Goal: Task Accomplishment & Management: Manage account settings

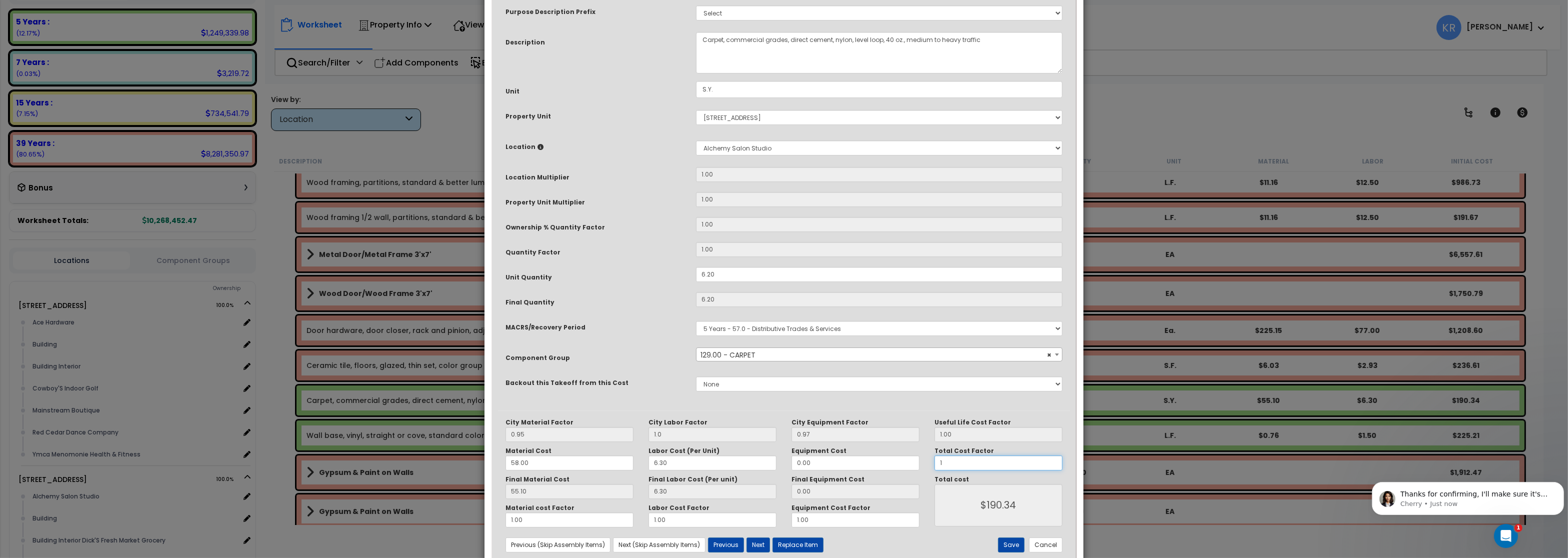
type input "$380.68"
type input "1"
click at [1013, 543] on button "Save" at bounding box center [1011, 545] width 26 height 15
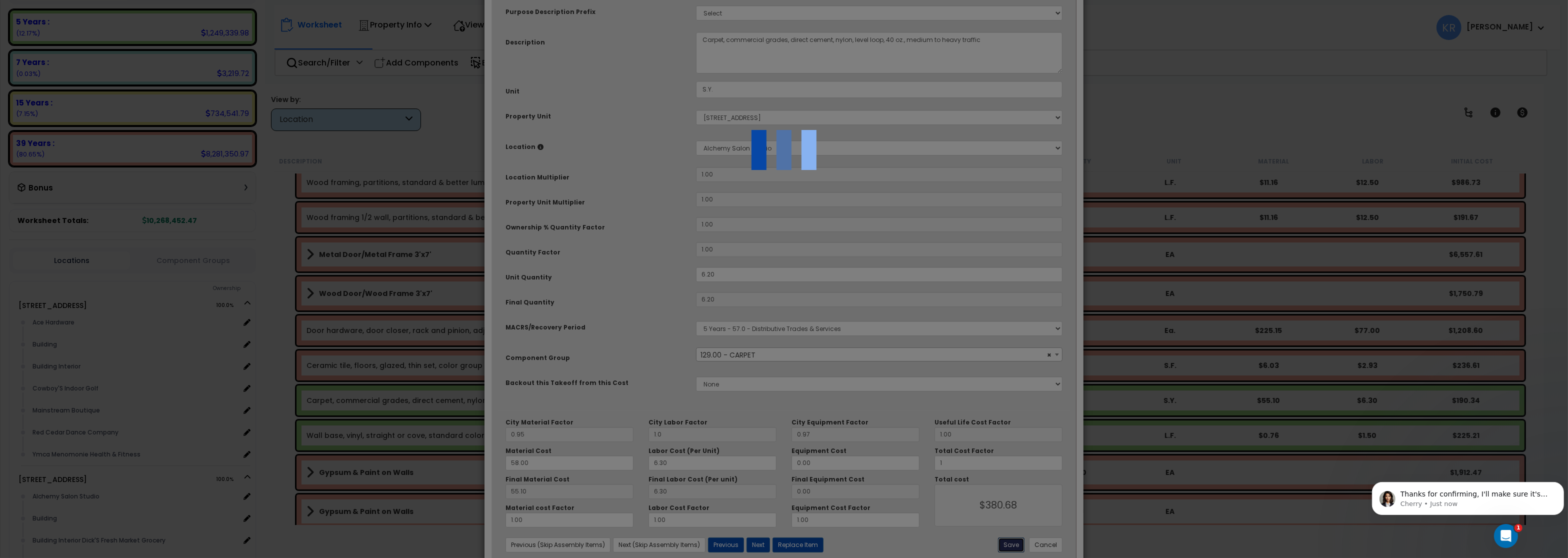
type input "1.00"
type input "380.68"
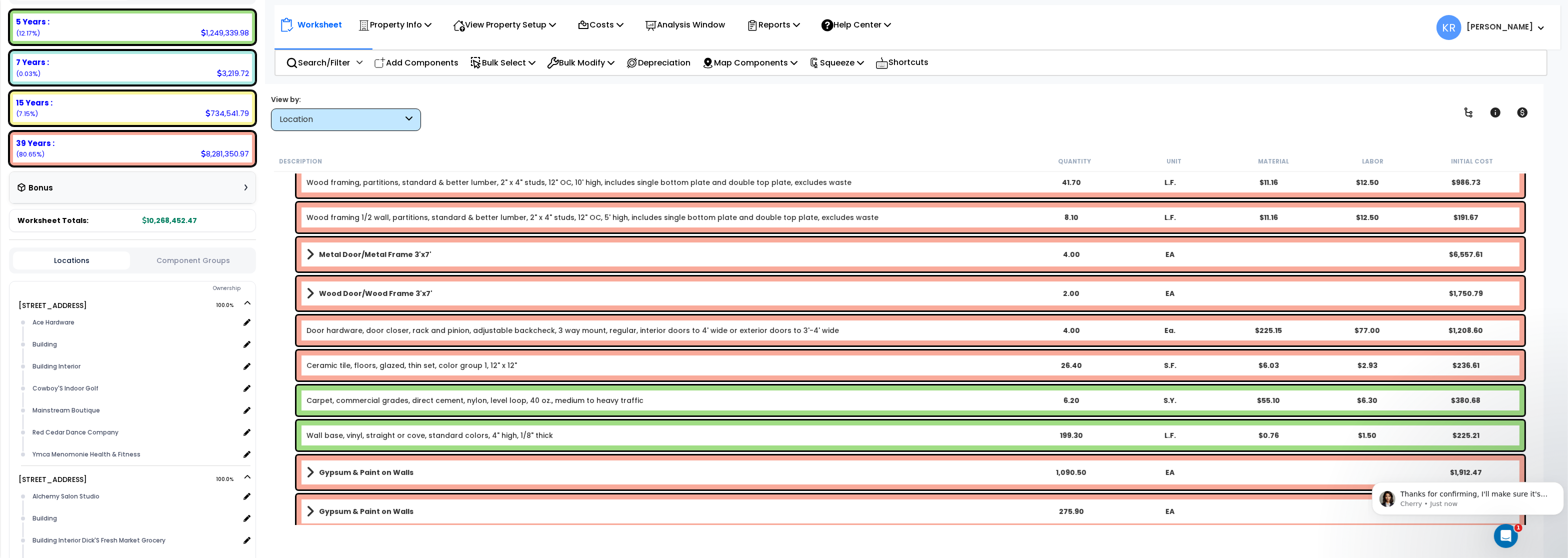
click at [360, 434] on link "Wall base, vinyl, straight or cove, standard colors, 4" high, 1/8" thick" at bounding box center [429, 435] width 247 height 10
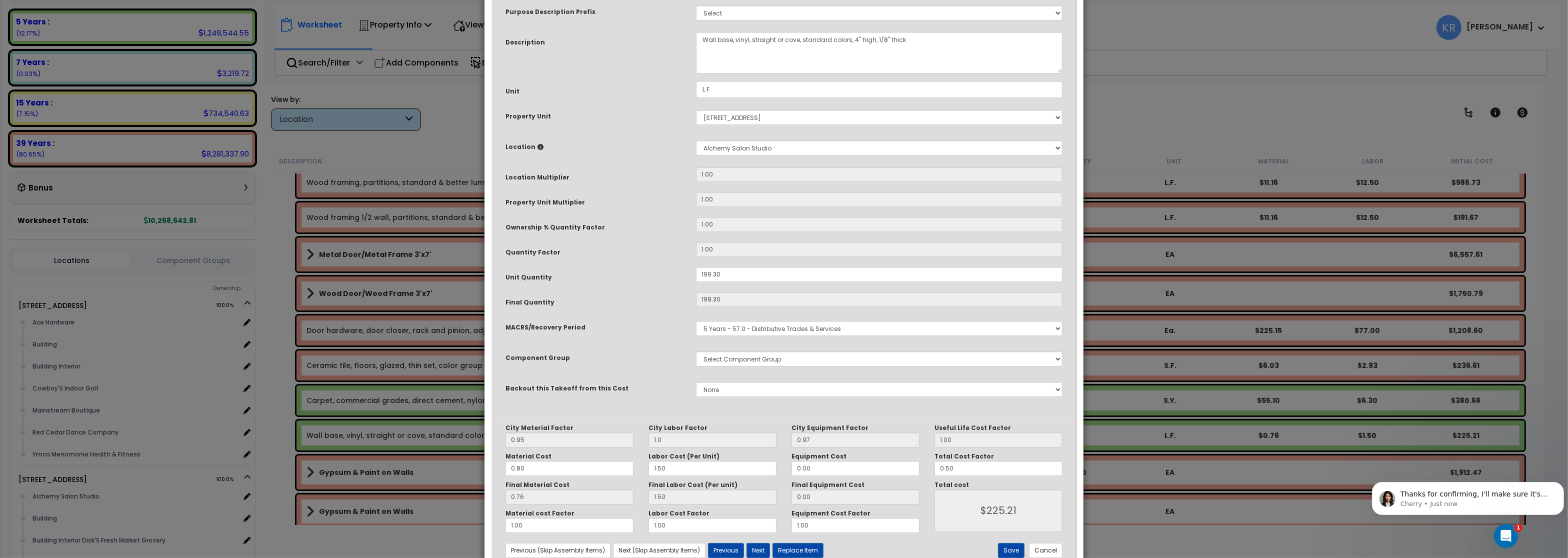
select select "56929"
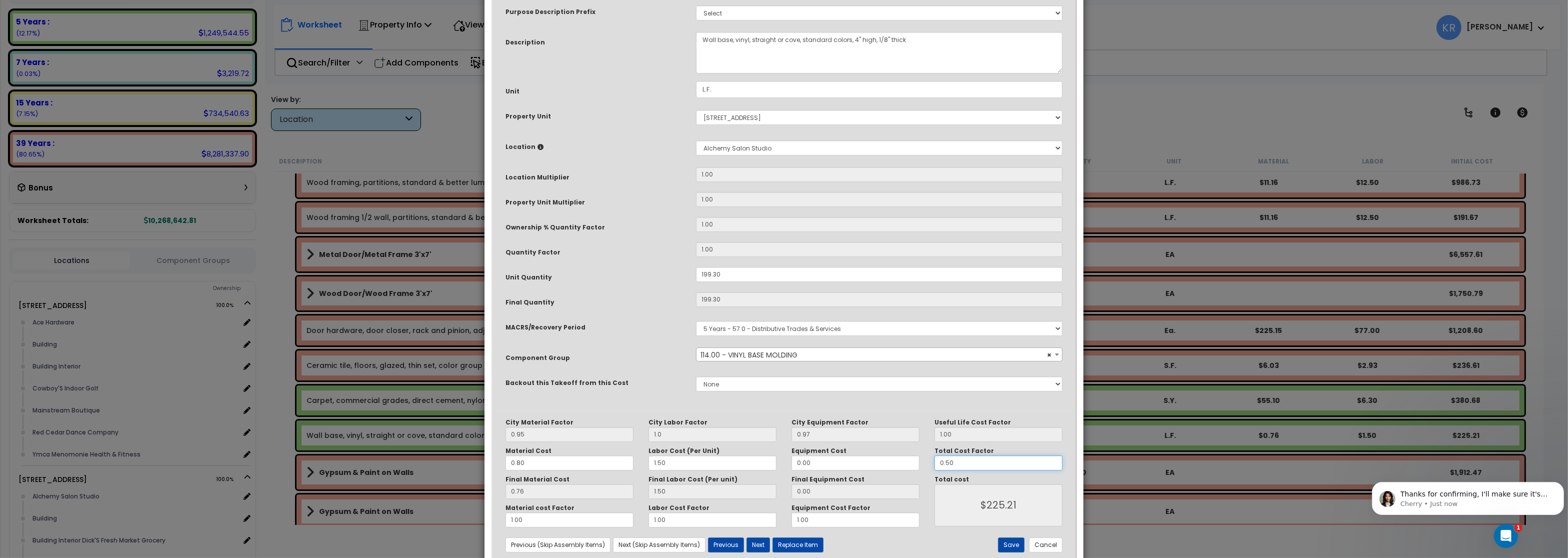
drag, startPoint x: 958, startPoint y: 524, endPoint x: 762, endPoint y: 519, distance: 196.1
click at [934, 470] on input "0.50" at bounding box center [998, 462] width 128 height 15
type input "1"
type input "$450.42"
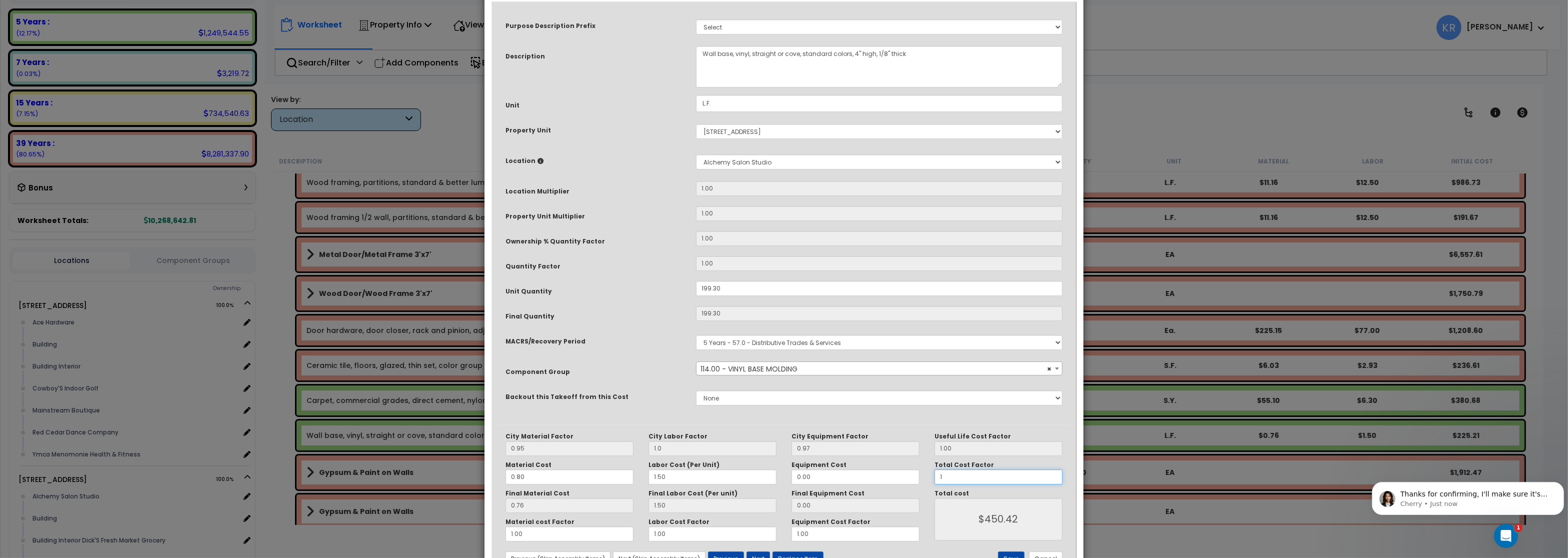
scroll to position [86, 0]
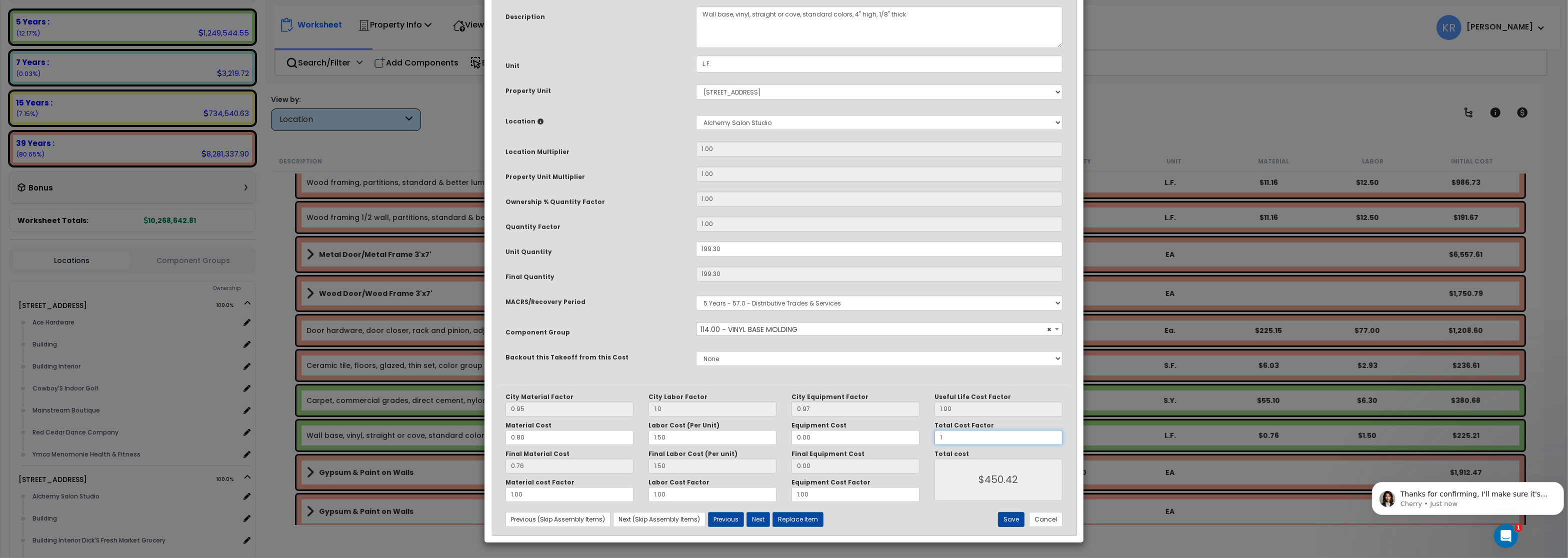
type input "1"
click at [1010, 522] on button "Save" at bounding box center [1011, 519] width 26 height 15
type input "1.00"
type input "450.42"
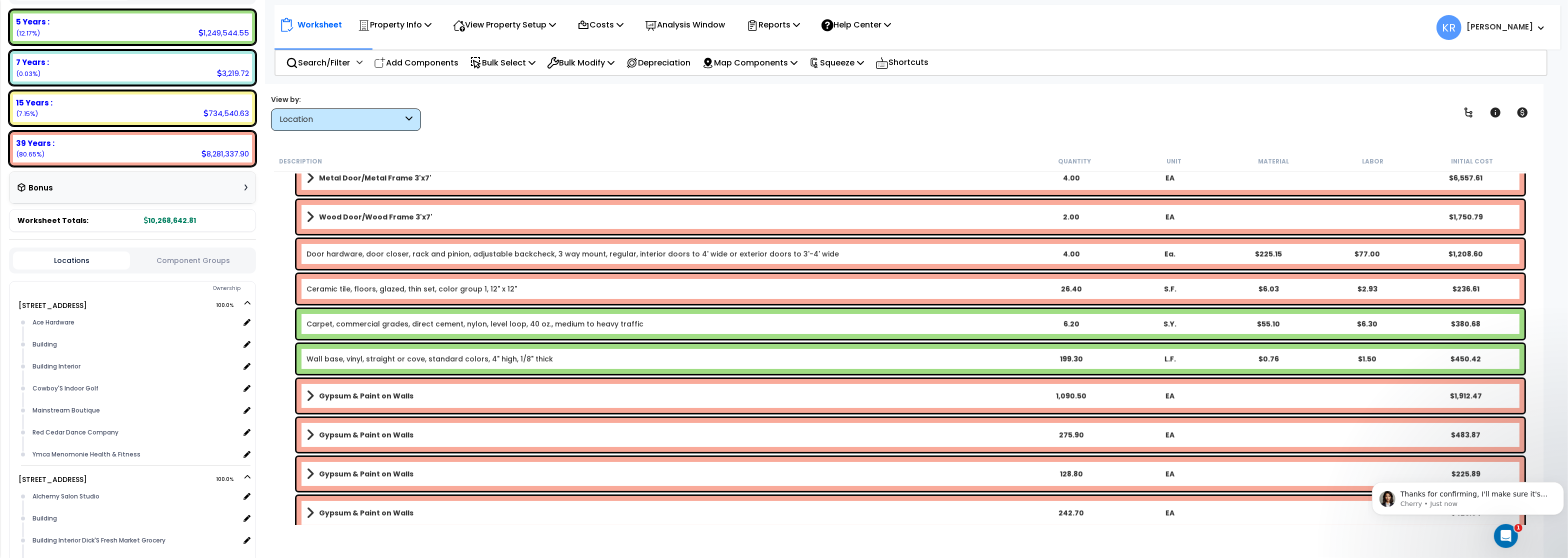
scroll to position [660, 0]
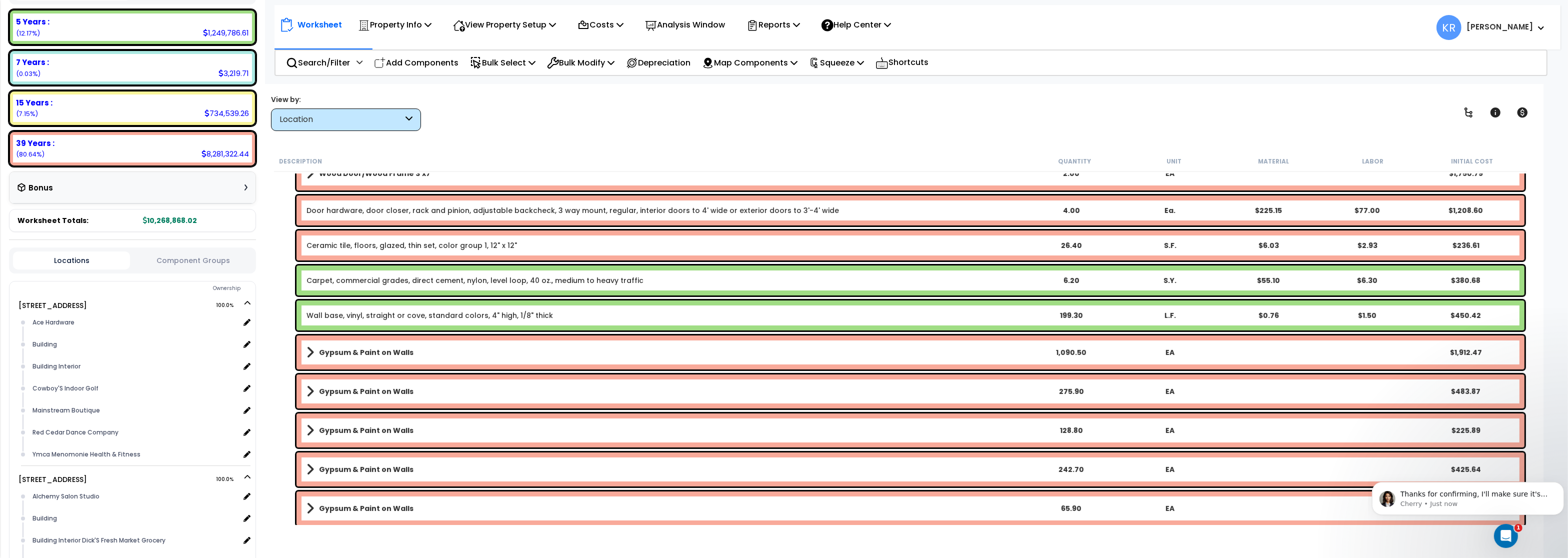
click at [591, 354] on link "Gypsum & Paint on Walls" at bounding box center [664, 352] width 714 height 14
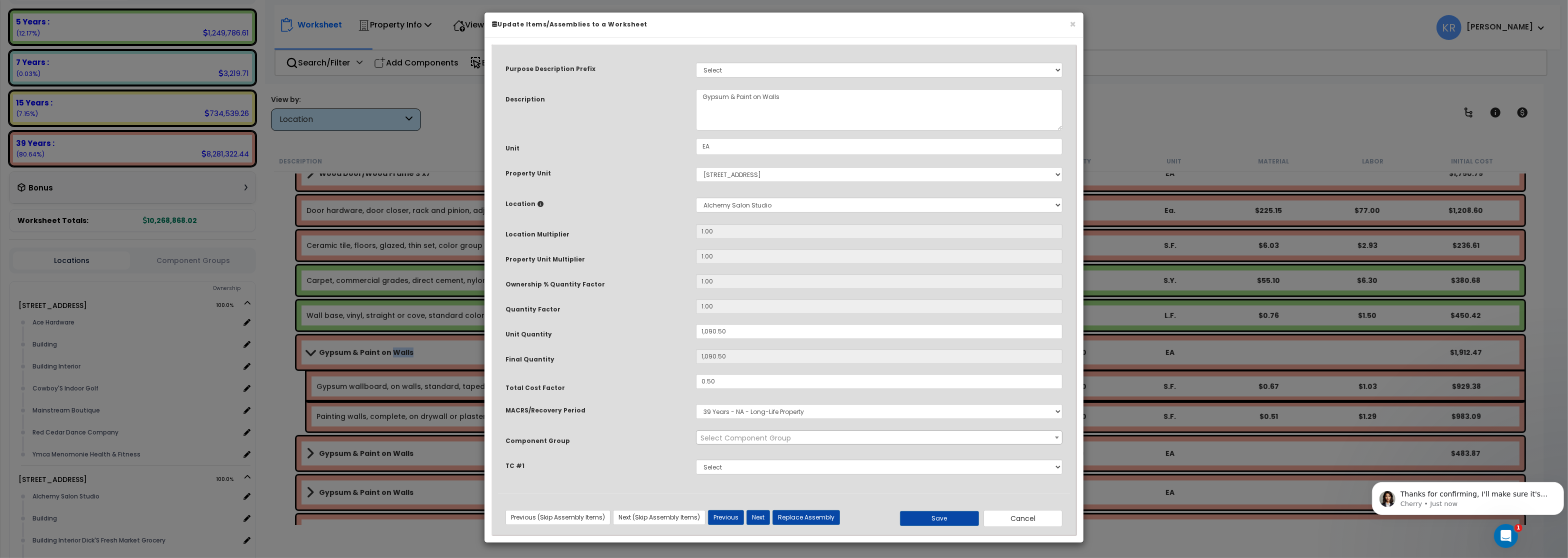
select select "56869"
click at [627, 518] on button "Next (Skip Assembly Items)" at bounding box center [659, 517] width 92 height 15
type input "1090.50"
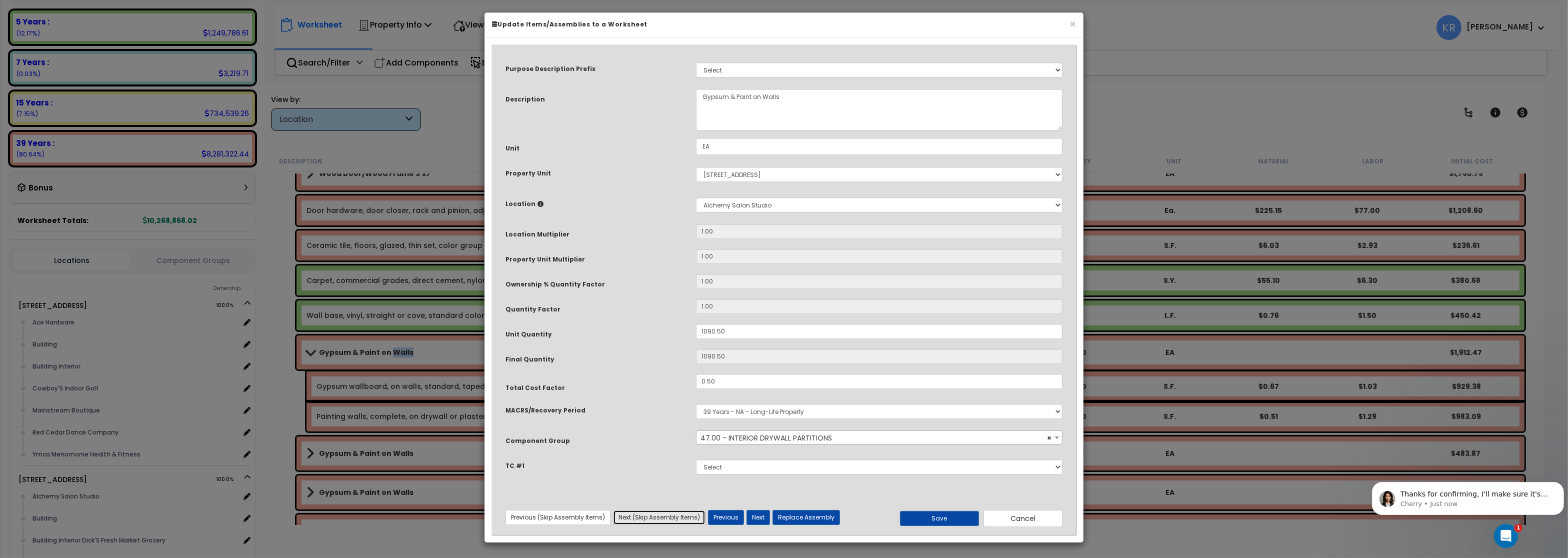
click at [627, 518] on button "Next (Skip Assembly Items)" at bounding box center [659, 517] width 92 height 15
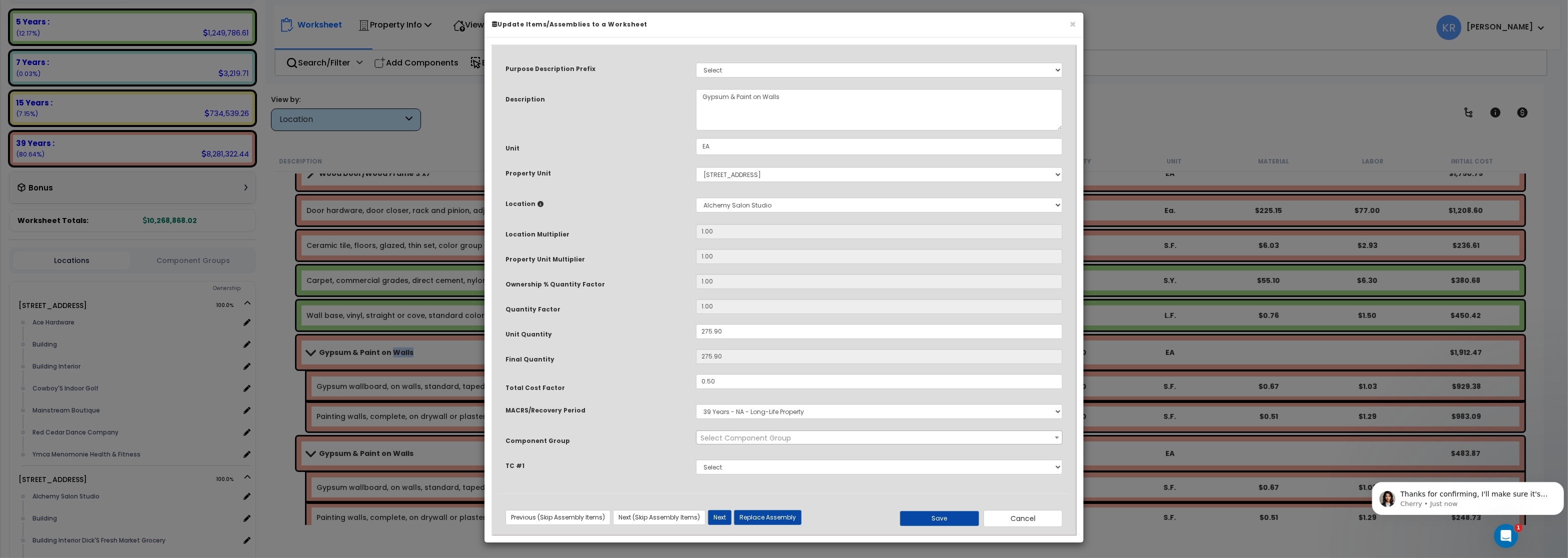
select select "56869"
click at [627, 518] on button "Next (Skip Assembly Items)" at bounding box center [659, 517] width 92 height 15
select select "56869"
click at [627, 518] on button "Next (Skip Assembly Items)" at bounding box center [659, 517] width 92 height 15
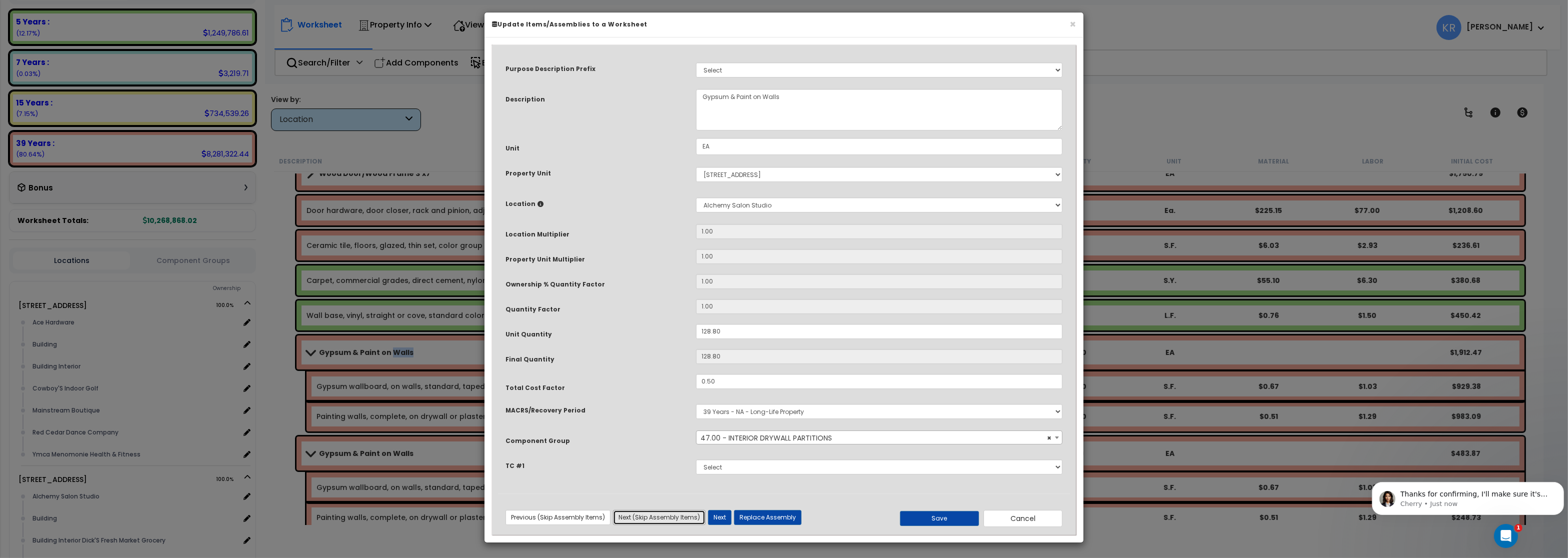
click at [627, 518] on button "Next (Skip Assembly Items)" at bounding box center [659, 517] width 92 height 15
select select "56869"
click at [662, 524] on button "Next (Skip Assembly Items)" at bounding box center [659, 517] width 92 height 15
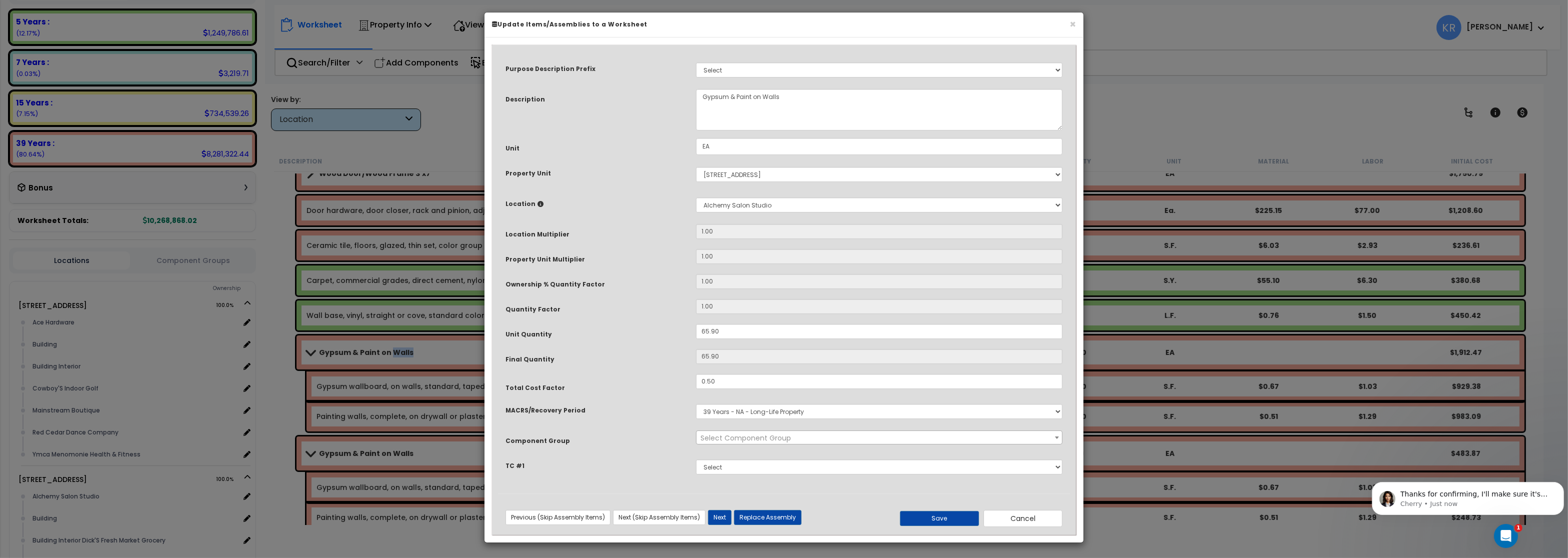
select select "56869"
click at [662, 524] on button "Next (Skip Assembly Items)" at bounding box center [659, 517] width 92 height 15
select select "56869"
select select "56927"
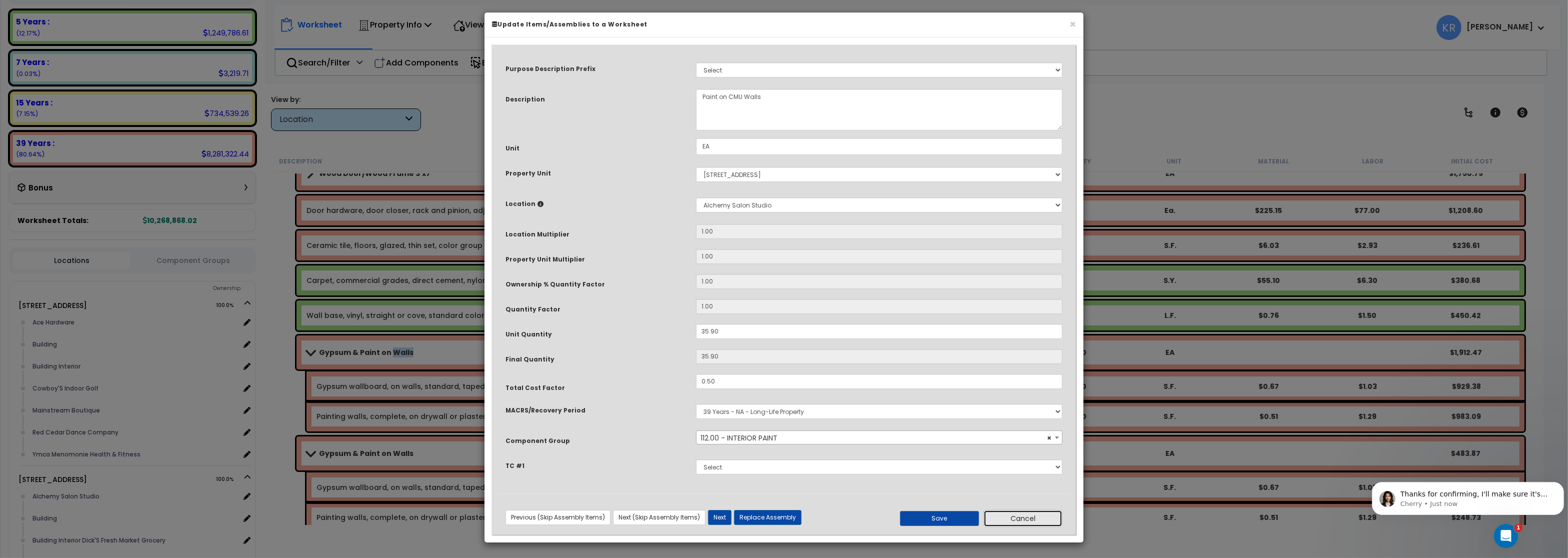
click at [1013, 519] on button "Cancel" at bounding box center [1023, 518] width 79 height 17
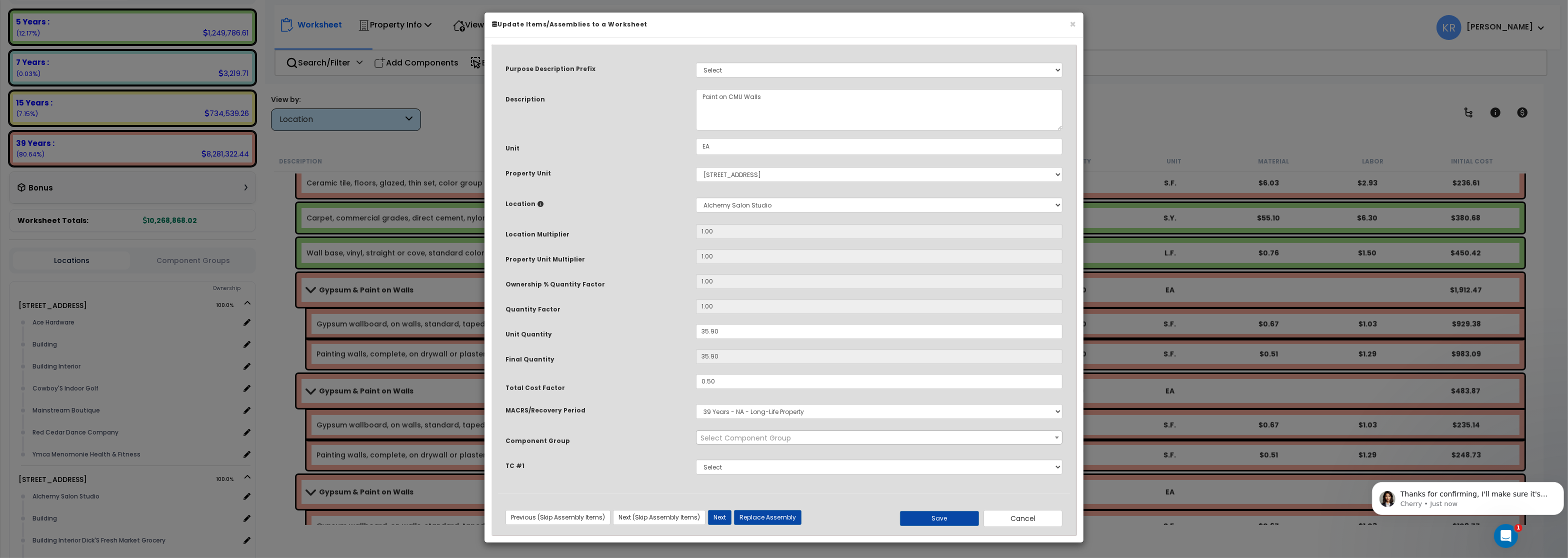
scroll to position [959, 0]
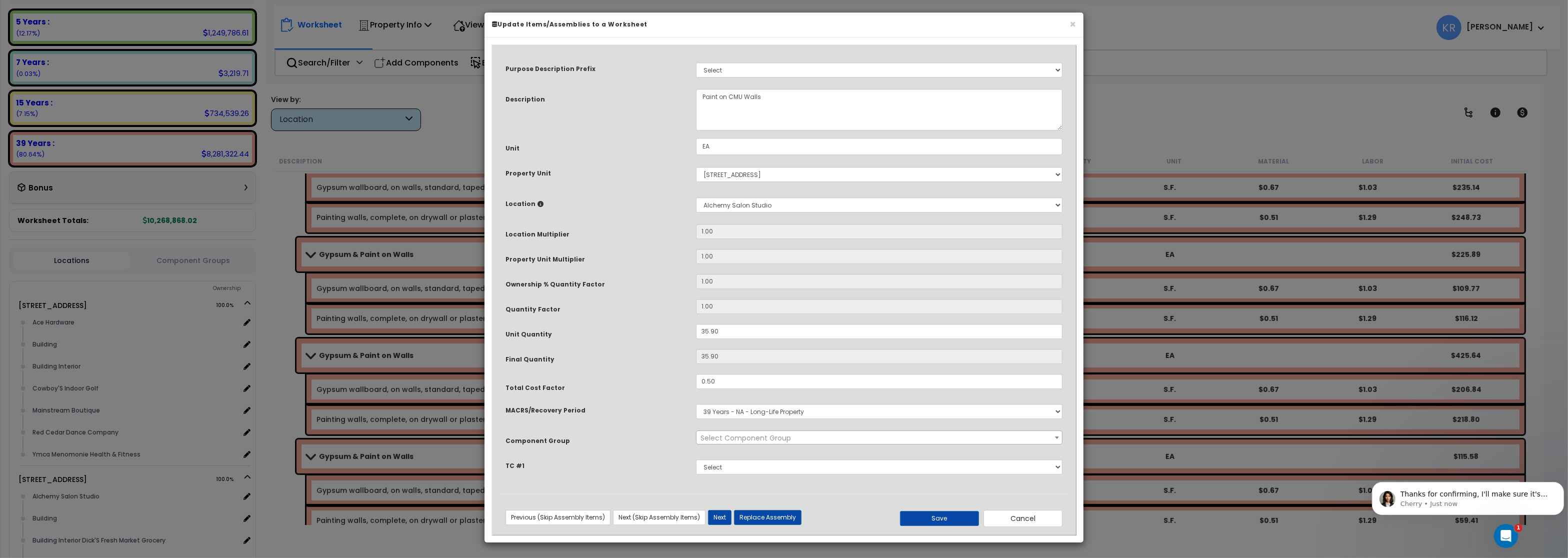
select select "56927"
click at [1025, 521] on button "Cancel" at bounding box center [1023, 518] width 79 height 17
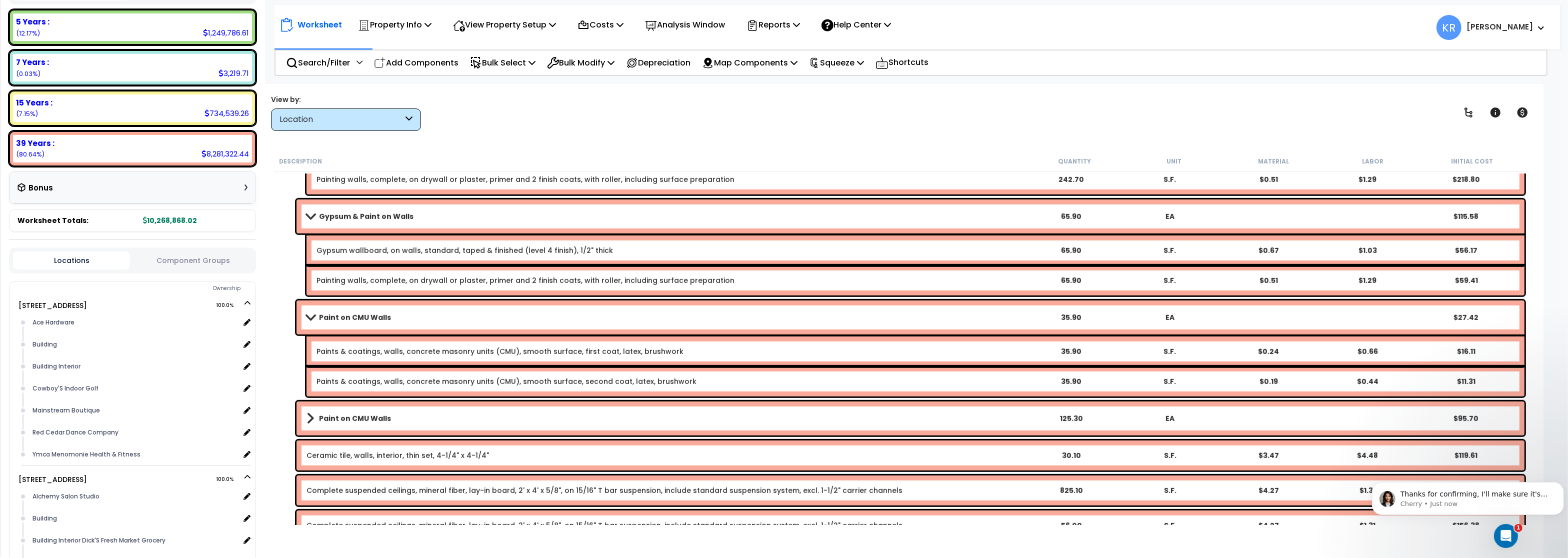
scroll to position [1319, 0]
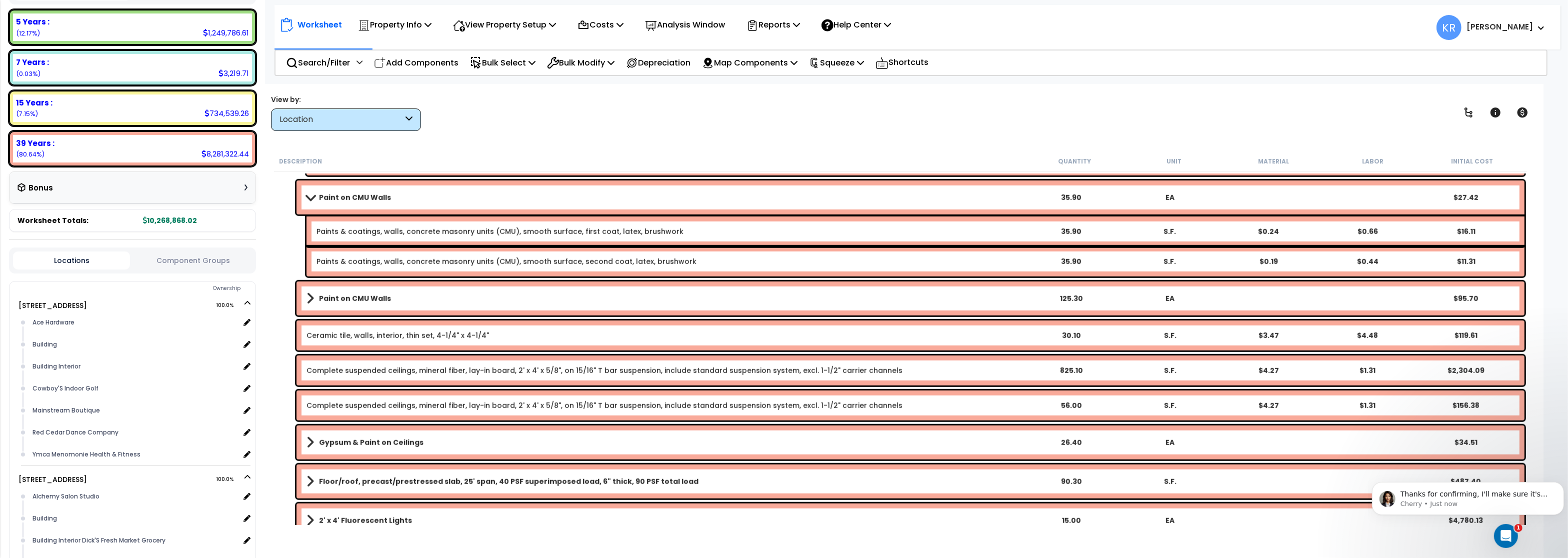
click at [370, 291] on div "Paint on CMU Walls 125.30 EA $95.70" at bounding box center [910, 298] width 1228 height 34
click at [370, 299] on b "Paint on CMU Walls" at bounding box center [355, 298] width 72 height 10
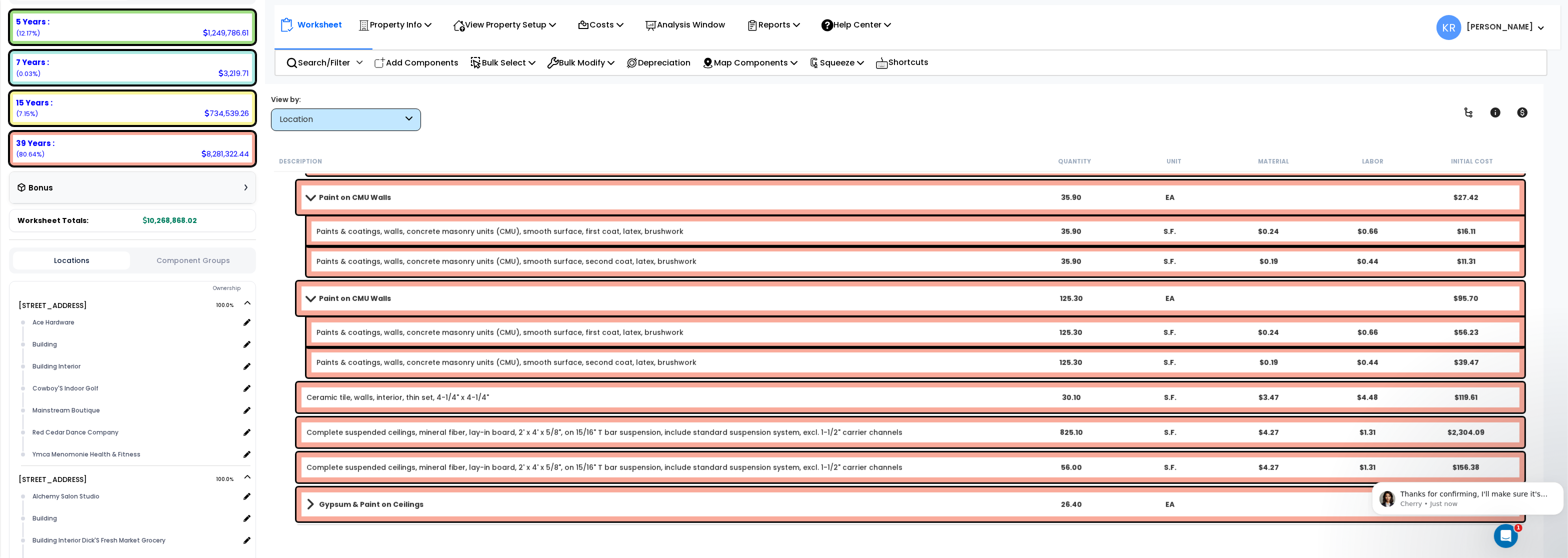
click at [378, 325] on div "Paints & coatings, walls, concrete masonry units (CMU), smooth surface, first c…" at bounding box center [915, 332] width 1218 height 30
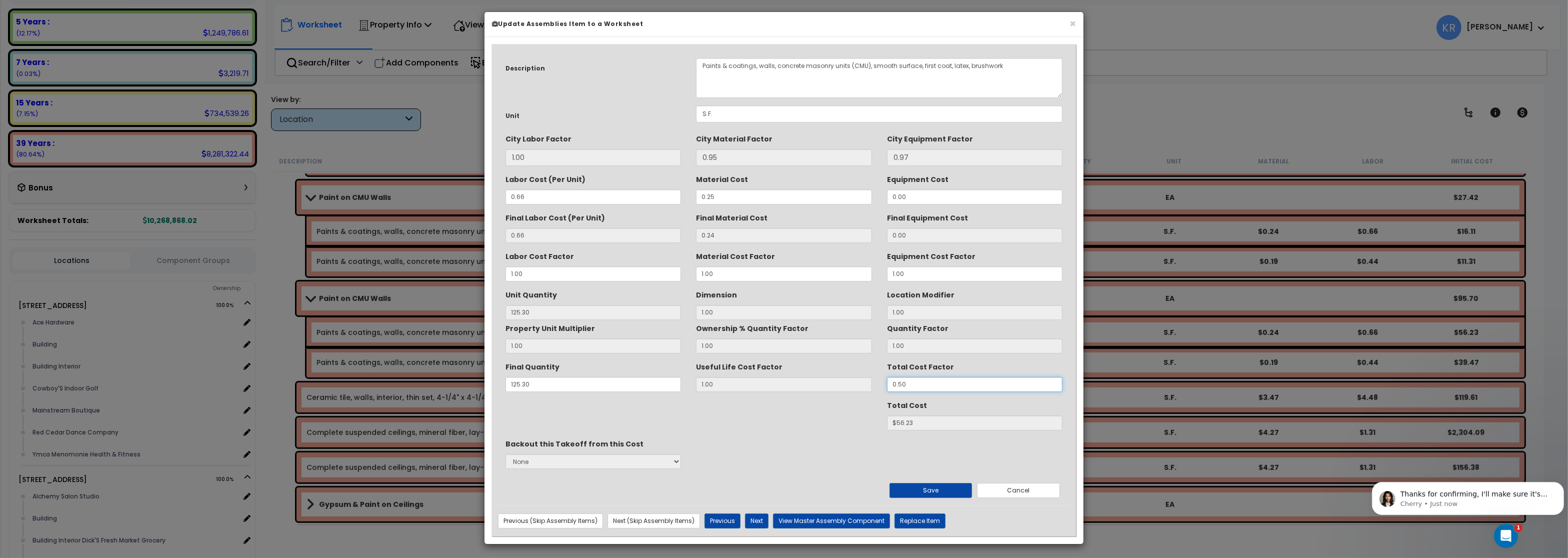
drag, startPoint x: 929, startPoint y: 394, endPoint x: 839, endPoint y: 382, distance: 90.8
click at [887, 382] on input "0.50" at bounding box center [975, 384] width 176 height 15
type input "1"
type input "125.3"
type input "$112.77"
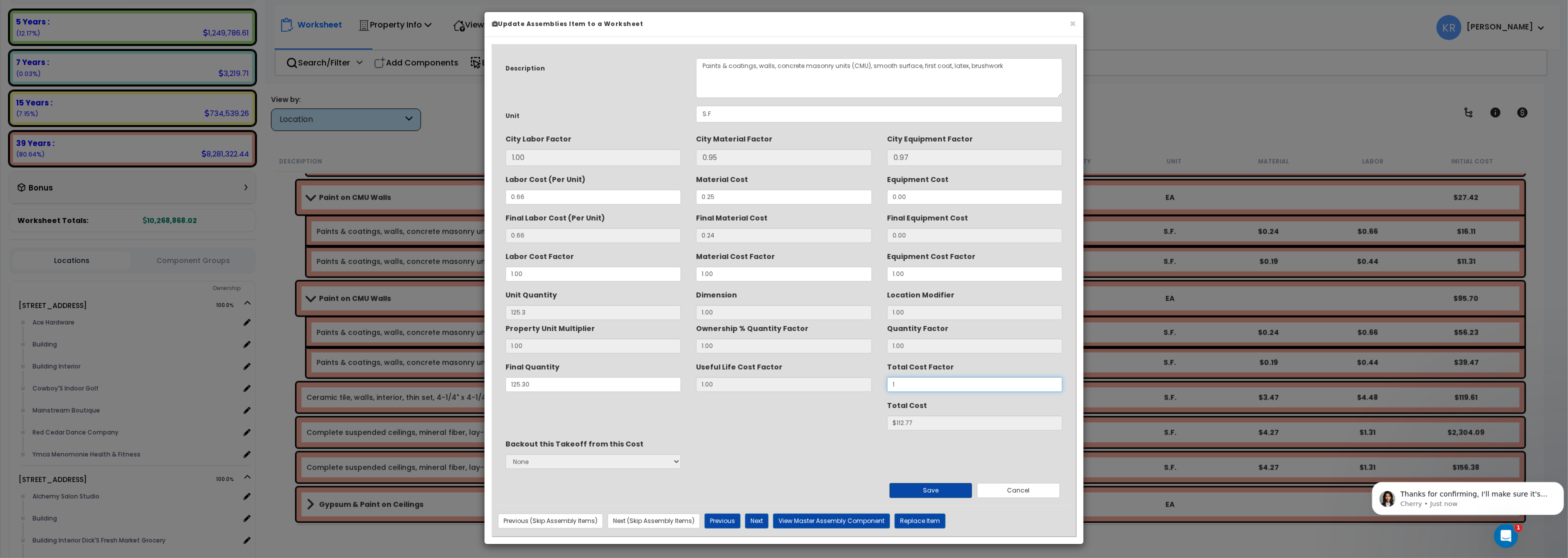
type input "1"
click at [950, 489] on button "Save" at bounding box center [931, 490] width 83 height 15
type input "125.30"
type input "1.00"
type input "112.77"
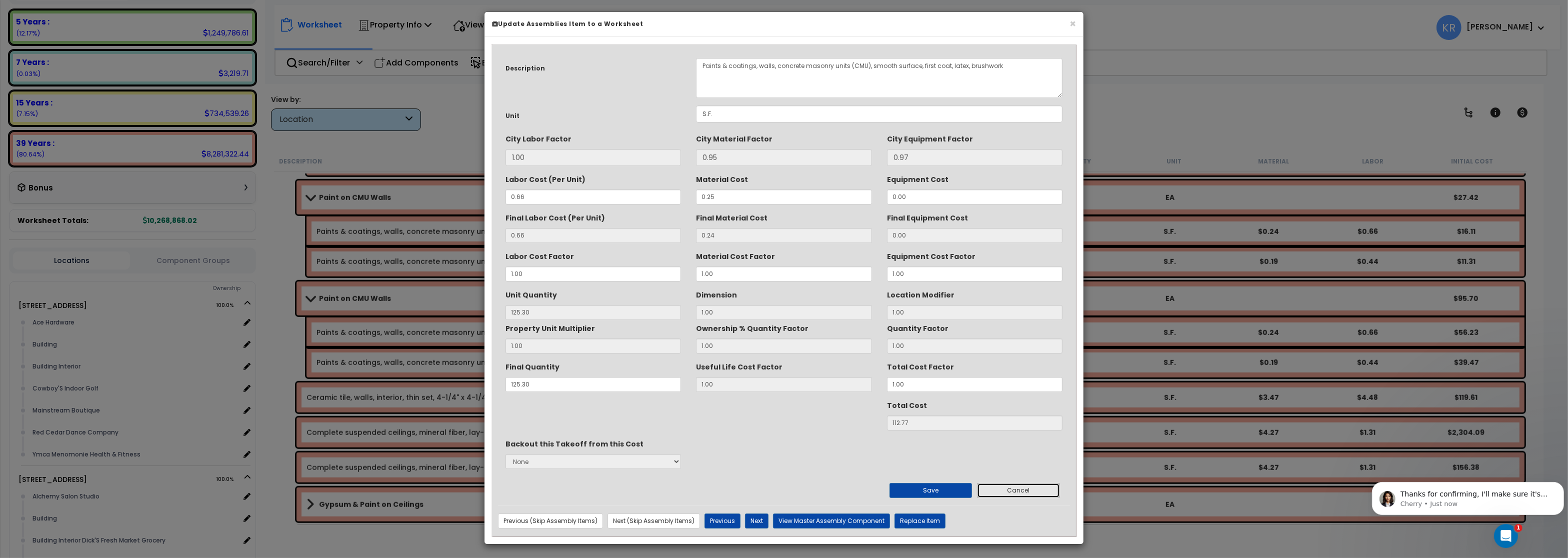
click at [1023, 494] on button "Cancel" at bounding box center [1018, 490] width 83 height 15
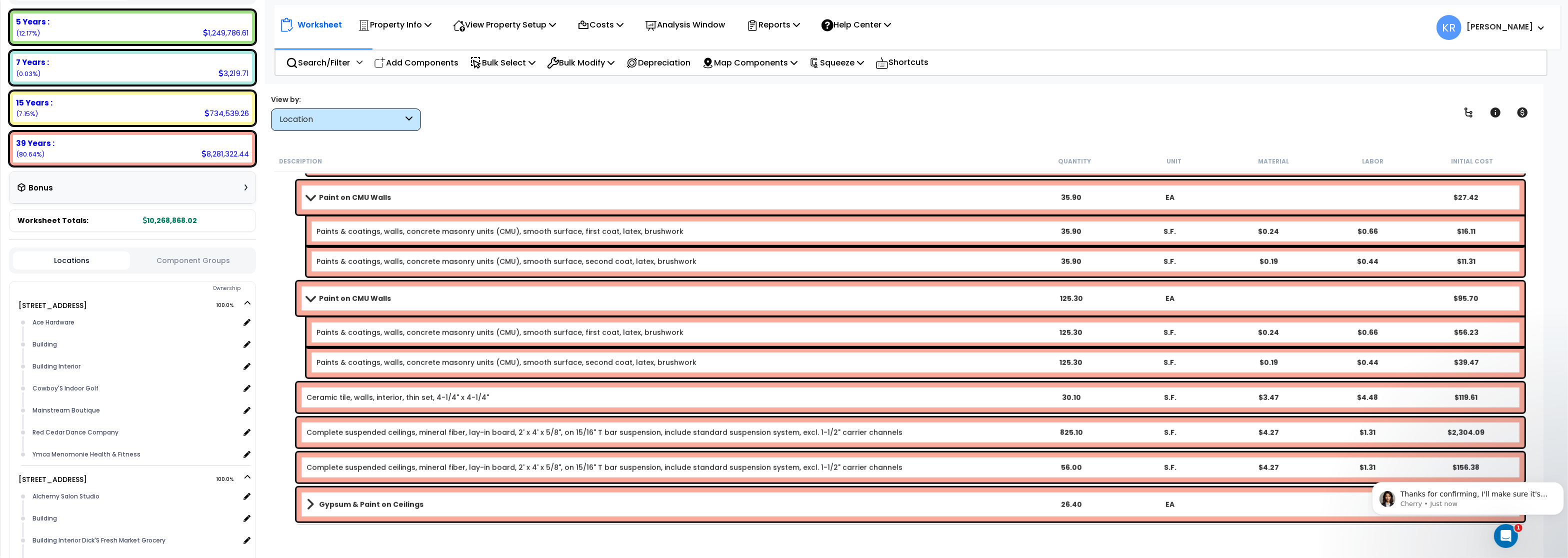
click at [421, 369] on div "Paints & coatings, walls, concrete masonry units (CMU), smooth surface, second …" at bounding box center [915, 362] width 1218 height 30
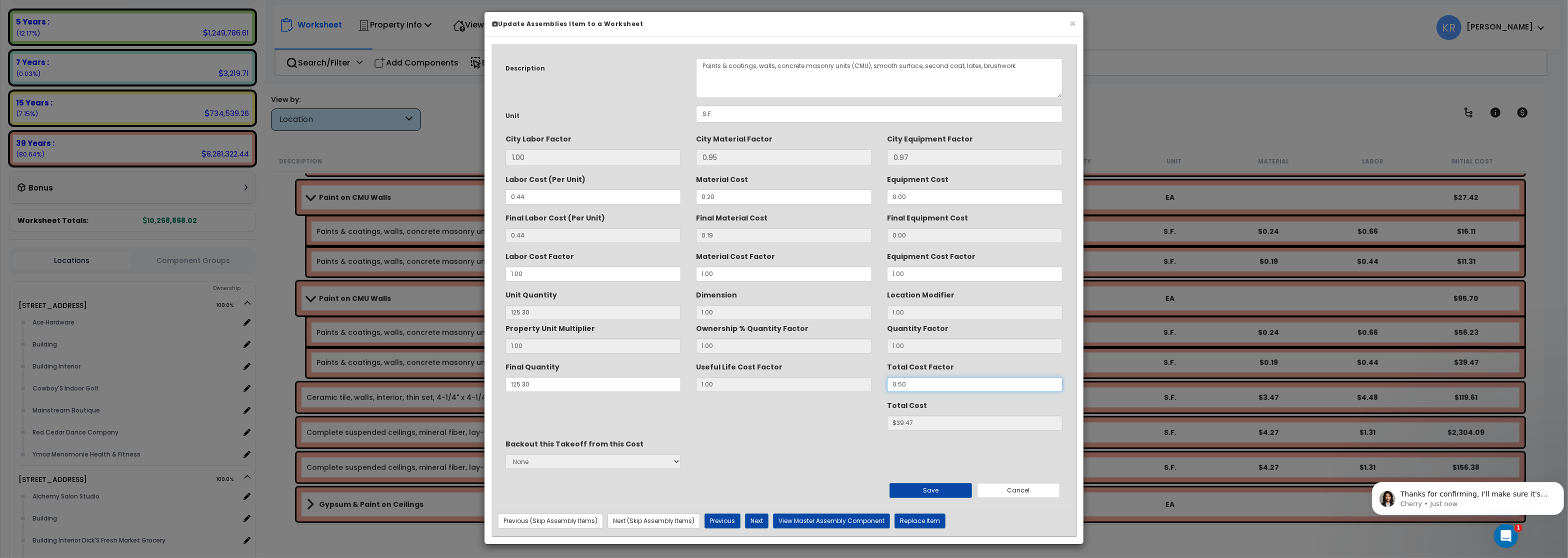
drag, startPoint x: 916, startPoint y: 388, endPoint x: 828, endPoint y: 380, distance: 88.4
click at [887, 380] on input "0.50" at bounding box center [975, 384] width 176 height 15
type input "1"
type input "125.3"
type input "$78.94"
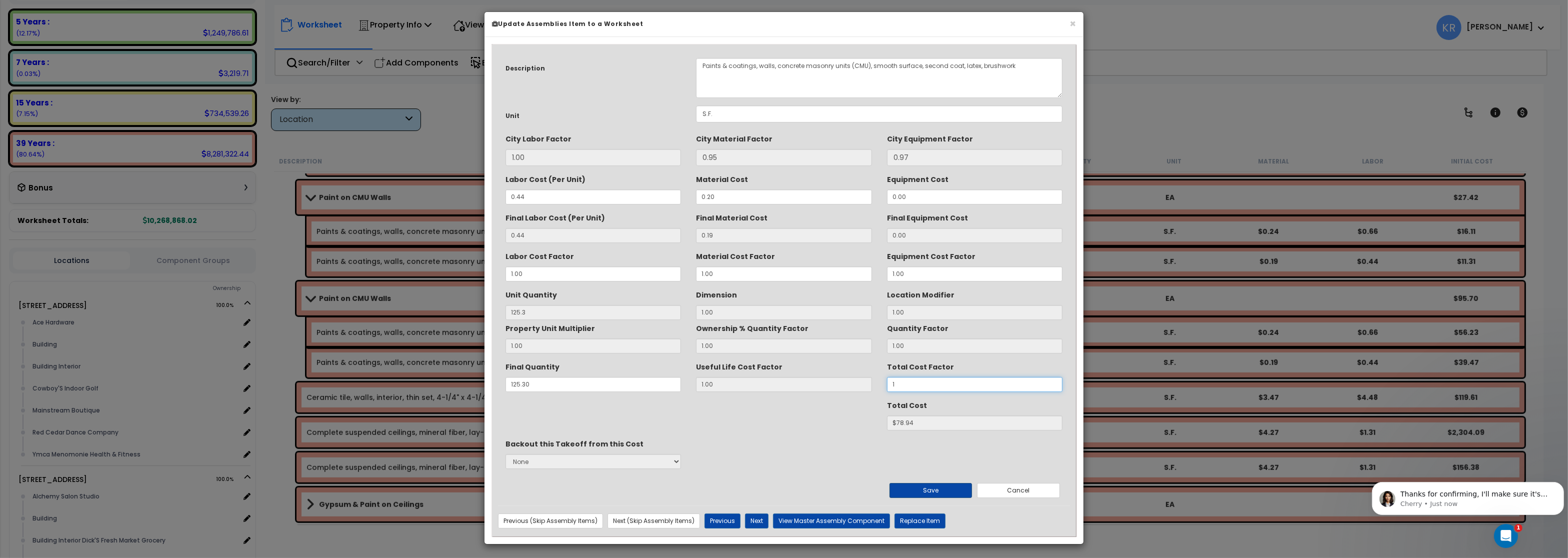
type input "1"
click at [904, 491] on button "Save" at bounding box center [931, 490] width 83 height 15
type input "125.30"
type input "1.00"
type input "78.94"
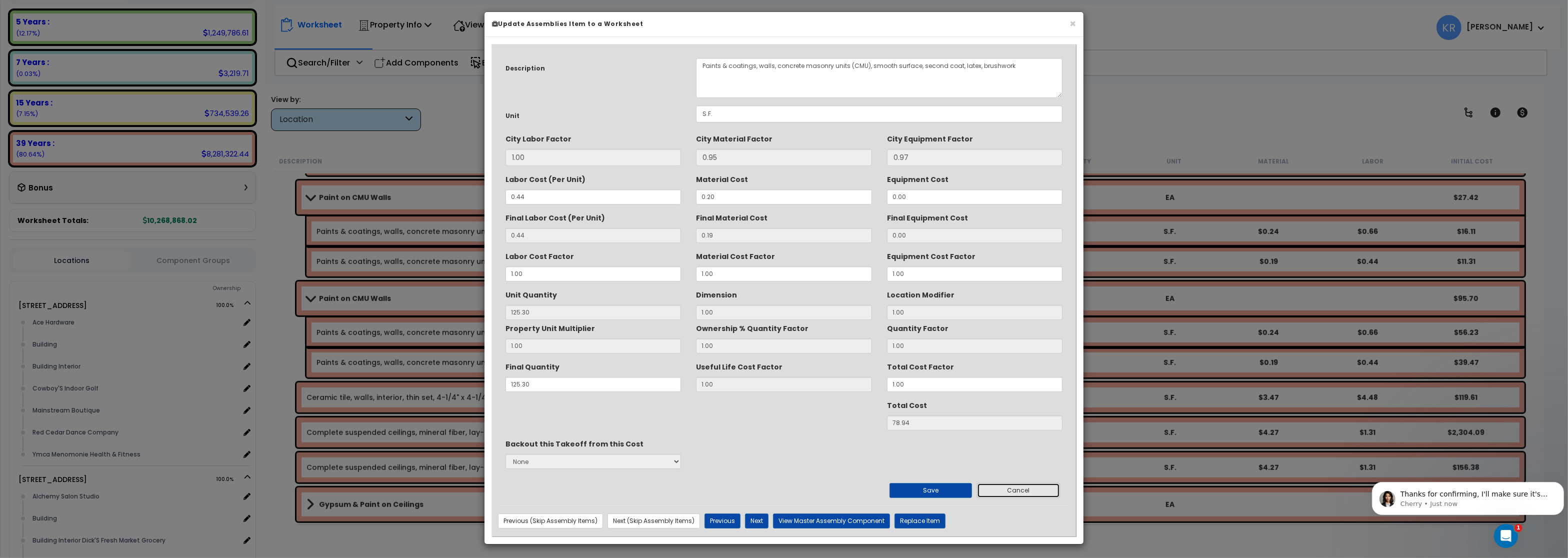
click at [1023, 492] on button "Cancel" at bounding box center [1018, 490] width 83 height 15
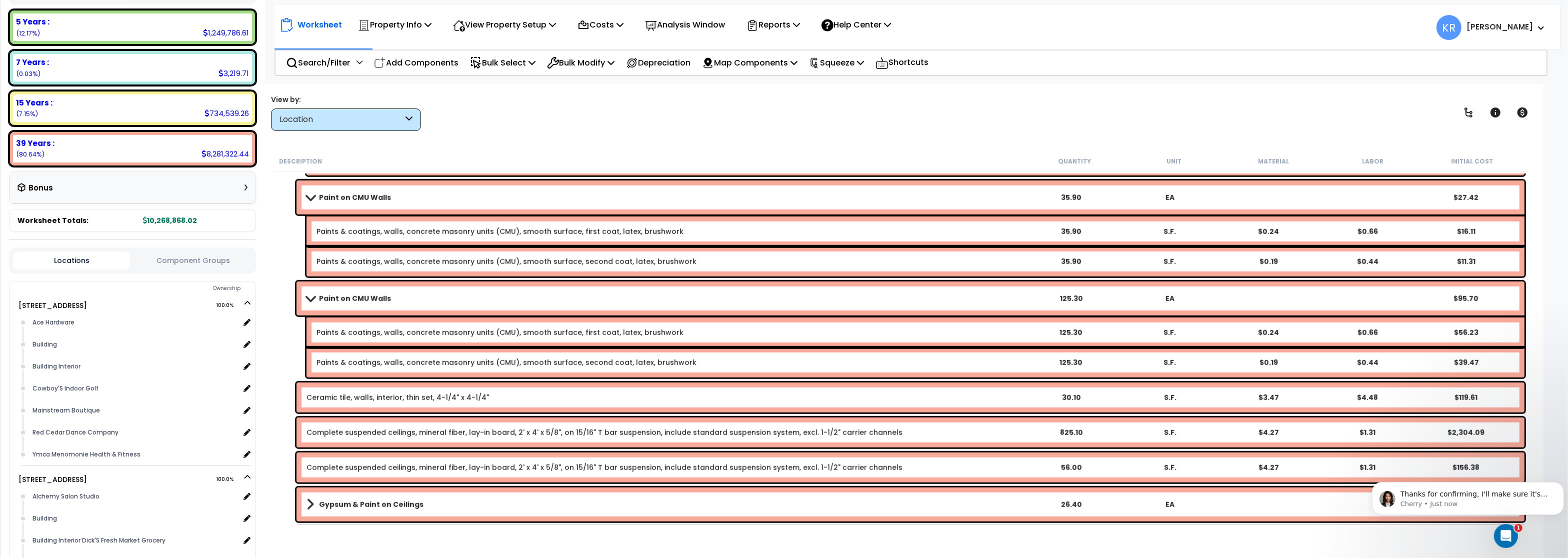
click at [354, 295] on b "Paint on CMU Walls" at bounding box center [355, 298] width 72 height 10
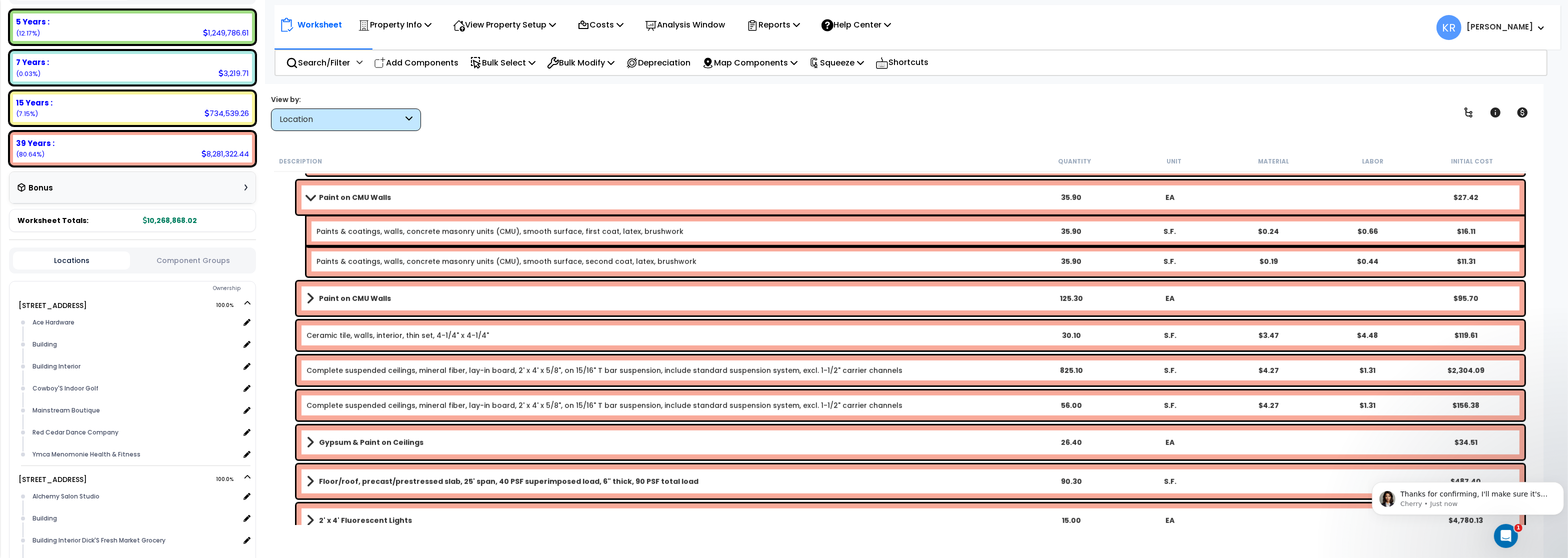
click at [359, 337] on link "Ceramic tile, walls, interior, thin set, 4-1/4" x 4-1/4"" at bounding box center [397, 336] width 182 height 10
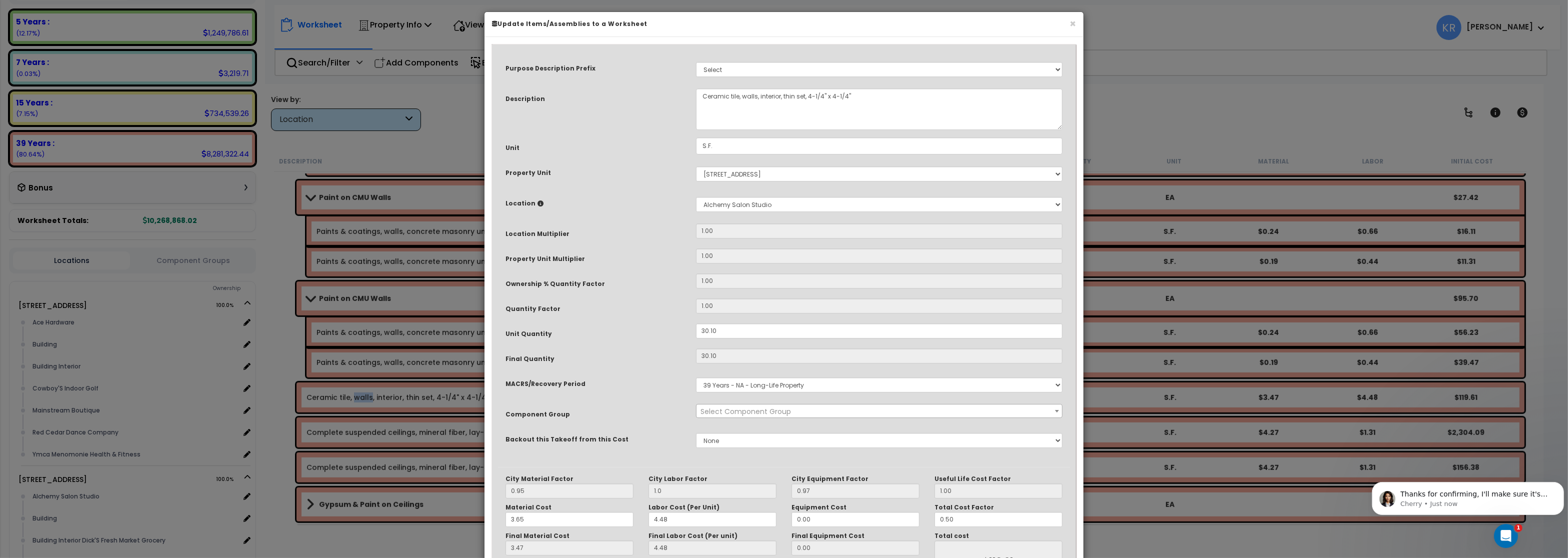
select select "56938"
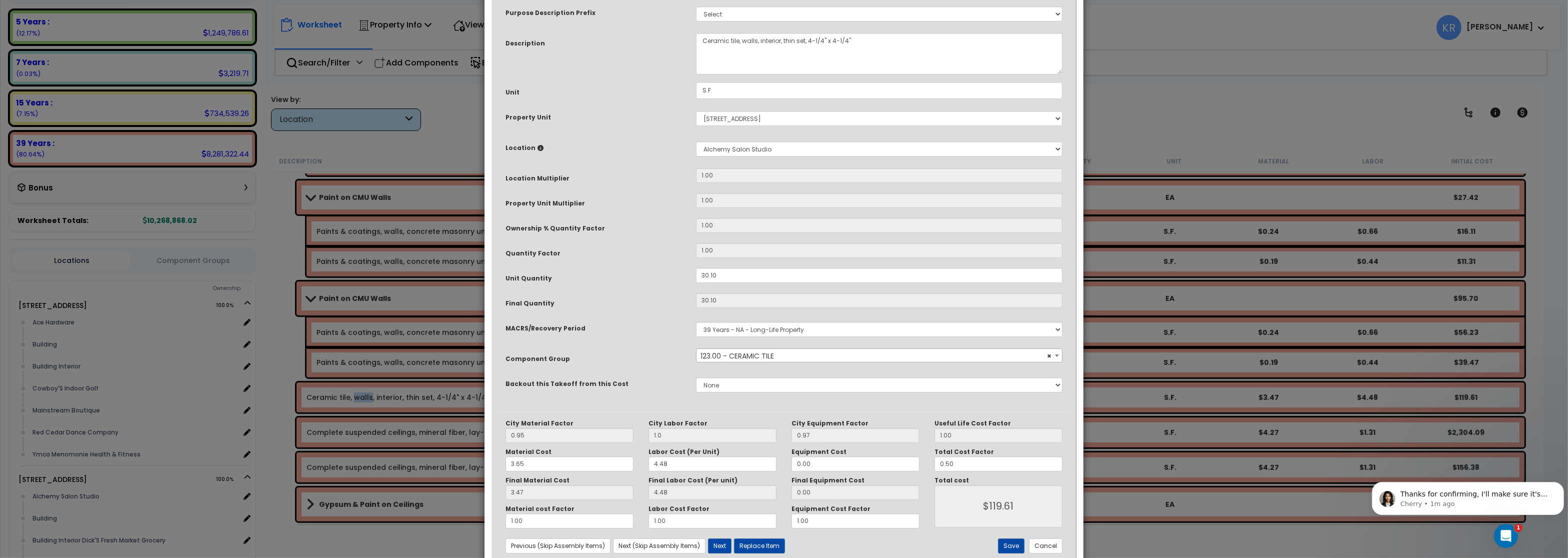
scroll to position [86, 0]
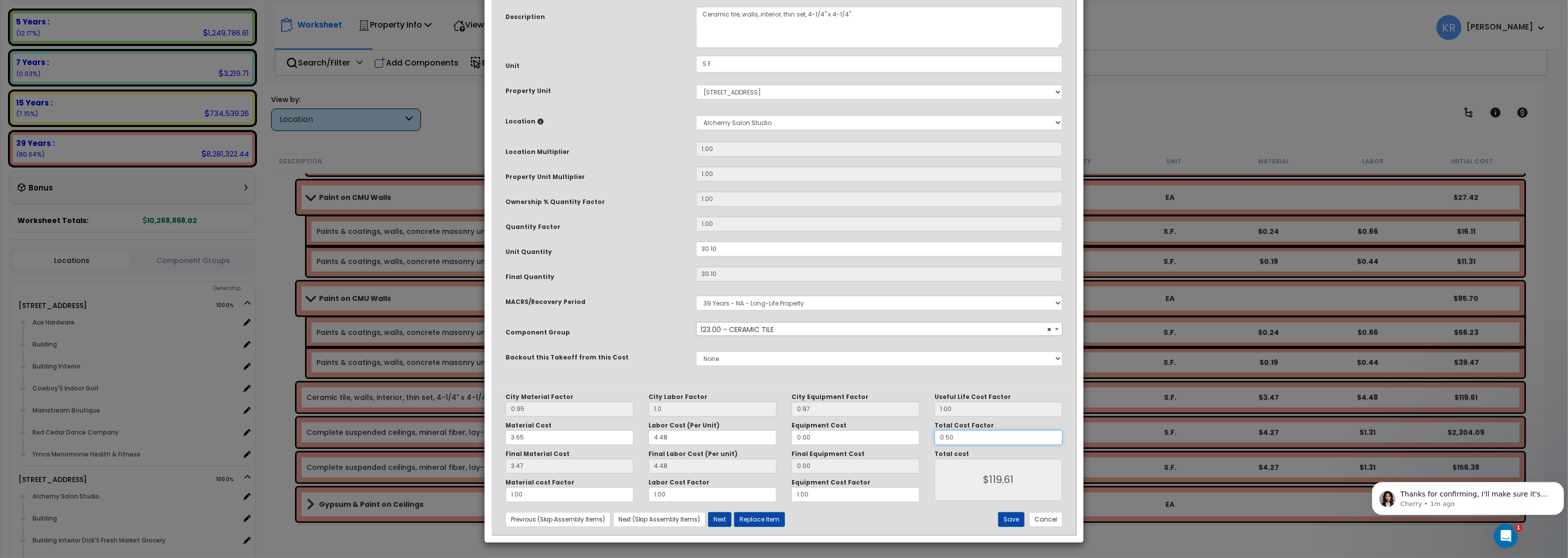
drag, startPoint x: 959, startPoint y: 440, endPoint x: 777, endPoint y: 421, distance: 183.0
click at [934, 430] on input "0.50" at bounding box center [998, 437] width 128 height 15
type input "1"
type input "$239.30"
type input "1"
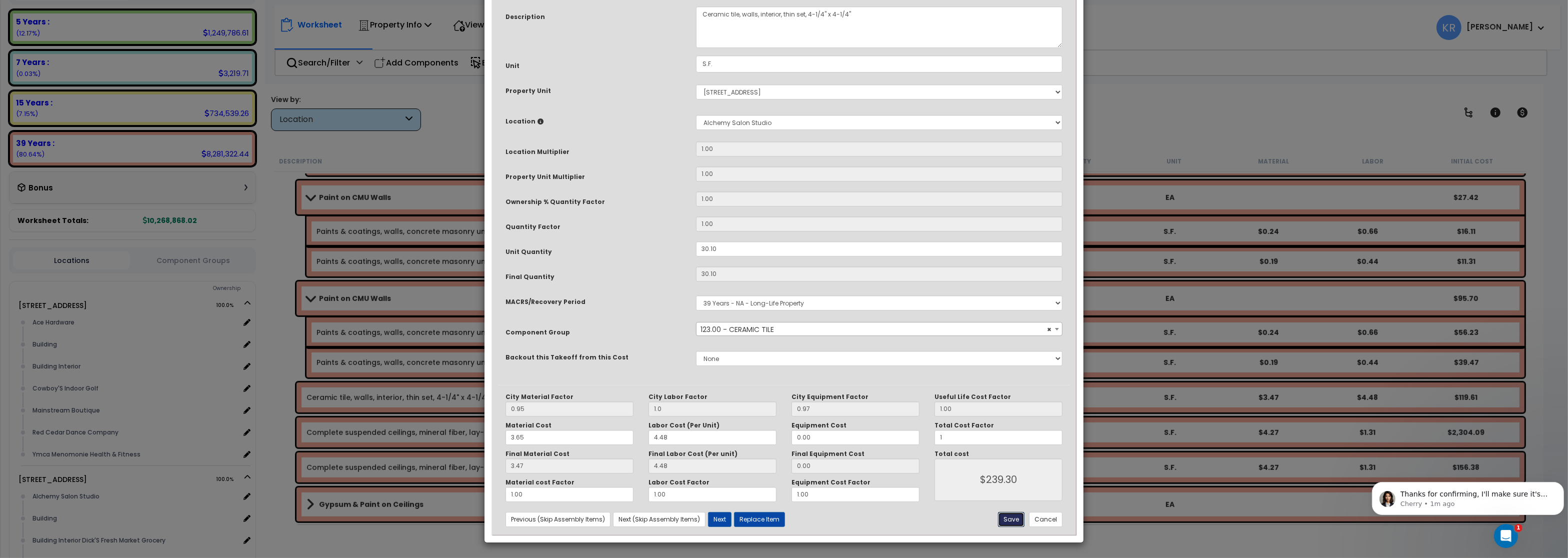
click at [1006, 516] on button "Save" at bounding box center [1011, 519] width 26 height 15
type input "1.00"
type input "239.30"
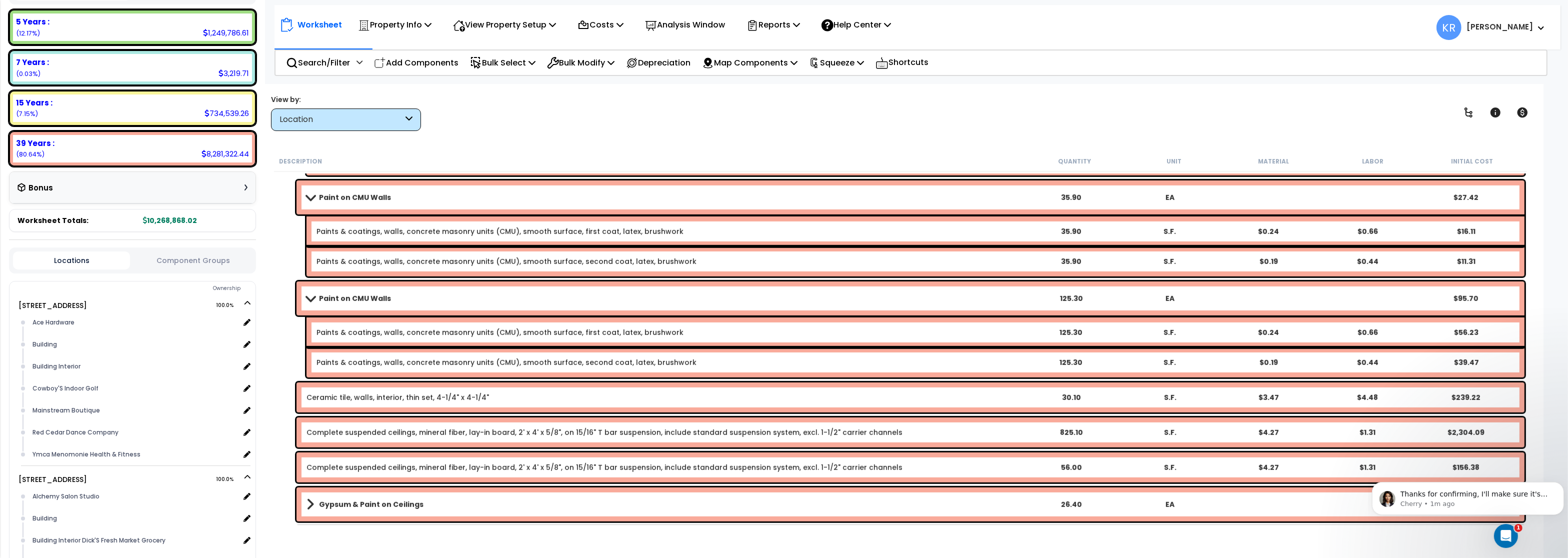
click at [330, 404] on div "Ceramic tile, walls, interior, thin set, 4-1/4" x 4-1/4" 30.10 S.F. $3.47 $4.48…" at bounding box center [910, 397] width 1228 height 30
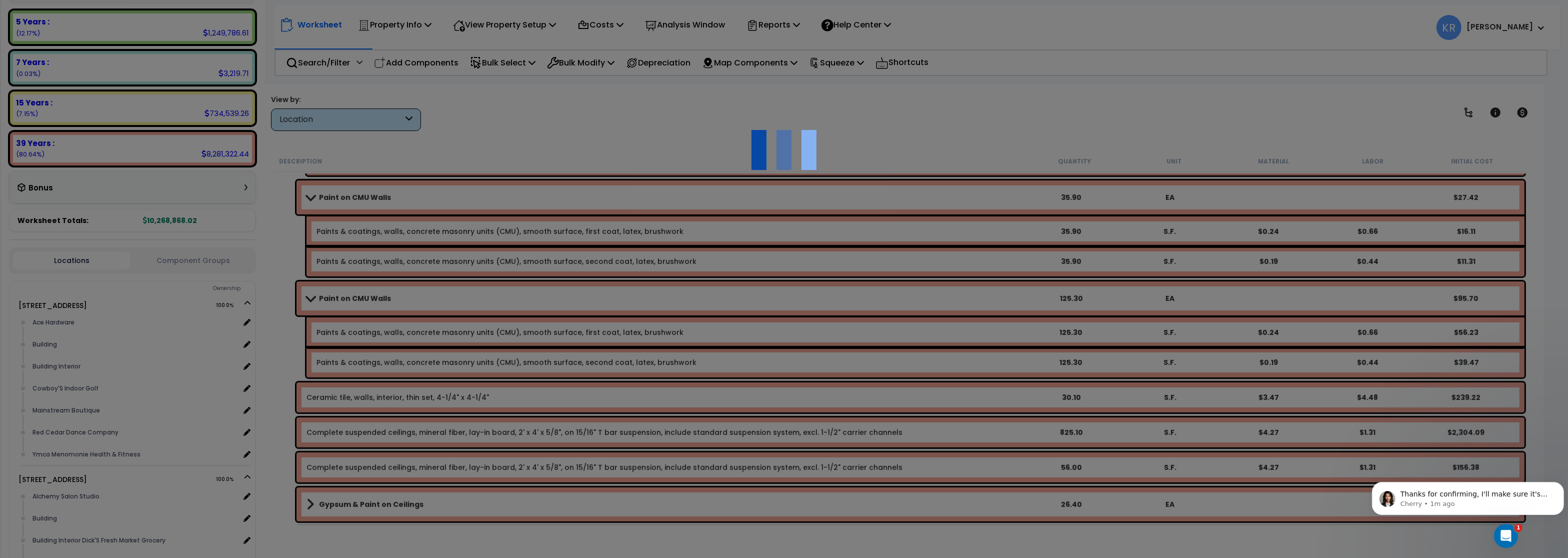
select select "56938"
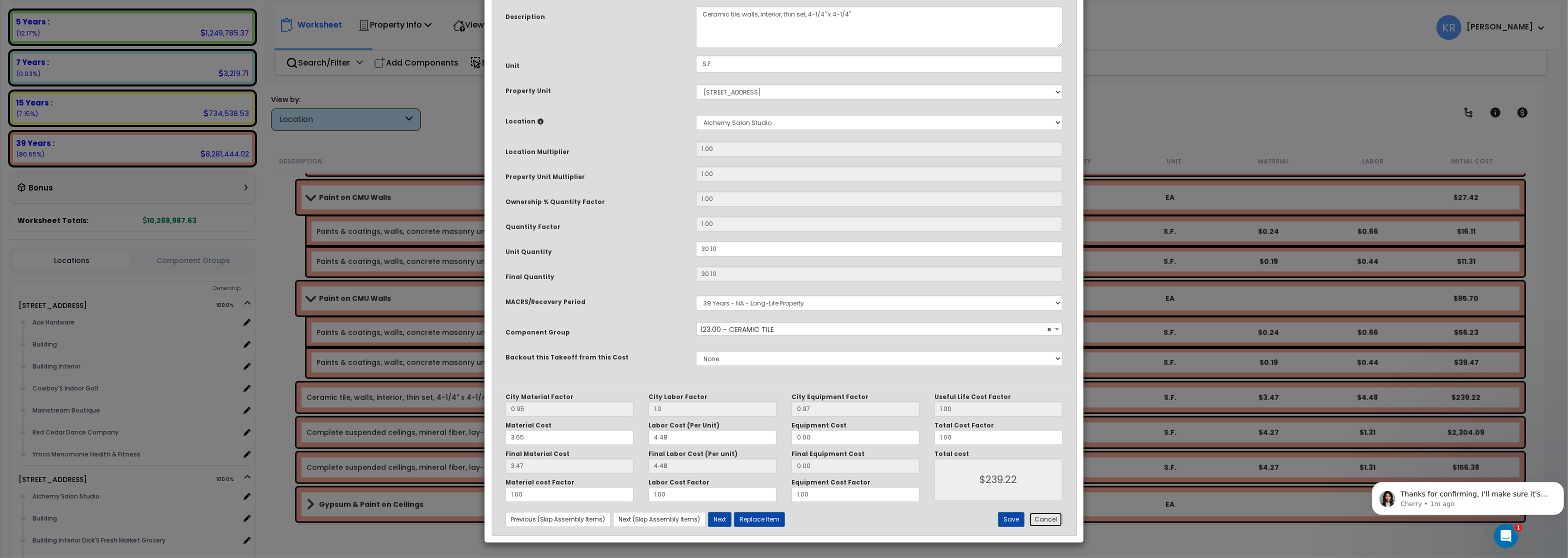
click at [1046, 520] on button "Cancel" at bounding box center [1046, 519] width 34 height 15
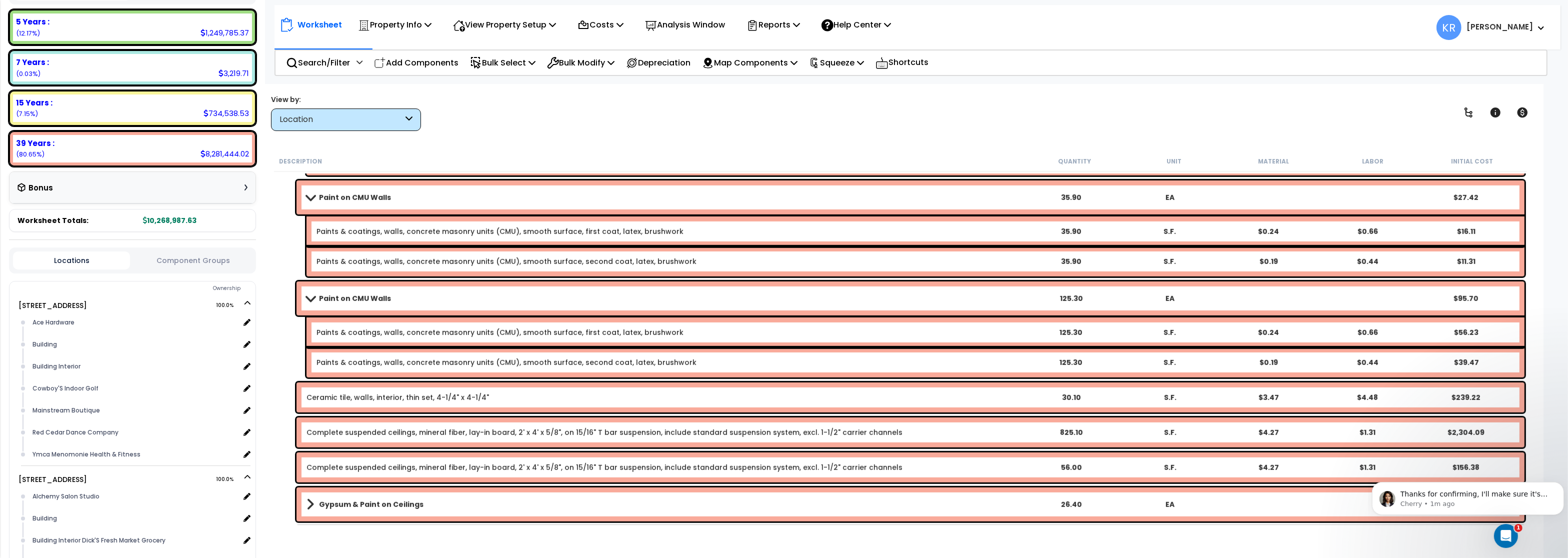
click at [415, 433] on link "Complete suspended ceilings, mineral fiber, lay-in board, 2' x 4' x 5/8", on 15…" at bounding box center [604, 432] width 596 height 10
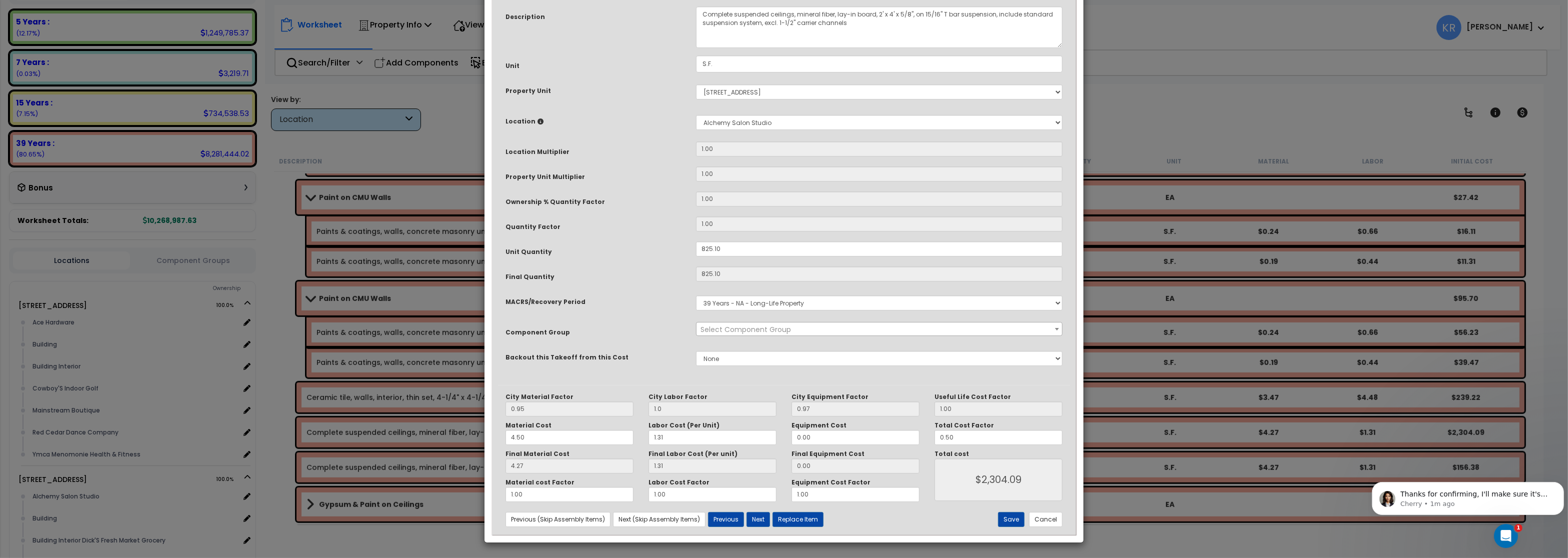
select select "56949"
drag, startPoint x: 967, startPoint y: 434, endPoint x: 849, endPoint y: 424, distance: 118.4
click at [934, 430] on input "0.50" at bounding box center [998, 437] width 128 height 15
click at [995, 515] on div "Save Cancel" at bounding box center [975, 519] width 190 height 15
click at [1005, 514] on button "Save" at bounding box center [1011, 519] width 26 height 15
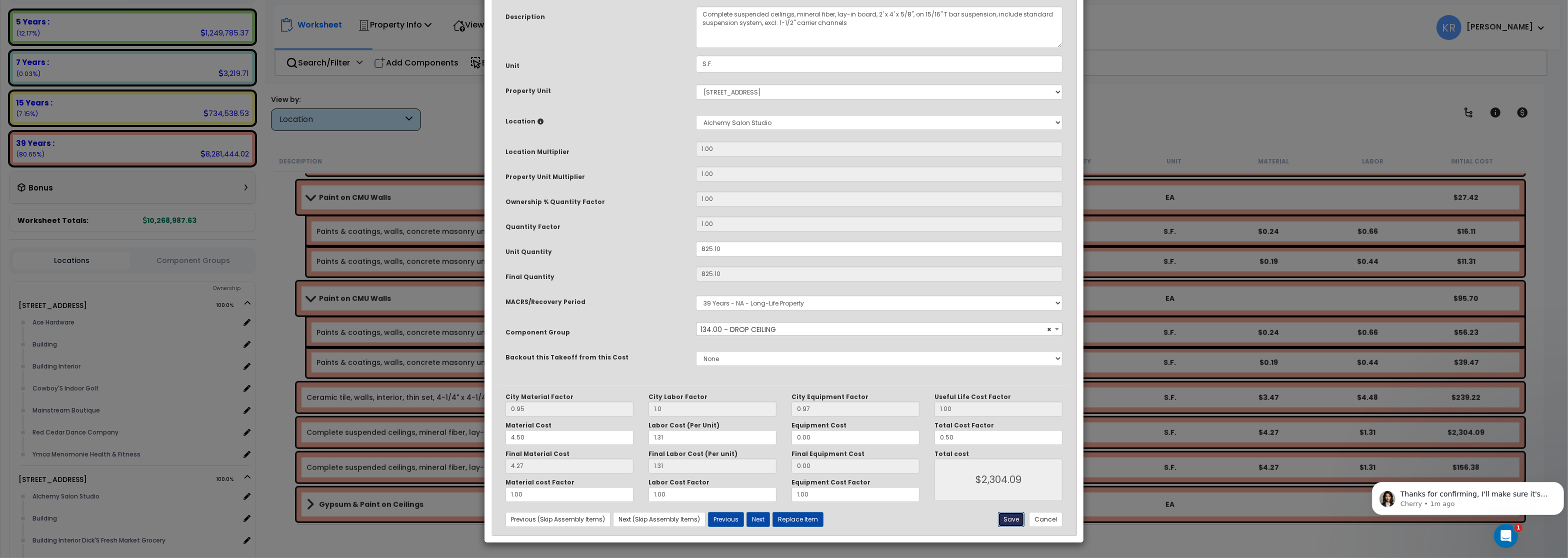
type input "1.00"
type input "2304.09"
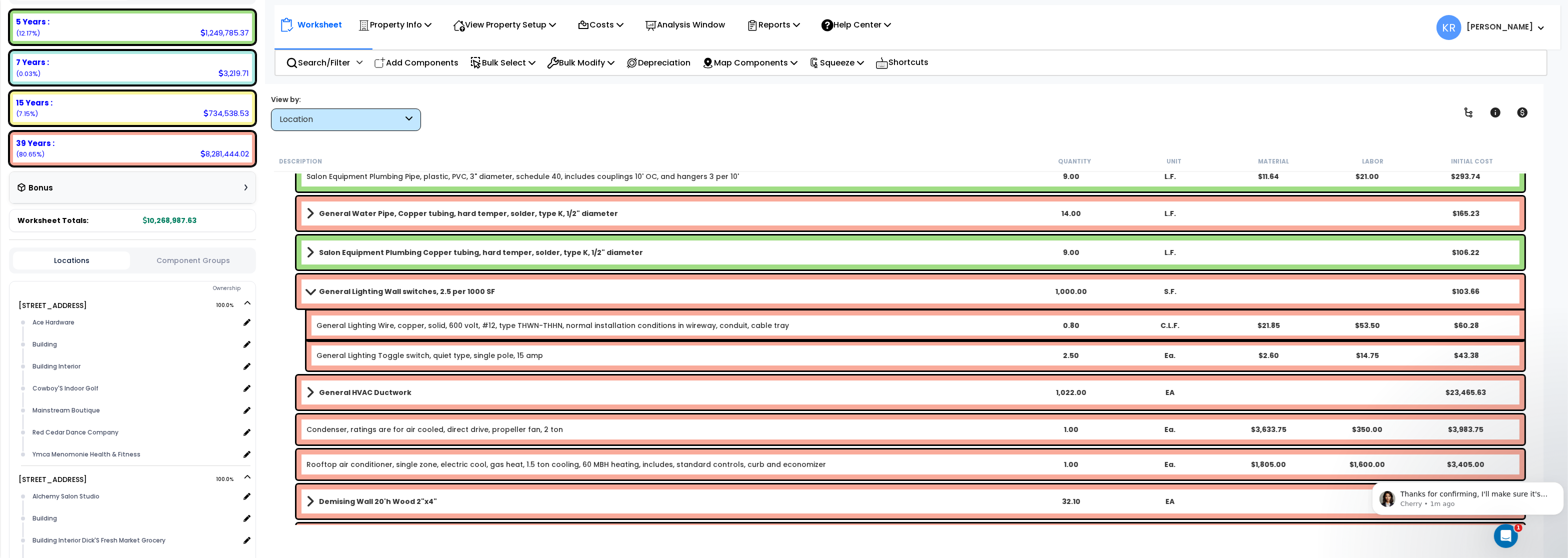
scroll to position [0, 0]
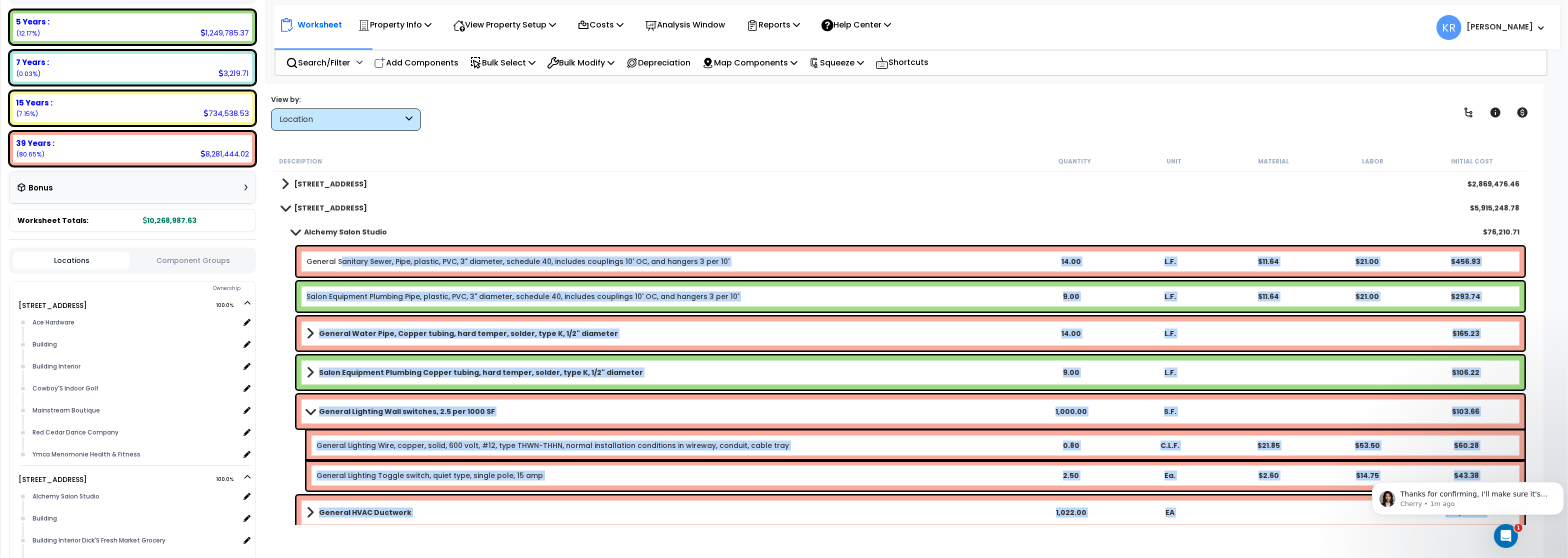
click at [340, 260] on link "General Sanitary Sewer, Pipe, plastic, PVC, 3" diameter, schedule 40, includes …" at bounding box center [518, 262] width 423 height 10
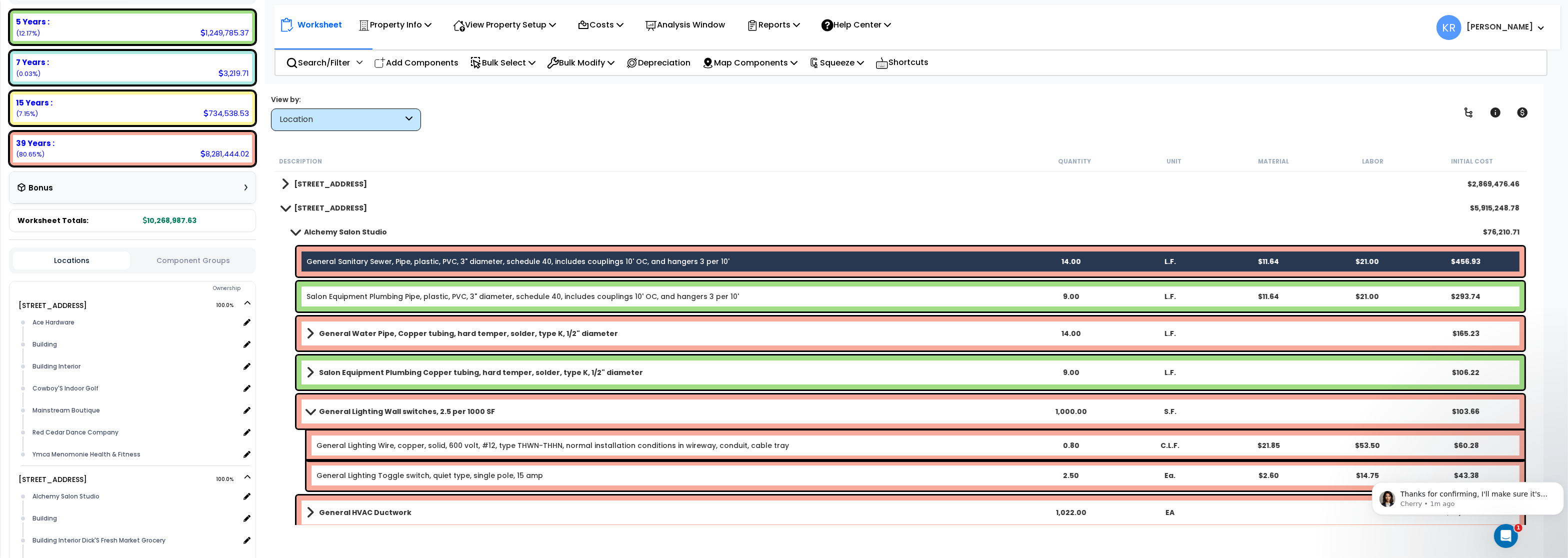
click at [335, 297] on link "Salon Equipment Plumbing Pipe, plastic, PVC, 3" diameter, schedule 40, includes…" at bounding box center [522, 296] width 432 height 10
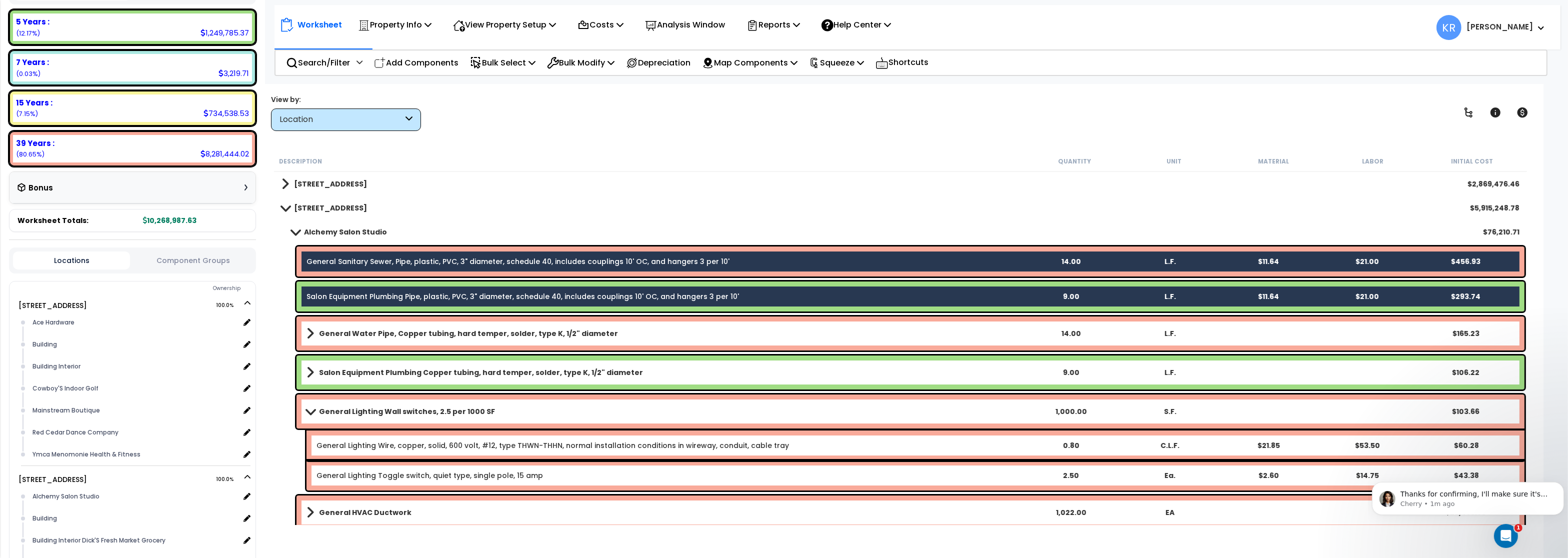
click at [340, 330] on b "General Water Pipe, Copper tubing, hard temper, solder, type K, 1/2" diameter" at bounding box center [468, 333] width 299 height 10
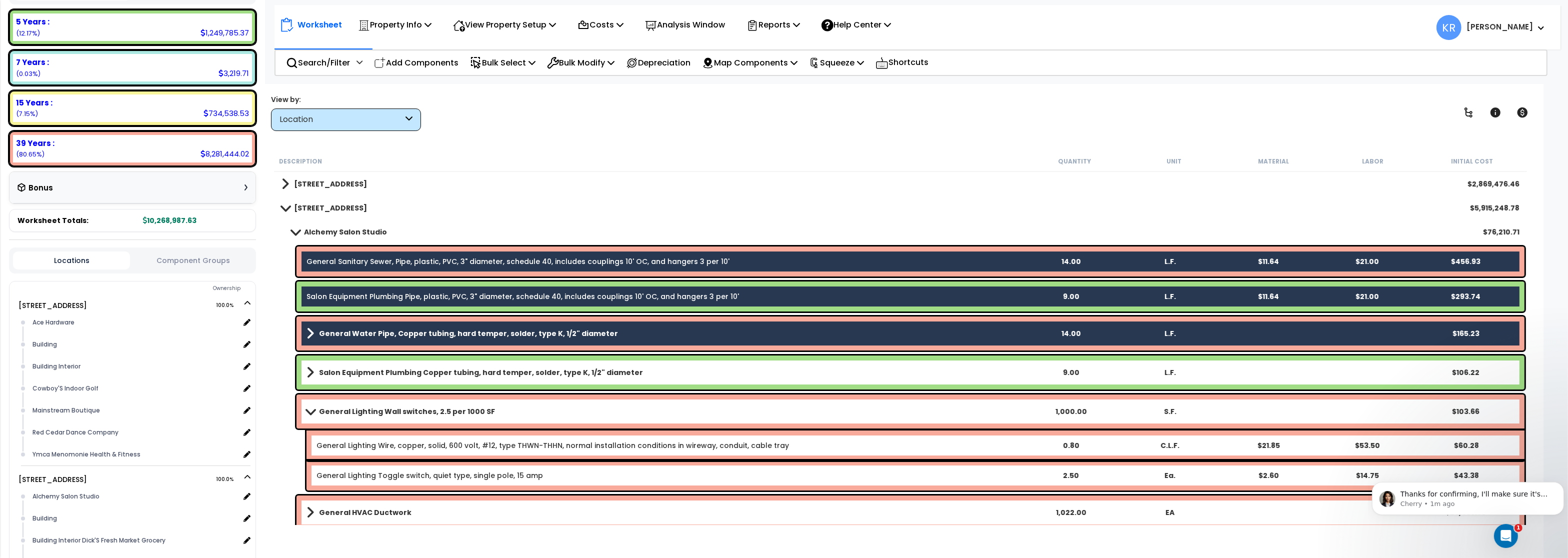
drag, startPoint x: 339, startPoint y: 377, endPoint x: 339, endPoint y: 382, distance: 5.0
click at [340, 377] on b "Salon Equipment Plumbing Copper tubing, hard temper, solder, type K, 1/2" diame…" at bounding box center [481, 372] width 324 height 10
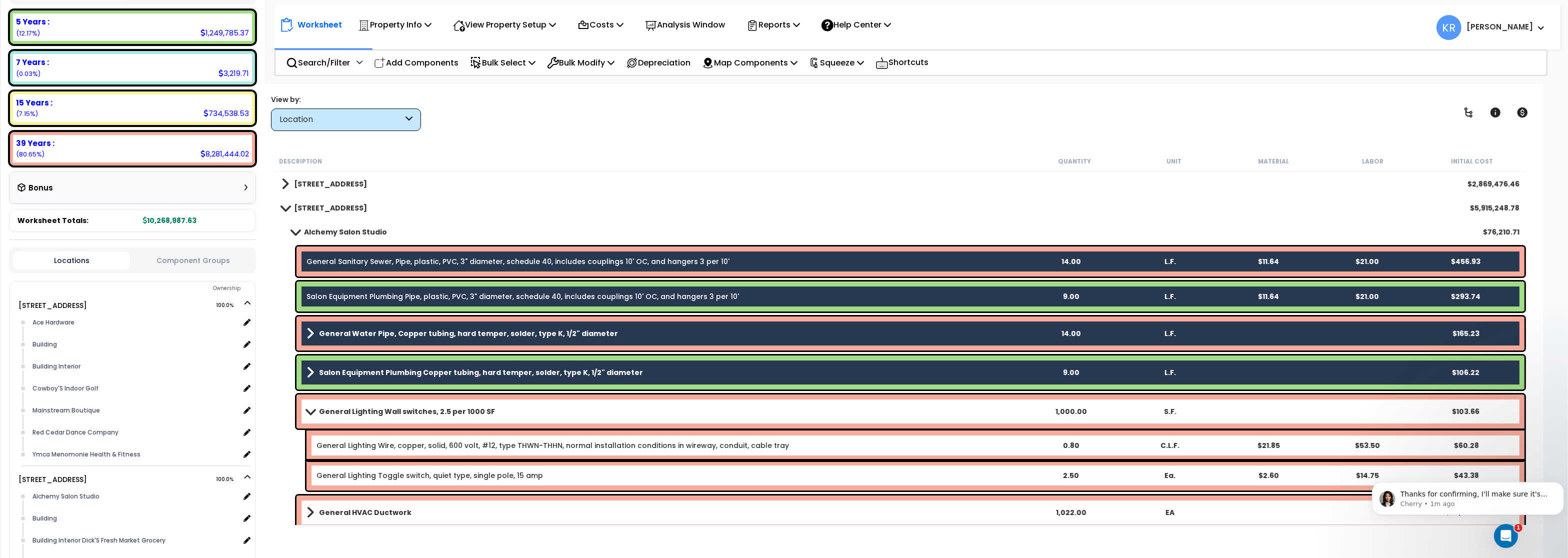
click at [350, 415] on b "General Lighting Wall switches, 2.5 per 1000 SF" at bounding box center [407, 412] width 176 height 10
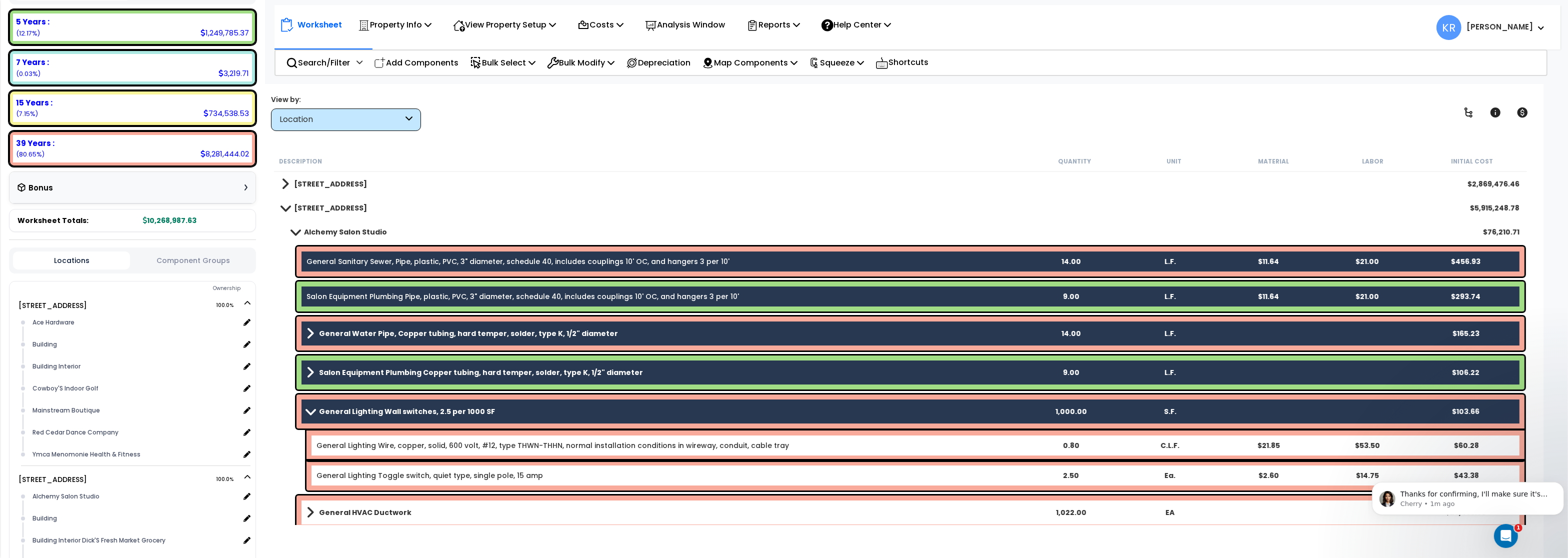
click at [335, 502] on div "General HVAC Ductwork 1,022.00 EA $23,465.63" at bounding box center [910, 512] width 1228 height 34
click at [419, 509] on link "General HVAC Ductwork" at bounding box center [664, 512] width 714 height 14
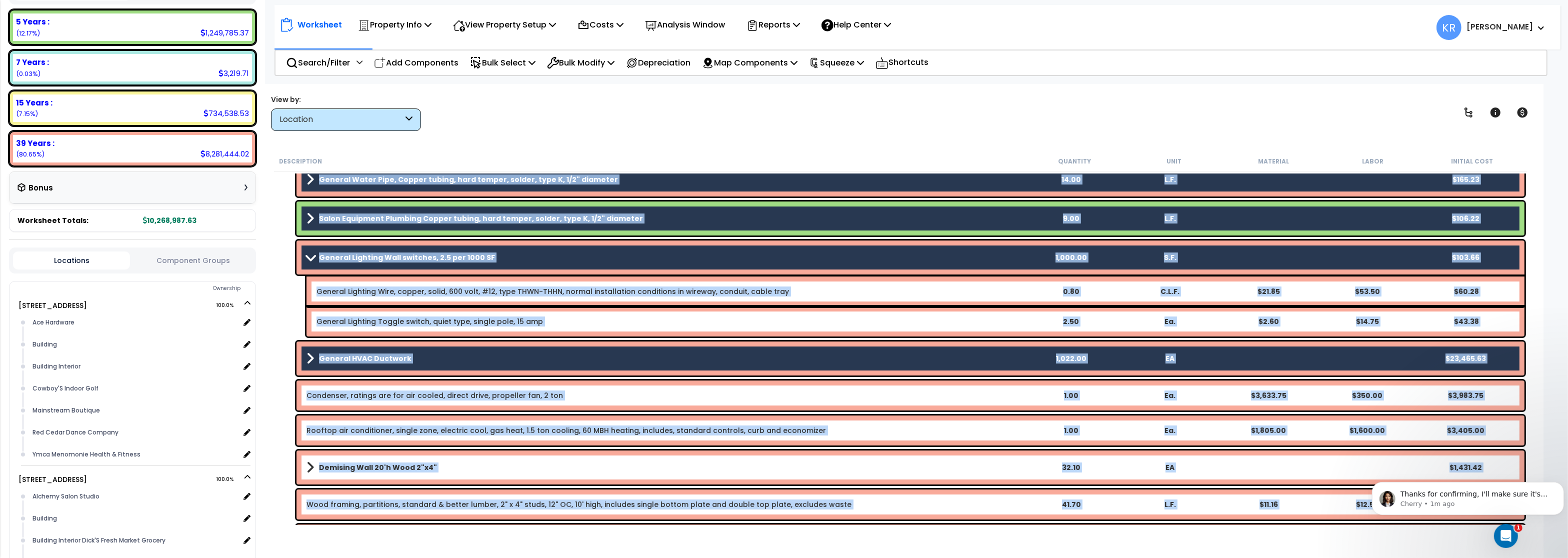
scroll to position [180, 0]
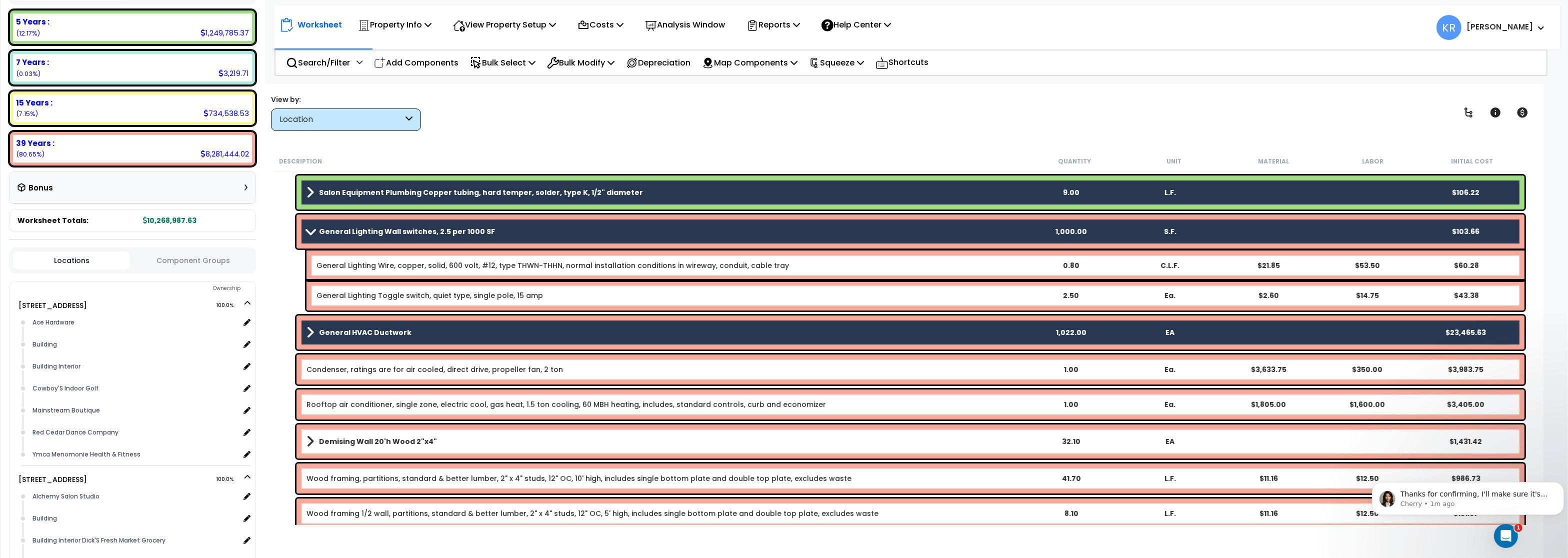
click at [416, 362] on div "Condenser, ratings are for air cooled, direct drive, propeller fan, 2 ton 1.00 …" at bounding box center [910, 369] width 1228 height 30
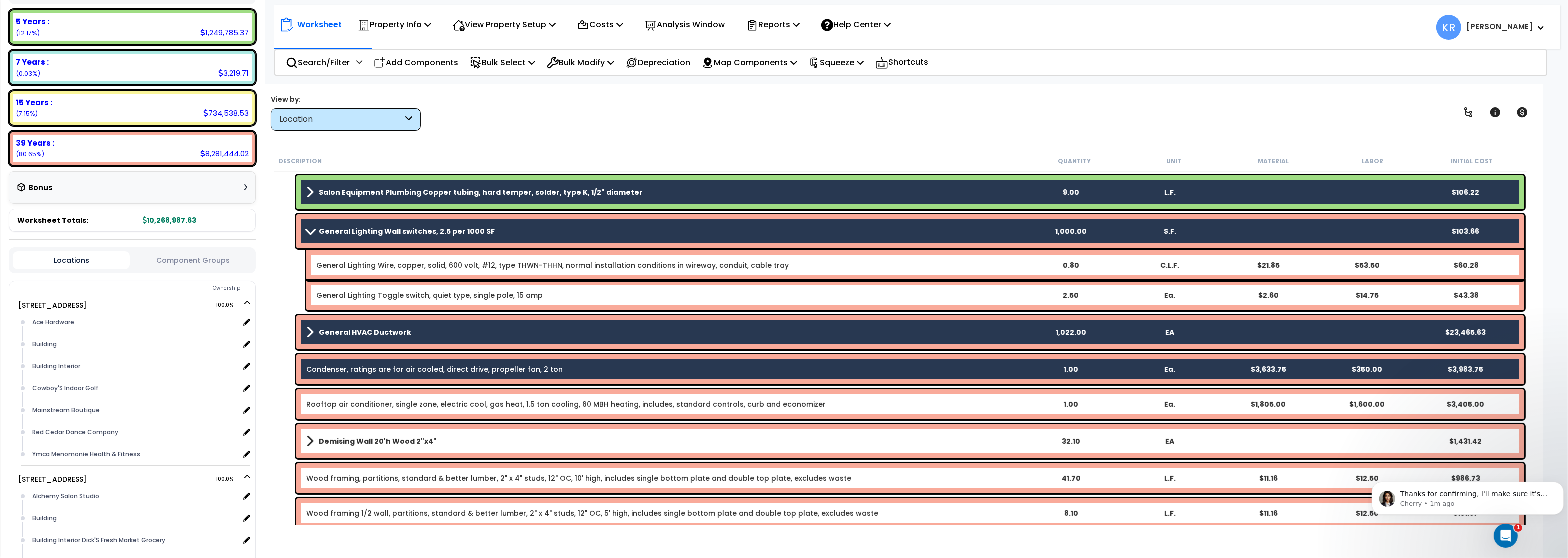
click at [402, 408] on link "Rooftop air conditioner, single zone, electric cool, gas heat, 1.5 ton cooling,…" at bounding box center [566, 404] width 519 height 10
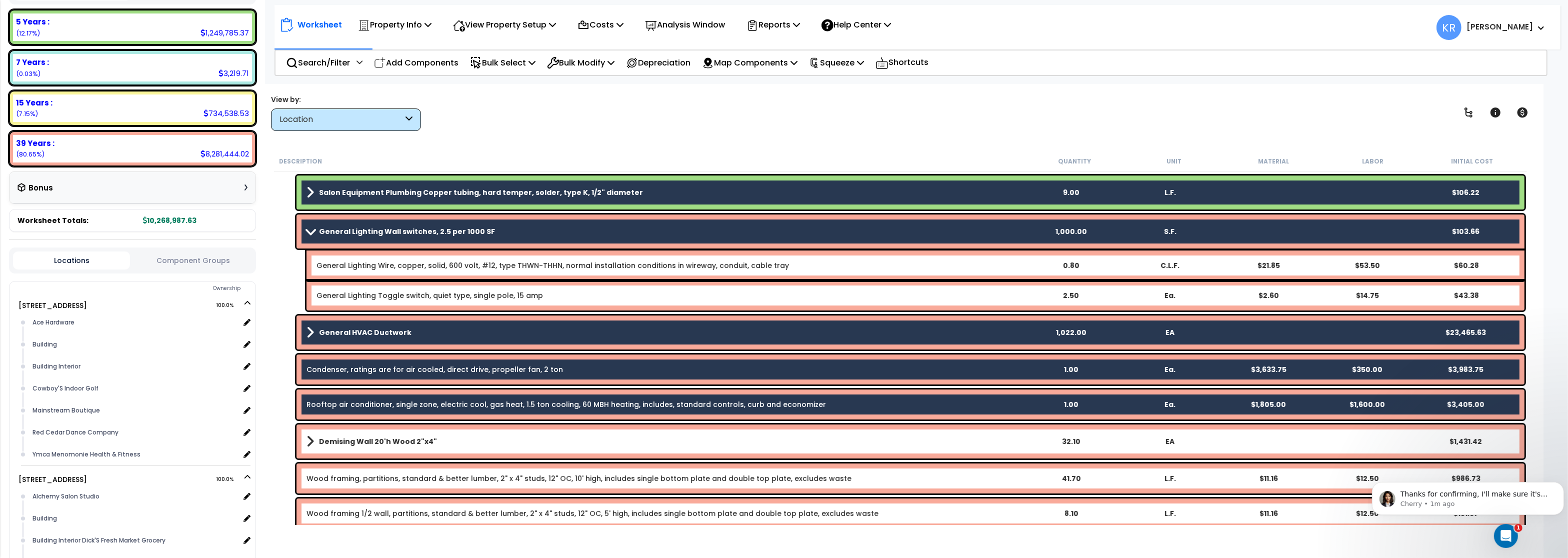
click at [395, 438] on b "Demising Wall 20'h Wood 2"x4"" at bounding box center [378, 442] width 118 height 10
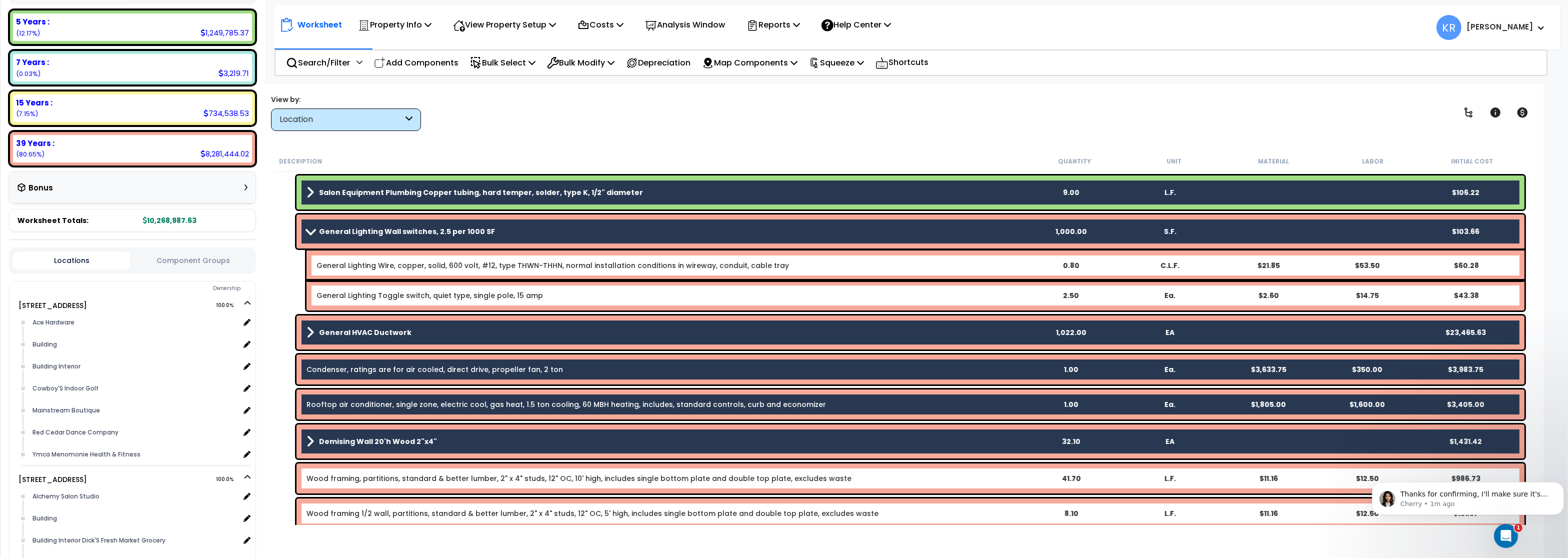
click at [394, 482] on link "Wood framing, partitions, standard & better lumber, 2" x 4" studs, 12" OC, 10' …" at bounding box center [579, 478] width 545 height 10
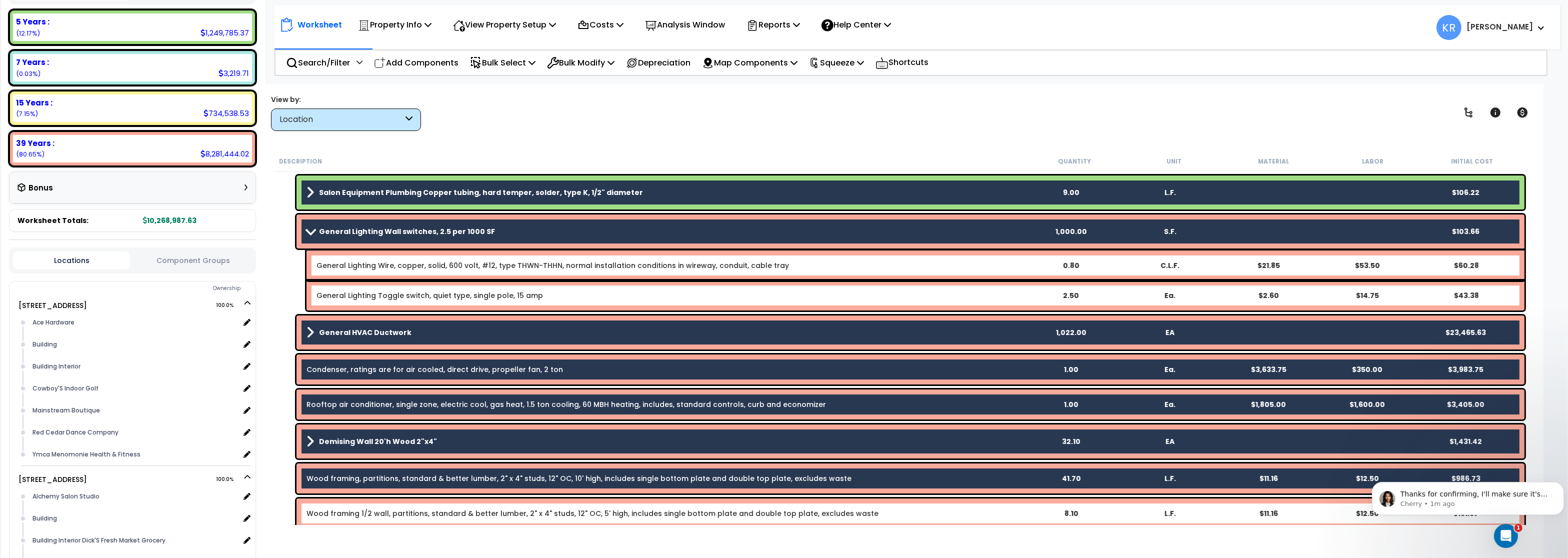
click at [389, 505] on div "Wood framing 1/2 wall, partitions, standard & better lumber, 2" x 4" studs, 12"…" at bounding box center [910, 513] width 1228 height 30
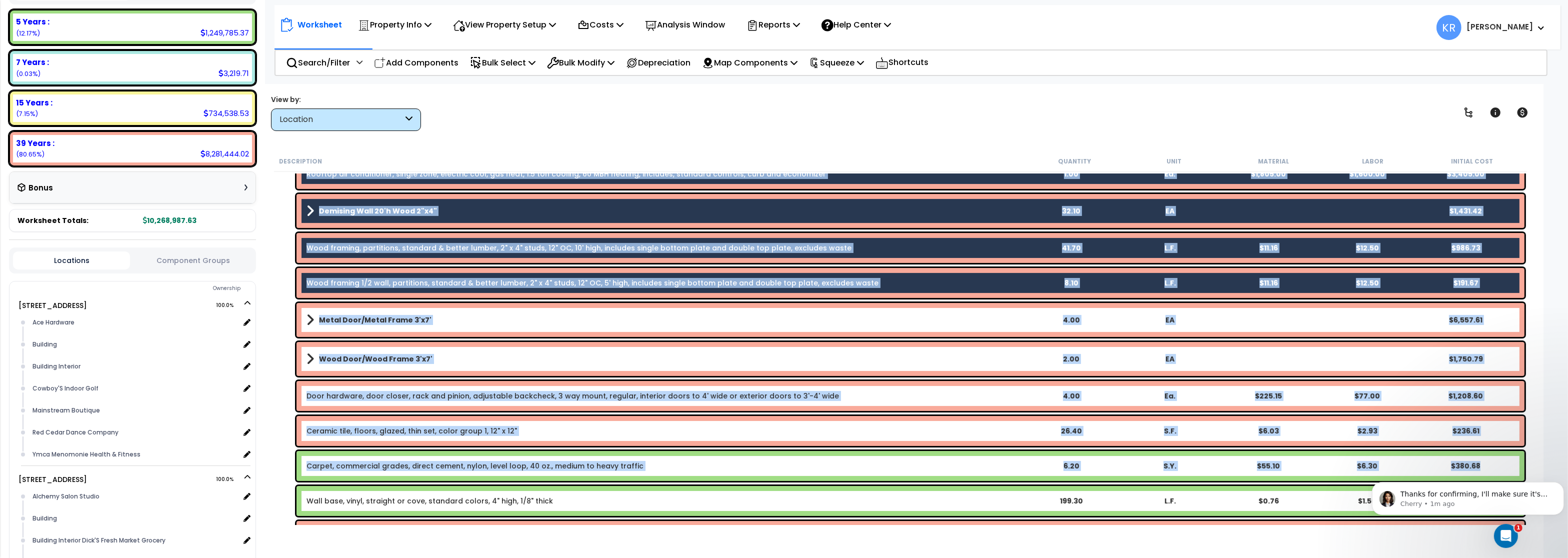
scroll to position [420, 0]
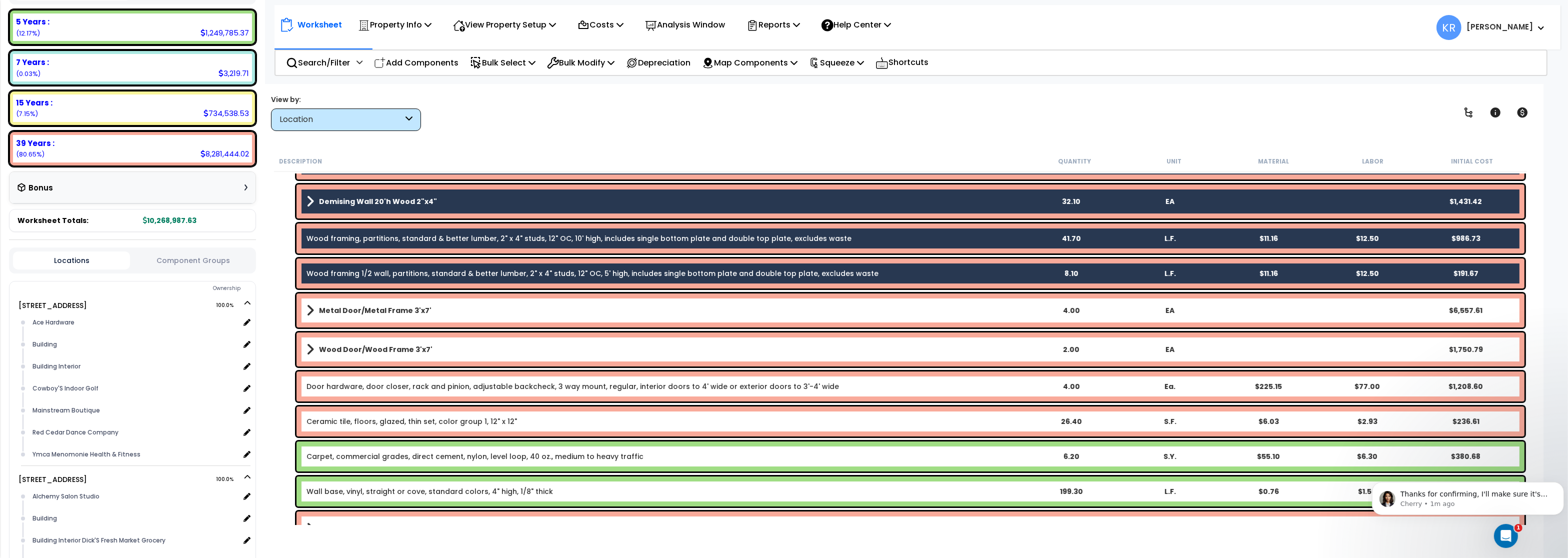
click at [446, 320] on div "Metal Door/Metal Frame 3'x7' 4.00 EA $6,557.61" at bounding box center [910, 310] width 1228 height 34
click at [432, 351] on link "Wood Door/Wood Frame 3'x7'" at bounding box center [664, 349] width 714 height 14
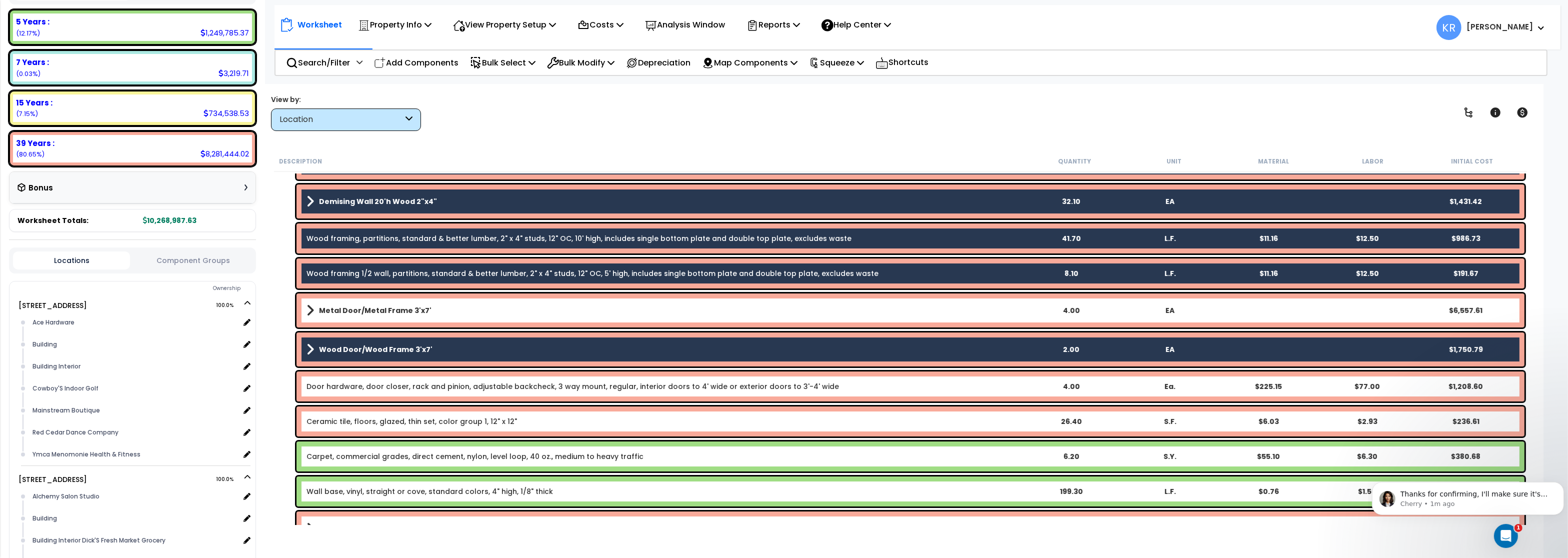
click at [425, 310] on link "Metal Door/Metal Frame 3'x7'" at bounding box center [664, 310] width 714 height 14
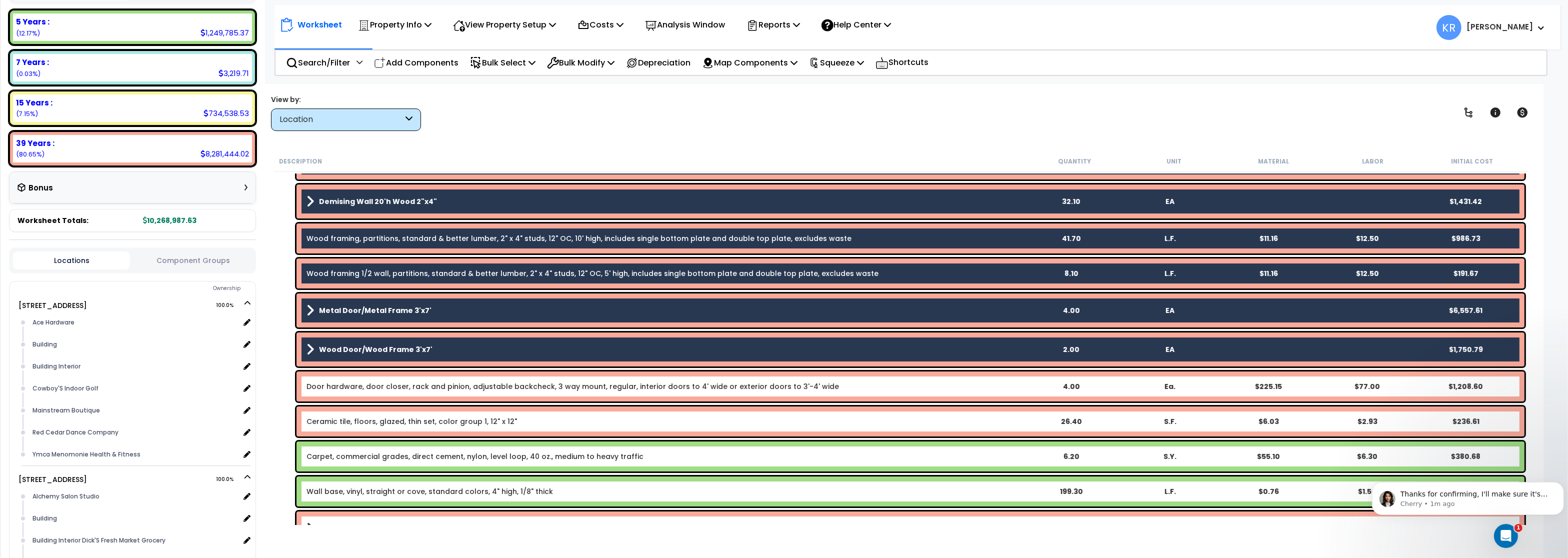
click at [422, 388] on link "Door hardware, door closer, rack and pinion, adjustable backcheck, 3 way mount,…" at bounding box center [573, 386] width 533 height 10
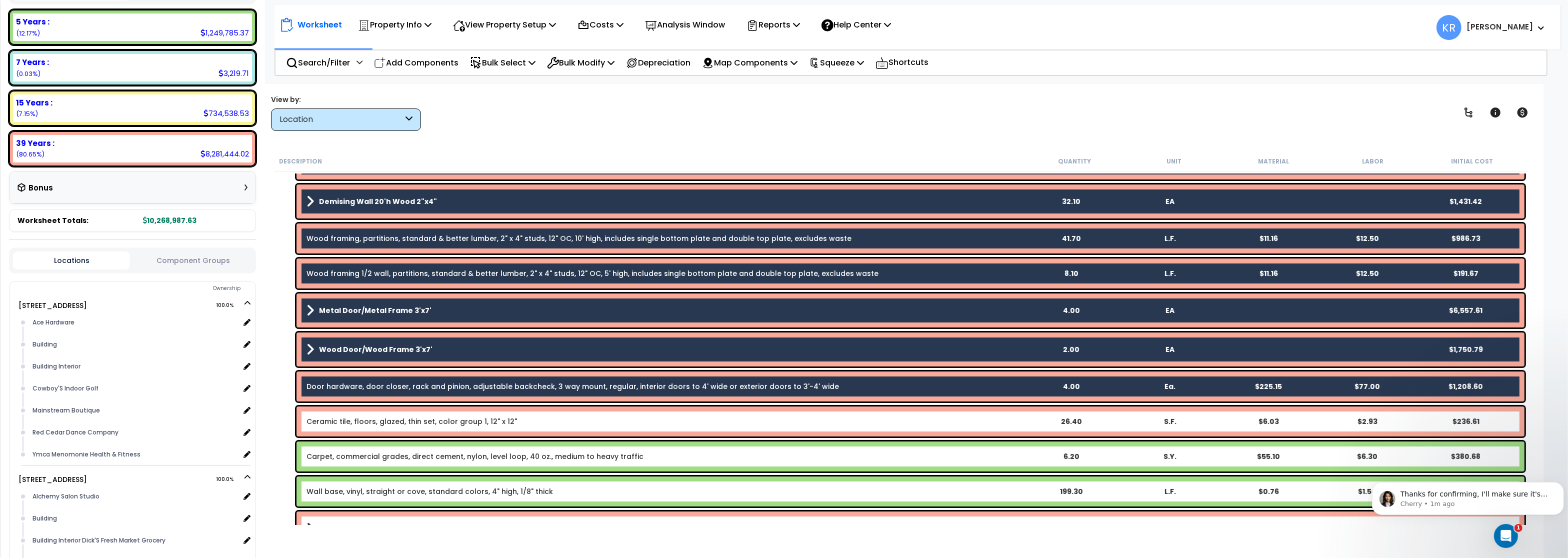
click at [419, 422] on link "Ceramic tile, floors, glazed, thin set, color group 1, 12" x 12"" at bounding box center [412, 421] width 211 height 10
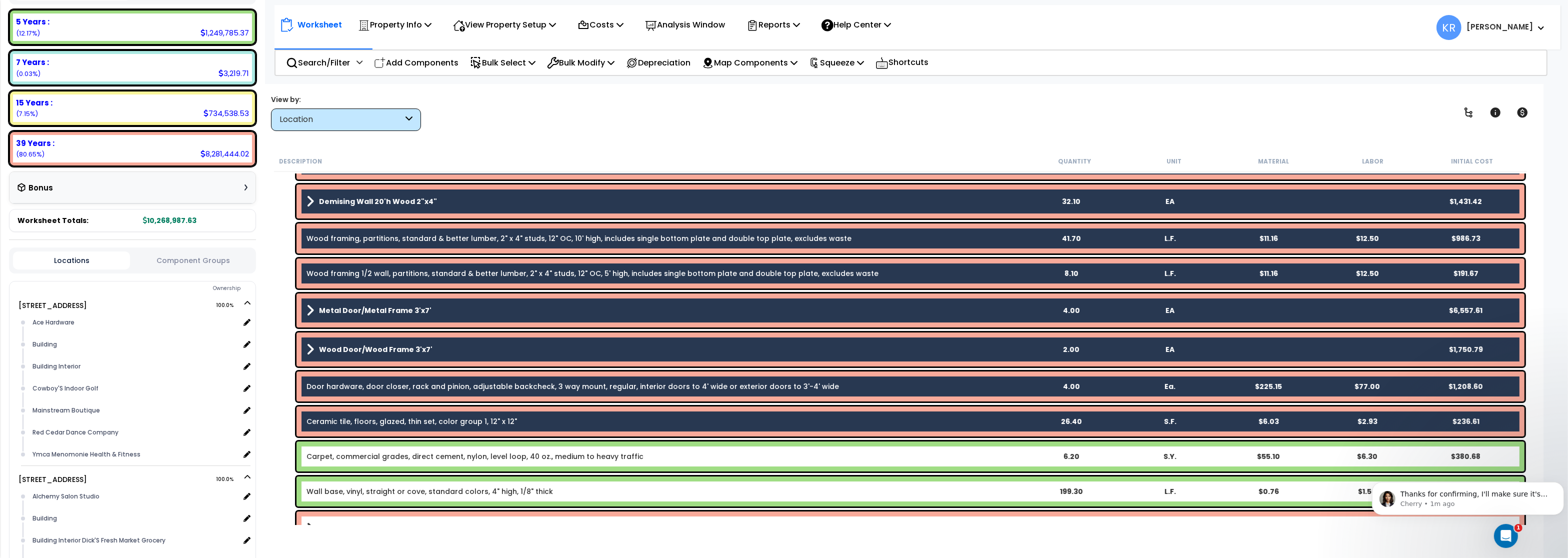
click at [411, 453] on link "Carpet, commercial grades, direct cement, nylon, level loop, 40 oz., medium to …" at bounding box center [475, 456] width 337 height 10
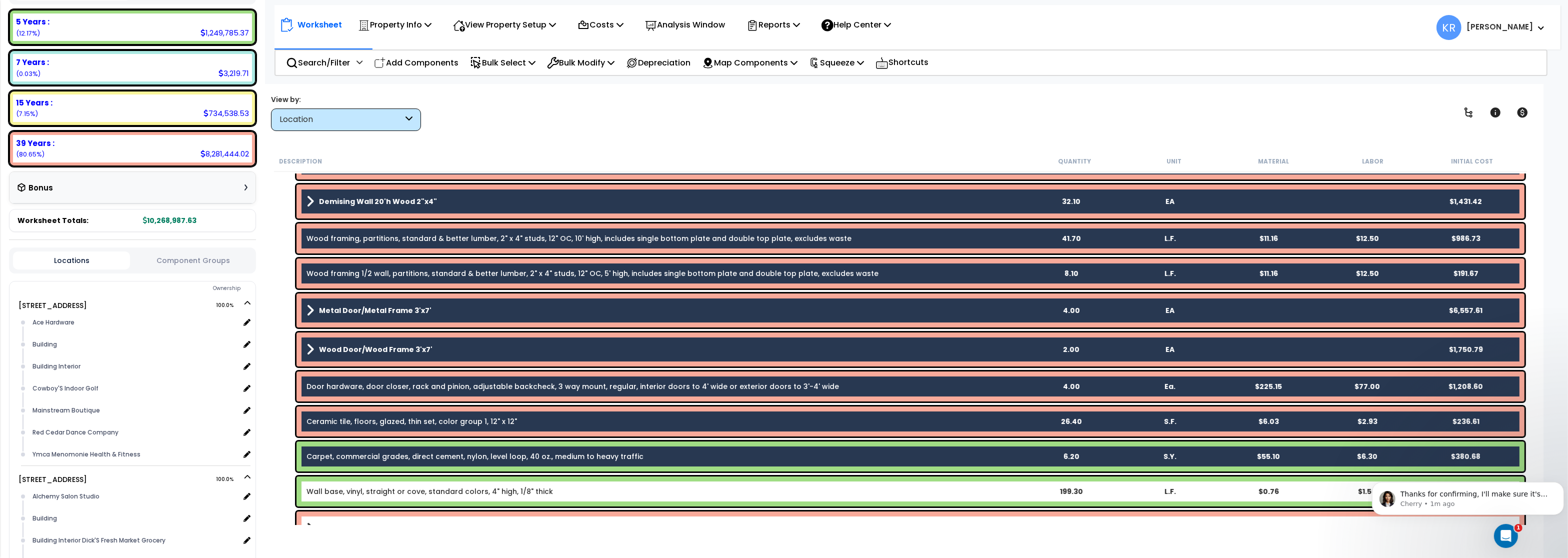
click at [402, 491] on link "Wall base, vinyl, straight or cove, standard colors, 4" high, 1/8" thick" at bounding box center [429, 491] width 247 height 10
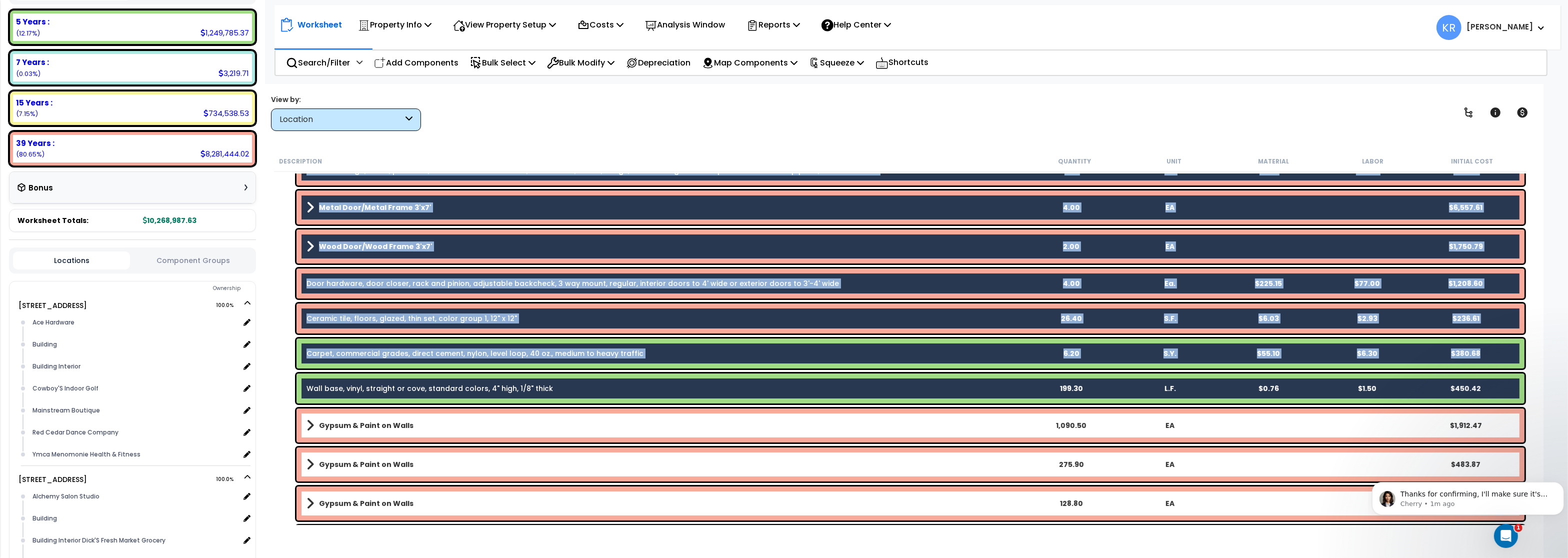
scroll to position [660, 0]
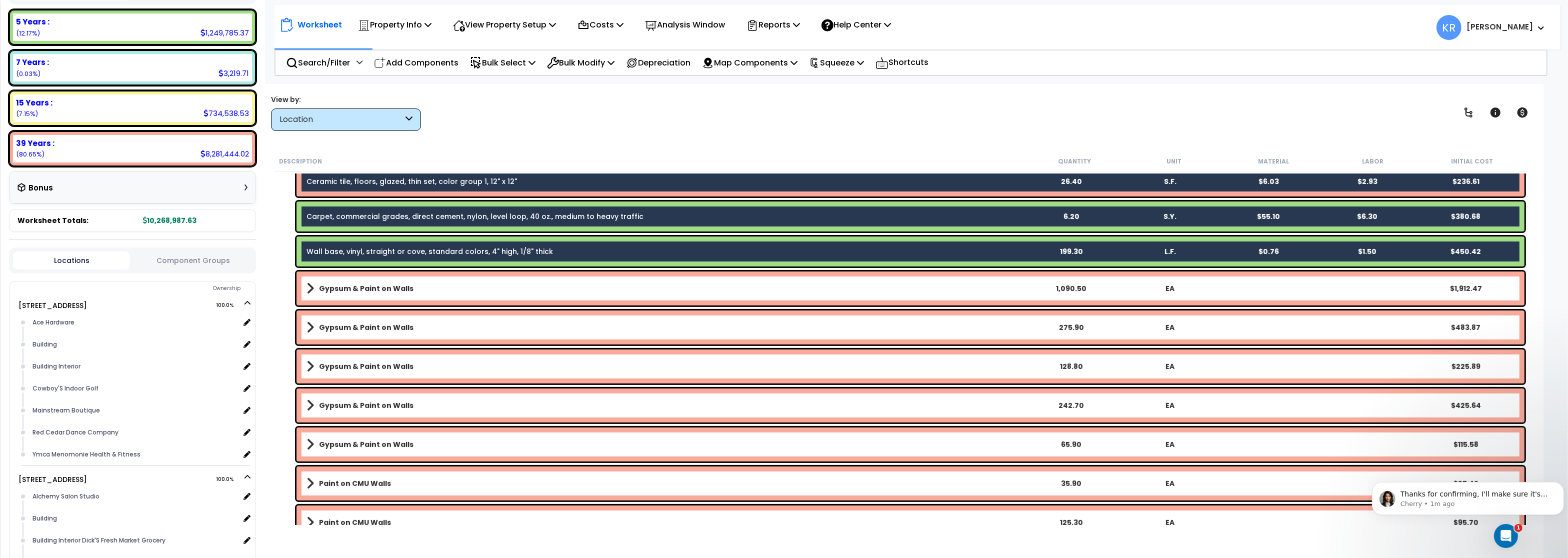
click at [392, 290] on b "Gypsum & Paint on Walls" at bounding box center [366, 288] width 94 height 10
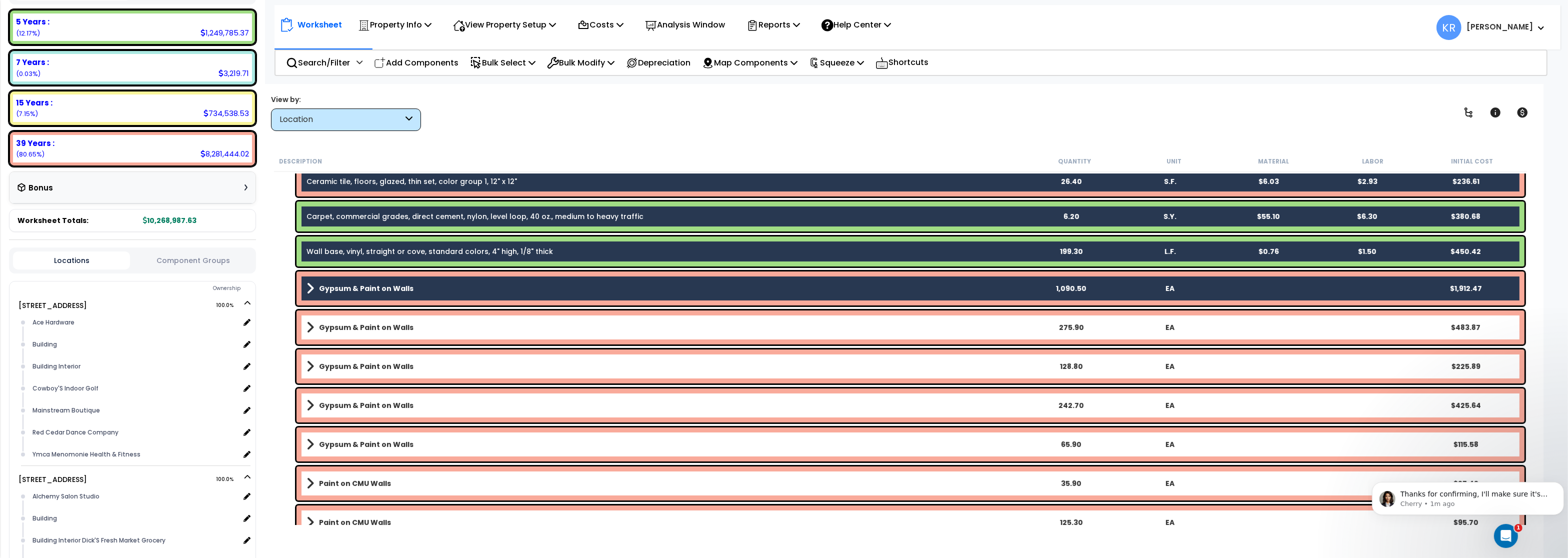
click at [383, 324] on b "Gypsum & Paint on Walls" at bounding box center [366, 328] width 94 height 10
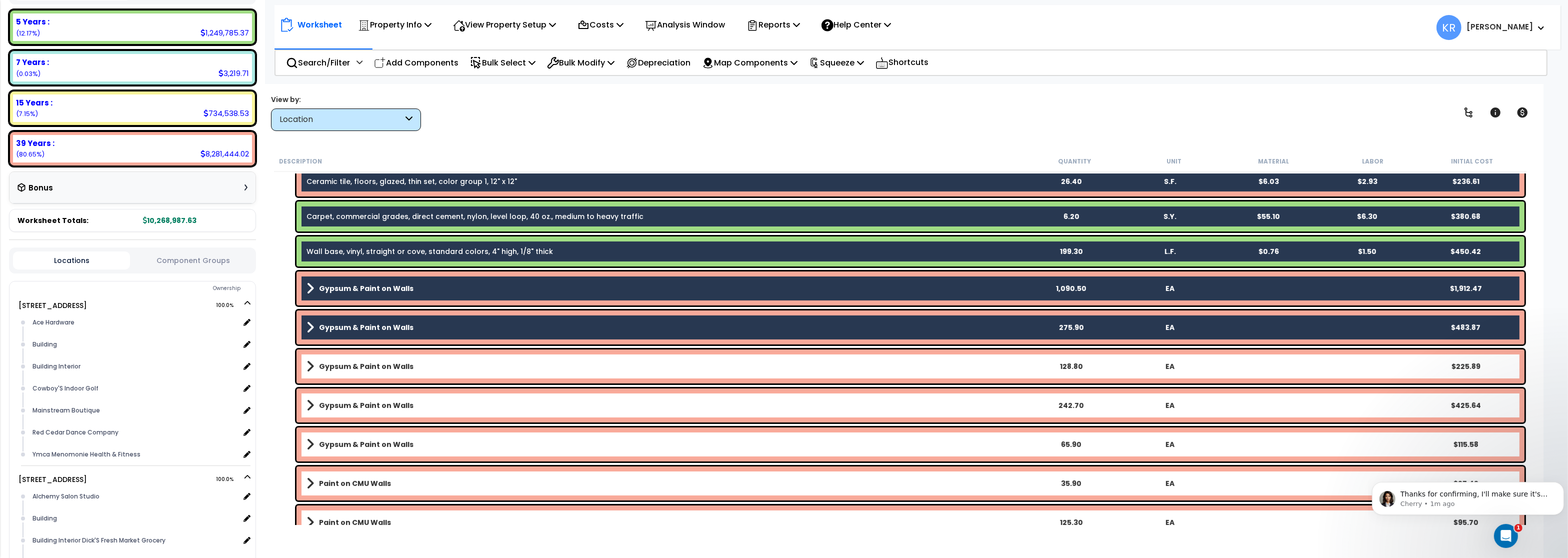
click at [380, 375] on div "Gypsum & Paint on Walls 128.80 EA $225.89" at bounding box center [910, 366] width 1228 height 34
click at [377, 409] on b "Gypsum & Paint on Walls" at bounding box center [366, 405] width 94 height 10
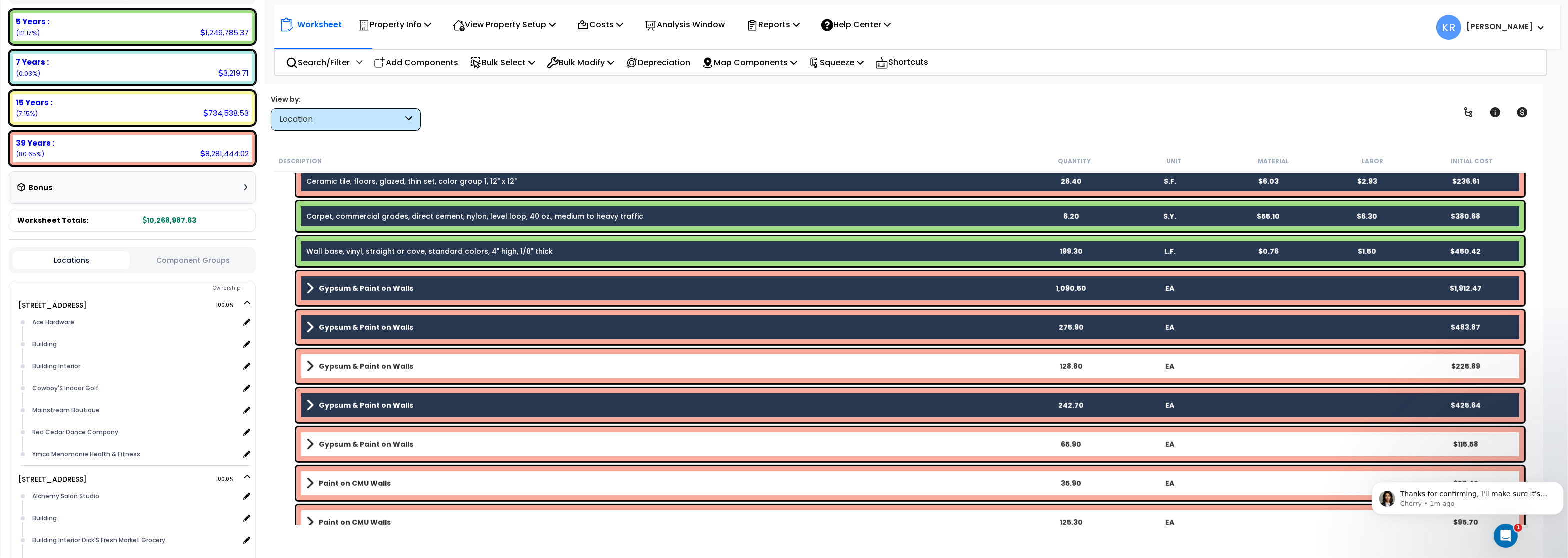
click at [364, 372] on link "Gypsum & Paint on Walls" at bounding box center [664, 366] width 714 height 14
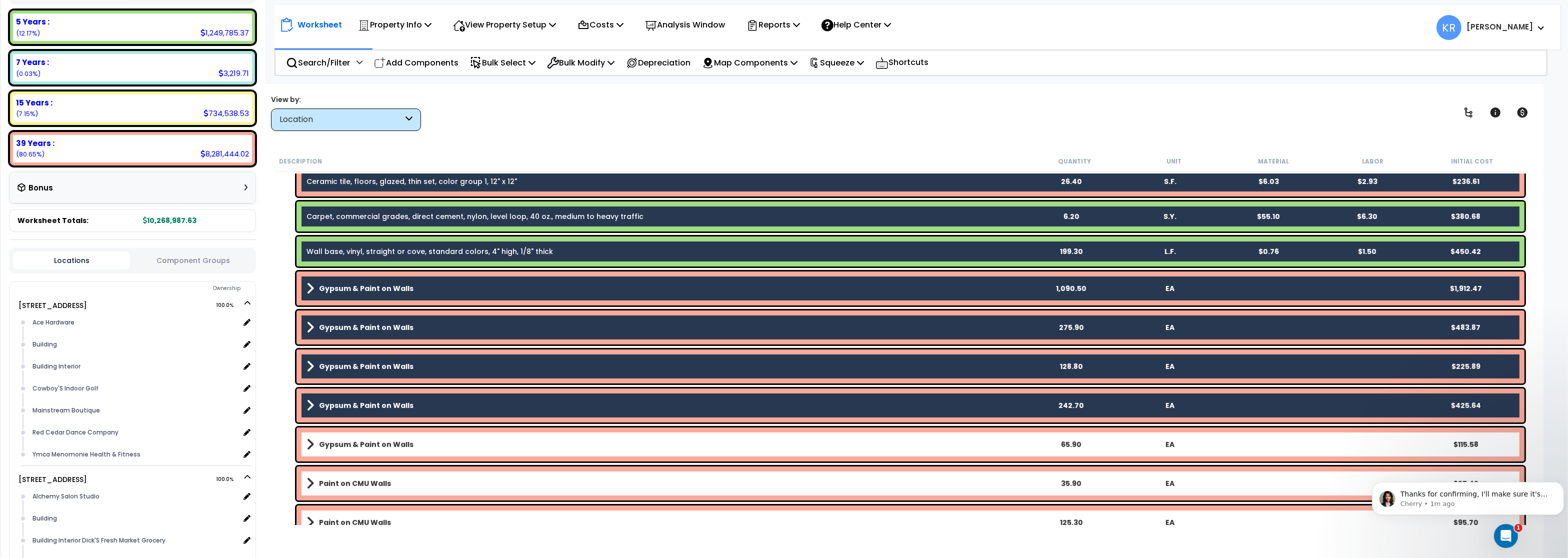
click at [367, 434] on div "Gypsum & Paint on Walls 65.90 EA $115.58" at bounding box center [910, 444] width 1228 height 34
click at [362, 448] on b "Gypsum & Paint on Walls" at bounding box center [366, 445] width 94 height 10
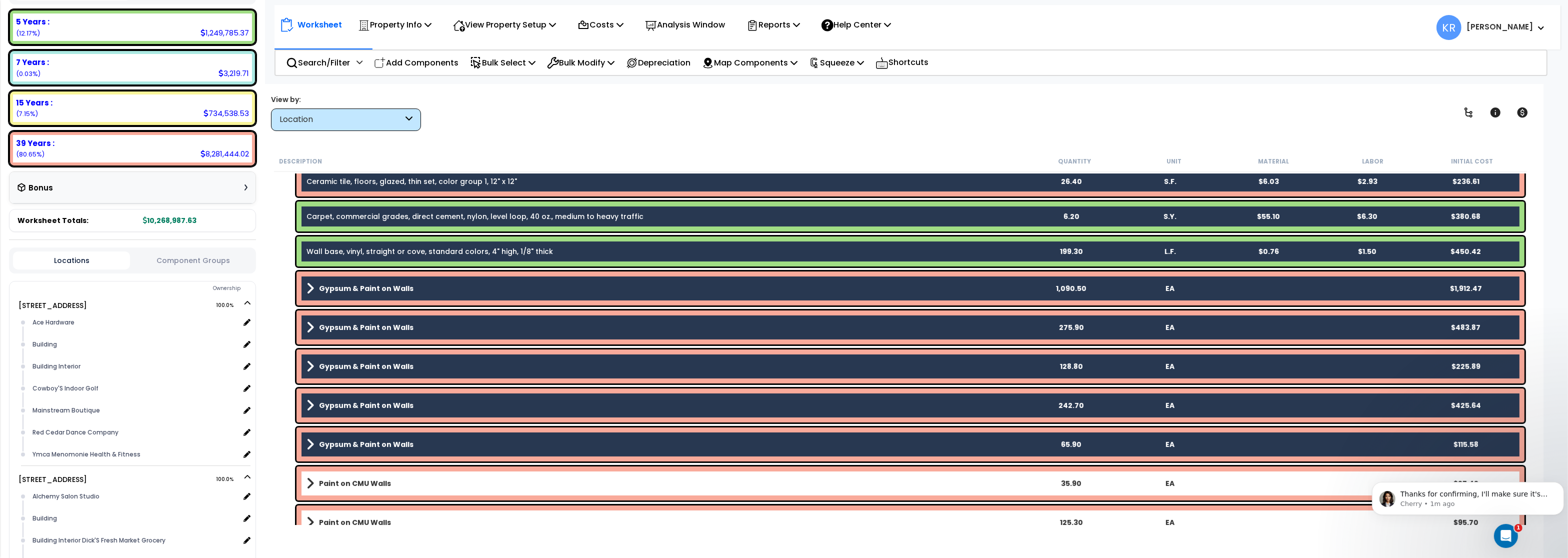
click at [360, 482] on b "Paint on CMU Walls" at bounding box center [355, 483] width 72 height 10
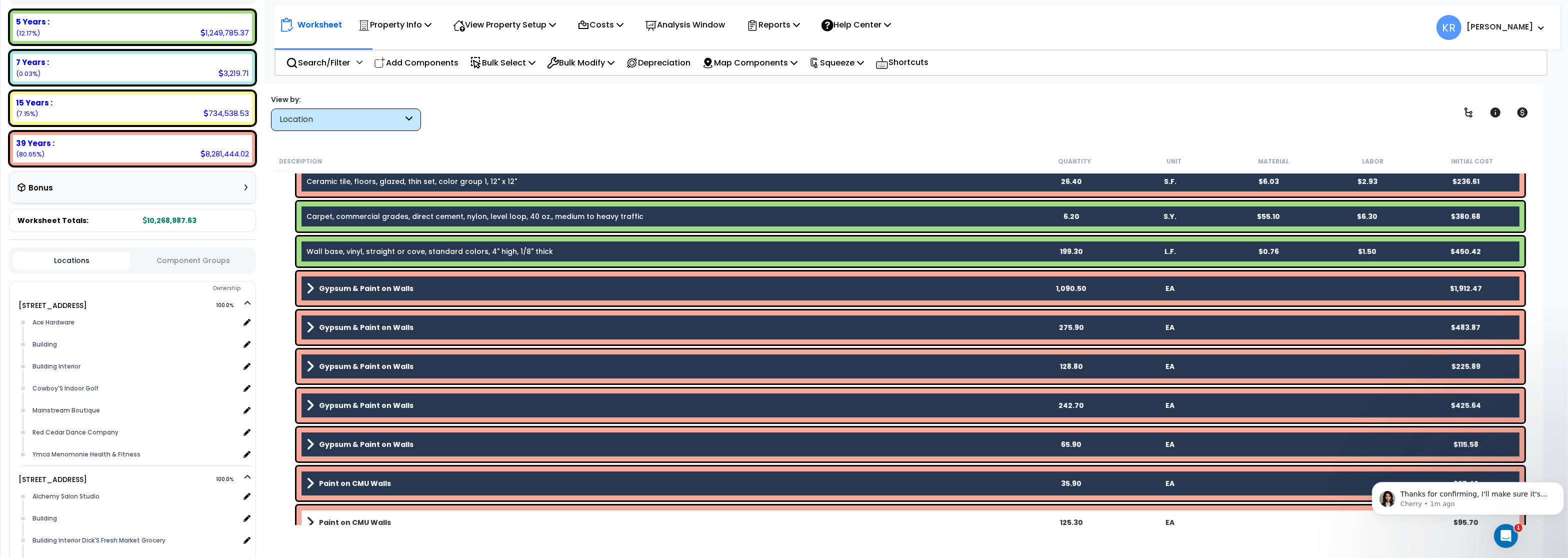
click at [350, 510] on div "Paint on CMU Walls 125.30 EA $95.70" at bounding box center [910, 522] width 1228 height 34
click at [350, 518] on b "Paint on CMU Walls" at bounding box center [355, 522] width 72 height 10
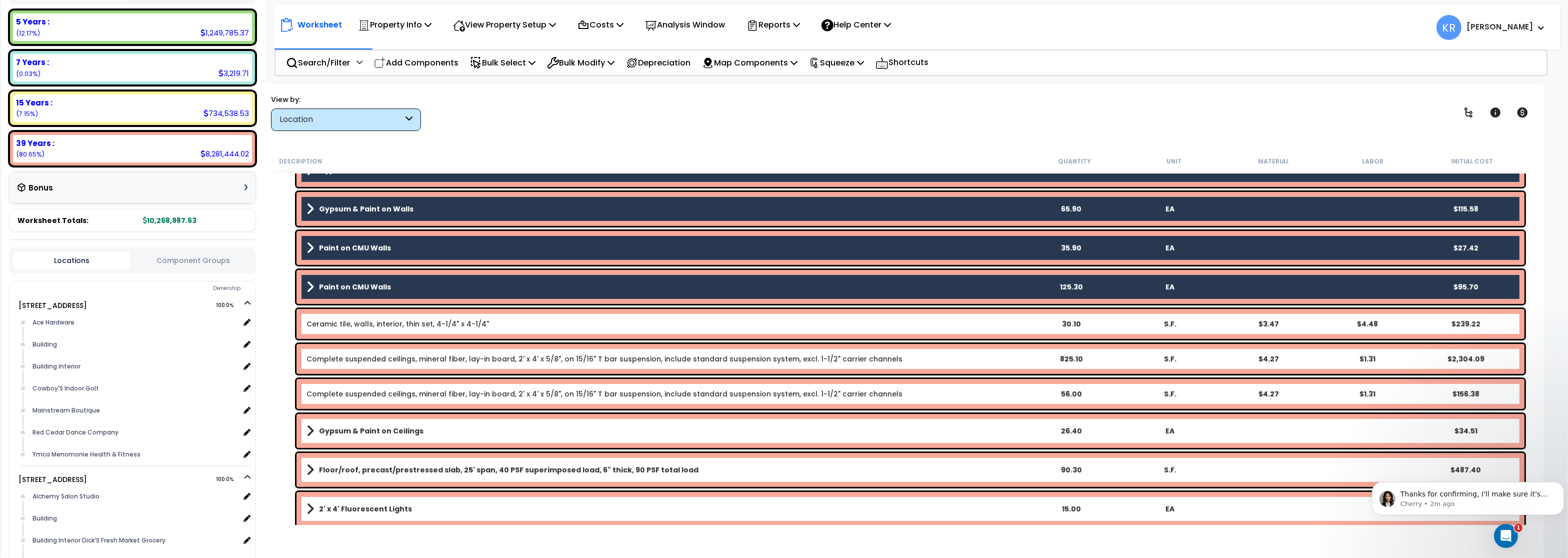
scroll to position [900, 0]
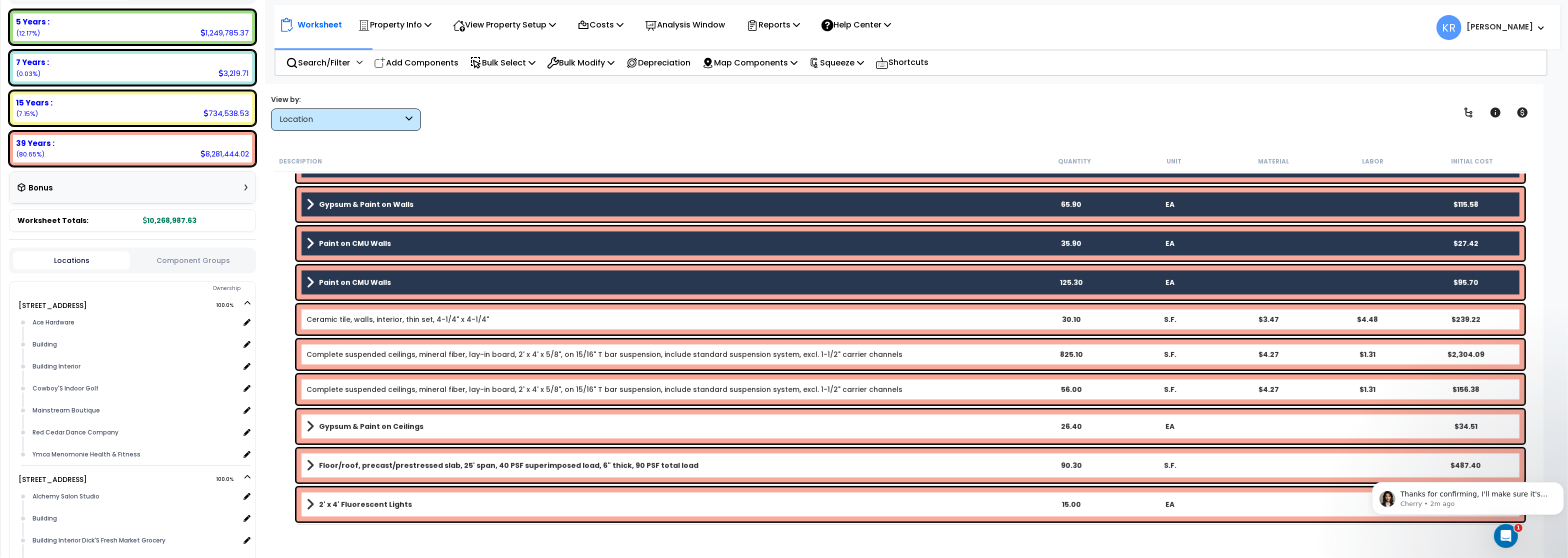
click at [337, 320] on link "Ceramic tile, walls, interior, thin set, 4-1/4" x 4-1/4"" at bounding box center [397, 320] width 182 height 10
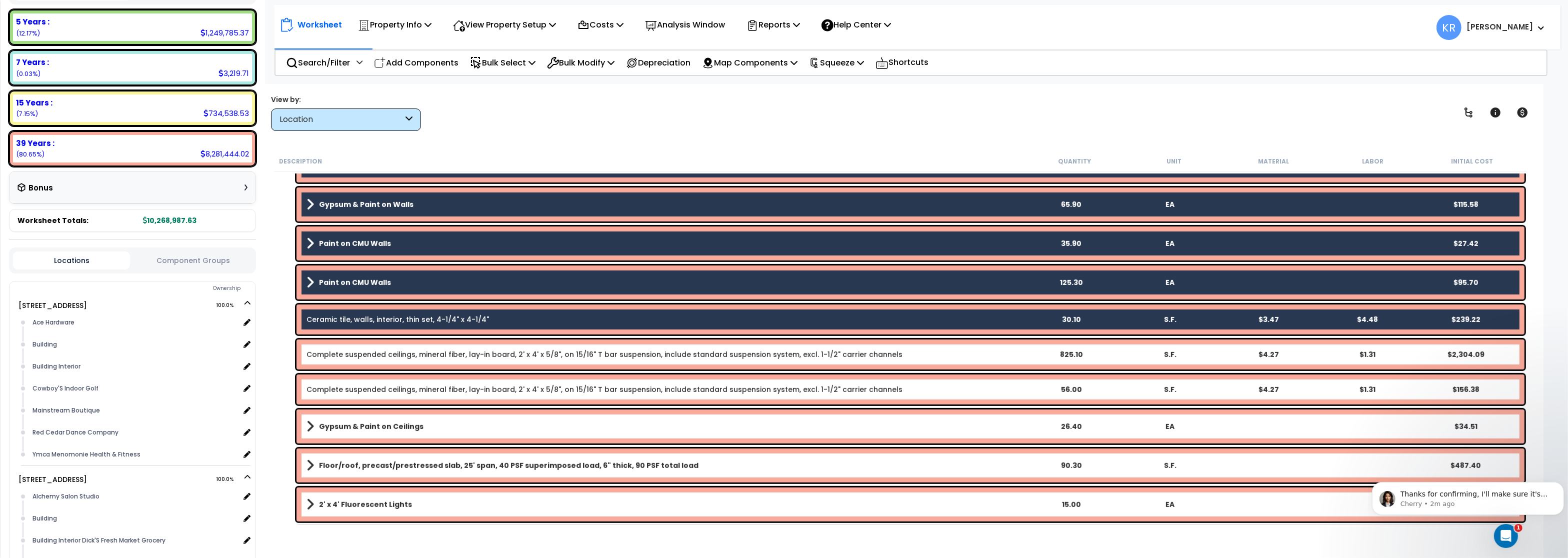
click at [337, 352] on link "Complete suspended ceilings, mineral fiber, lay-in board, 2' x 4' x 5/8", on 15…" at bounding box center [604, 355] width 596 height 10
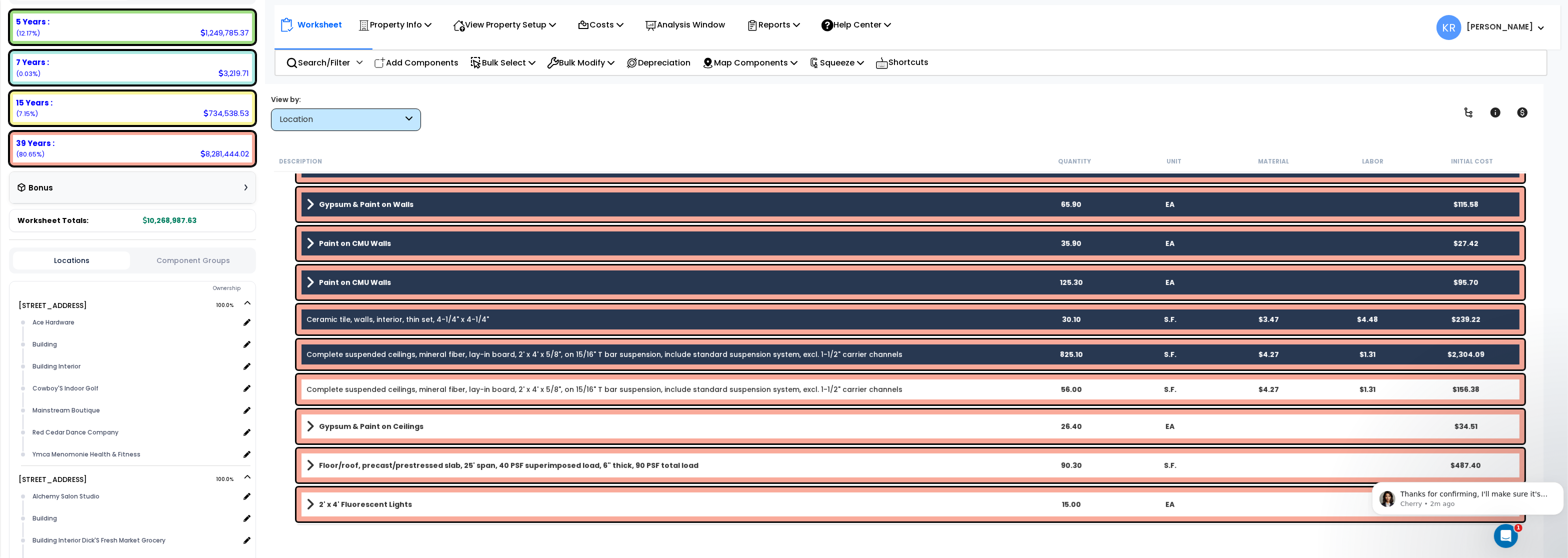
click at [332, 388] on link "Complete suspended ceilings, mineral fiber, lay-in board, 2' x 4' x 5/8", on 15…" at bounding box center [604, 389] width 596 height 10
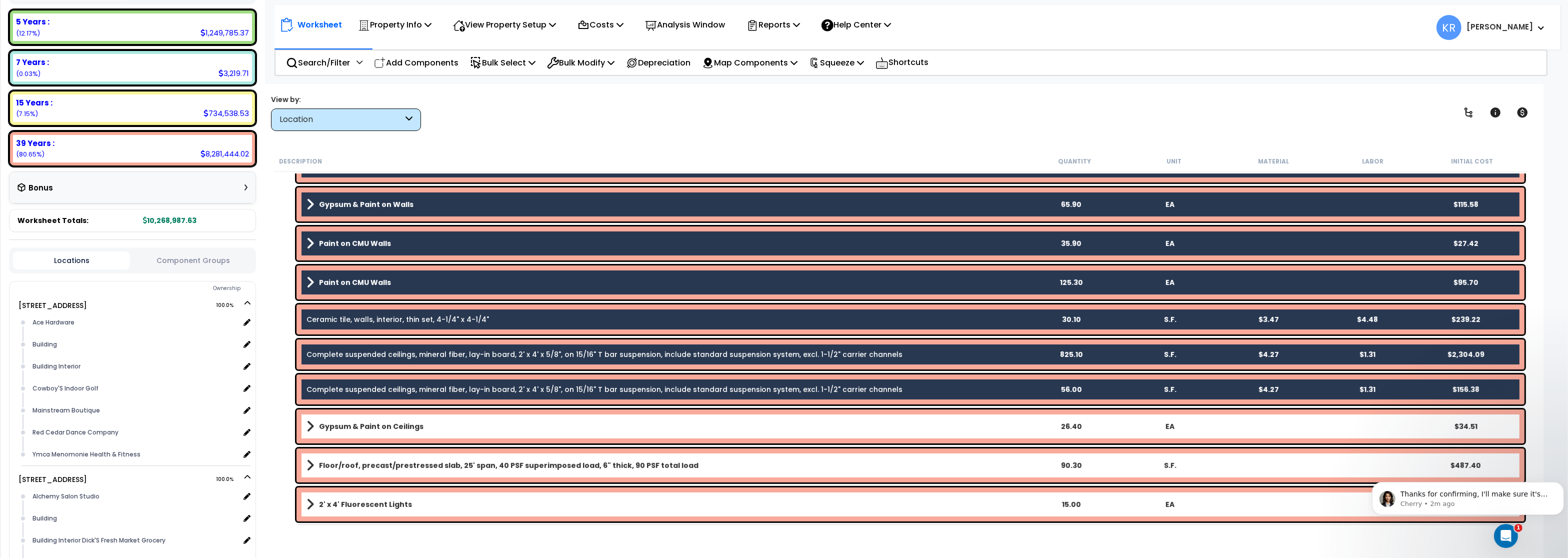
click at [334, 423] on b "Gypsum & Paint on Ceilings" at bounding box center [371, 426] width 105 height 10
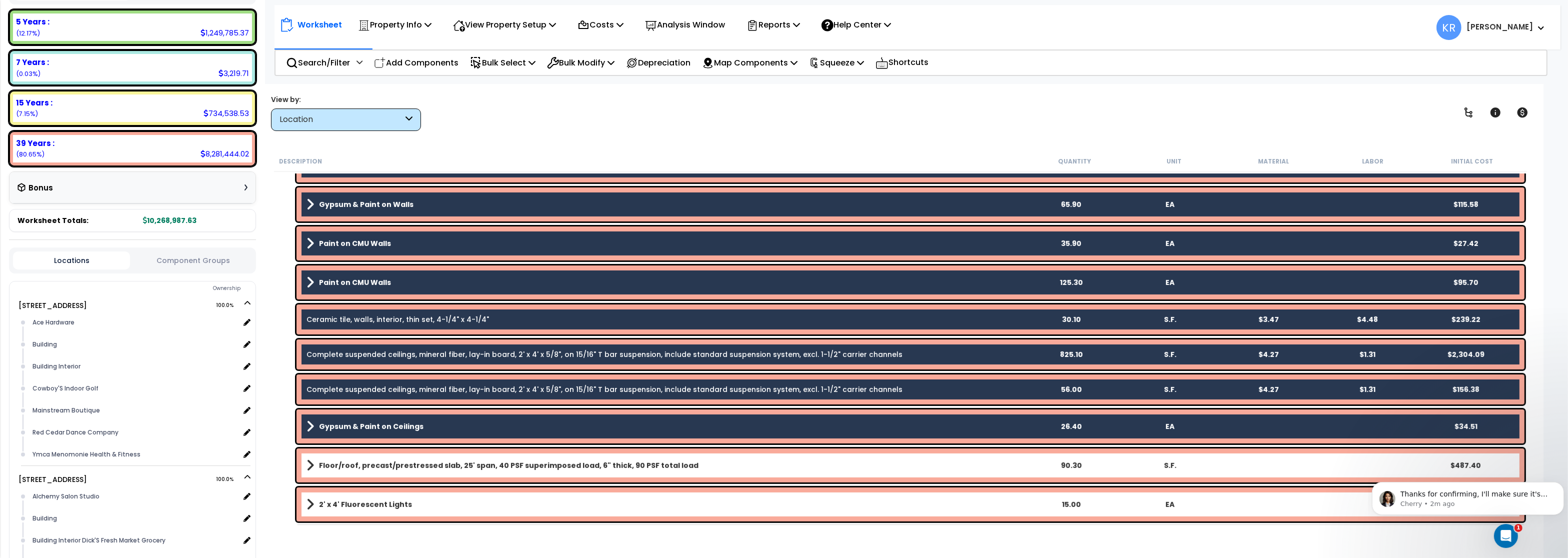
click at [333, 463] on b "Floor/roof, precast/prestressed slab, 25' span, 40 PSF superimposed load, 6" th…" at bounding box center [509, 465] width 380 height 10
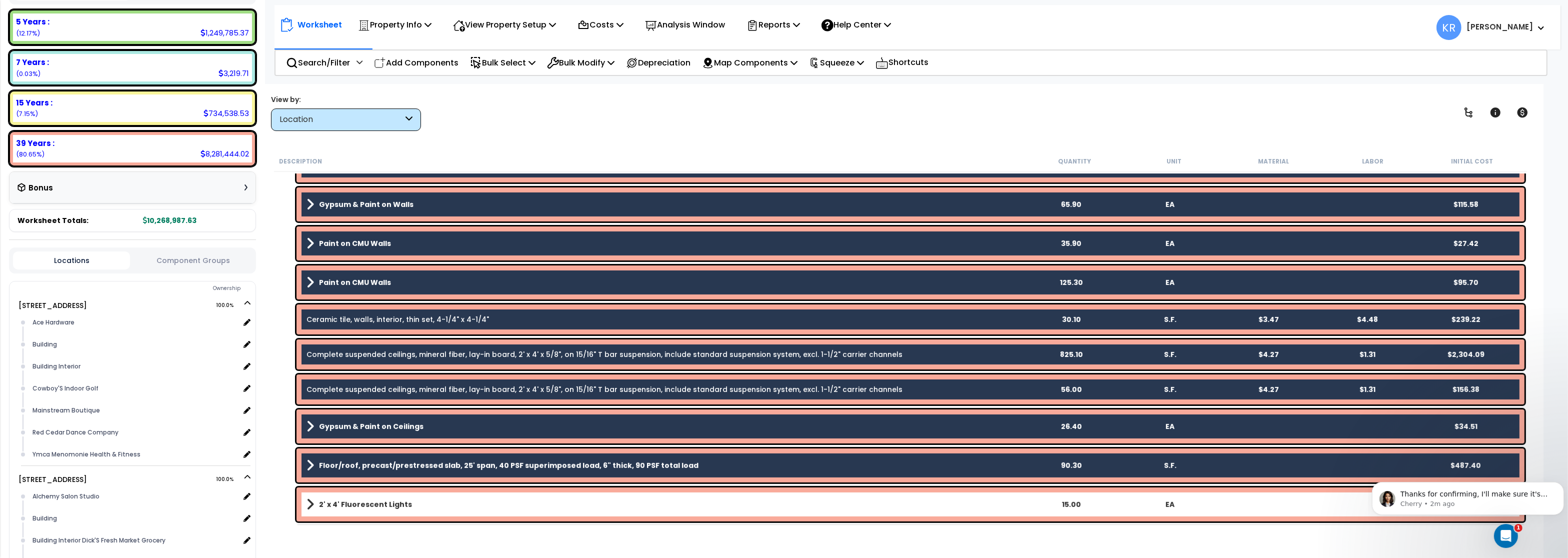
click at [332, 502] on b "2' x 4' Fluorescent Lights" at bounding box center [365, 505] width 93 height 10
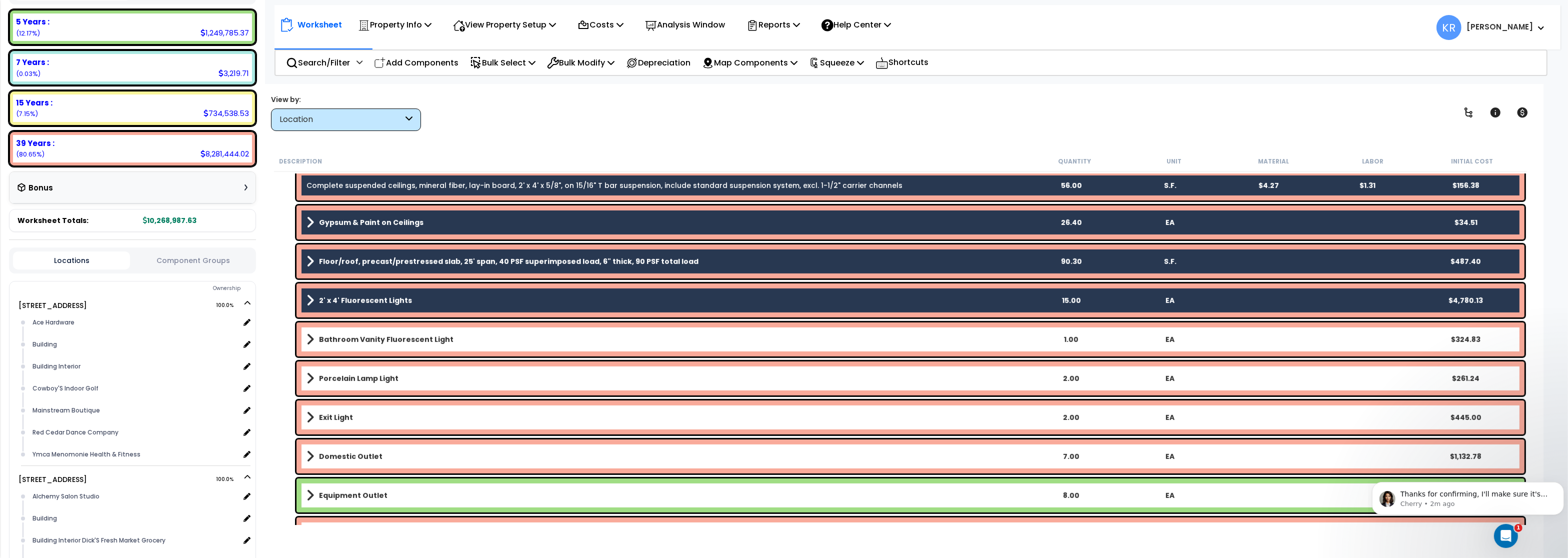
scroll to position [1139, 0]
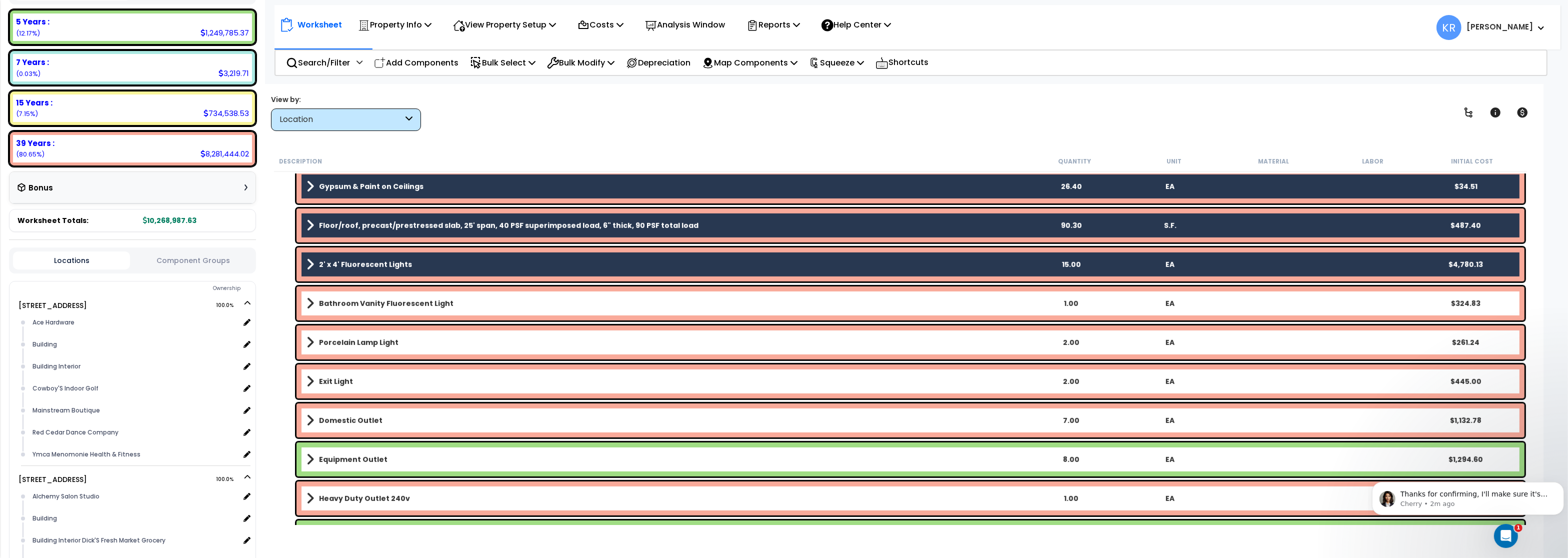
click at [378, 309] on link "Bathroom Vanity Fluorescent Light" at bounding box center [664, 303] width 714 height 14
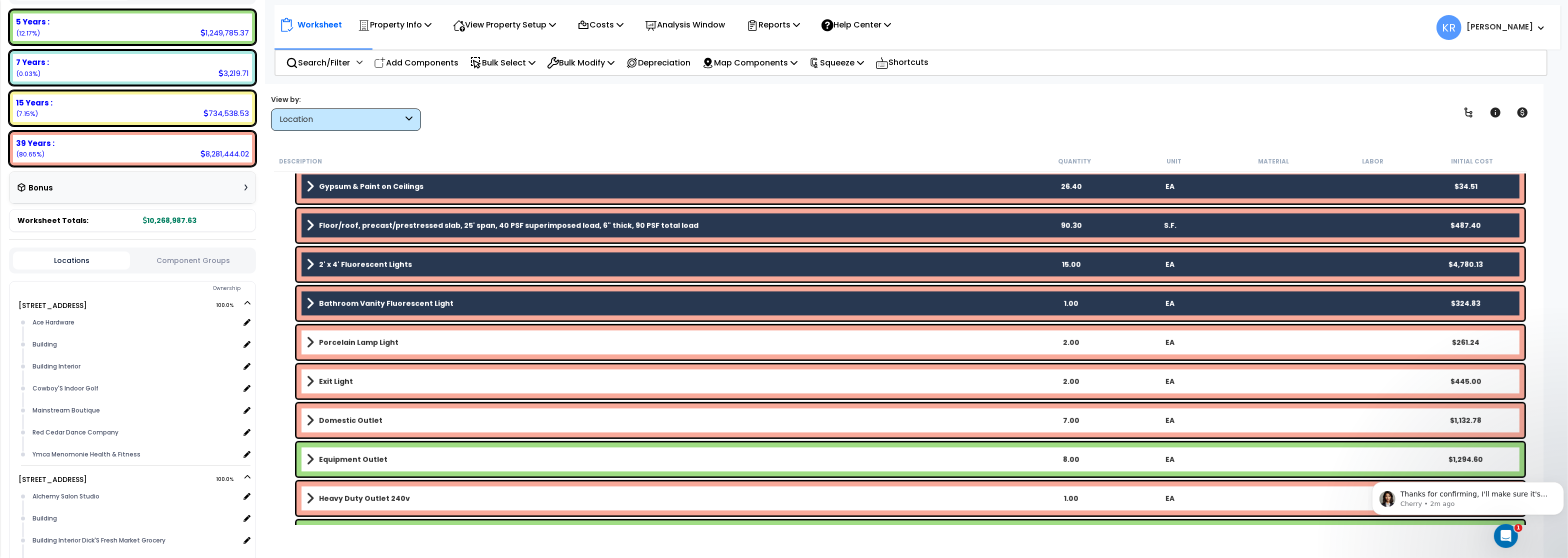
click at [363, 344] on b "Porcelain Lamp Light" at bounding box center [359, 342] width 80 height 10
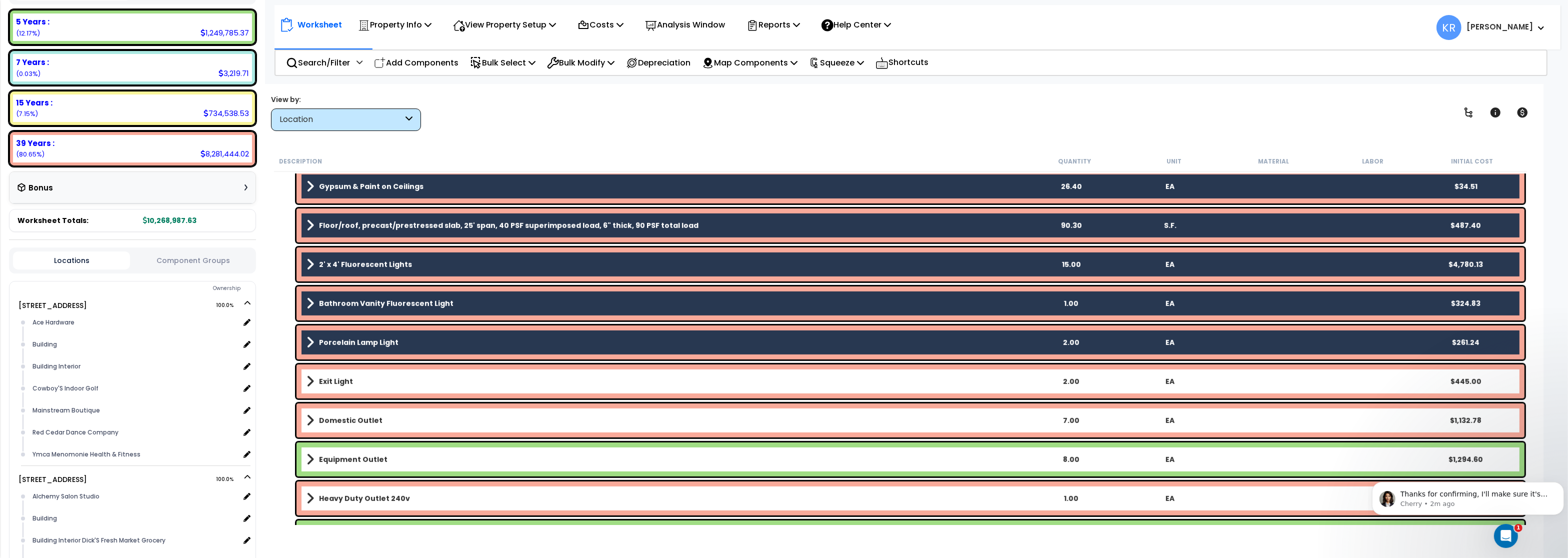
click at [359, 382] on link "Exit Light" at bounding box center [664, 381] width 714 height 14
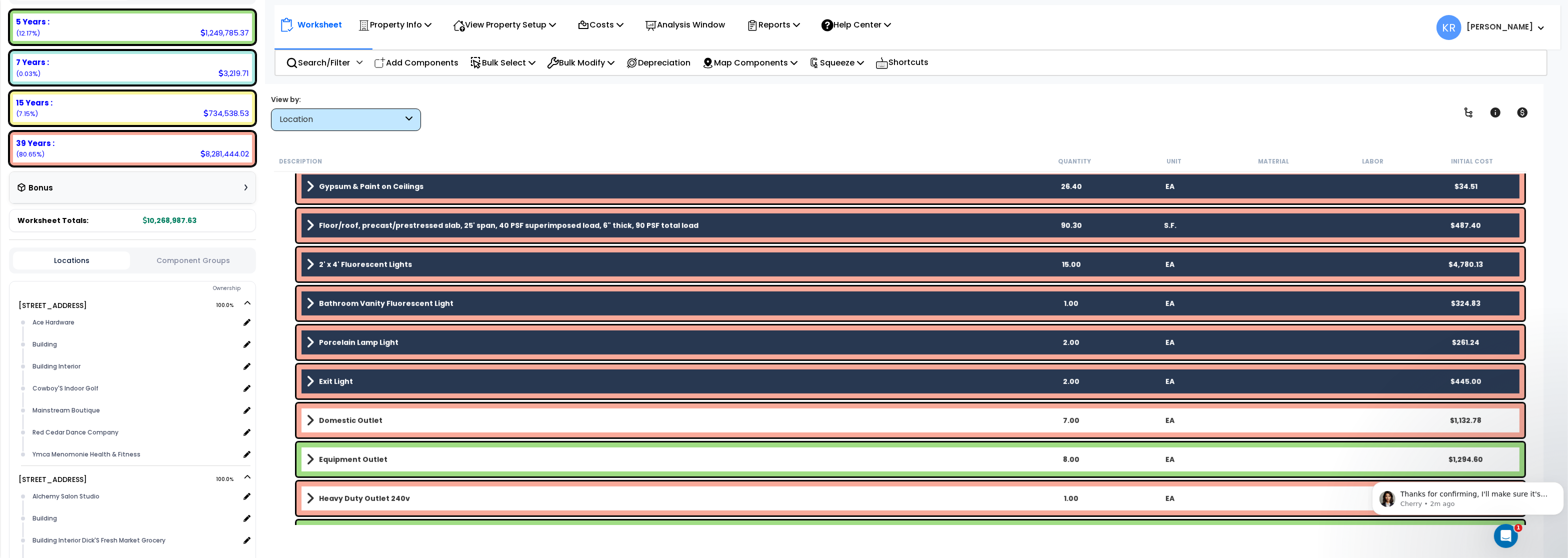
drag, startPoint x: 350, startPoint y: 425, endPoint x: 350, endPoint y: 431, distance: 6.0
click at [350, 430] on div "Domestic Outlet 7.00 EA $1,132.78" at bounding box center [910, 420] width 1228 height 34
click at [350, 457] on b "Equipment Outlet" at bounding box center [353, 459] width 69 height 10
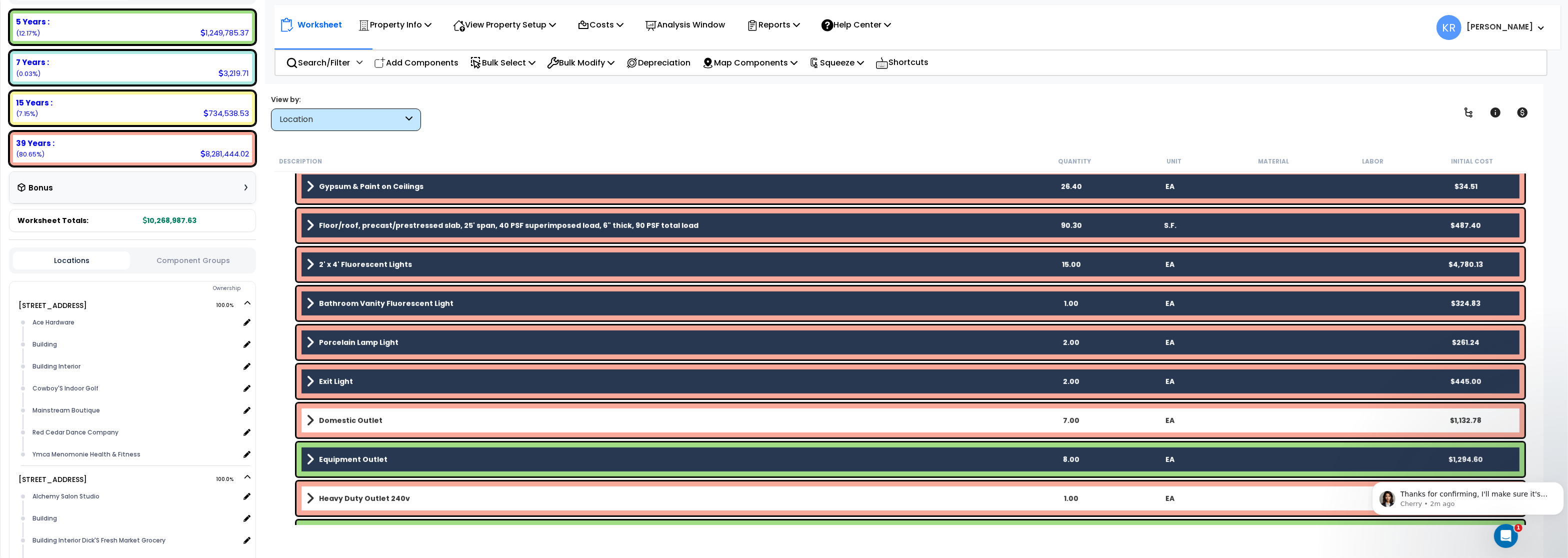
drag, startPoint x: 348, startPoint y: 421, endPoint x: 349, endPoint y: 439, distance: 18.0
click at [348, 420] on b "Domestic Outlet" at bounding box center [350, 421] width 64 height 10
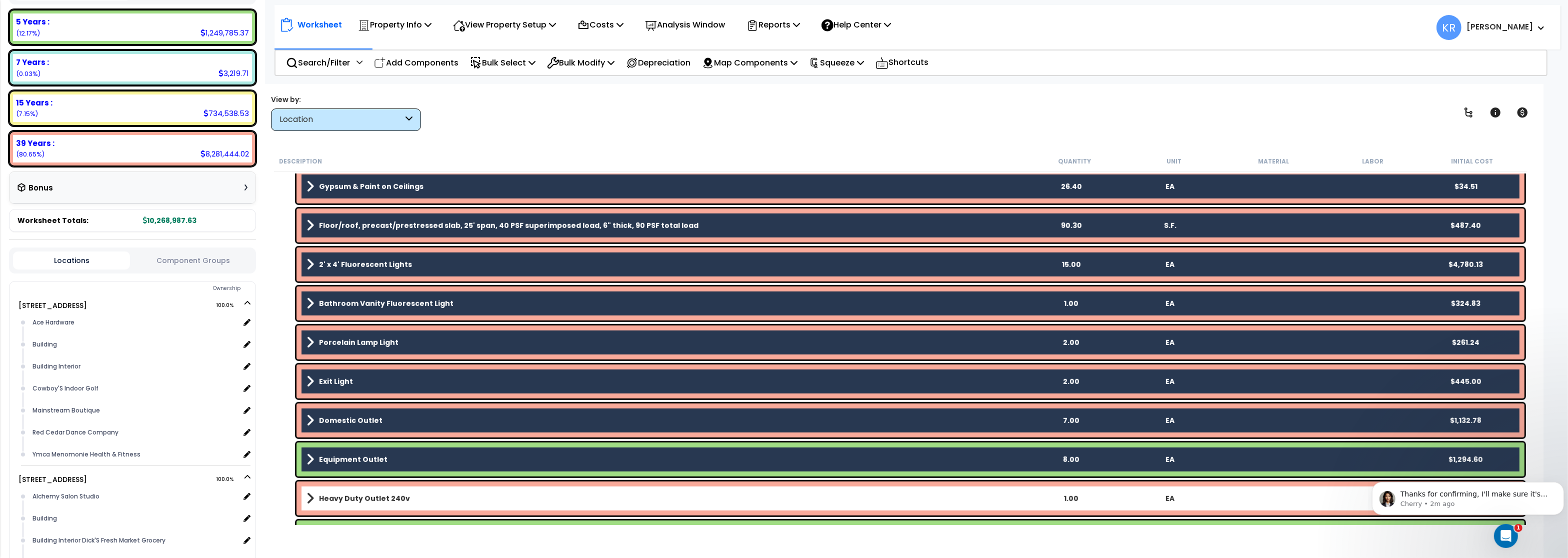
click at [345, 494] on b "Heavy Duty Outlet 240v" at bounding box center [364, 498] width 91 height 10
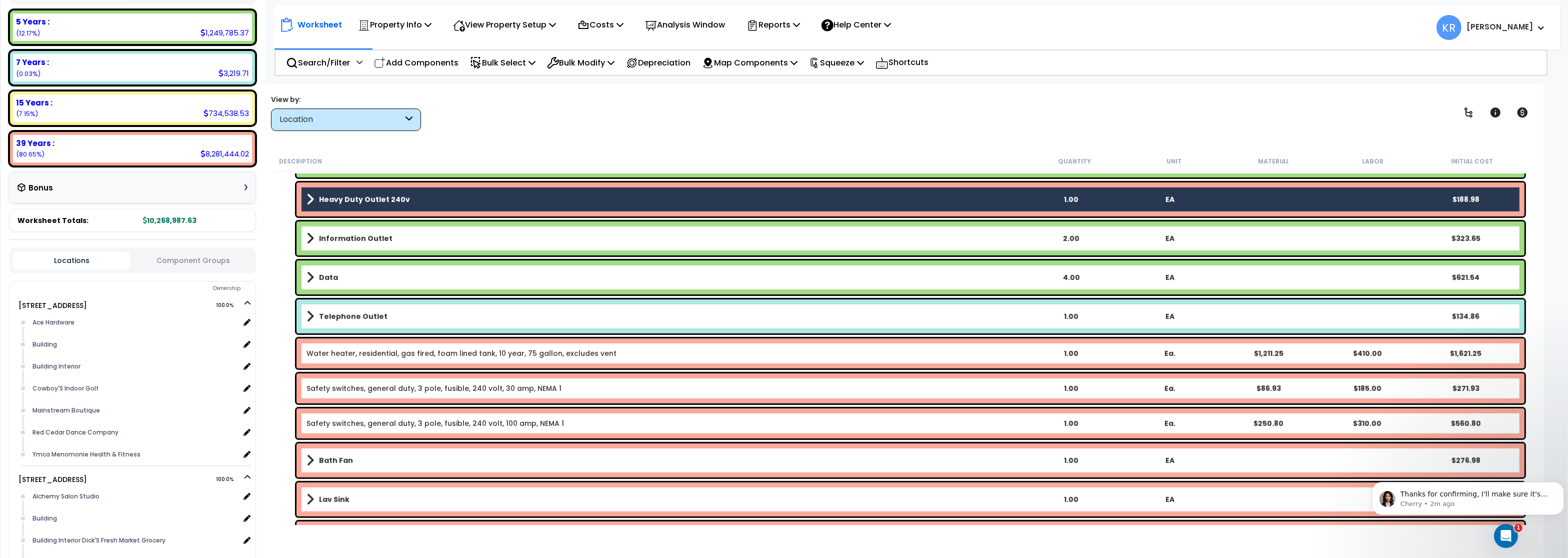
scroll to position [1439, 0]
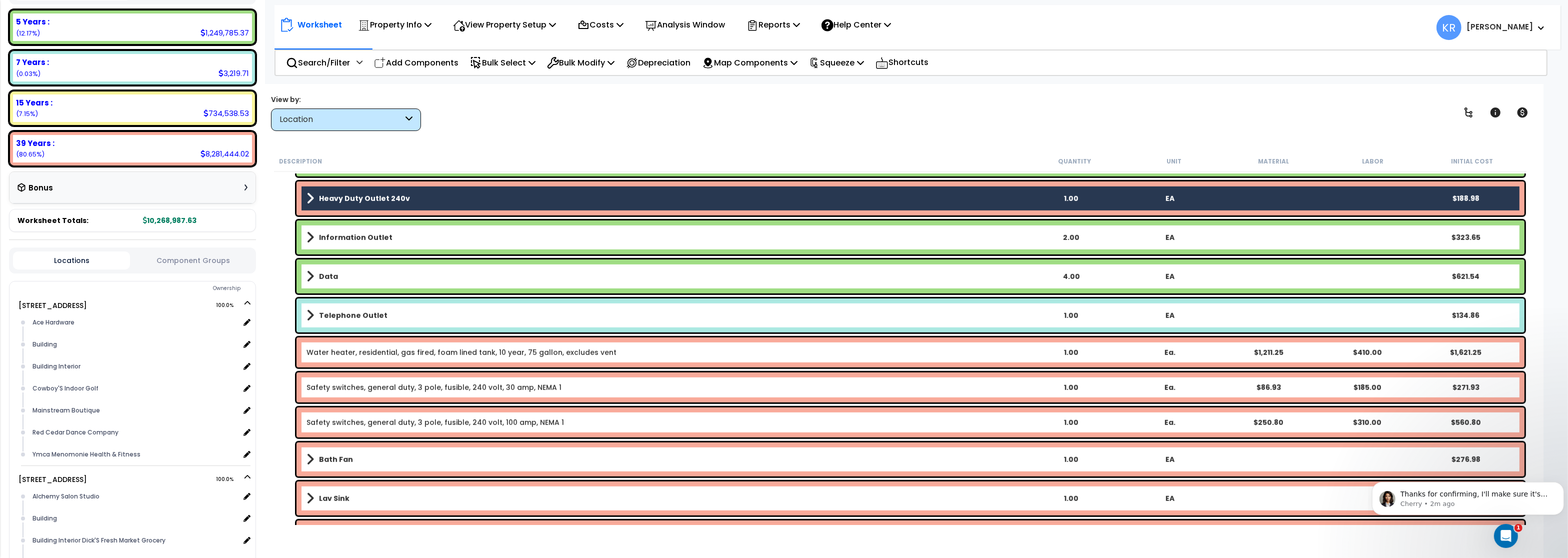
click at [337, 240] on b "Information Outlet" at bounding box center [356, 238] width 73 height 10
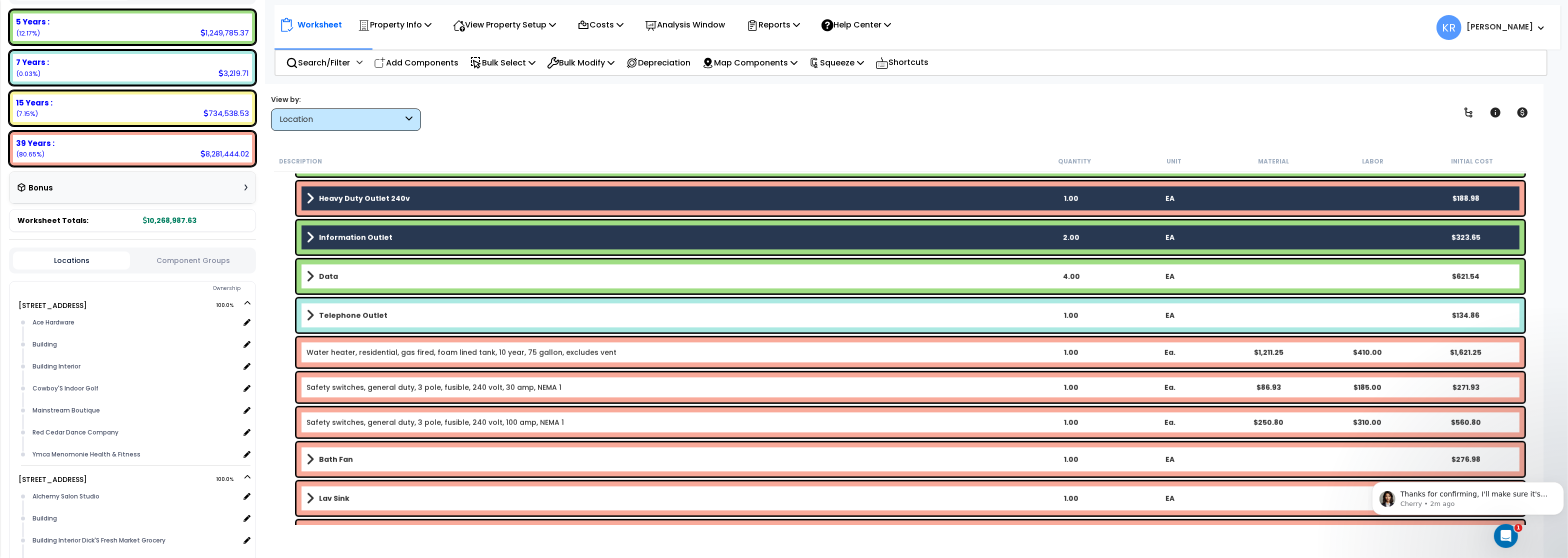
click at [334, 272] on b "Data" at bounding box center [329, 276] width 19 height 10
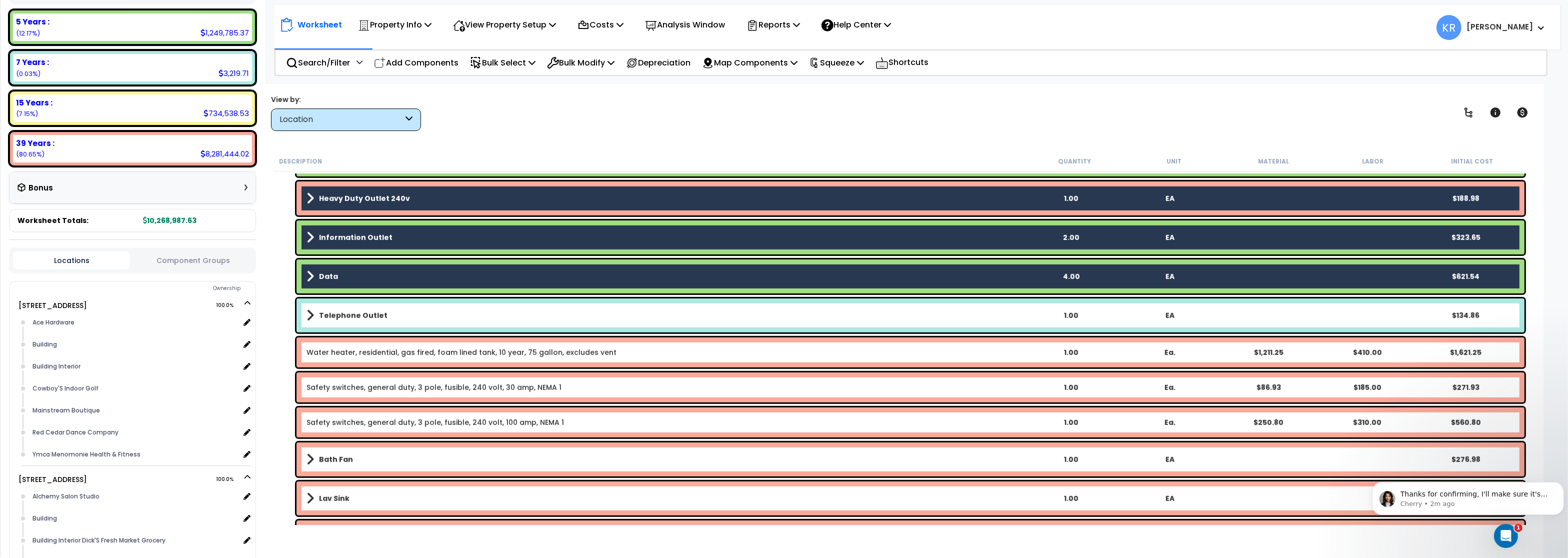
click at [328, 347] on div "Water heater, residential, gas fired, foam lined tank, 10 year, 75 gallon, excl…" at bounding box center [910, 352] width 1228 height 30
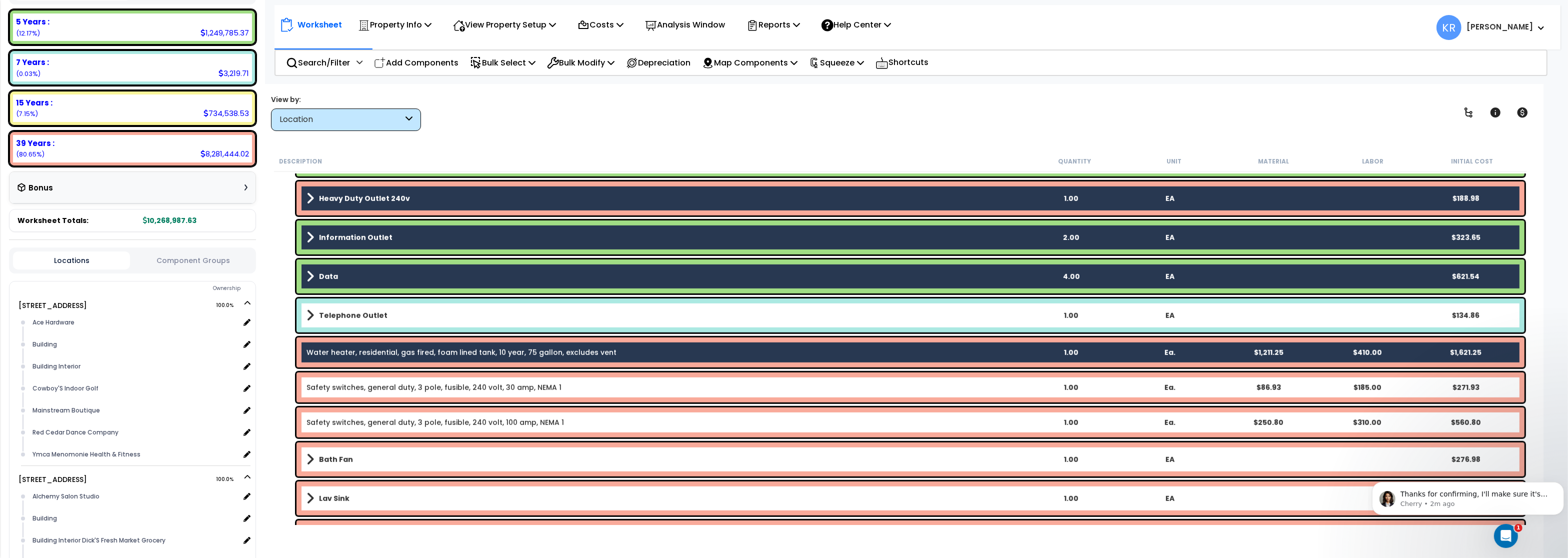
click at [321, 386] on link "Safety switches, general duty, 3 pole, fusible, 240 volt, 30 amp, NEMA 1" at bounding box center [434, 388] width 255 height 10
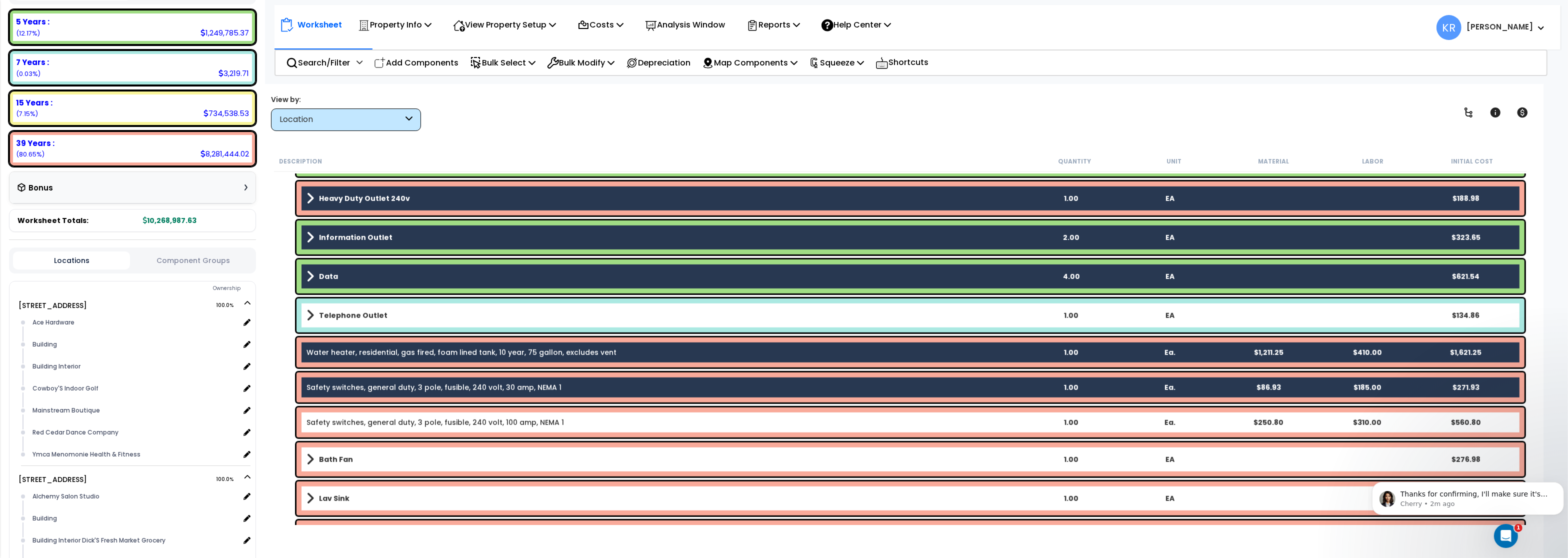
click at [347, 431] on div "Safety switches, general duty, 3 pole, fusible, 240 volt, 100 amp, NEMA 1 1.00 …" at bounding box center [910, 422] width 1228 height 30
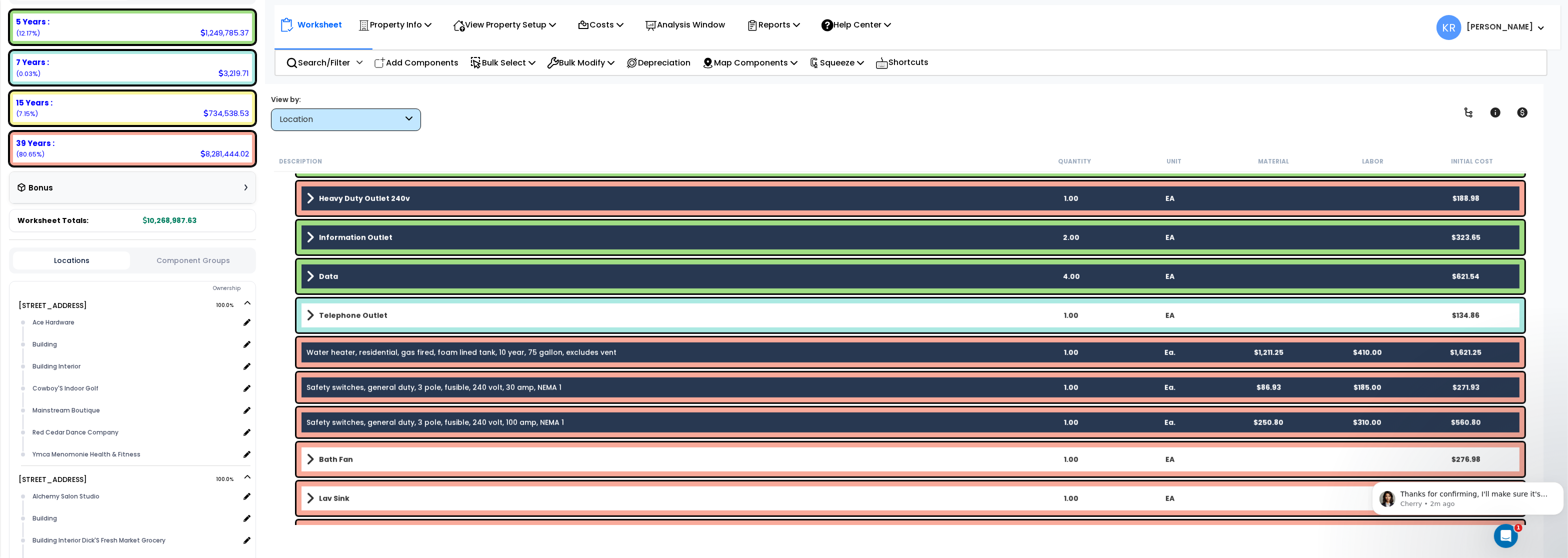
drag, startPoint x: 342, startPoint y: 464, endPoint x: 337, endPoint y: 502, distance: 38.3
click at [342, 467] on div "Bath Fan 1.00 EA $276.98" at bounding box center [910, 459] width 1228 height 34
click at [345, 461] on b "Bath Fan" at bounding box center [336, 459] width 34 height 10
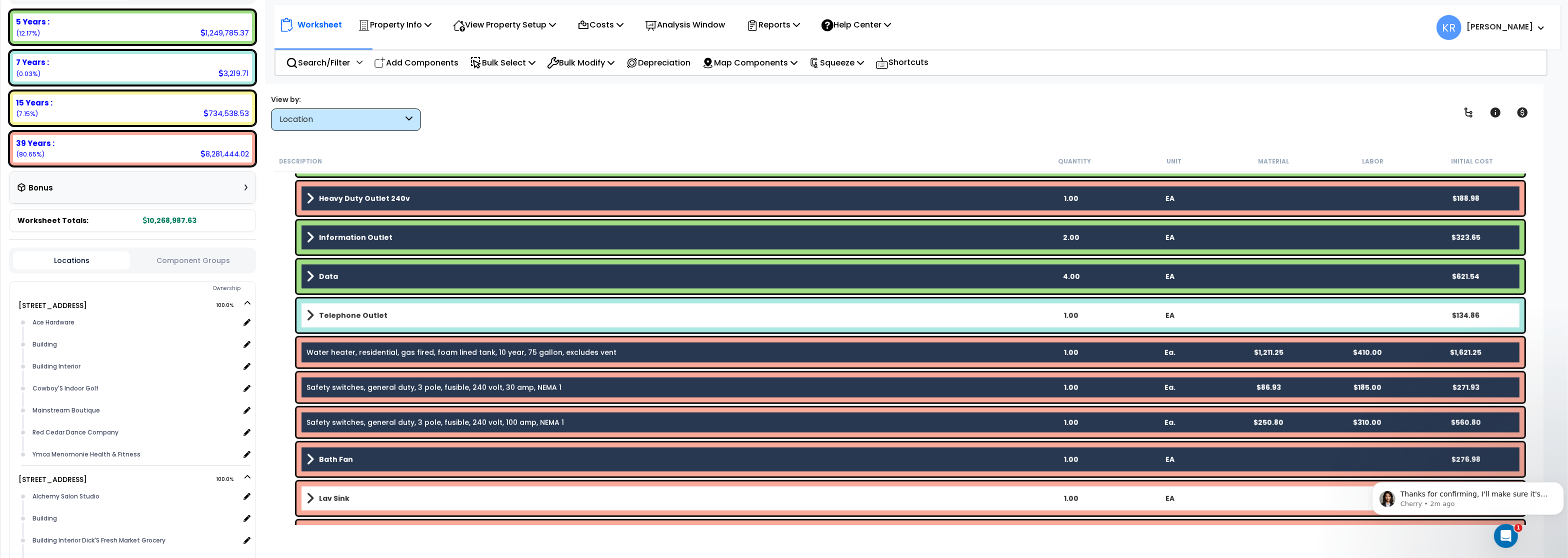
click at [342, 509] on div "Lav Sink 1.00 EA $1,679.90" at bounding box center [910, 498] width 1228 height 34
click at [347, 498] on b "Lav Sink" at bounding box center [334, 498] width 31 height 10
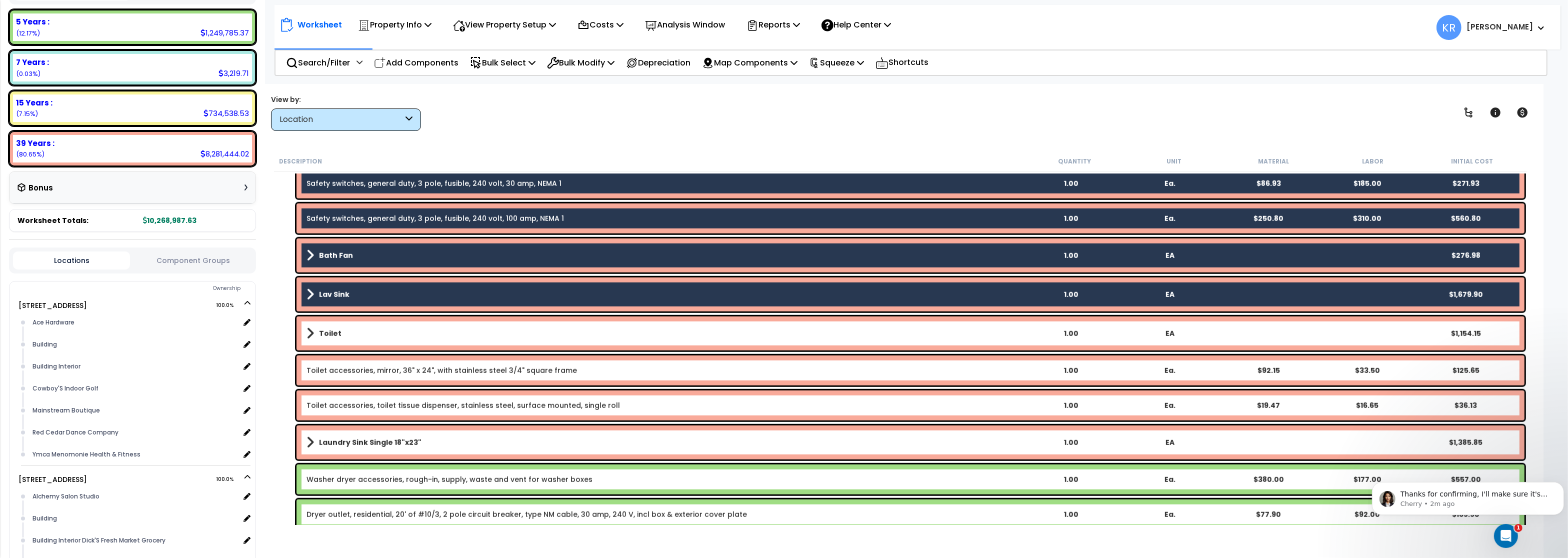
scroll to position [1679, 0]
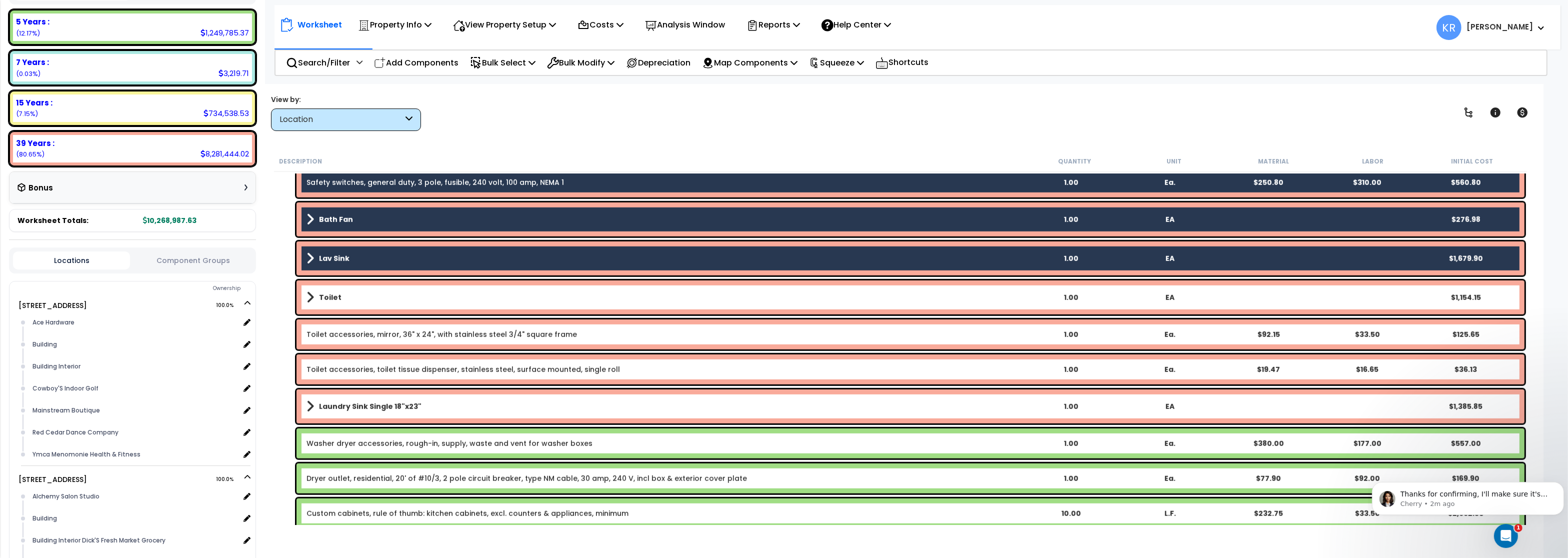
click at [342, 295] on link "Toilet" at bounding box center [664, 297] width 714 height 14
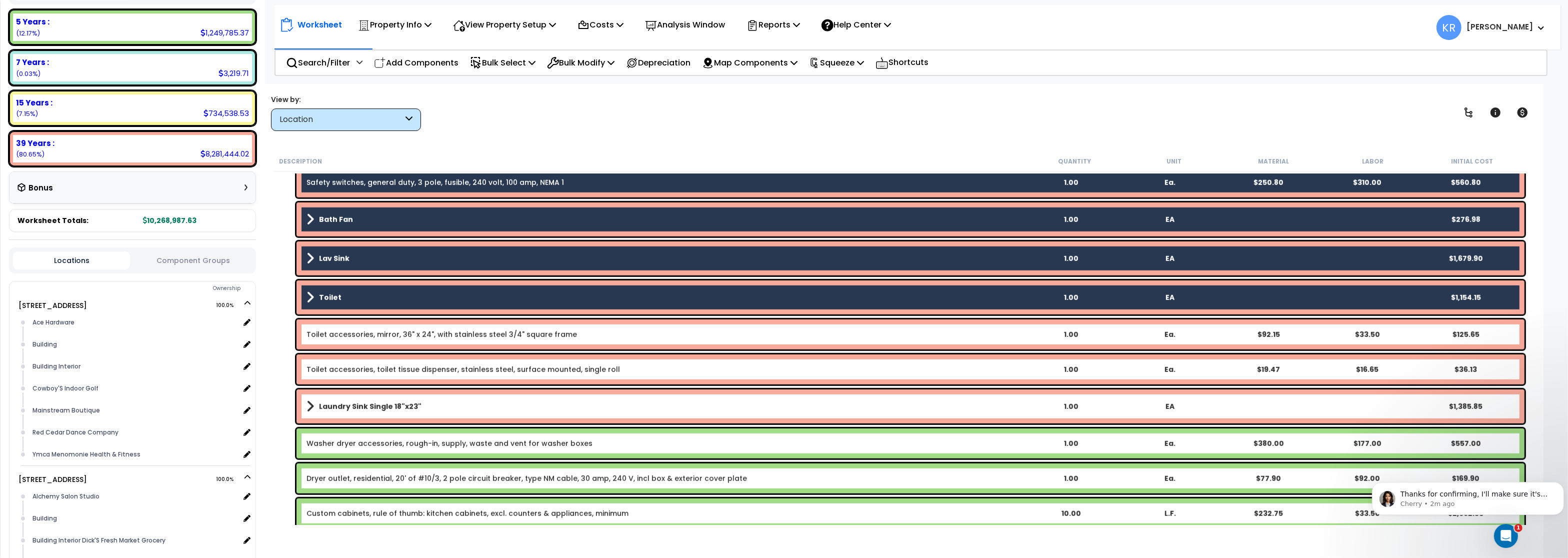
click at [345, 340] on div "Toilet accessories, mirror, 36" x 24", with stainless steel 3/4" square frame 1…" at bounding box center [910, 334] width 1228 height 30
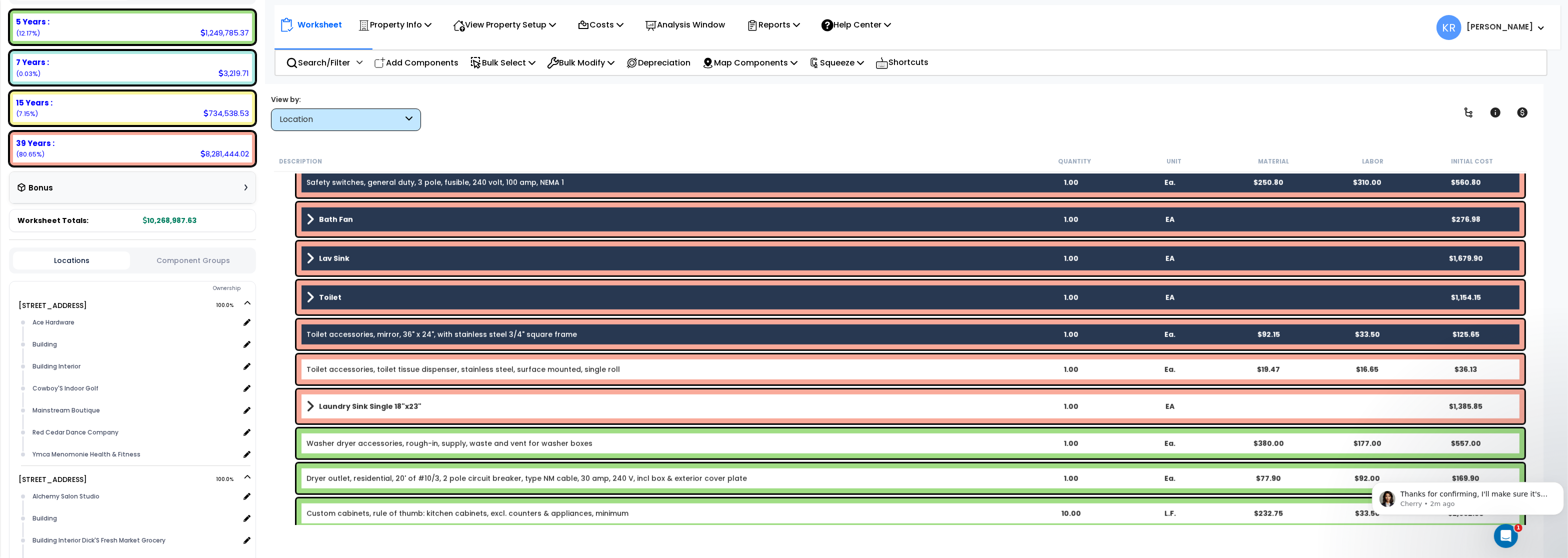
click at [343, 366] on link "Toilet accessories, toilet tissue dispenser, stainless steel, surface mounted, …" at bounding box center [463, 369] width 313 height 10
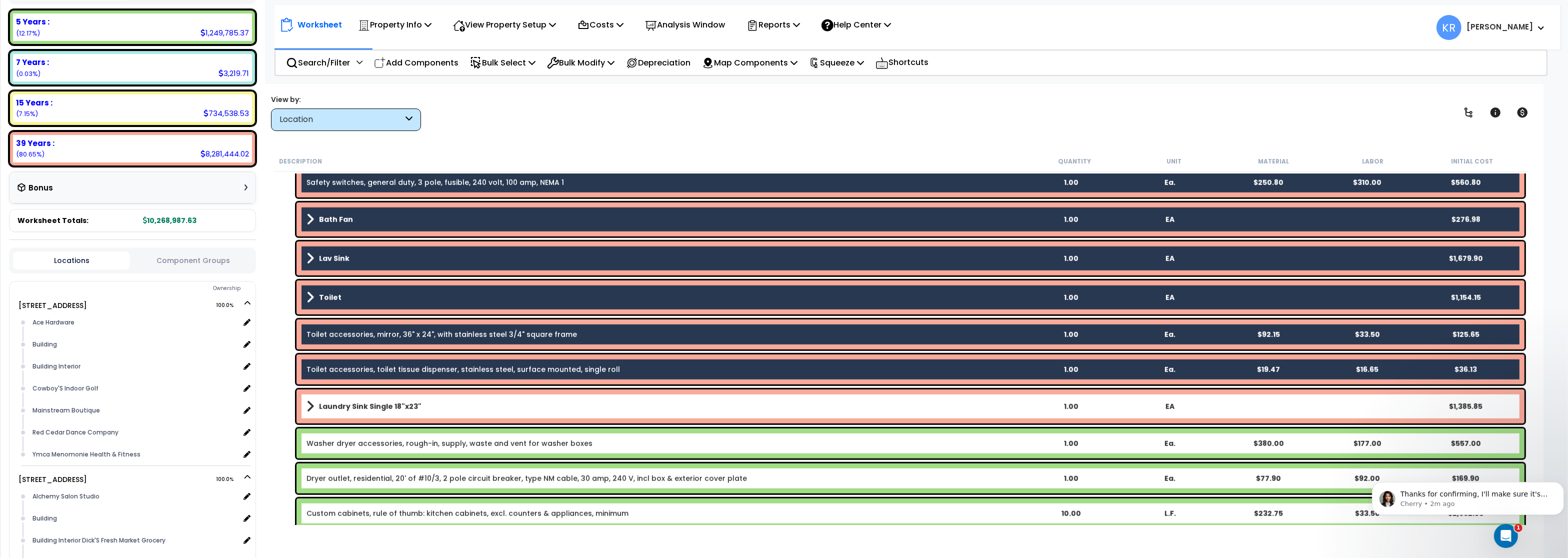
click at [342, 401] on b "Laundry Sink Single 18"x23"" at bounding box center [370, 407] width 102 height 10
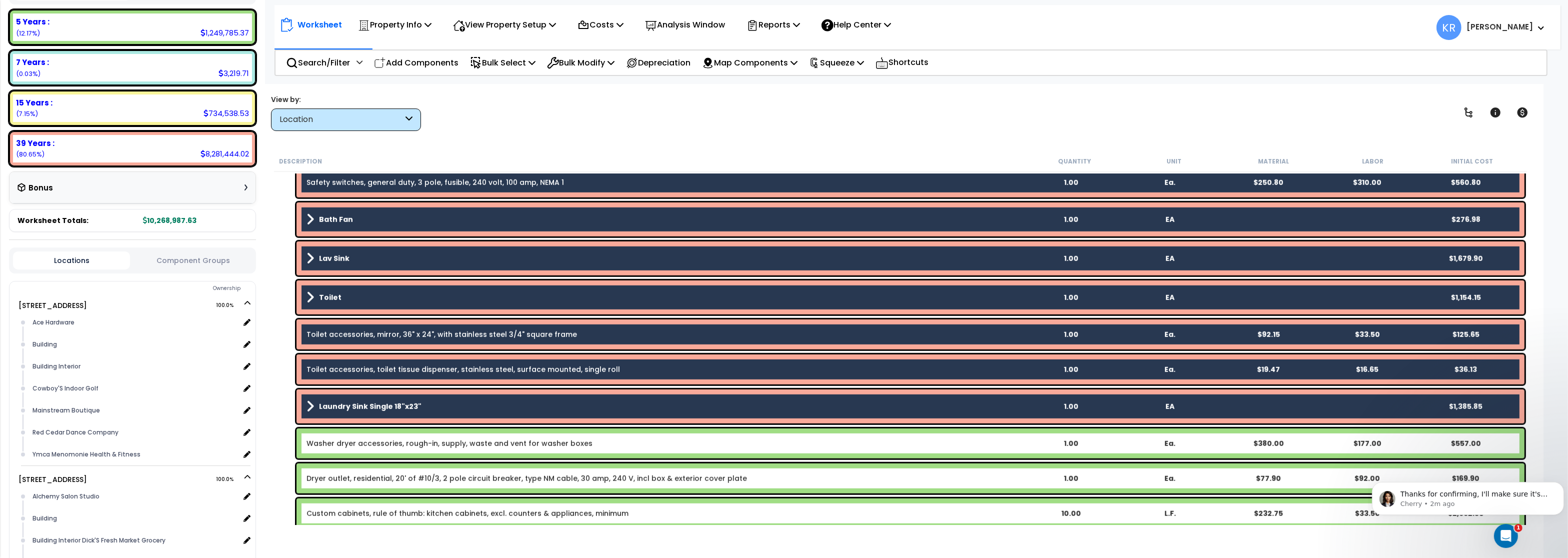
click at [342, 450] on div "Washer dryer accessories, rough-in, supply, waste and vent for washer boxes 1.0…" at bounding box center [910, 443] width 1228 height 30
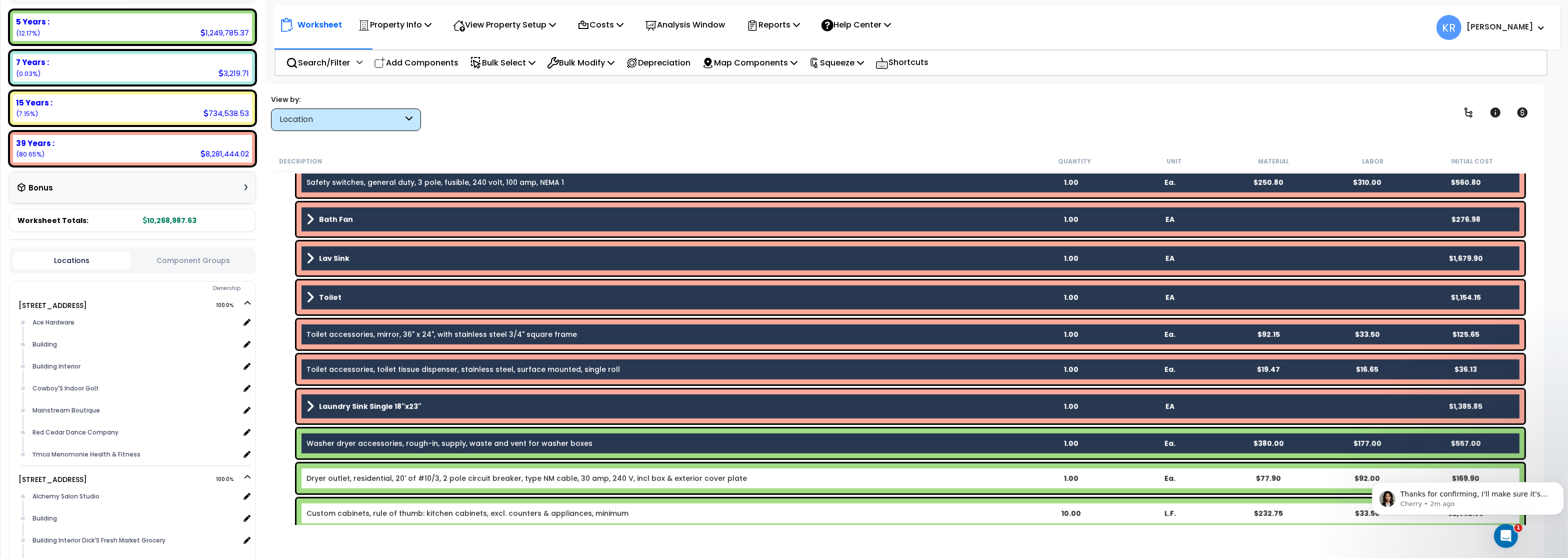
click at [342, 484] on div "Dryer outlet, residential, 20' of #10/3, 2 pole circuit breaker, type NM cable,…" at bounding box center [910, 478] width 1228 height 30
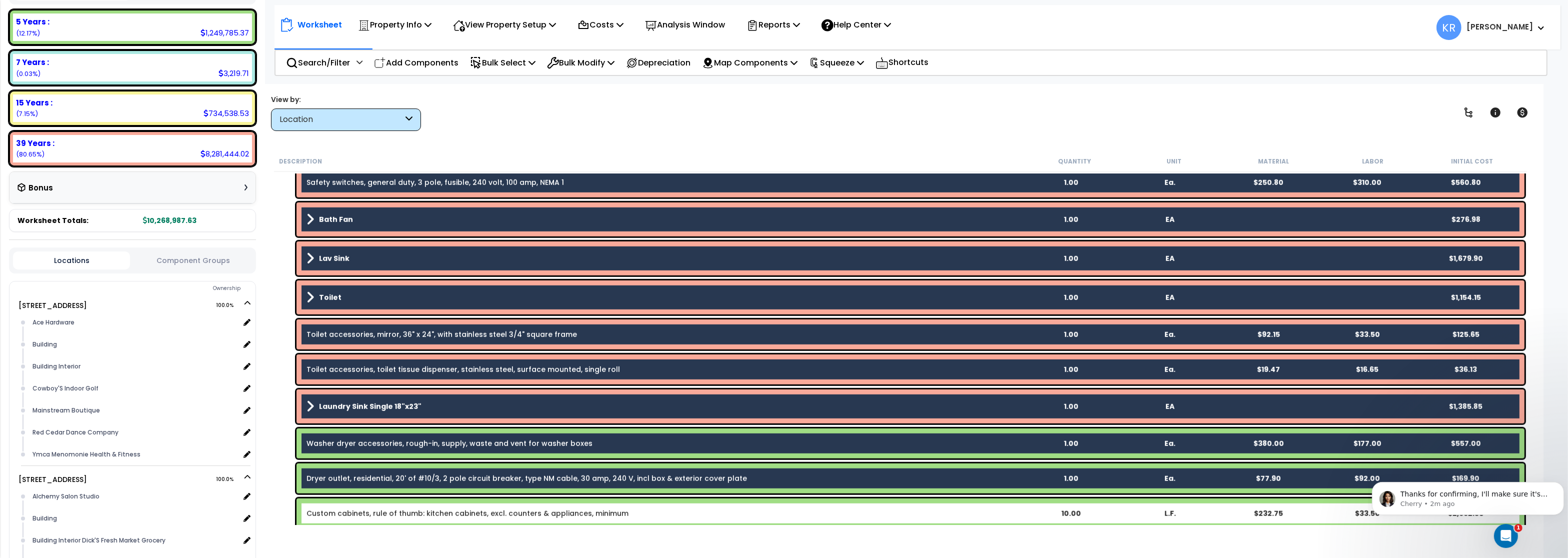
click at [342, 513] on link "Custom cabinets, rule of thumb: kitchen cabinets, excl. counters & appliances, …" at bounding box center [468, 513] width 322 height 10
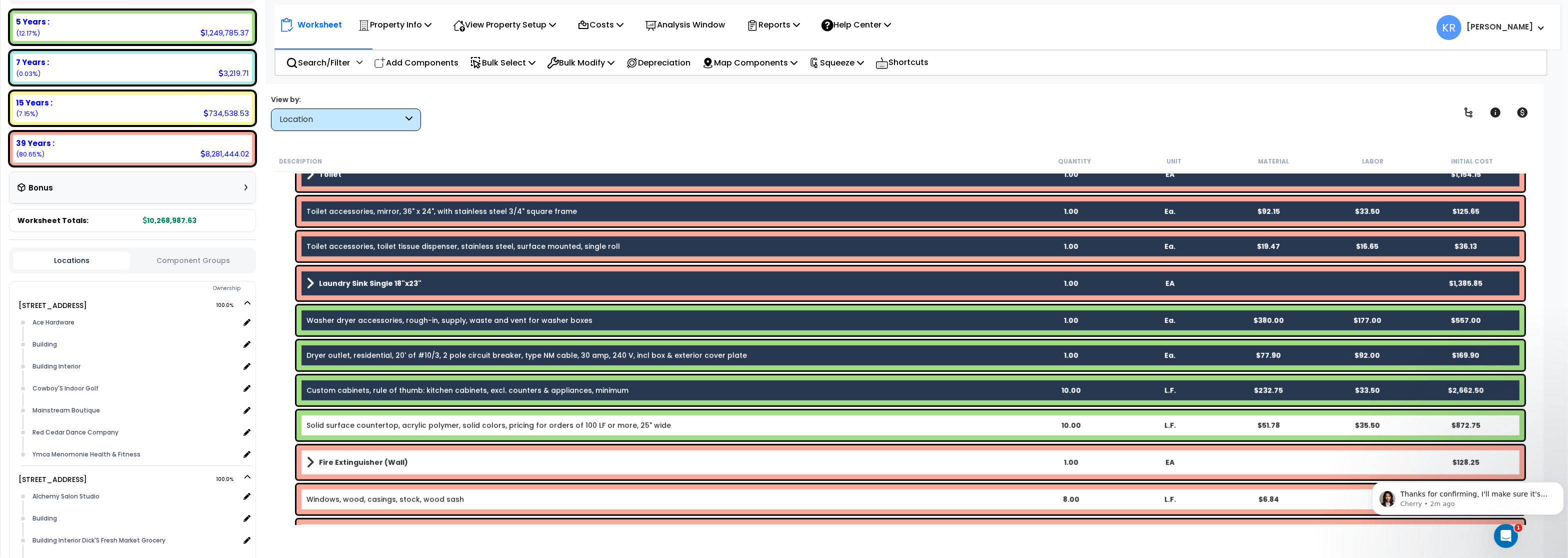
scroll to position [1859, 0]
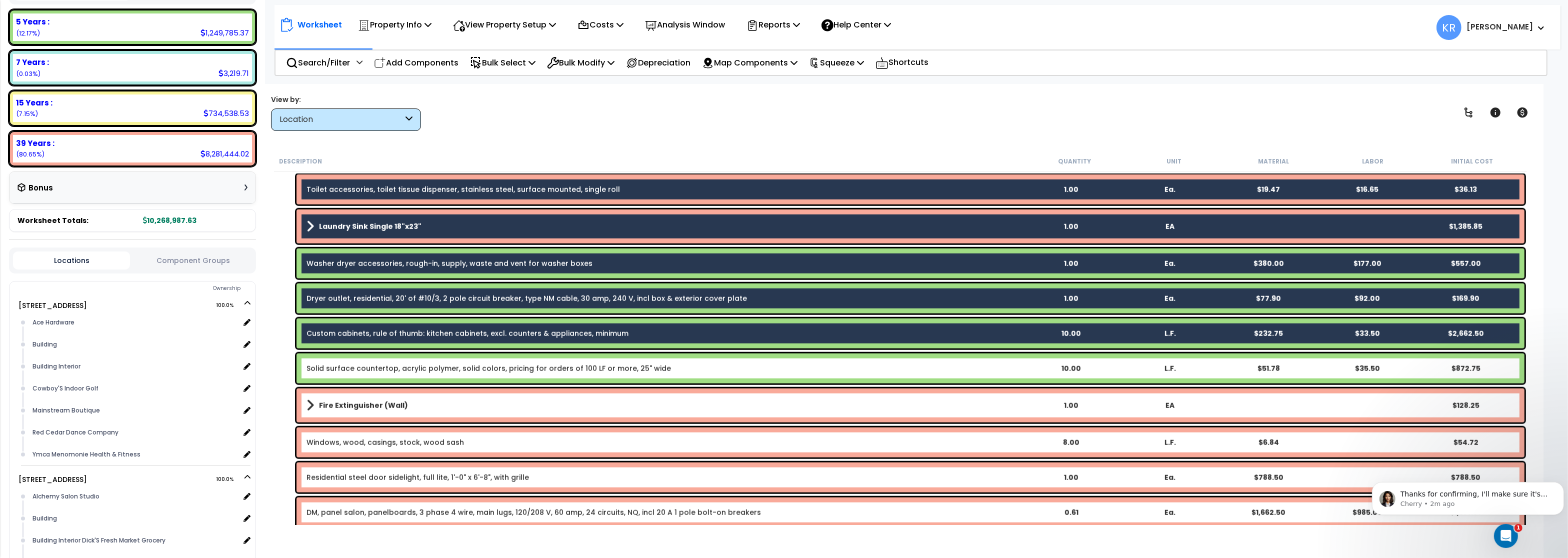
click at [360, 377] on div "Solid surface countertop, acrylic polymer, solid colors, pricing for orders of …" at bounding box center [910, 368] width 1228 height 30
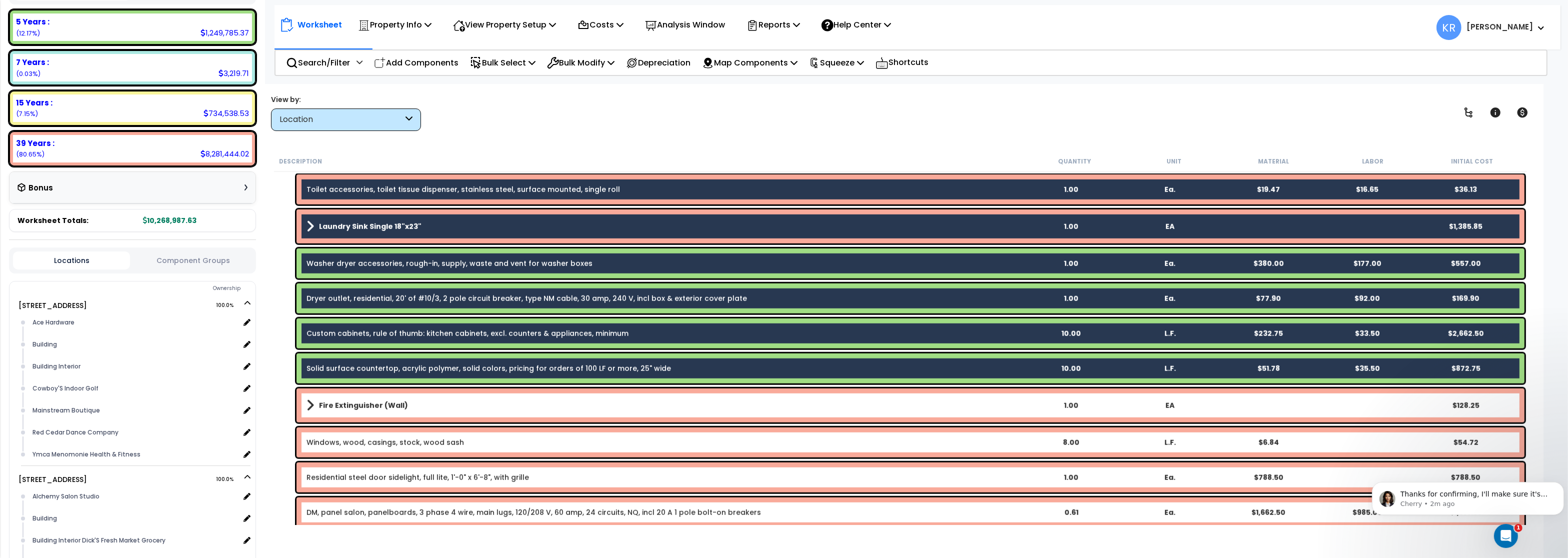
click at [359, 414] on div "Fire Extinguisher (Wall) 1.00 EA $128.25" at bounding box center [910, 405] width 1228 height 34
click at [361, 404] on b "Fire Extinguisher (Wall)" at bounding box center [364, 405] width 89 height 10
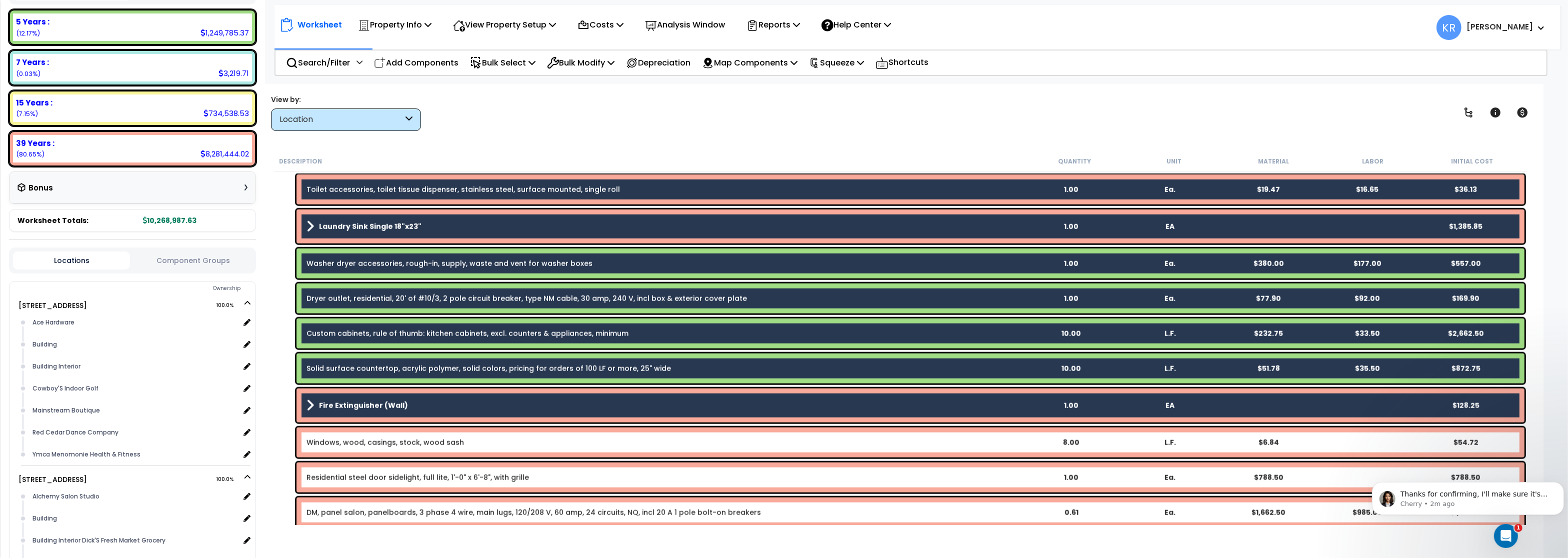
click at [361, 445] on link "Windows, wood, casings, stock, wood sash" at bounding box center [385, 442] width 157 height 10
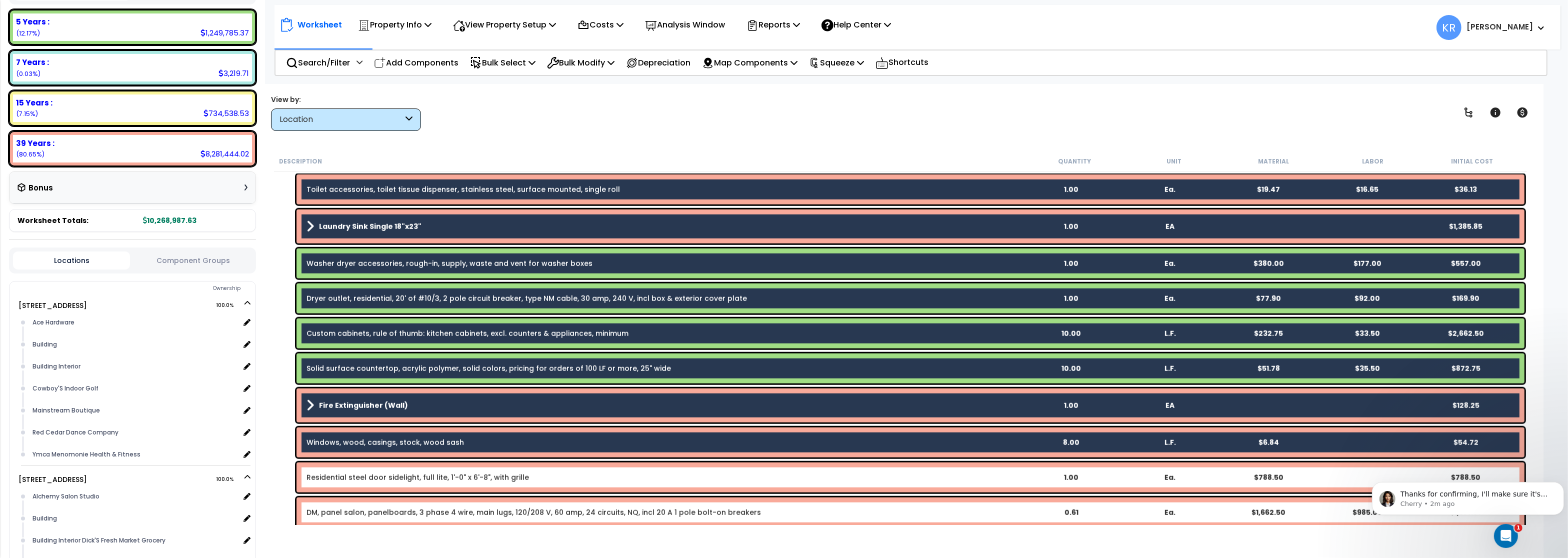
click at [360, 472] on link "Residential steel door sidelight, full lite, 1'-0" x 6'-8", with grille" at bounding box center [418, 478] width 222 height 10
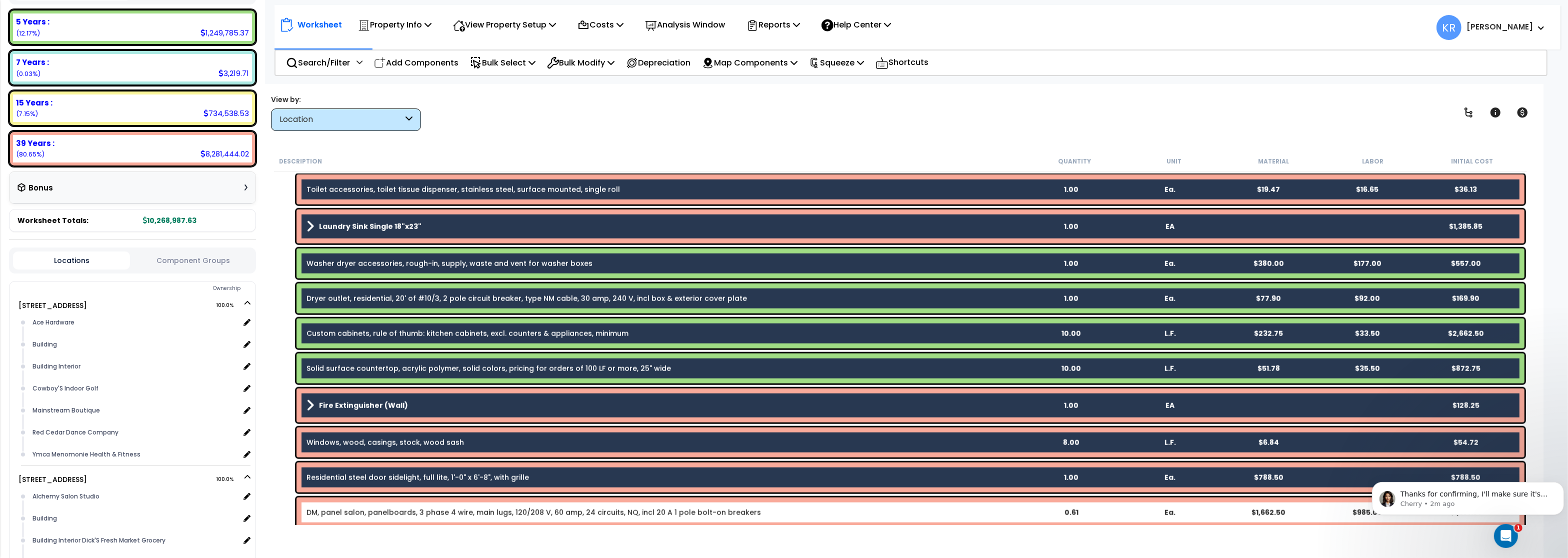
click at [355, 509] on link "DM, panel salon, panelboards, 3 phase 4 wire, main lugs, 120/208 V, 60 amp, 24 …" at bounding box center [533, 513] width 454 height 10
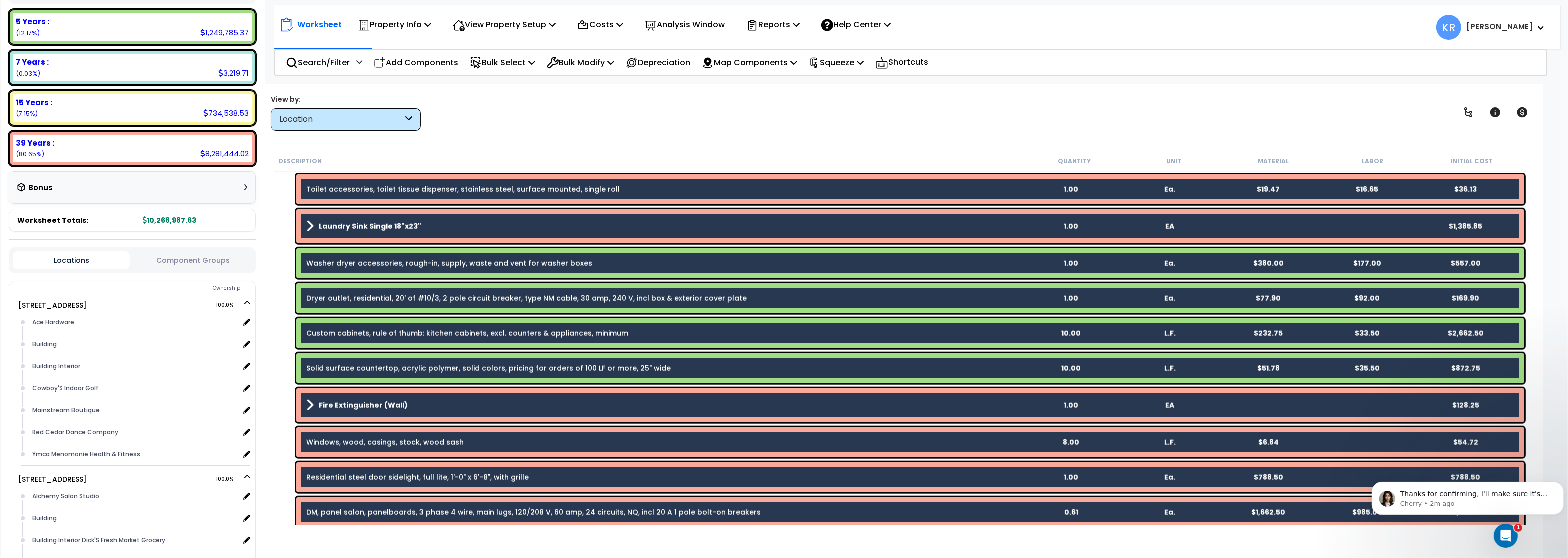
scroll to position [2099, 0]
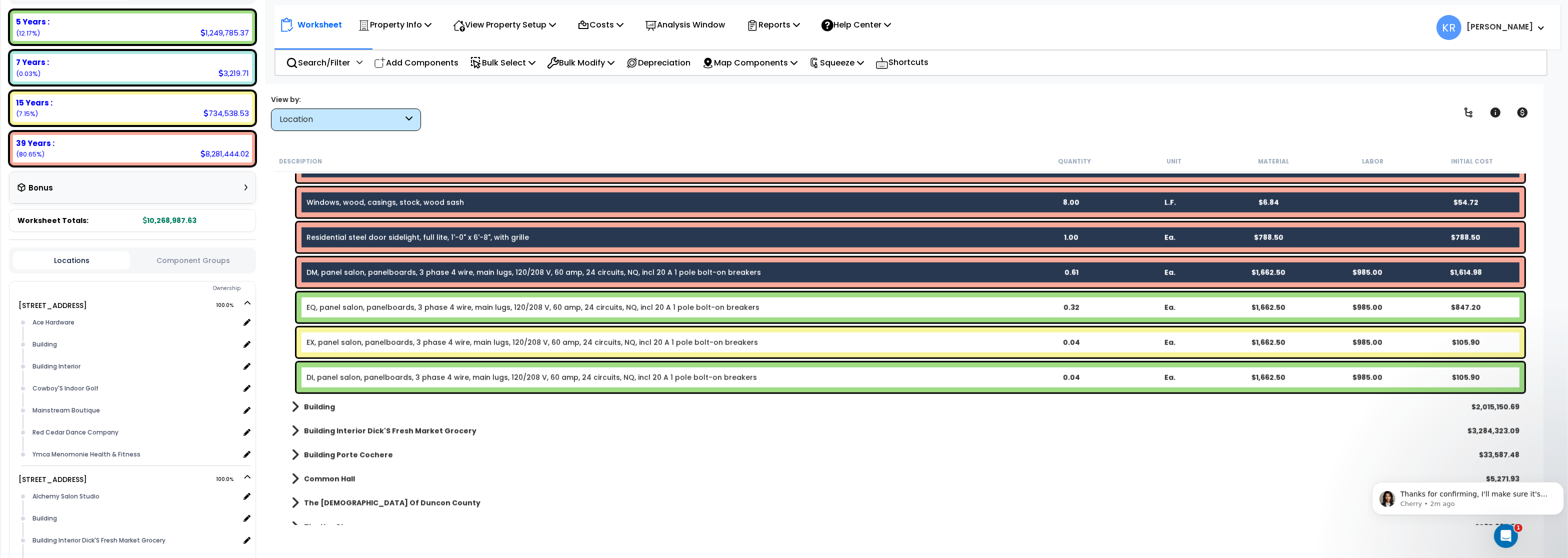
click at [389, 308] on link "EQ, panel salon, panelboards, 3 phase 4 wire, main lugs, 120/208 V, 60 amp, 24 …" at bounding box center [533, 307] width 453 height 10
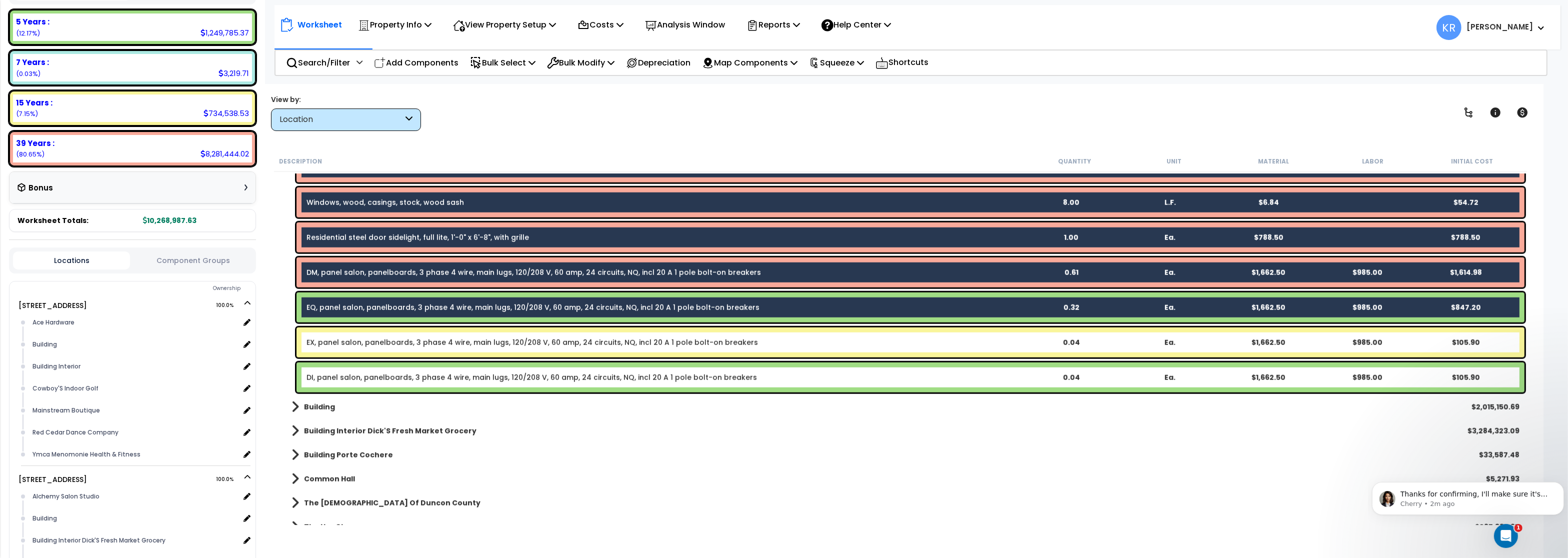
click at [388, 335] on div "EX, panel salon, panelboards, 3 phase 4 wire, main lugs, 120/208 V, 60 amp, 24 …" at bounding box center [910, 342] width 1228 height 30
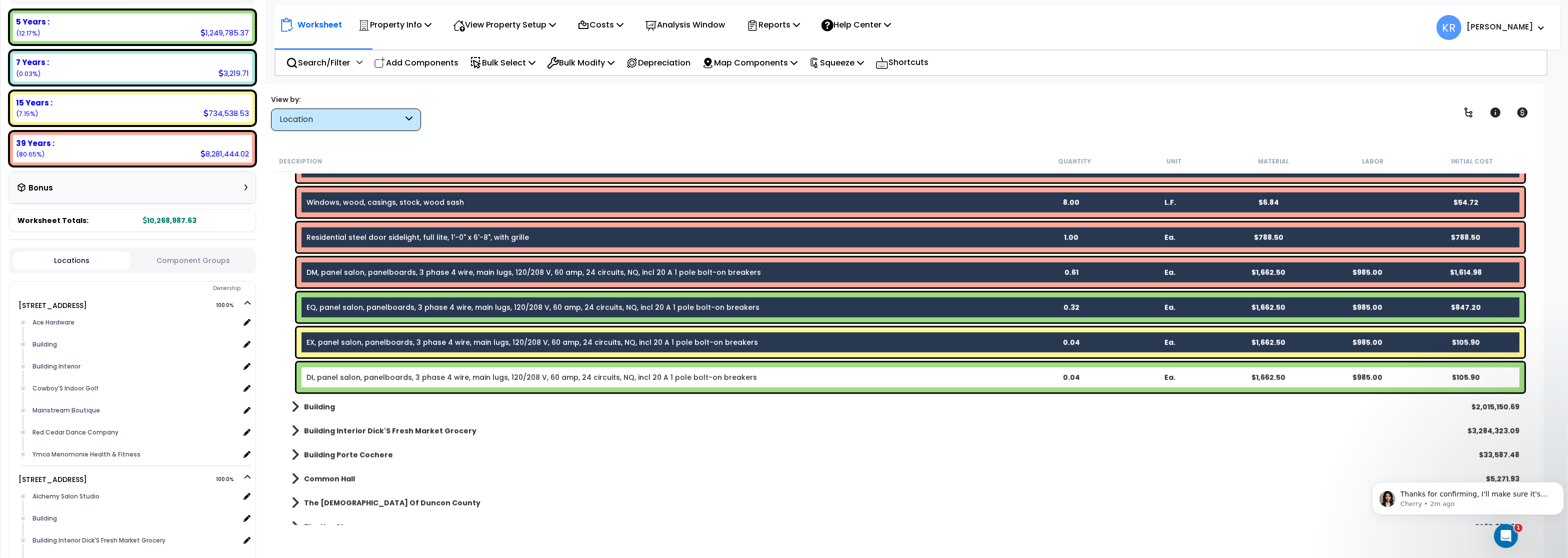
click at [389, 377] on link "DI, panel salon, panelboards, 3 phase 4 wire, main lugs, 120/208 V, 60 amp, 24 …" at bounding box center [532, 377] width 451 height 10
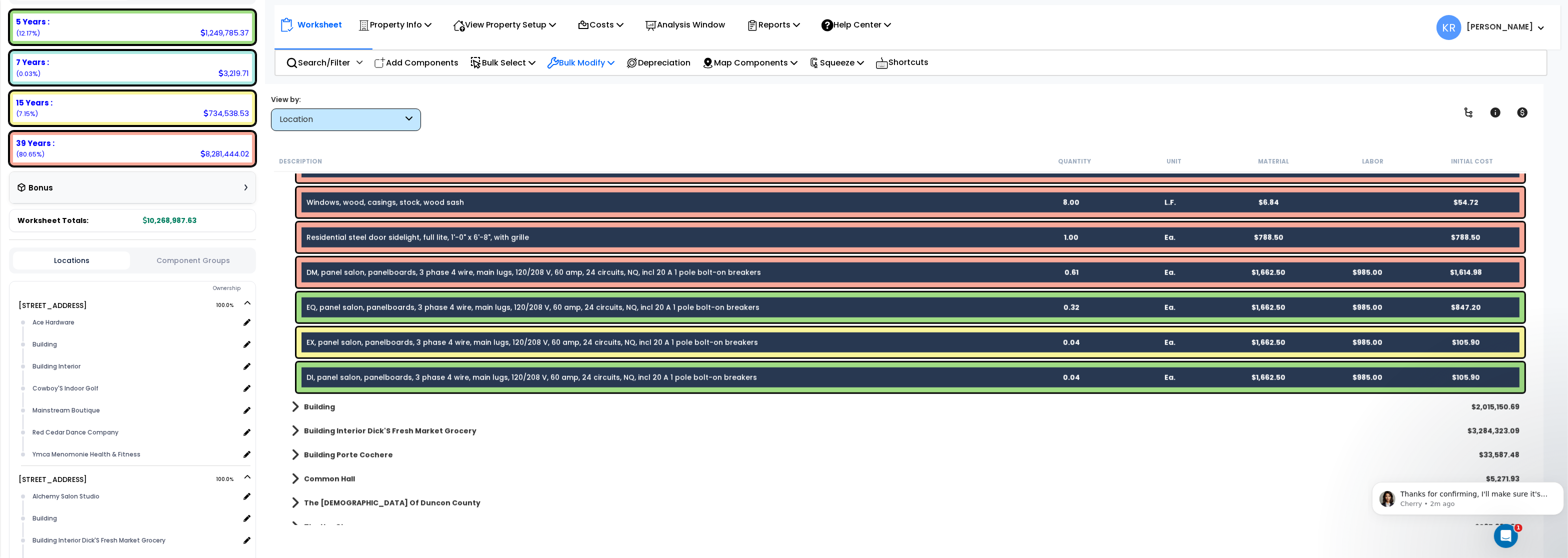
click at [610, 59] on p "Bulk Modify" at bounding box center [581, 63] width 67 height 13
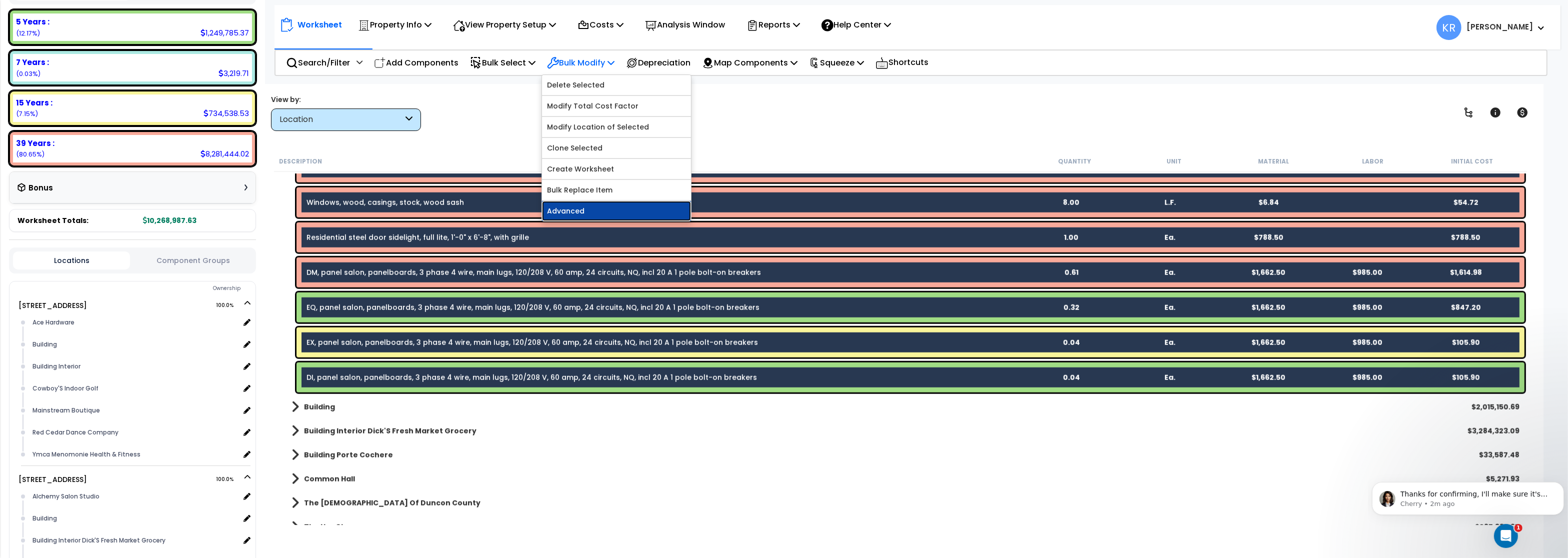
click at [601, 208] on link "Advanced" at bounding box center [617, 211] width 149 height 20
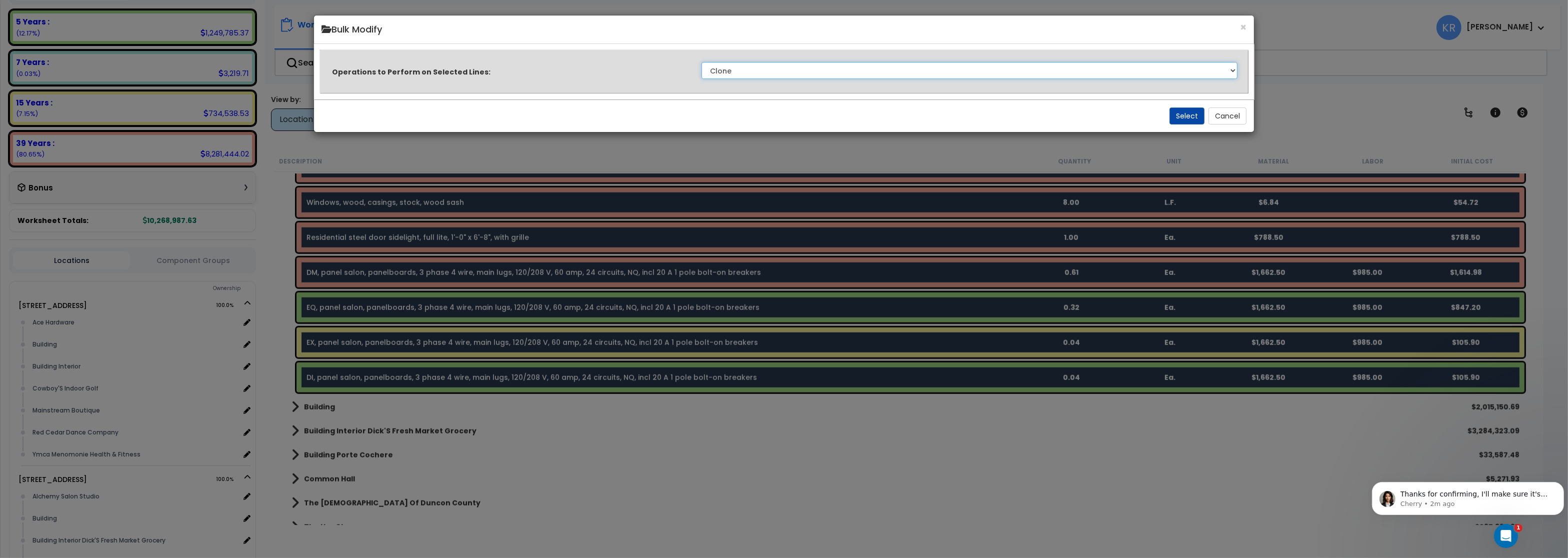
click at [702, 62] on select "Clone Delete Delete Zero Quantities Modify Component Group Modify Recovery Peri…" at bounding box center [969, 70] width 536 height 17
select select "modifyReverCost"
click option "Revert All Cost Factors to 1.0" at bounding box center [0, 0] width 0 height 0
click at [1190, 113] on button "Select" at bounding box center [1187, 116] width 35 height 17
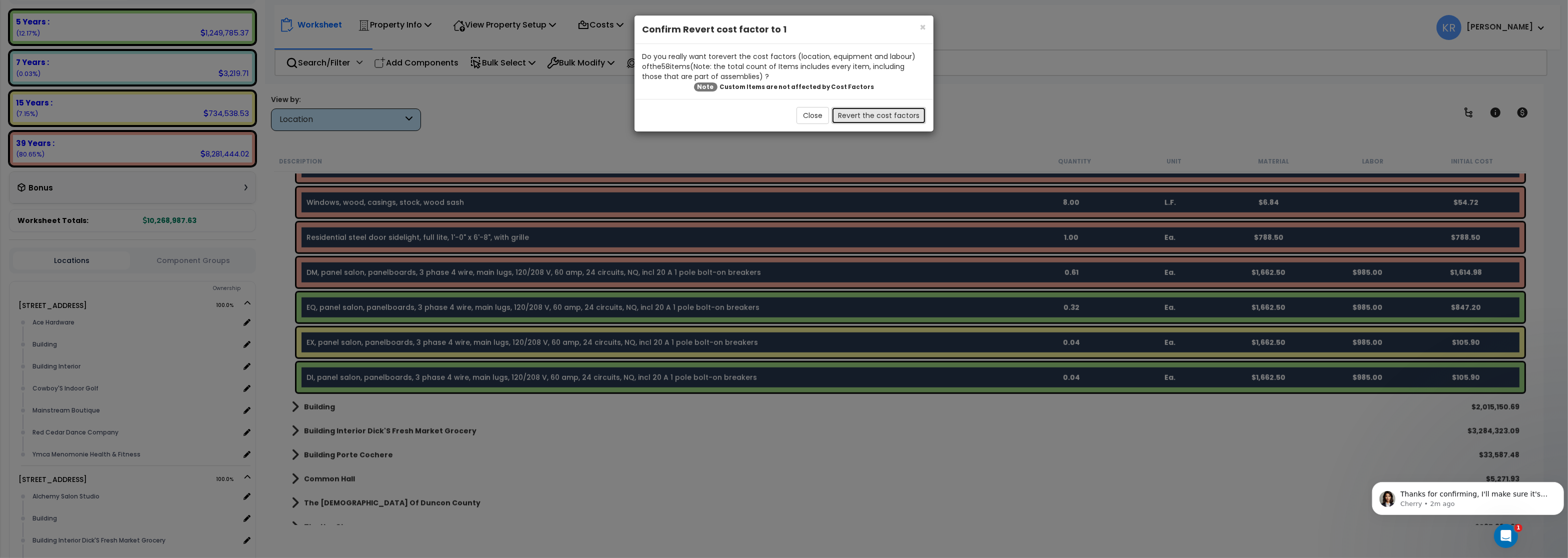
click at [887, 116] on button "Revert the cost factors" at bounding box center [878, 115] width 94 height 17
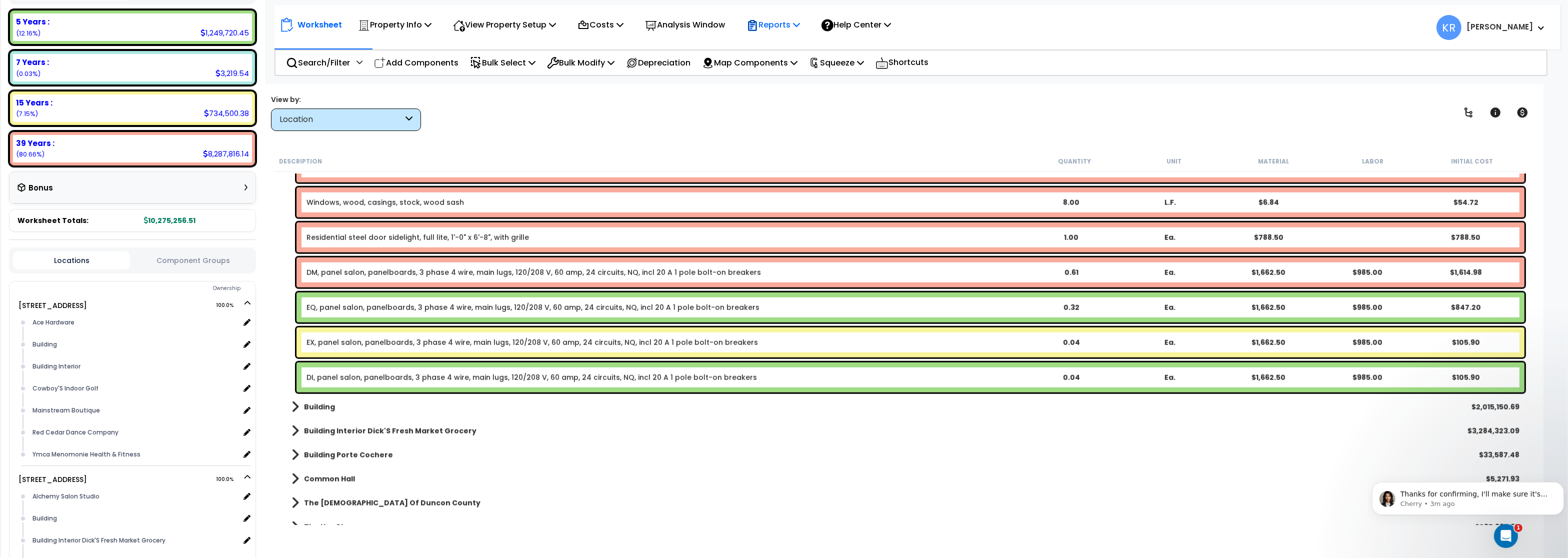
click at [799, 34] on div "Reports" at bounding box center [773, 25] width 53 height 23
click at [785, 42] on link "Get Report" at bounding box center [790, 47] width 99 height 20
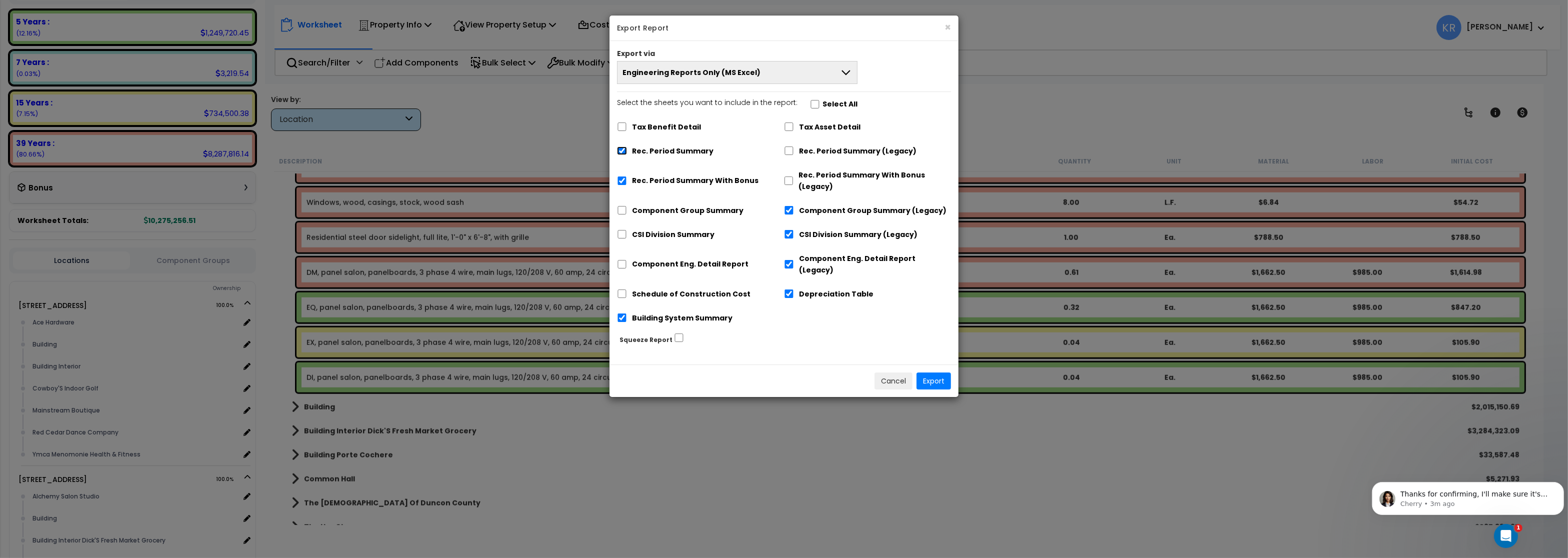
click at [623, 151] on input "Rec. Period Summary" at bounding box center [622, 151] width 10 height 9
checkbox input "false"
click at [621, 183] on input "Rec. Period Summary With Bonus" at bounding box center [622, 181] width 10 height 9
checkbox input "false"
click at [788, 211] on input "Component Group Summary (Legacy)" at bounding box center [789, 211] width 10 height 9
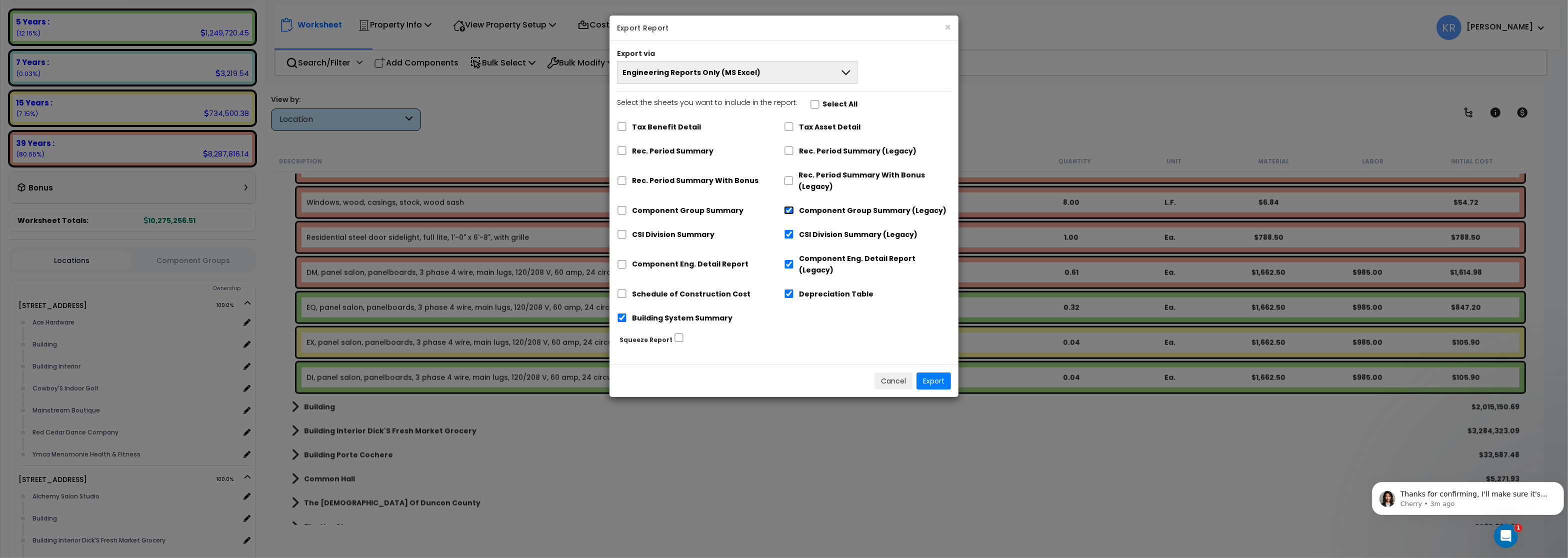
checkbox input "false"
click at [790, 237] on input "CSI Division Summary (Legacy)" at bounding box center [789, 234] width 10 height 9
checkbox input "false"
click at [790, 260] on input "Component Eng. Detail Report (Legacy)" at bounding box center [789, 264] width 10 height 9
checkbox input "false"
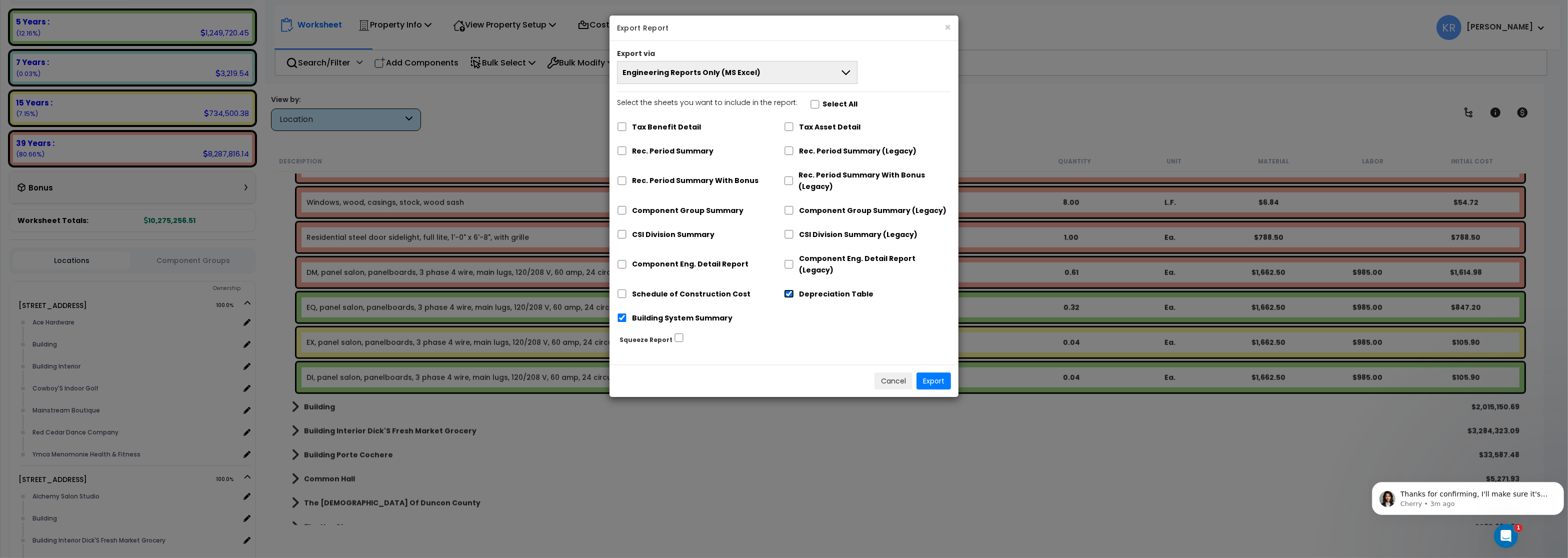
click at [785, 290] on input "Depreciation Table" at bounding box center [789, 294] width 10 height 9
checkbox input "false"
click at [620, 313] on input "Building System Summary" at bounding box center [622, 317] width 10 height 9
checkbox input "false"
click at [621, 263] on input "Component Eng. Detail Report" at bounding box center [622, 264] width 10 height 9
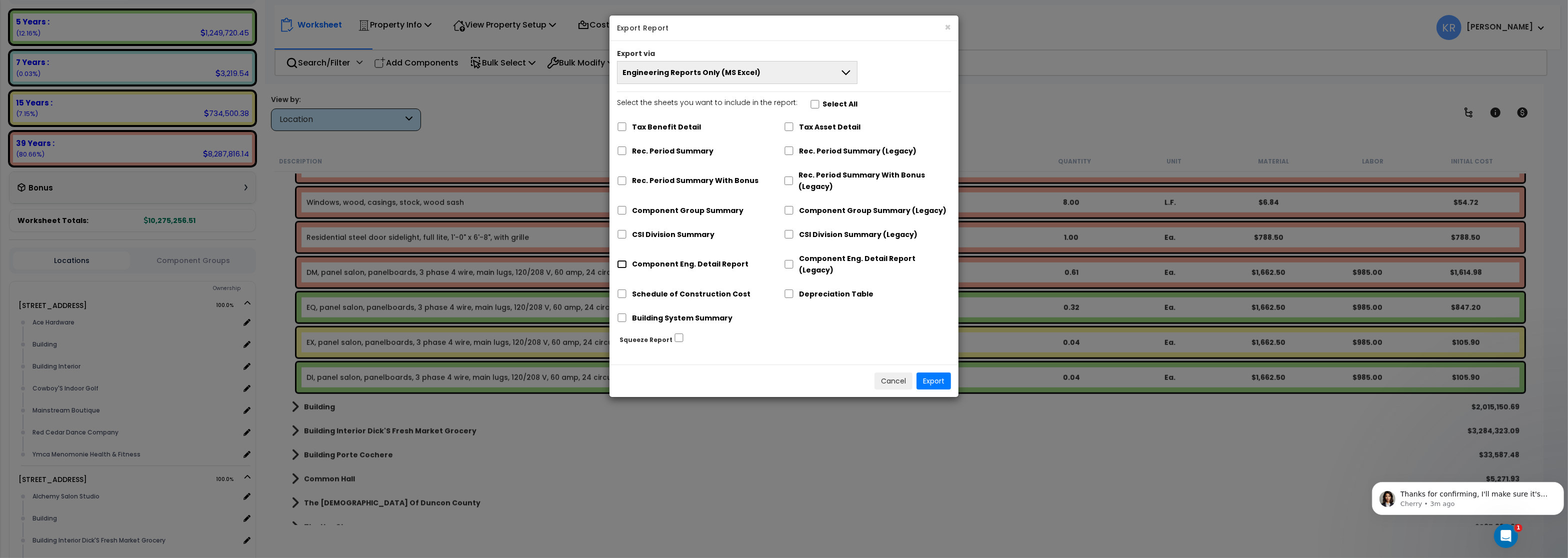
checkbox input "true"
click at [944, 374] on button "Export" at bounding box center [933, 380] width 34 height 17
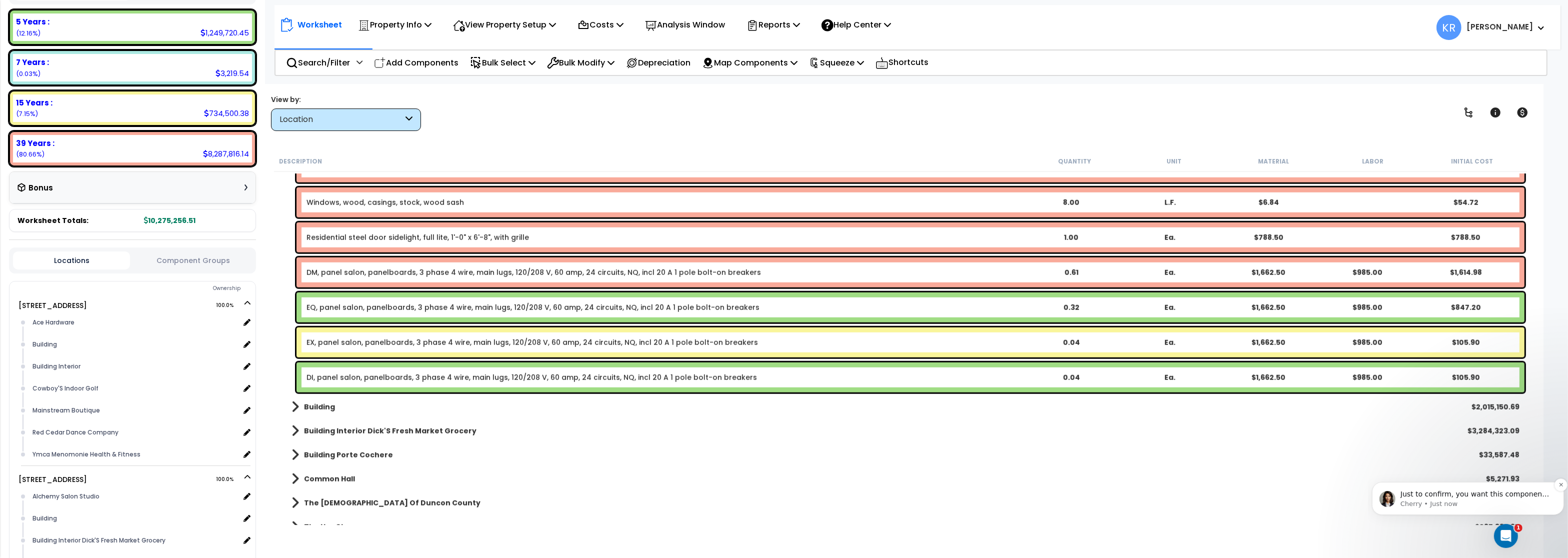
click at [1405, 497] on p "Just to confirm, you want this component group to be long life. 39 for commerci…" at bounding box center [1475, 494] width 151 height 10
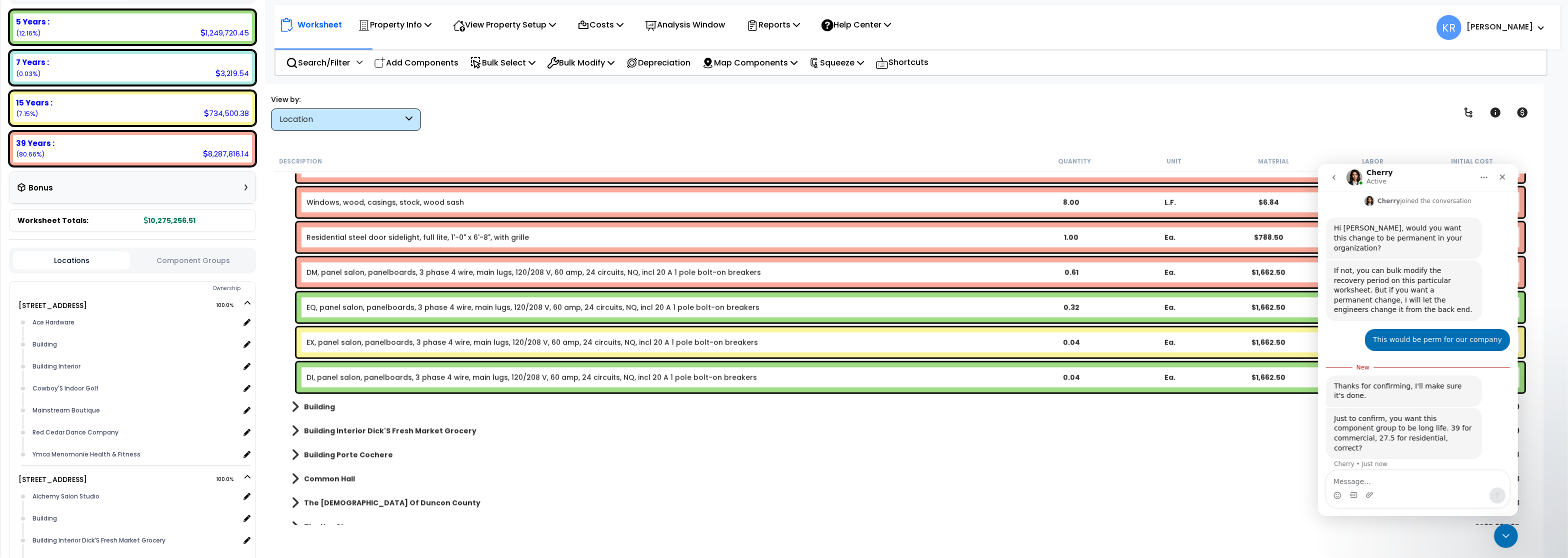
scroll to position [268, 0]
click at [1362, 479] on textarea "Message…" at bounding box center [1417, 478] width 183 height 17
type textarea "correct thanks"
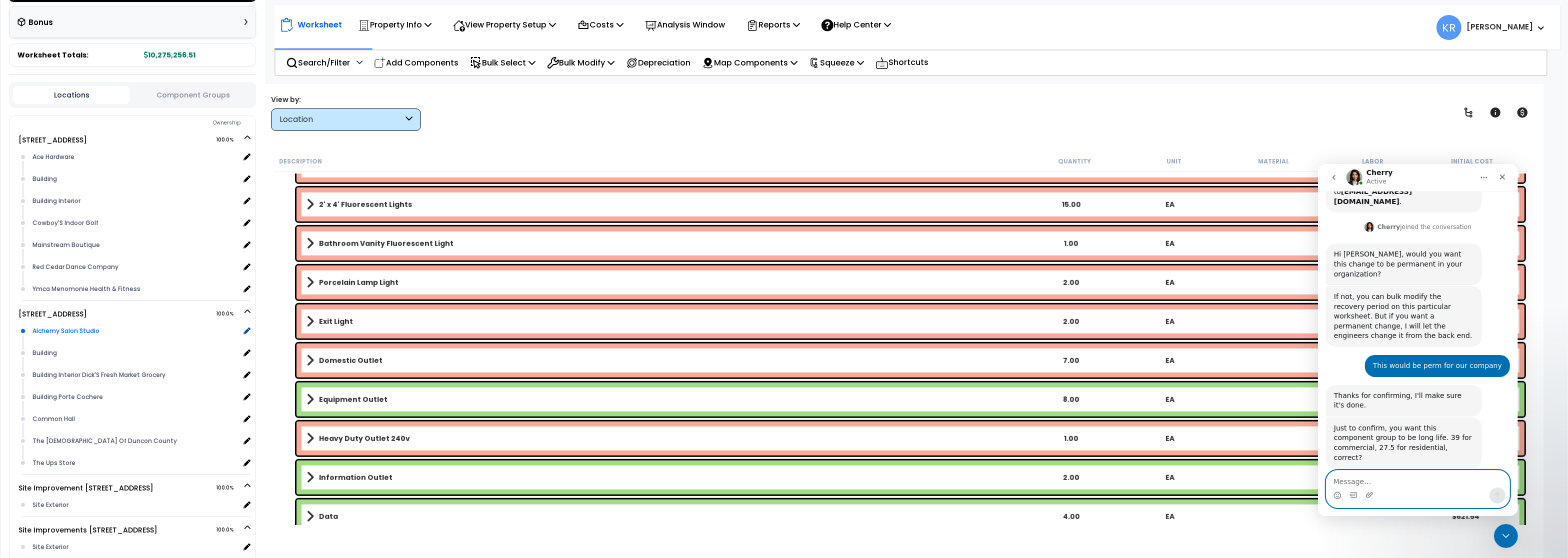
scroll to position [360, 0]
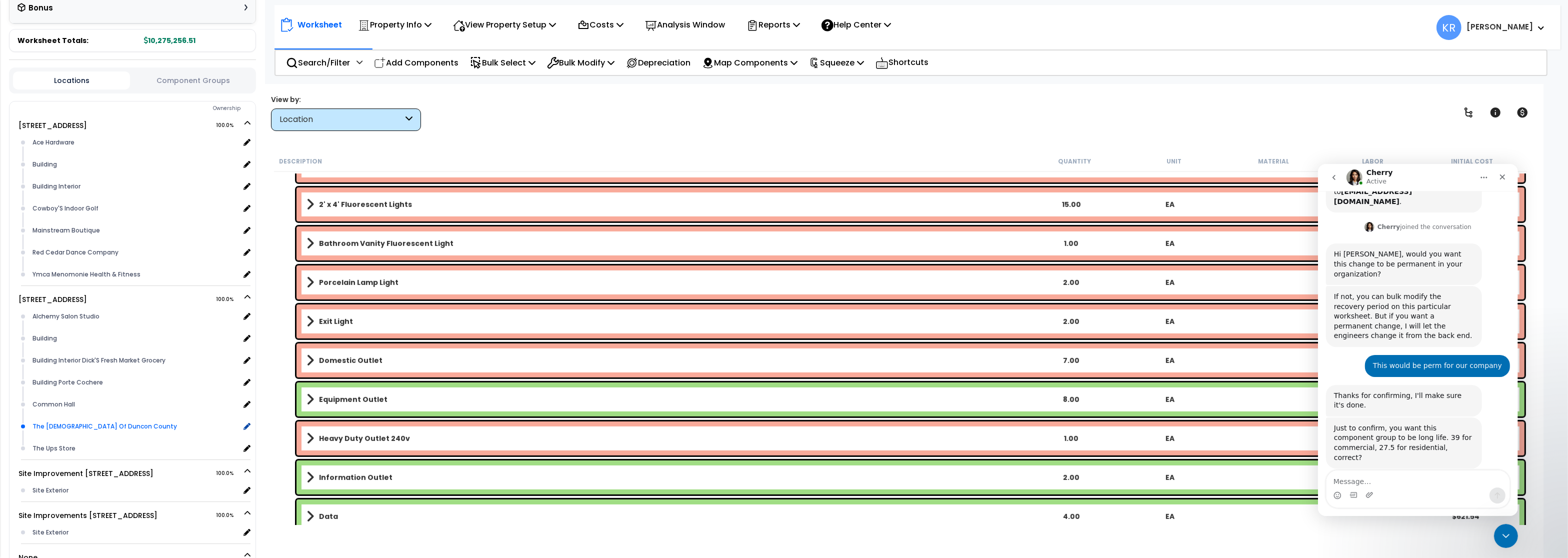
click at [100, 421] on div "The Republican Party Of Duncon County" at bounding box center [135, 426] width 209 height 12
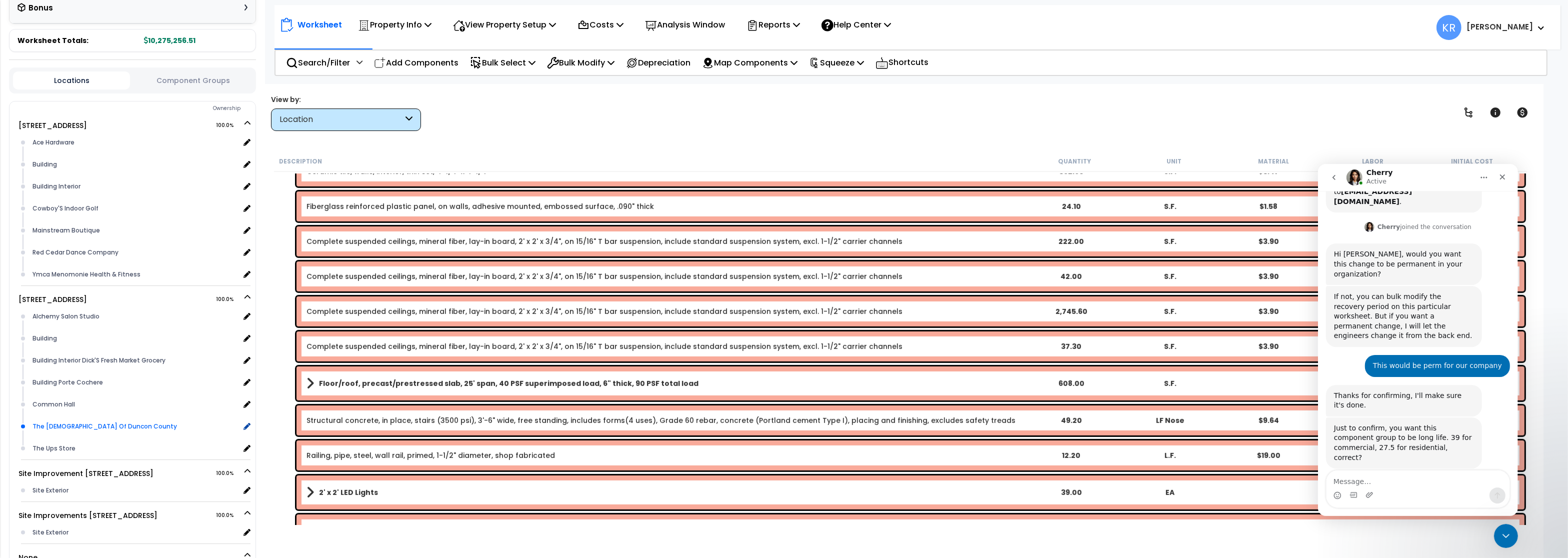
click at [242, 415] on div "The Republican Party Of Duncon County x 1" at bounding box center [140, 426] width 220 height 22
click at [249, 422] on icon at bounding box center [246, 426] width 9 height 9
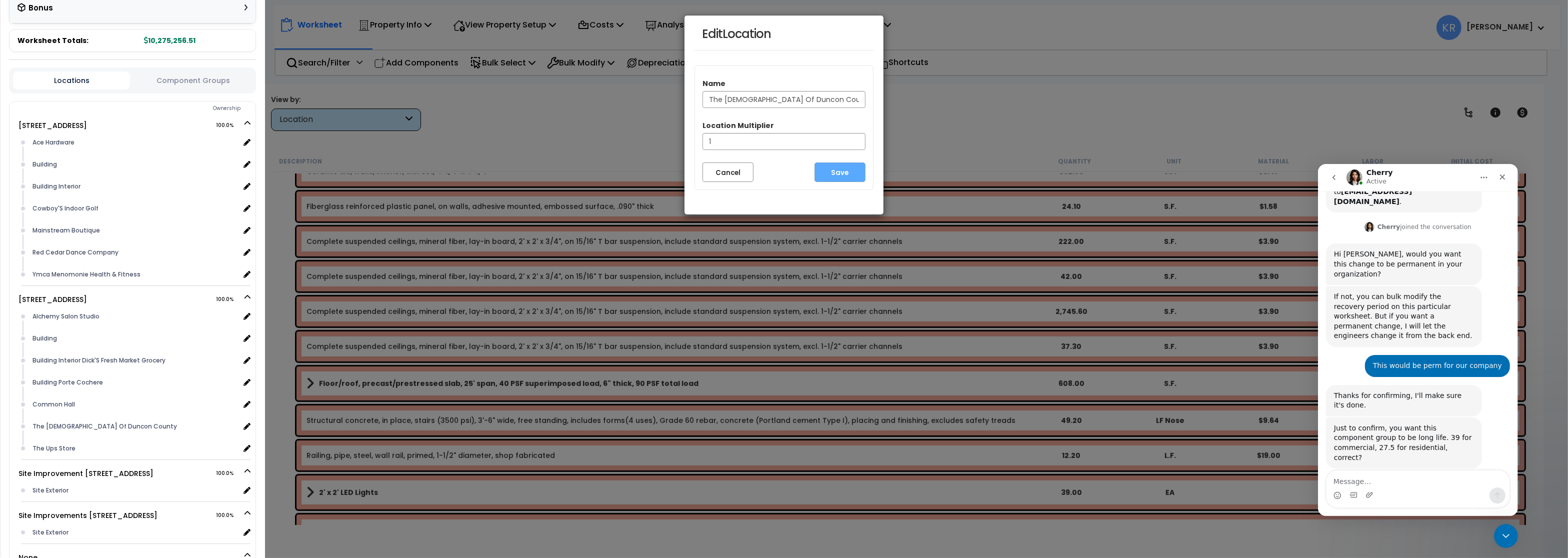
click at [850, 102] on input "The Republican Party Of Duncon County" at bounding box center [784, 99] width 163 height 17
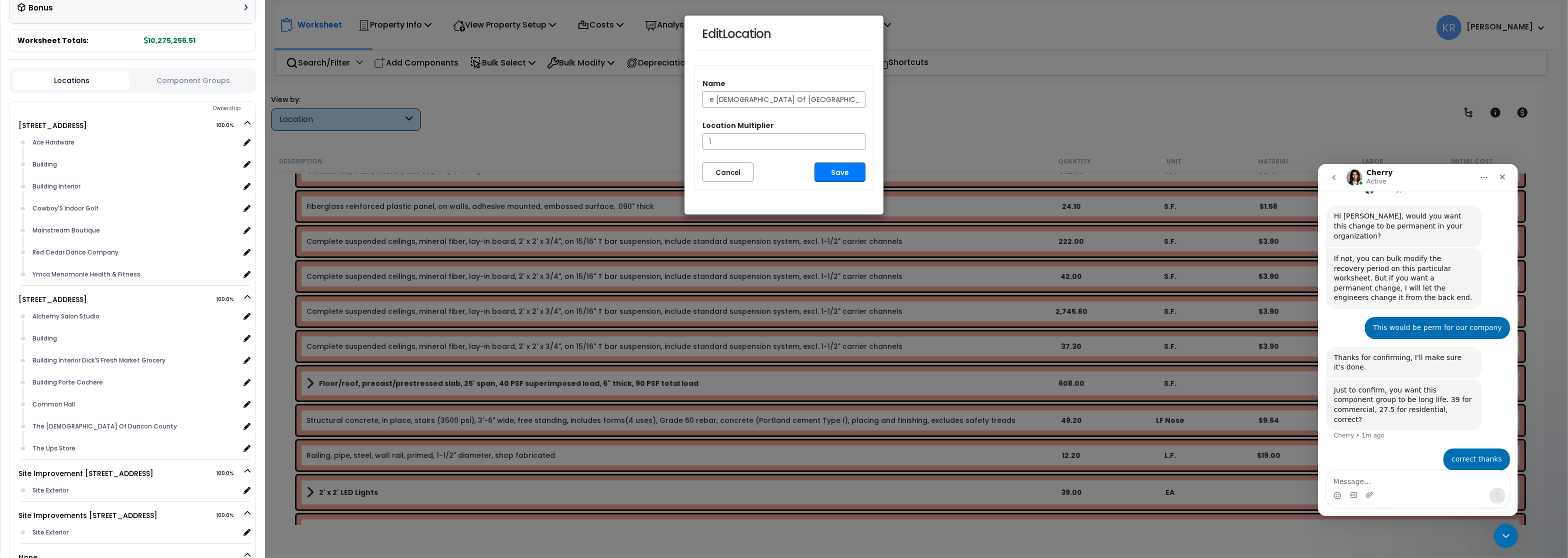
scroll to position [282, 0]
type input "The Republican Party Of Duncon County (NC)"
click at [840, 176] on button "Save" at bounding box center [840, 172] width 51 height 20
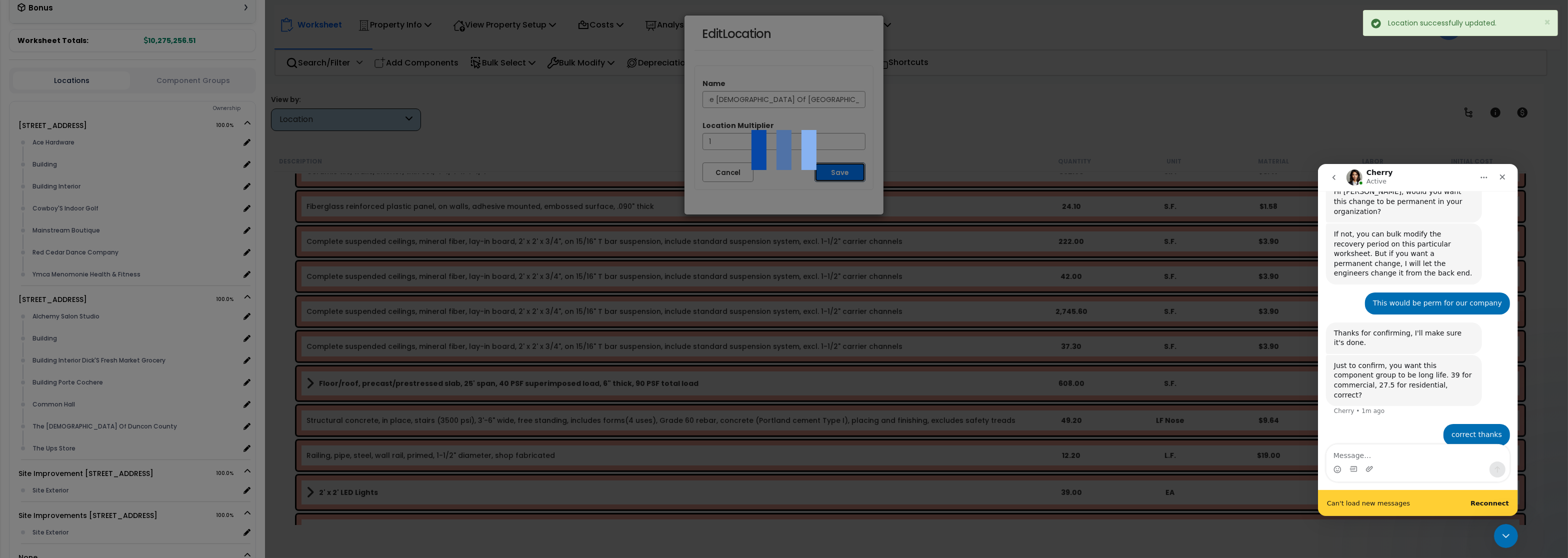
scroll to position [308, 0]
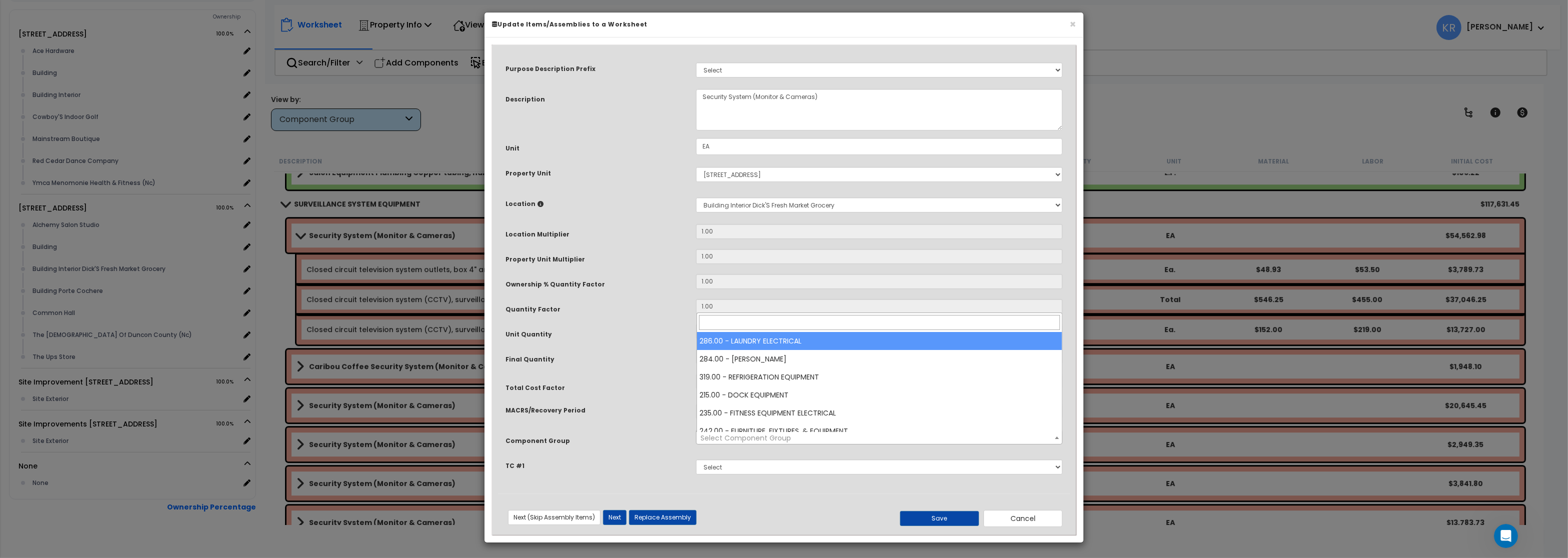
click at [728, 440] on span "Select Component Group" at bounding box center [746, 438] width 91 height 10
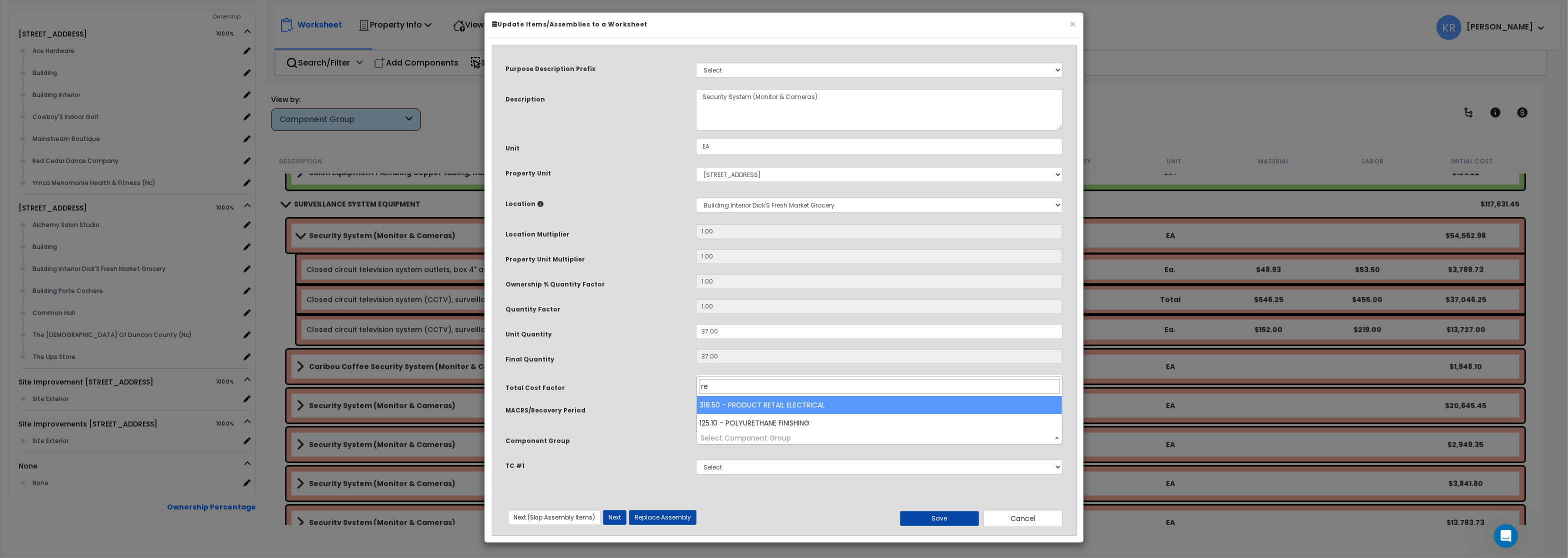
type input "r"
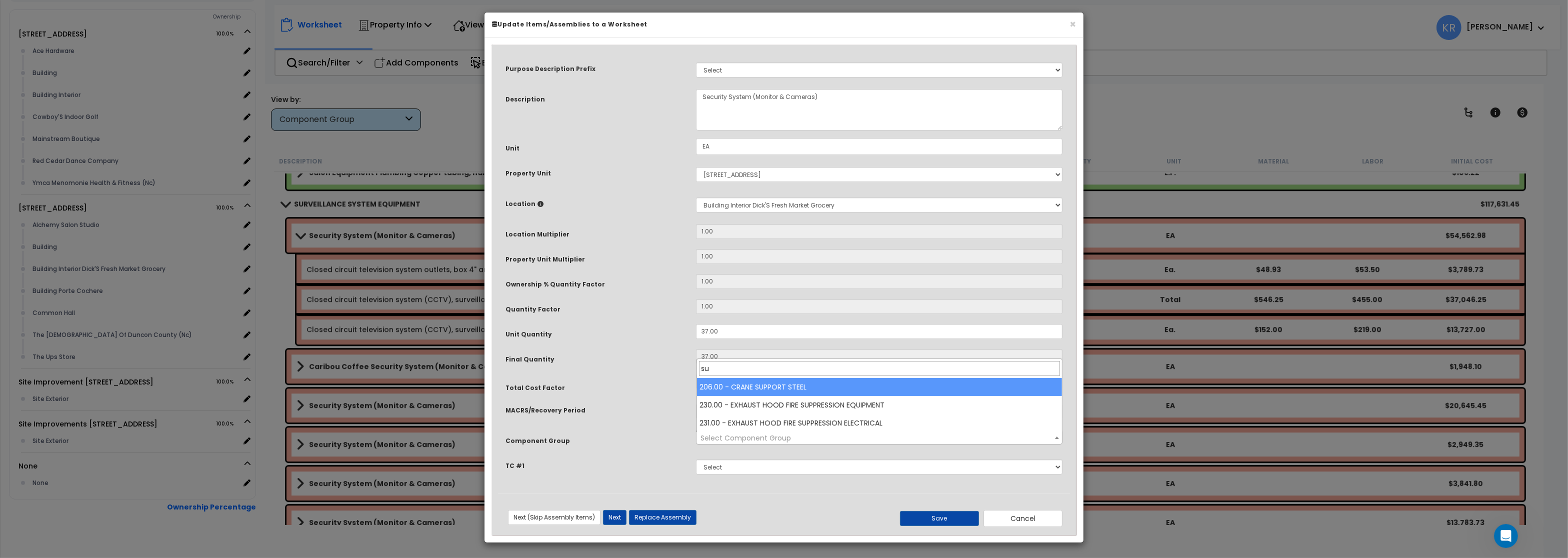
type input "s"
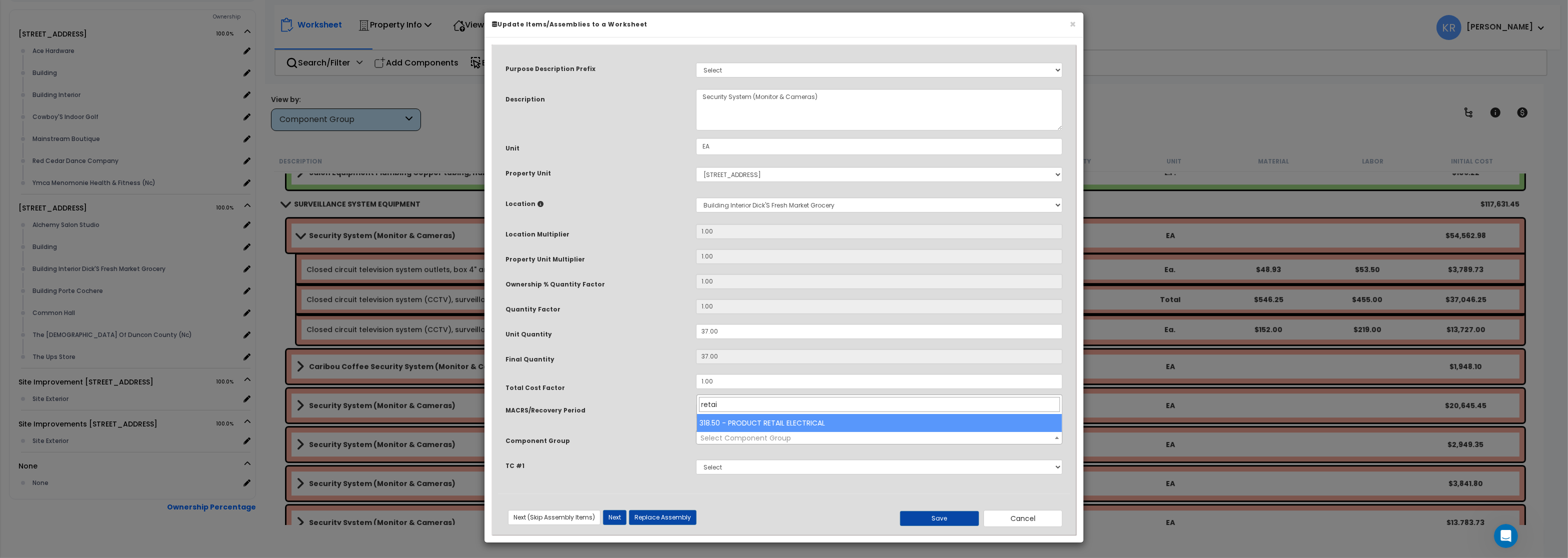
type input "retail"
click at [1041, 520] on button "Cancel" at bounding box center [1023, 518] width 79 height 17
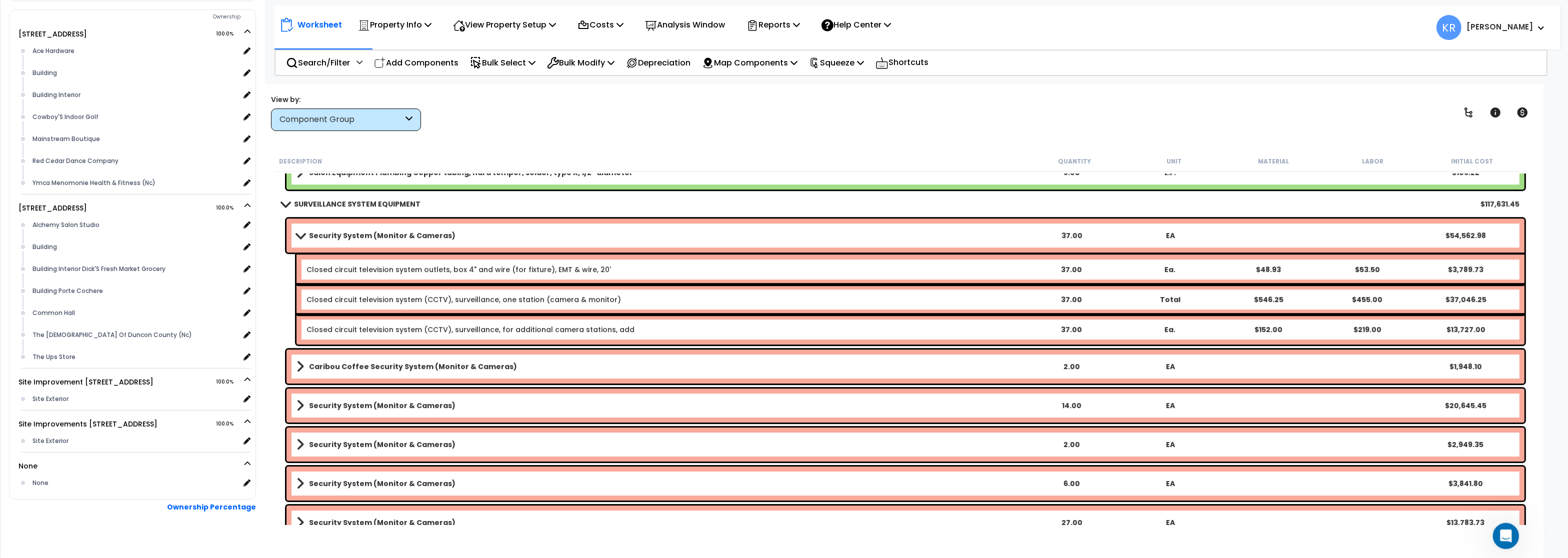
click at [1500, 534] on icon "Open Intercom Messenger" at bounding box center [1504, 535] width 17 height 17
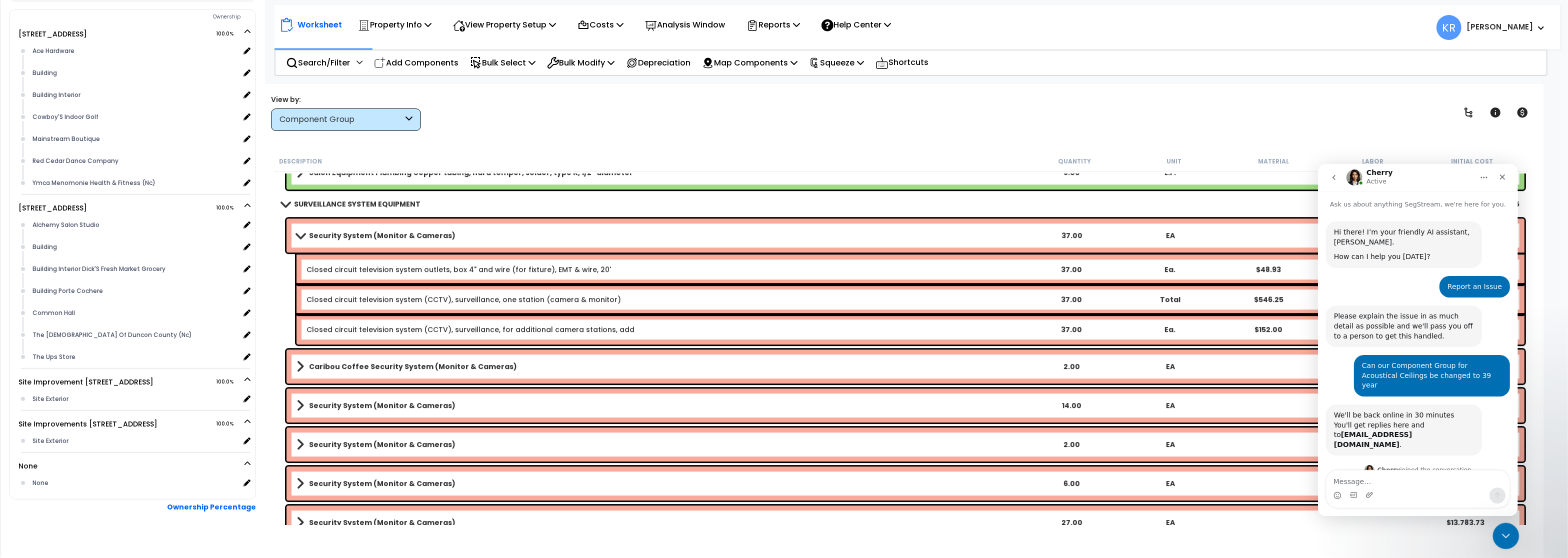
scroll to position [409, 0]
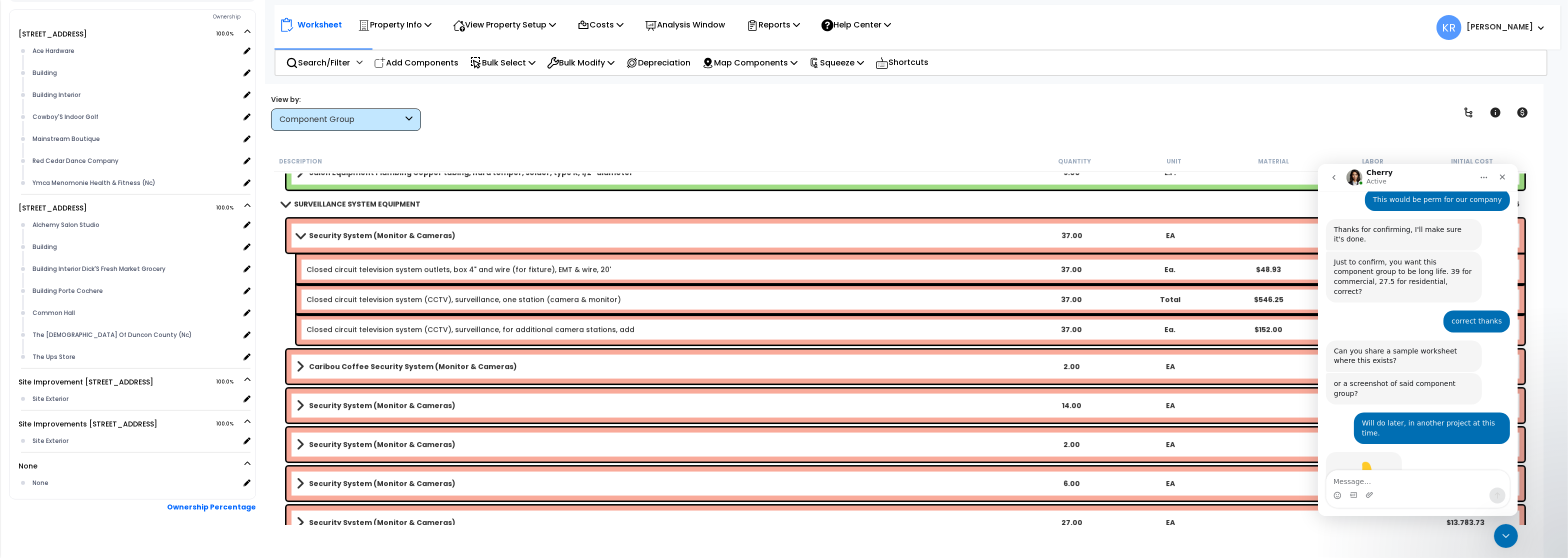
click at [1354, 479] on textarea "Message…" at bounding box center [1417, 478] width 183 height 17
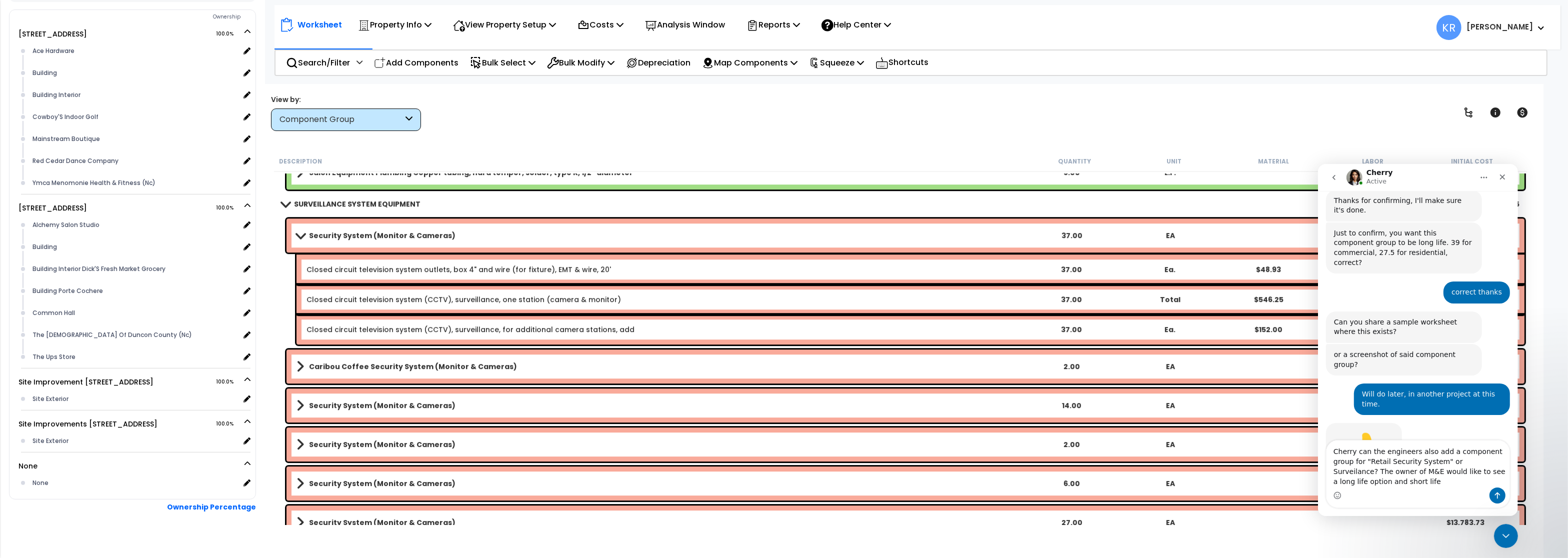
scroll to position [439, 0]
click at [1445, 464] on textarea "Cherry can the engineers also add a component group for "Retail Security System…" at bounding box center [1417, 463] width 183 height 47
type textarea "Cherry can the engineers also add a component group for "Retail Security System…"
click at [1389, 486] on textarea "Cherry can the engineers also add a component group for "Retail Security System…" at bounding box center [1417, 463] width 183 height 47
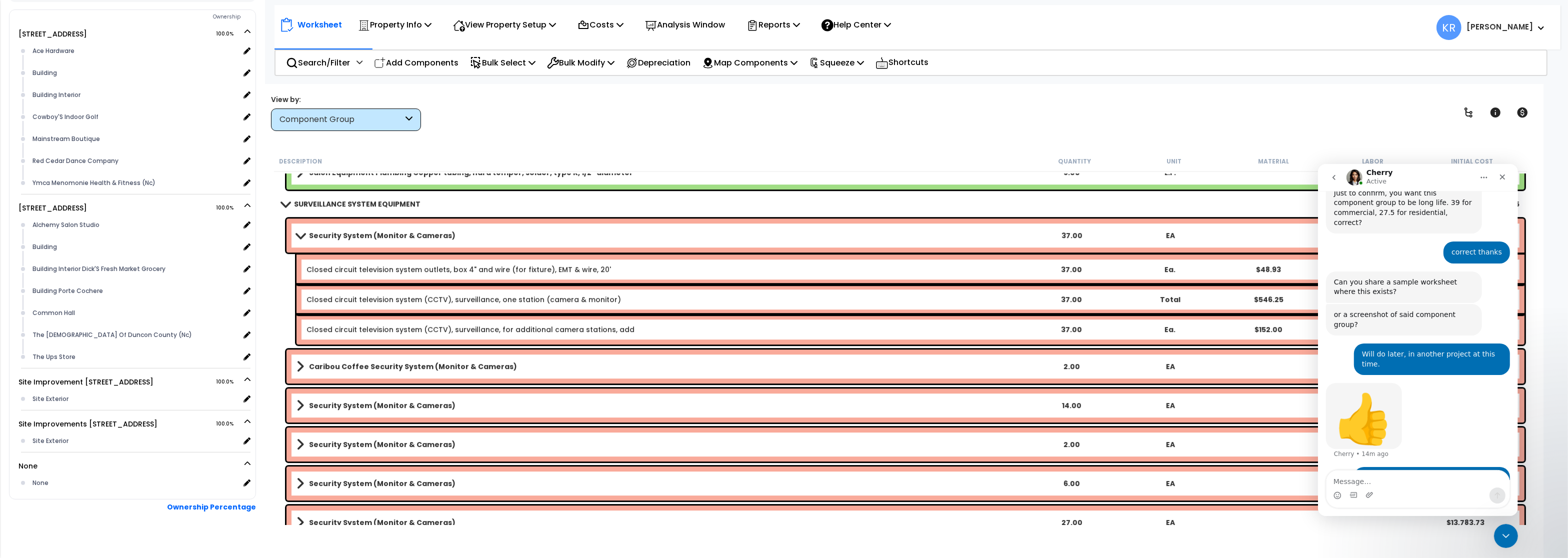
click at [299, 228] on div "Security System (Monitor & Cameras) 37.00 EA $54,562.98" at bounding box center [906, 235] width 1238 height 34
click at [302, 235] on span at bounding box center [300, 235] width 14 height 7
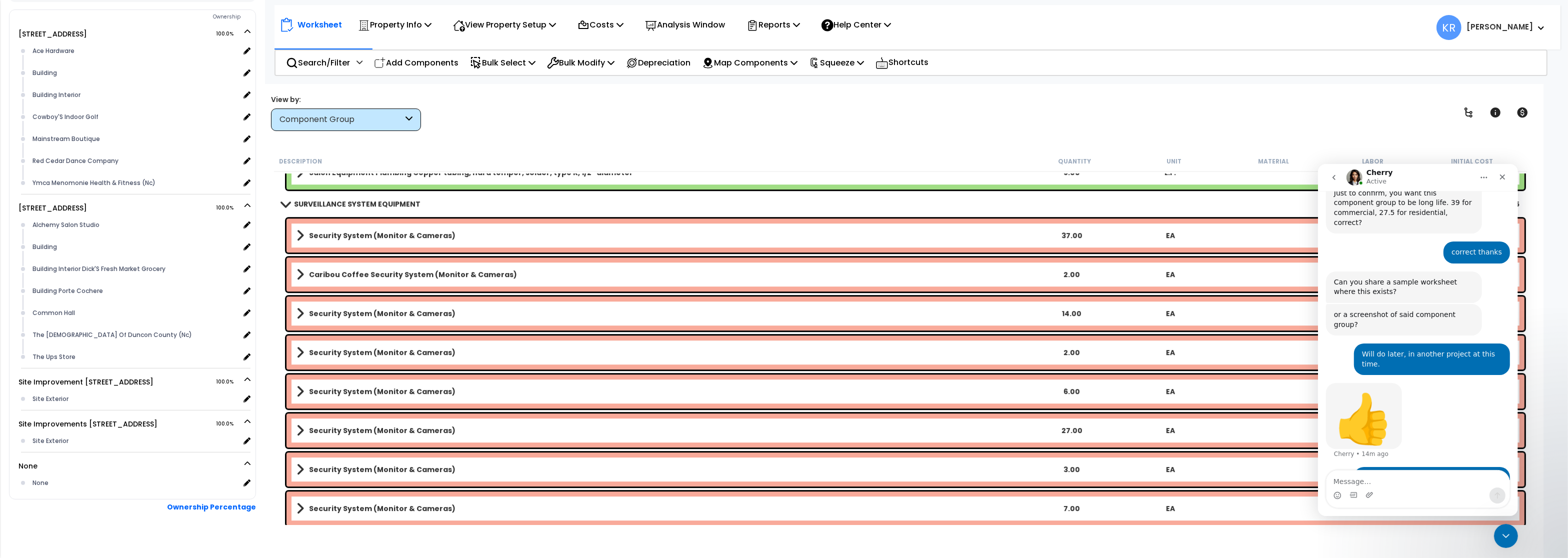
click at [440, 230] on link "Security System (Monitor & Cameras)" at bounding box center [659, 235] width 725 height 14
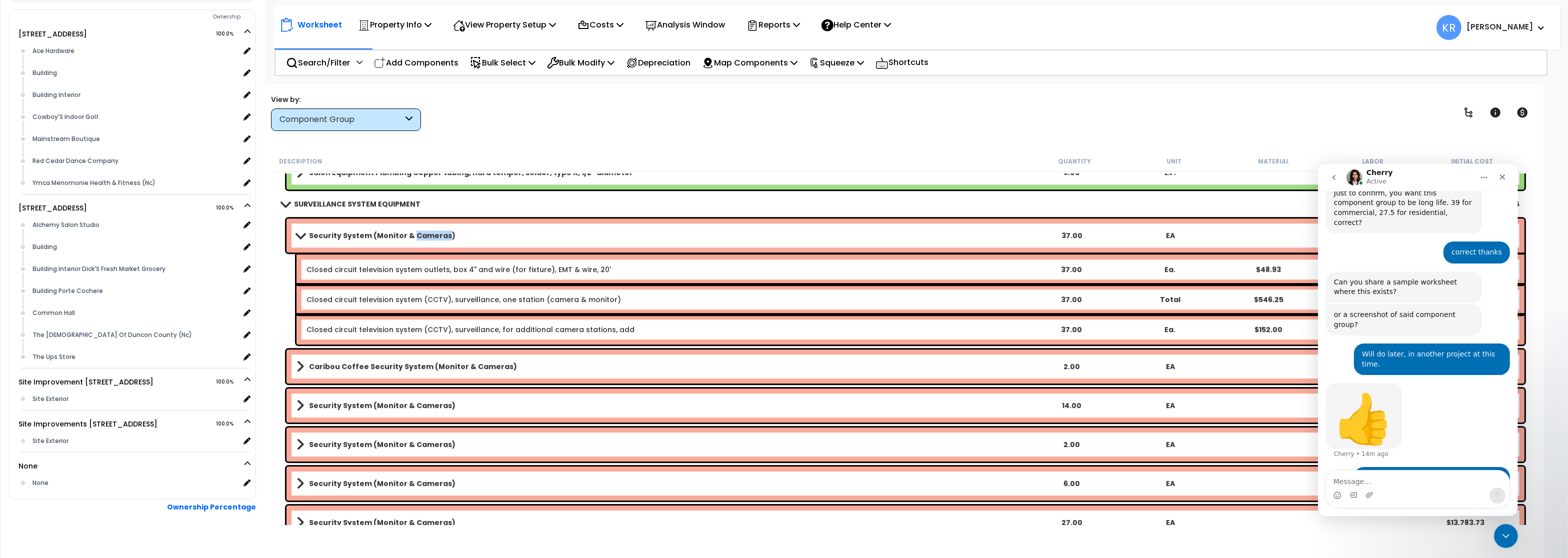
click at [440, 230] on link "Security System (Monitor & Cameras)" at bounding box center [659, 235] width 725 height 14
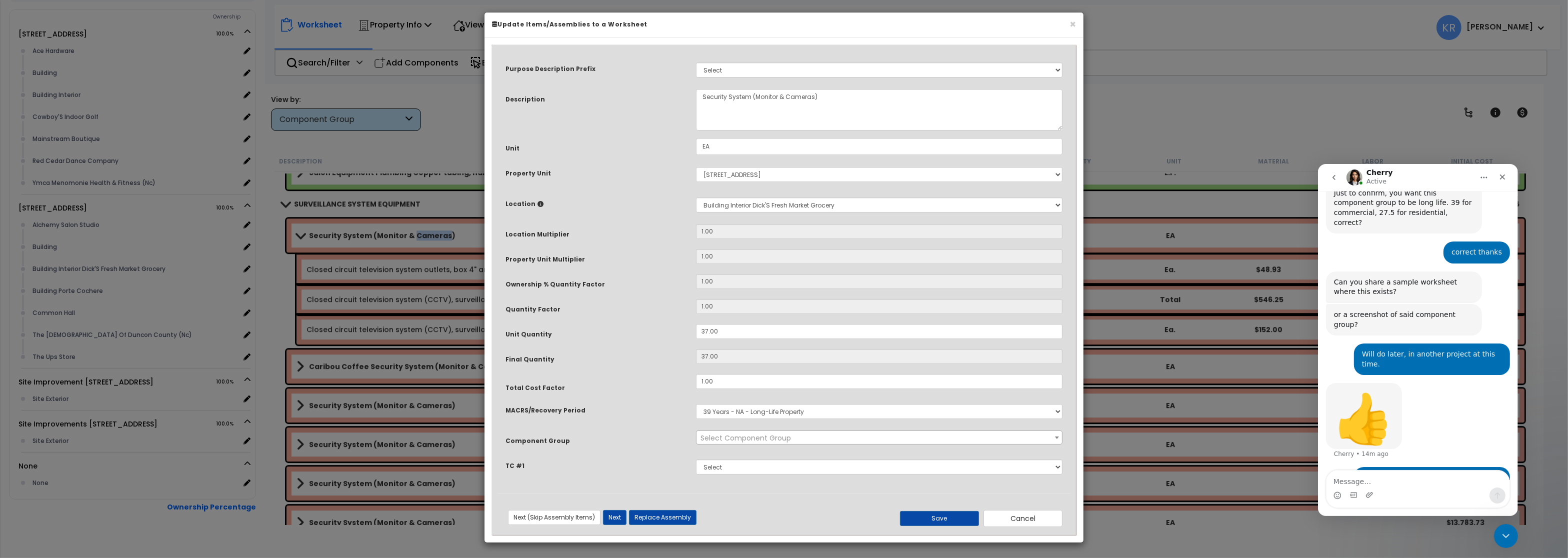
select select "57126"
click at [696, 404] on select "Select MACRS/Recovery Period 5 Years - 57.0 - Distributive Trades & Services 5 …" at bounding box center [879, 411] width 367 height 15
select select "3667"
click option "5 Years - 57.0 - Distributive Trades & Services" at bounding box center [0, 0] width 0 height 0
click at [757, 437] on span "Select Component Group" at bounding box center [746, 438] width 91 height 10
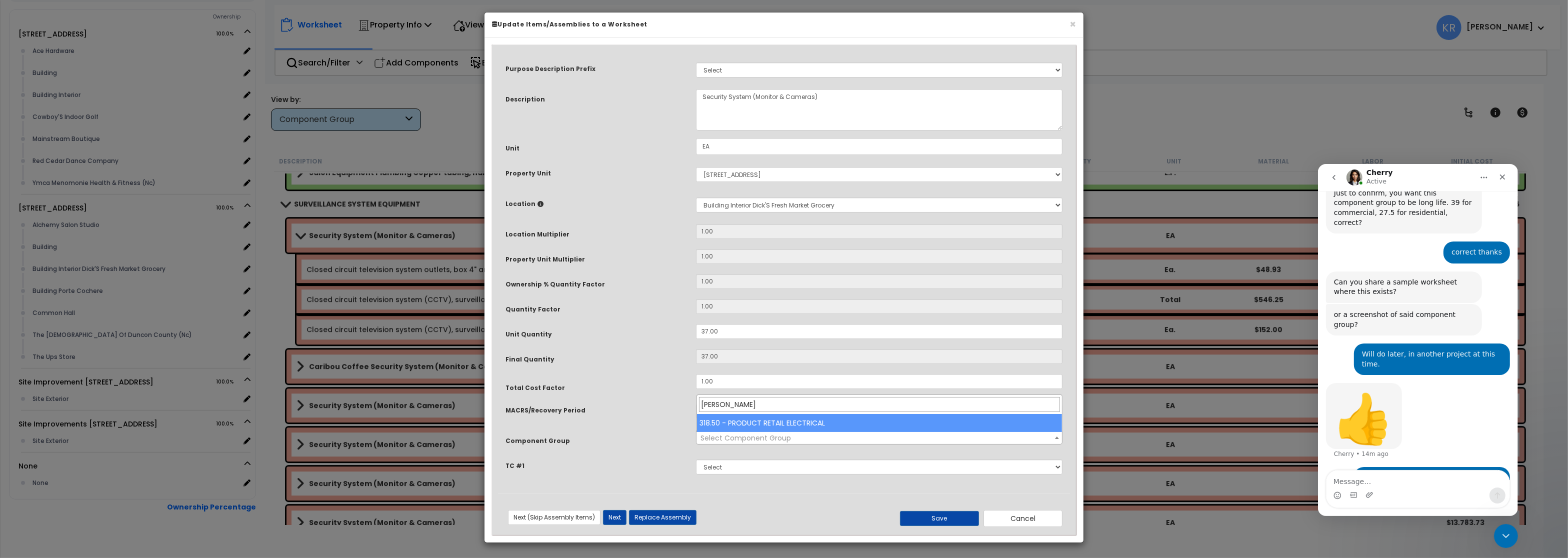
type input "reta"
select select "57275"
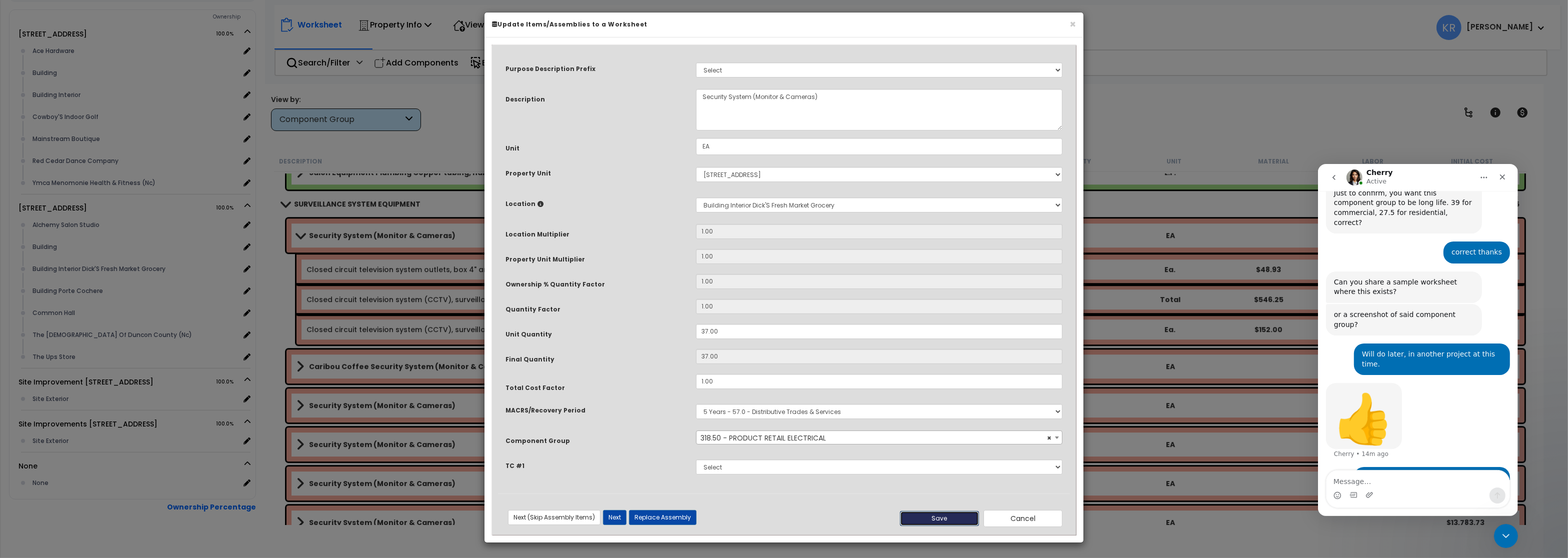
click at [942, 521] on button "Save" at bounding box center [939, 518] width 79 height 15
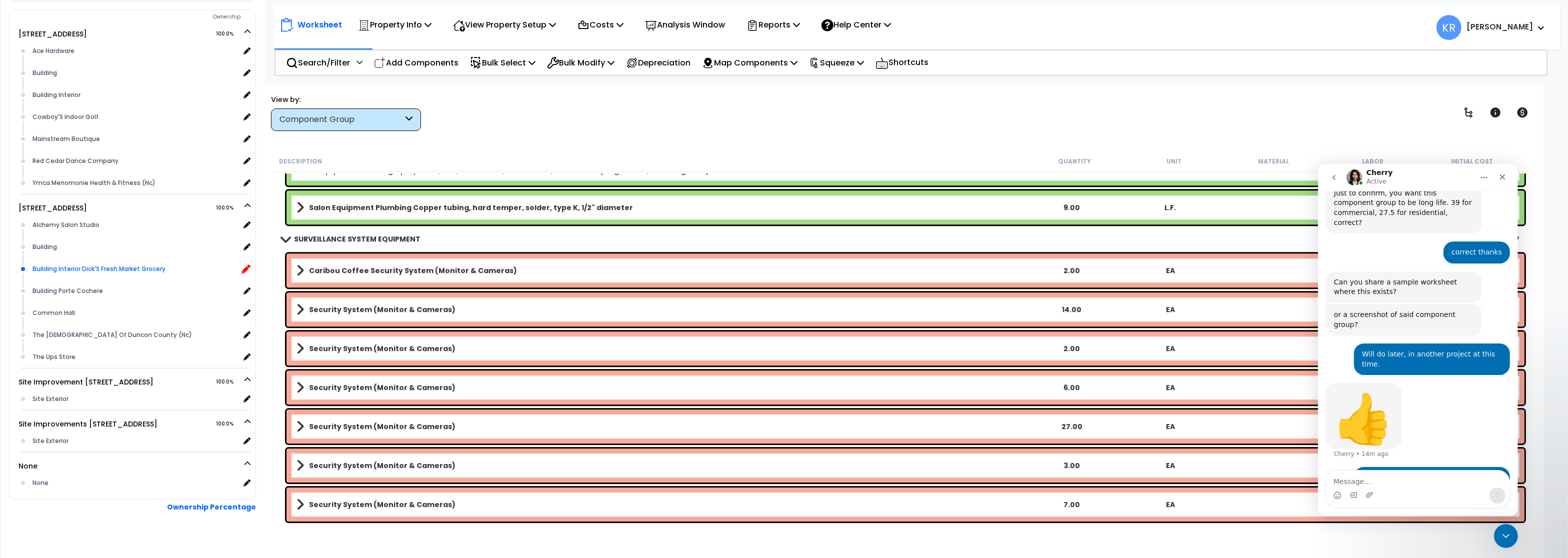
click at [244, 264] on icon at bounding box center [246, 268] width 9 height 9
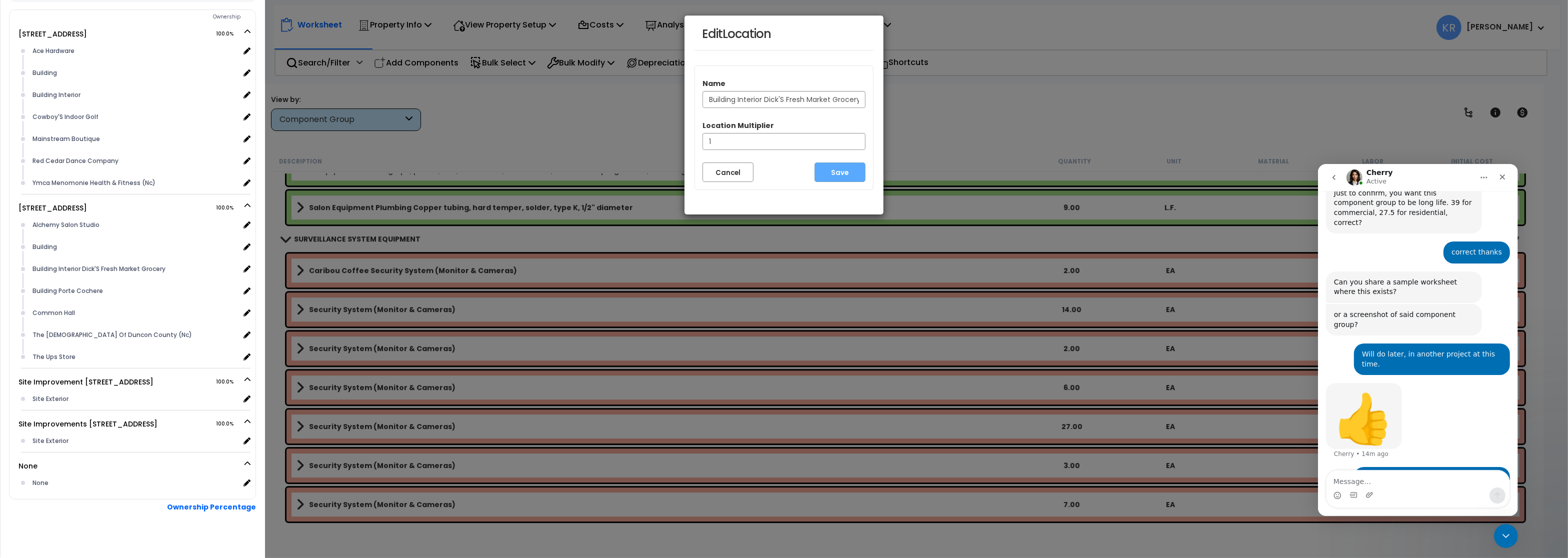
click at [784, 102] on input "Building Interior Dick'S Fresh Market Grocery" at bounding box center [784, 99] width 163 height 17
type input "Building Interior Dick's Fresh Market Grocery"
click at [842, 175] on button "Save" at bounding box center [840, 172] width 51 height 20
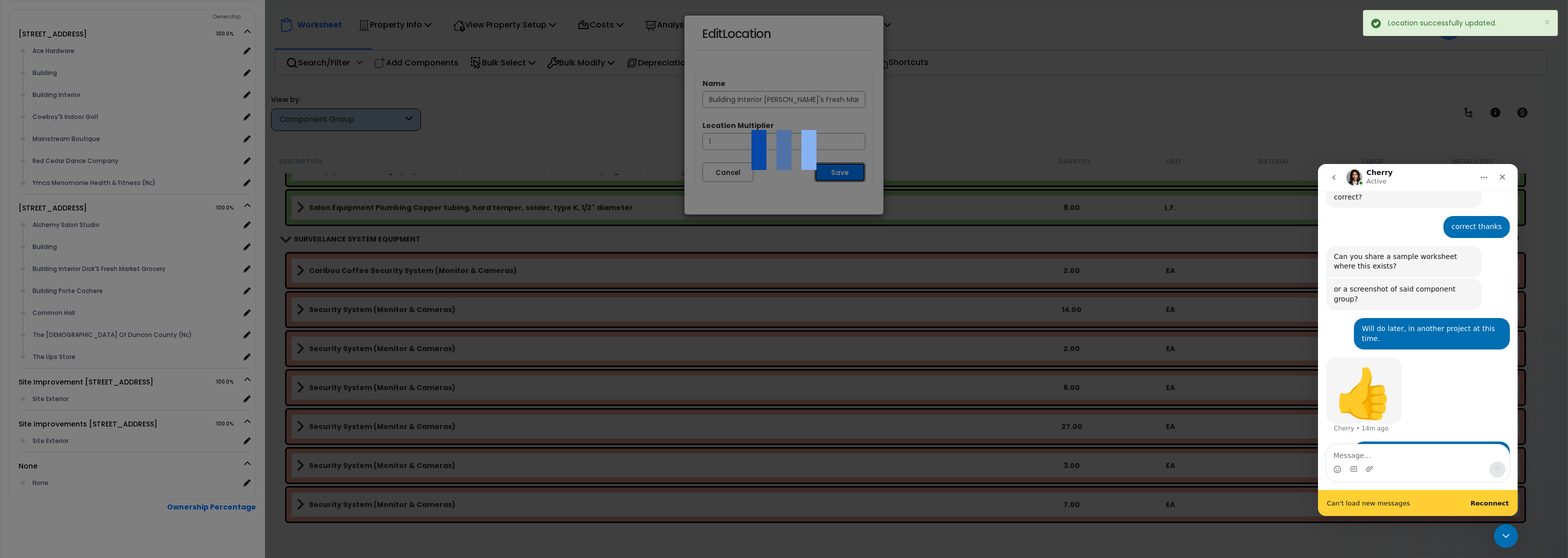
scroll to position [504, 0]
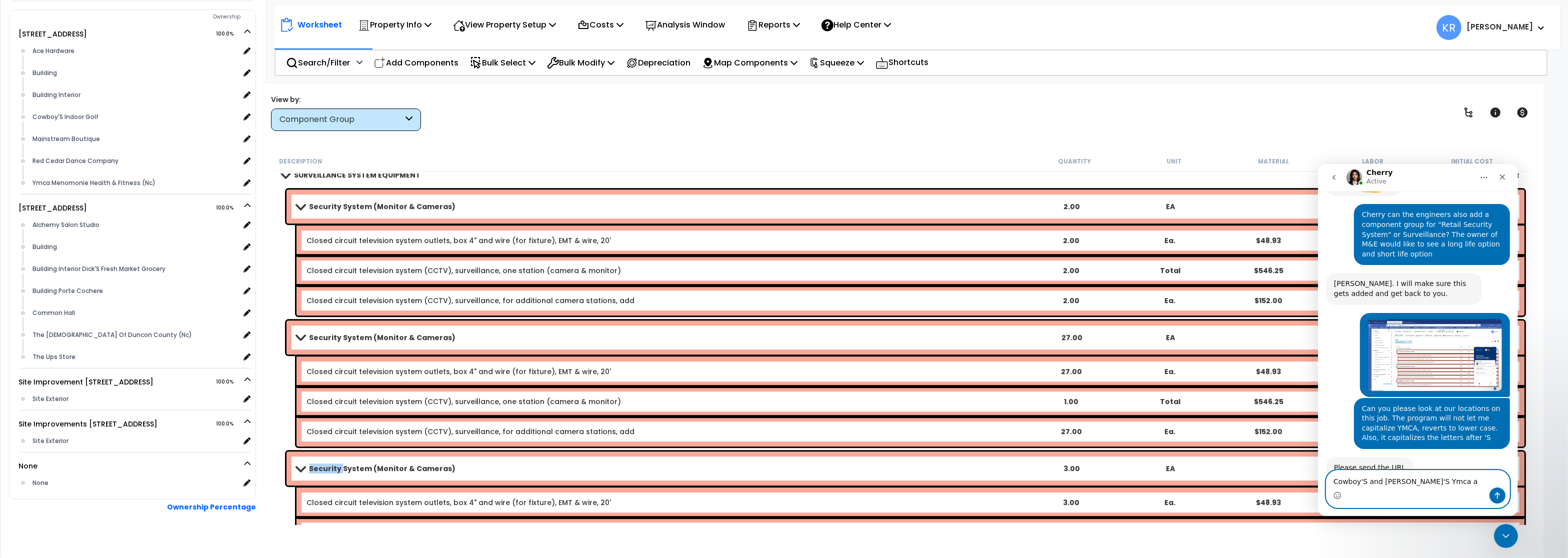
type textarea "Cowboy'S and Dick'S Ymca"
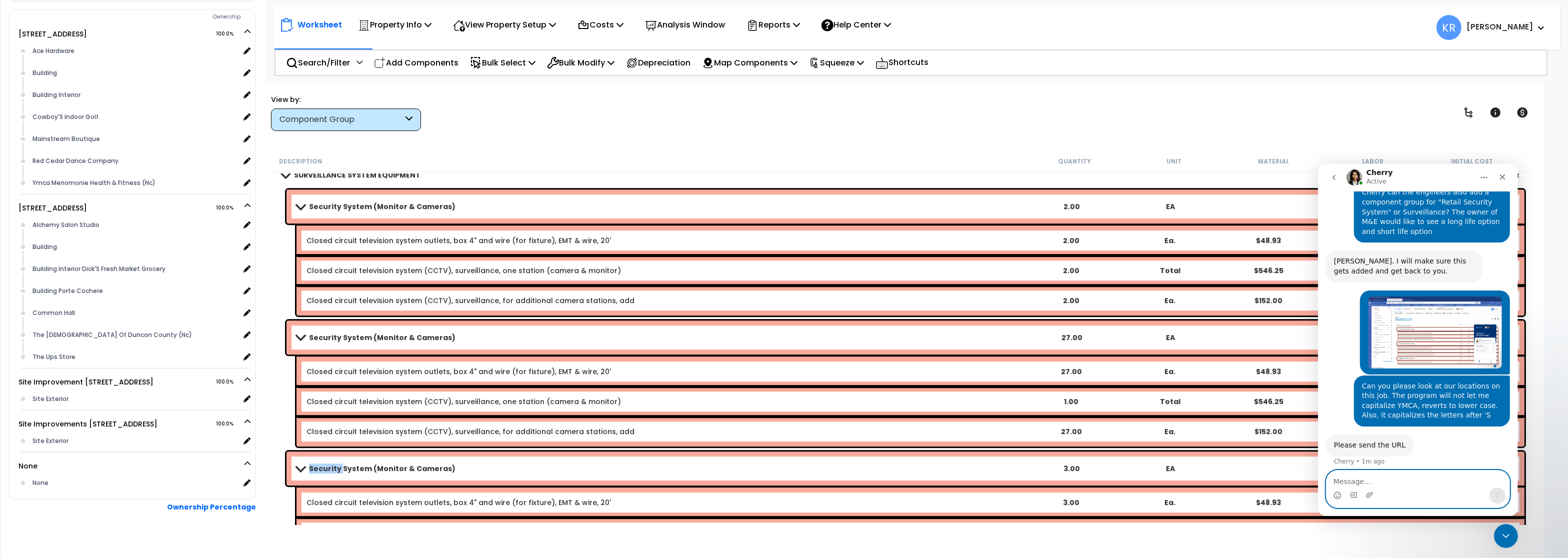
scroll to position [753, 0]
type textarea "the (Nc) should be (NC)"
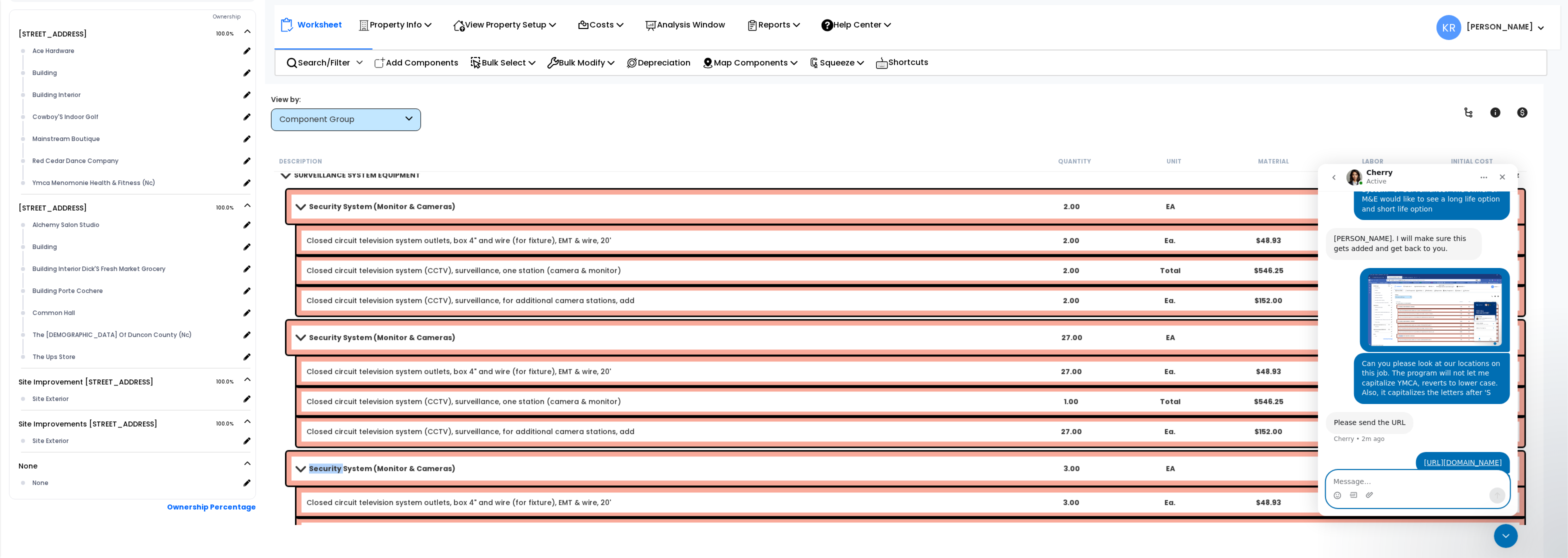
scroll to position [776, 0]
click at [340, 210] on b "Security System (Monitor & Cameras)" at bounding box center [382, 206] width 146 height 10
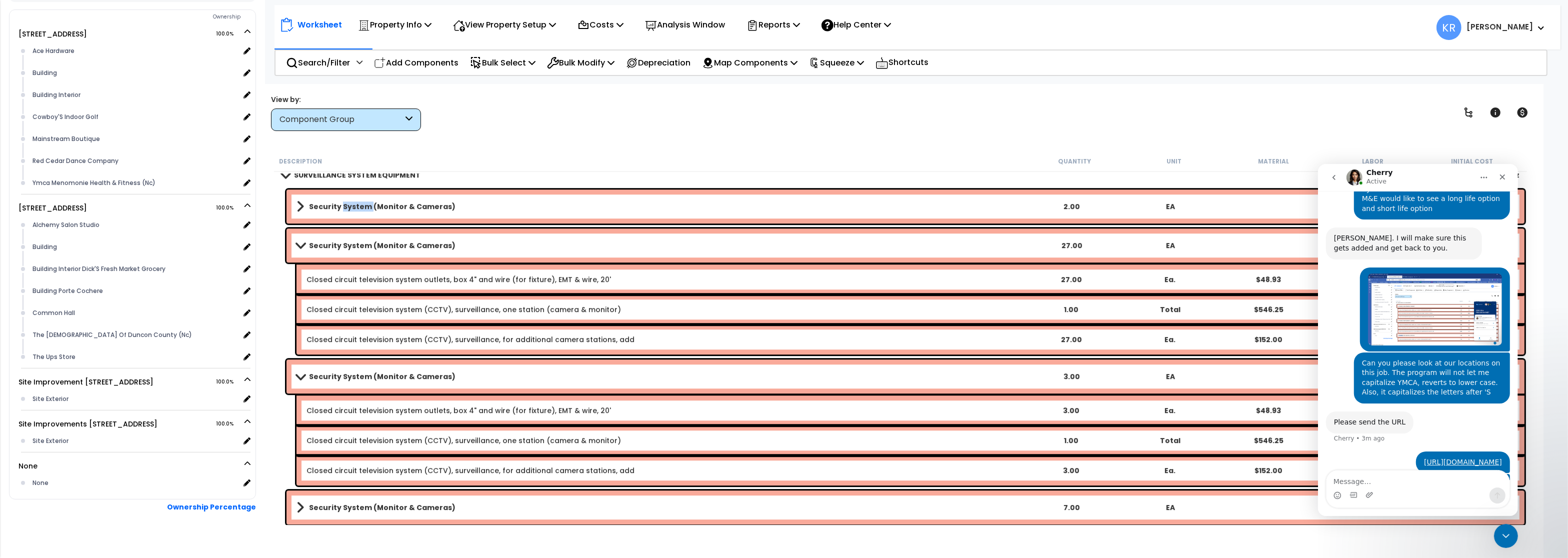
click at [340, 210] on b "Security System (Monitor & Cameras)" at bounding box center [382, 206] width 146 height 10
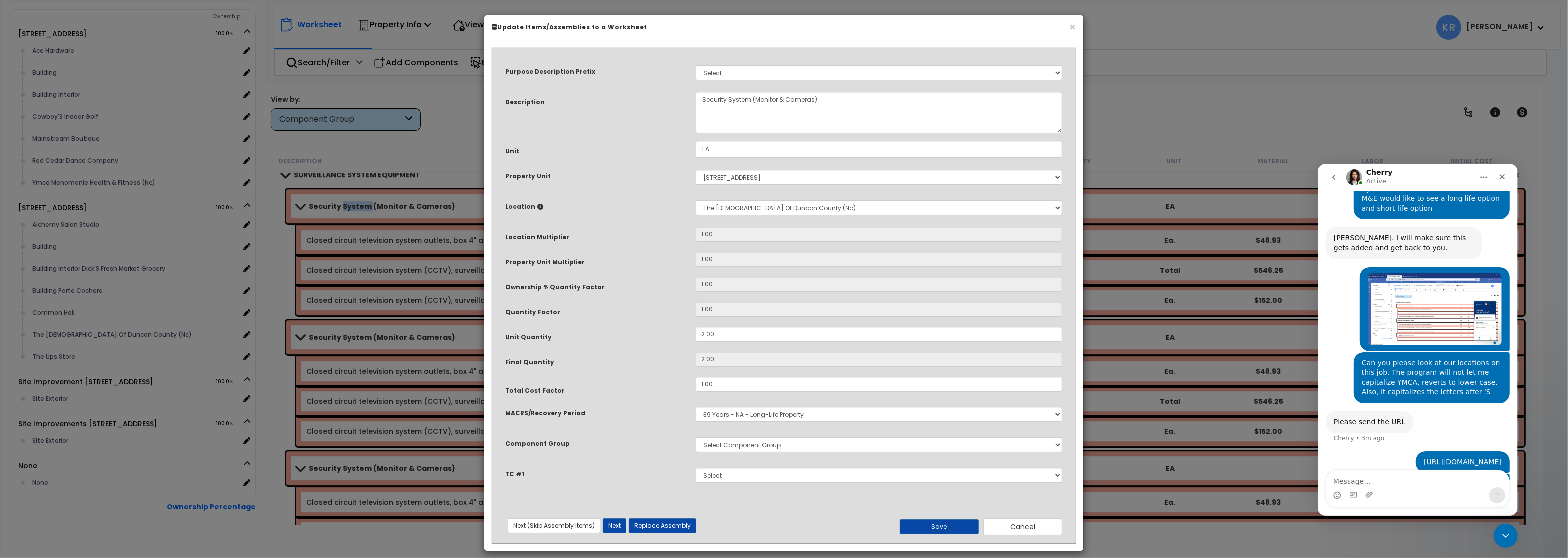
select select "57126"
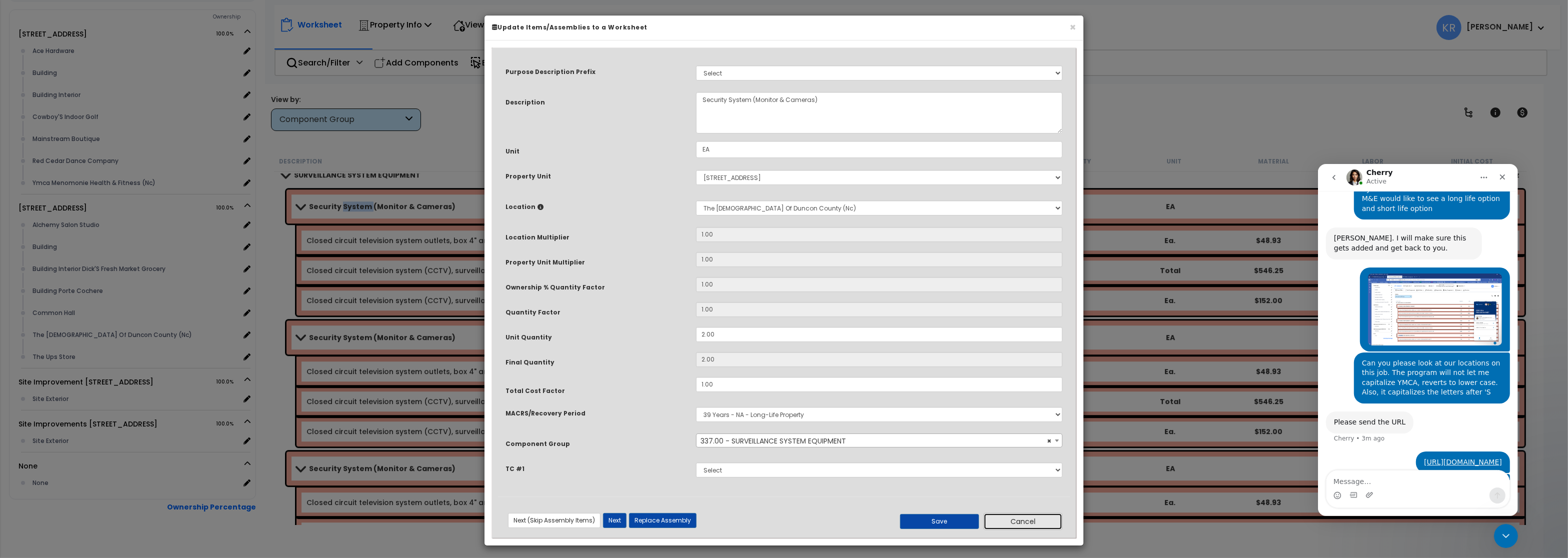
click at [1016, 520] on button "Cancel" at bounding box center [1023, 521] width 79 height 17
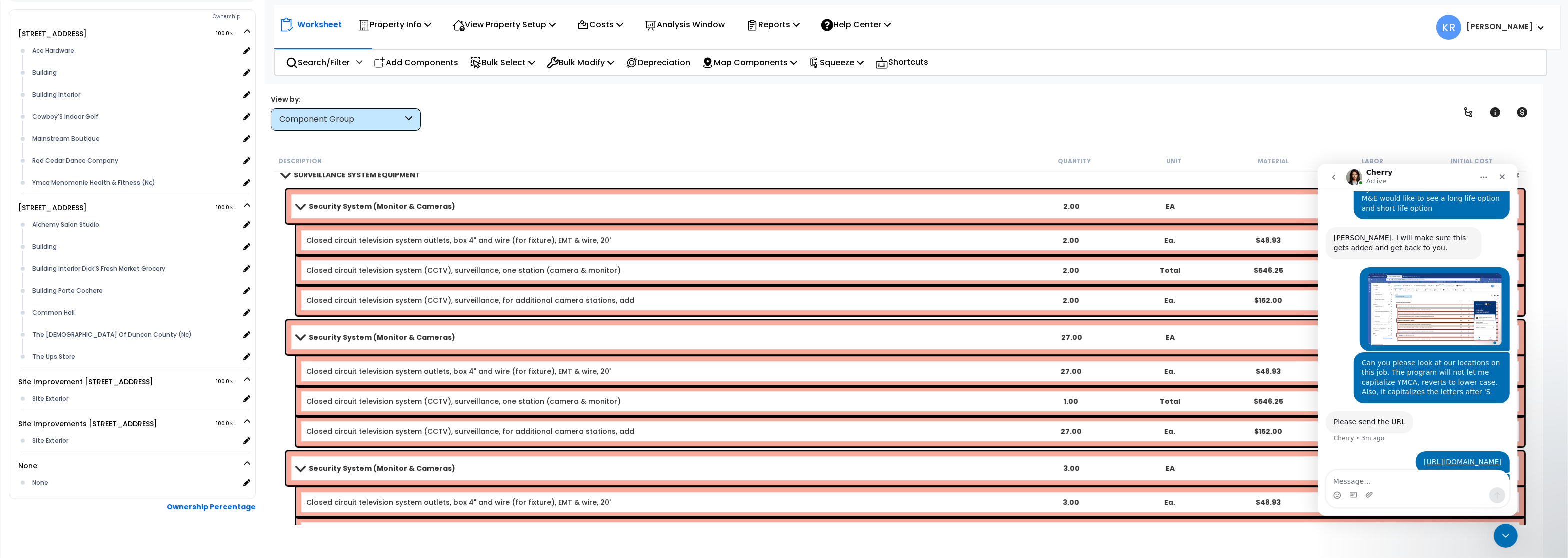
click at [350, 331] on link "Security System (Monitor & Cameras)" at bounding box center [659, 337] width 725 height 14
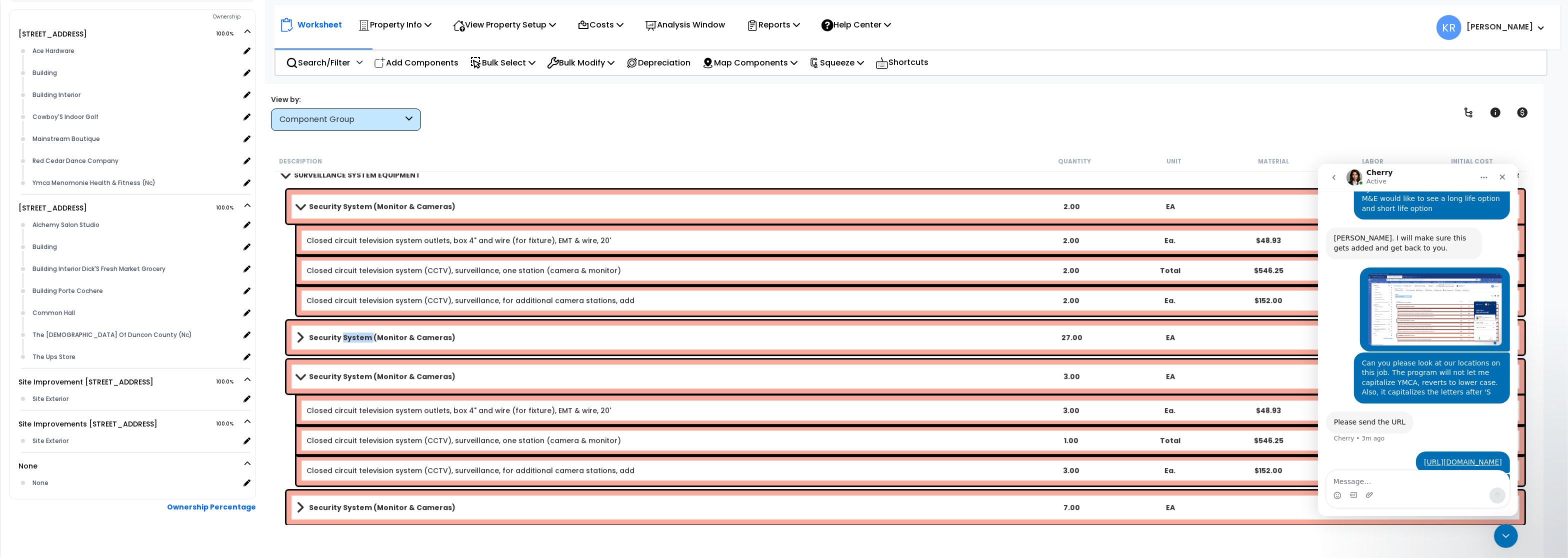
click at [350, 331] on link "Security System (Monitor & Cameras)" at bounding box center [659, 337] width 725 height 14
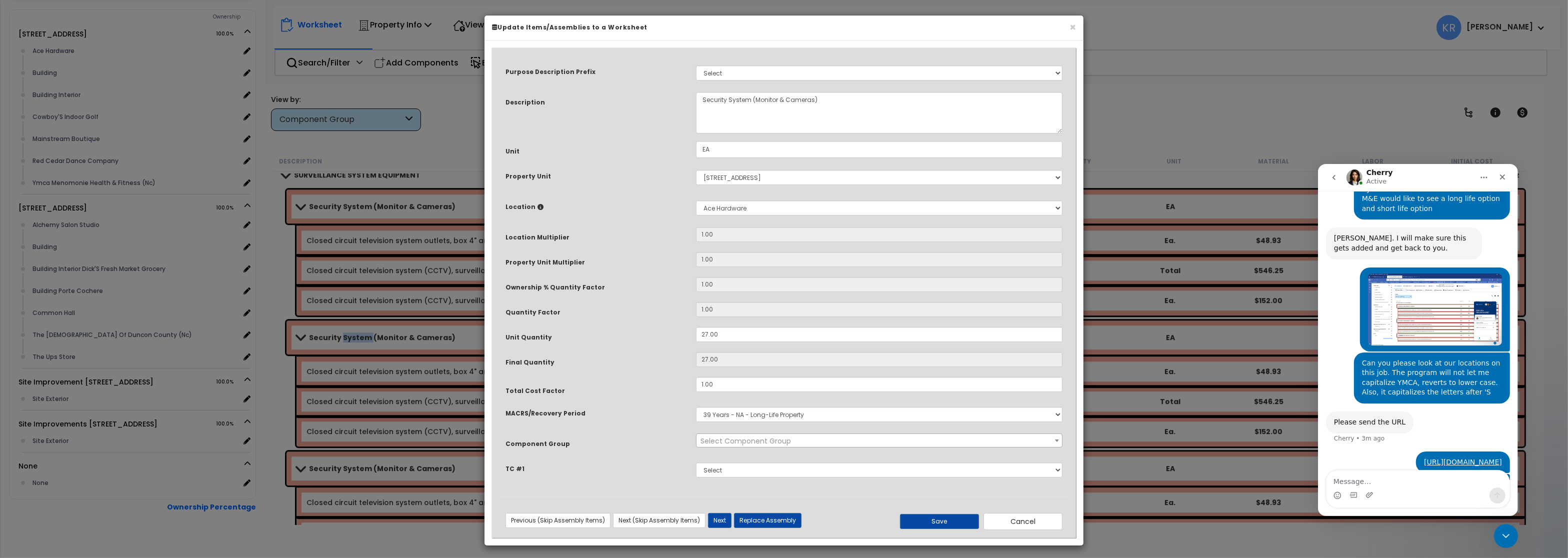
select select "57126"
click at [1000, 521] on button "Cancel" at bounding box center [1023, 521] width 79 height 17
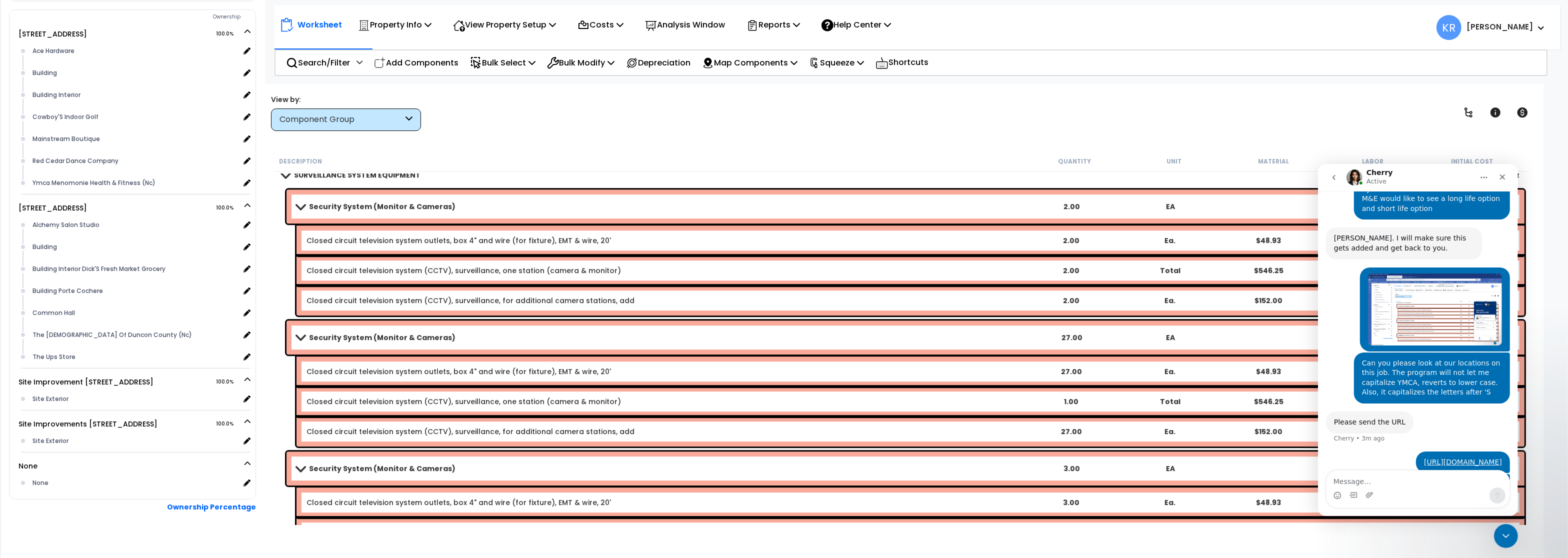
click at [394, 461] on link "Security System (Monitor & Cameras)" at bounding box center [659, 468] width 725 height 14
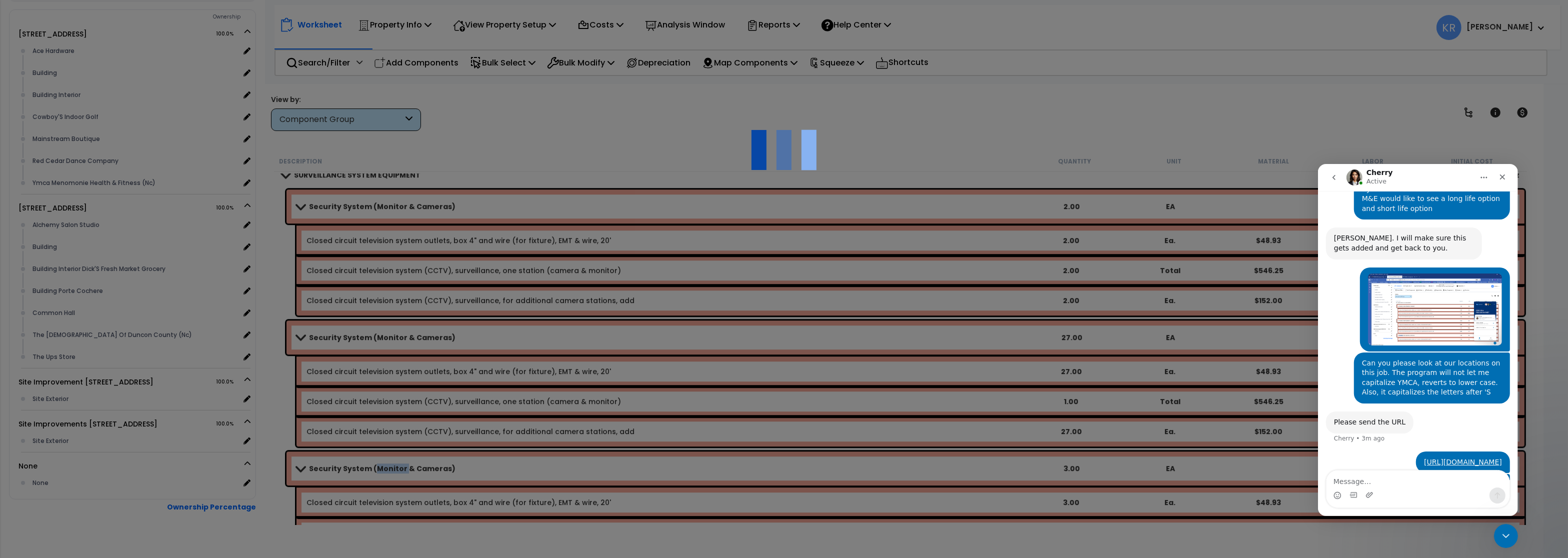
select select "57126"
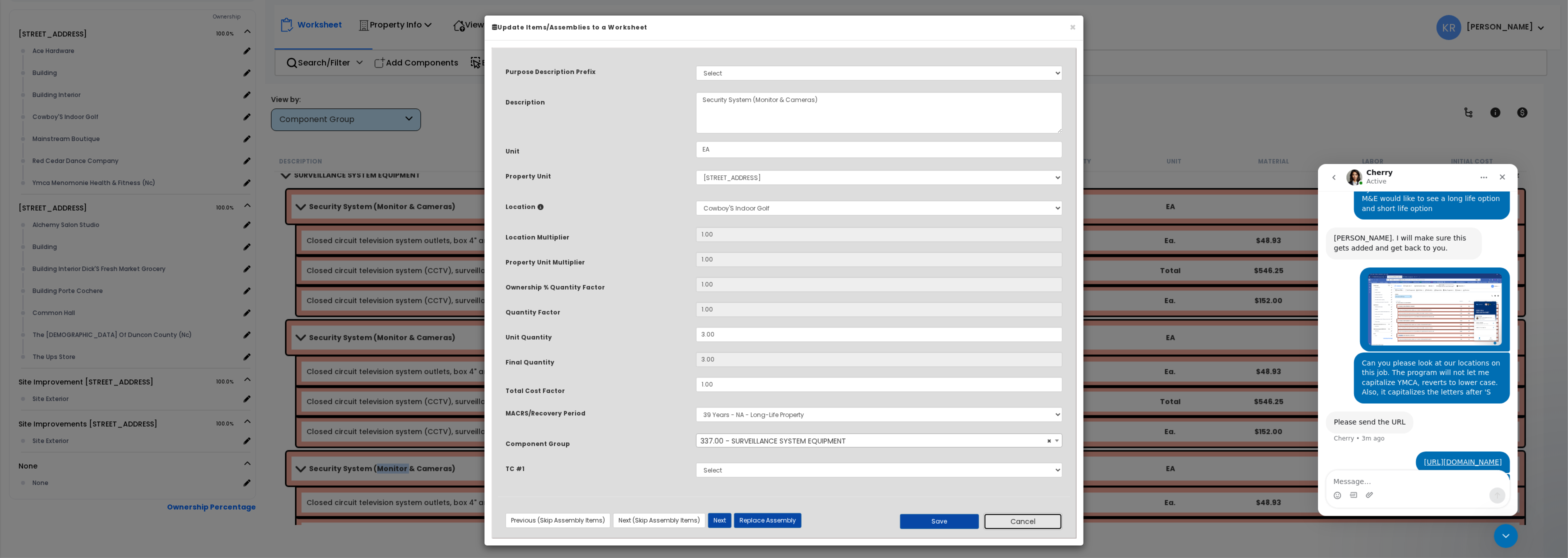
click at [1035, 522] on button "Cancel" at bounding box center [1023, 521] width 79 height 17
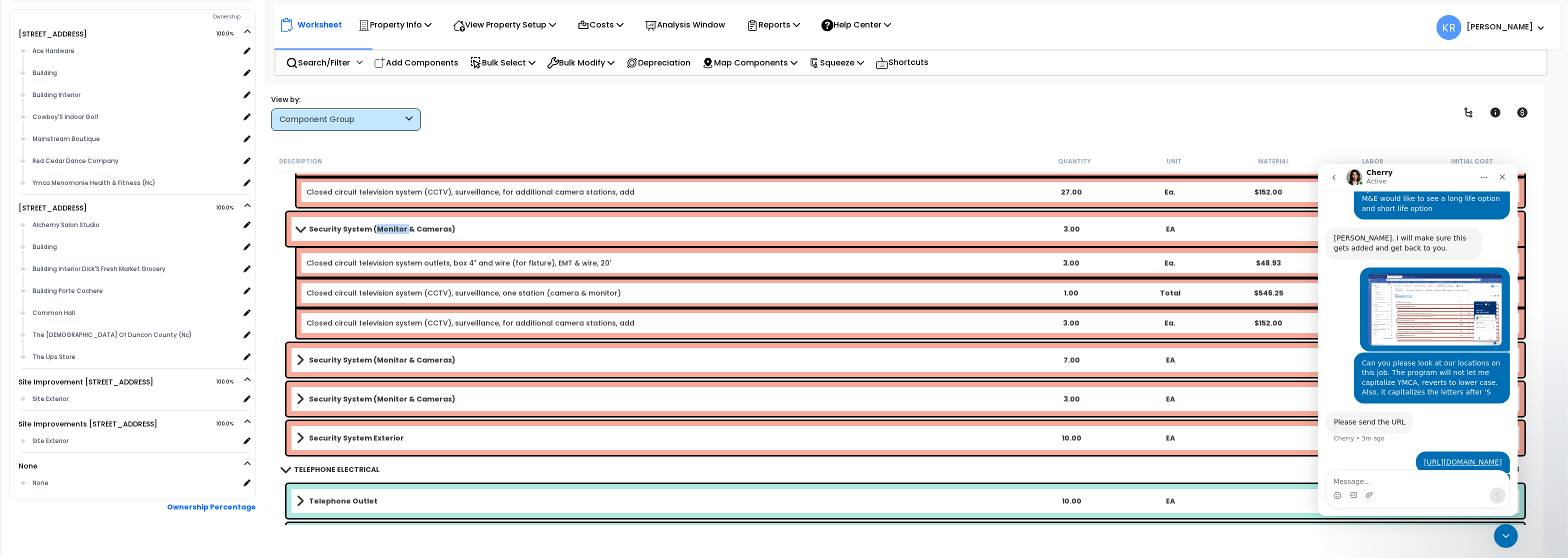
scroll to position [5425, 0]
click at [345, 363] on b "Security System (Monitor & Cameras)" at bounding box center [382, 359] width 146 height 10
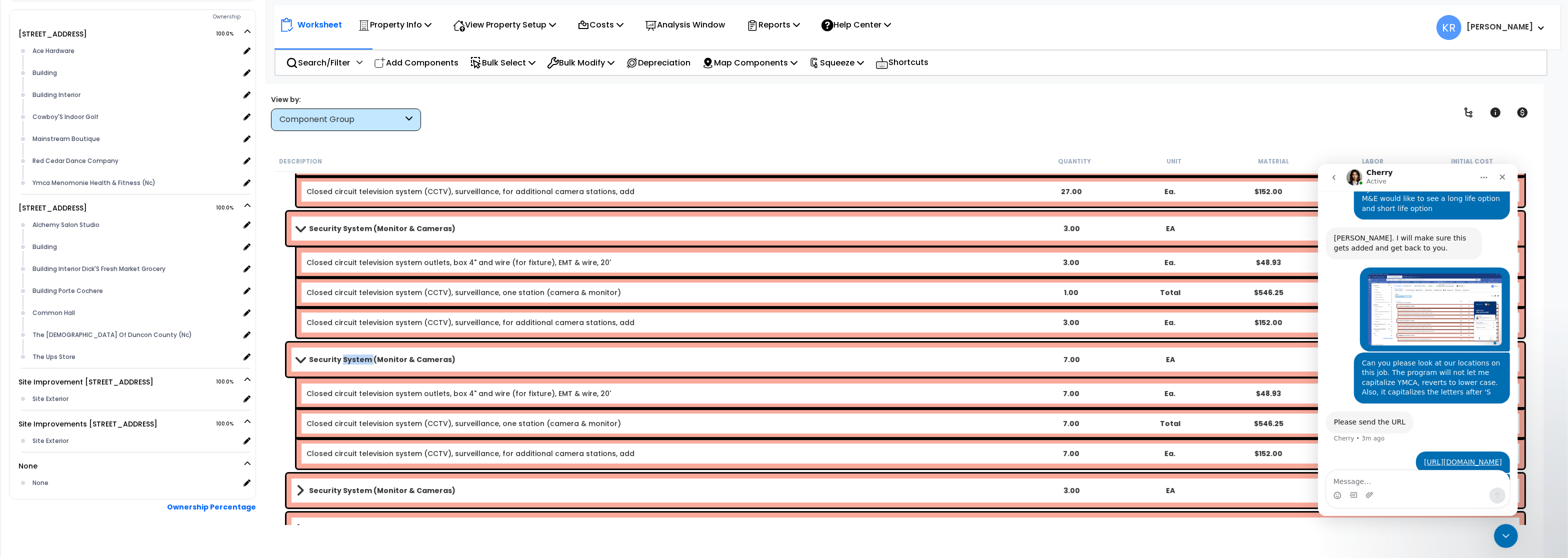
click at [345, 363] on b "Security System (Monitor & Cameras)" at bounding box center [382, 359] width 146 height 10
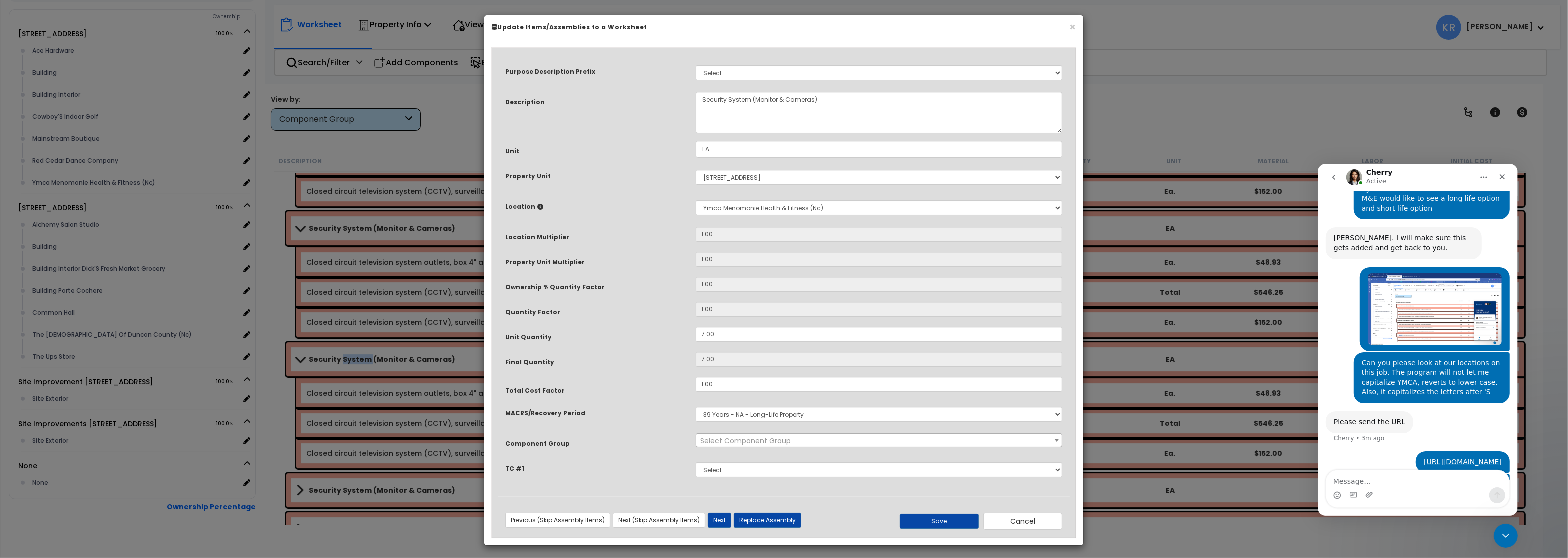
select select "57126"
click at [345, 363] on div "× Update Items/Assemblies to a Worksheet Purpose Description Prefix Select A/V …" at bounding box center [784, 279] width 1568 height 558
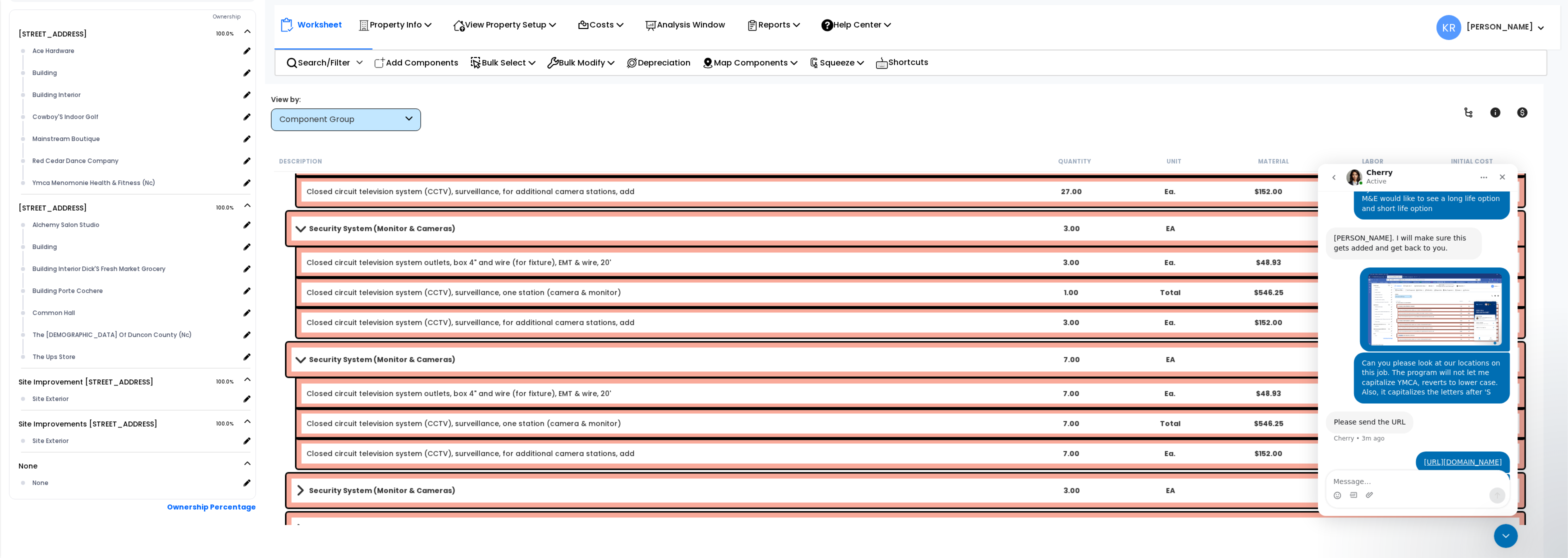
click at [331, 494] on b "Security System (Monitor & Cameras)" at bounding box center [382, 490] width 146 height 10
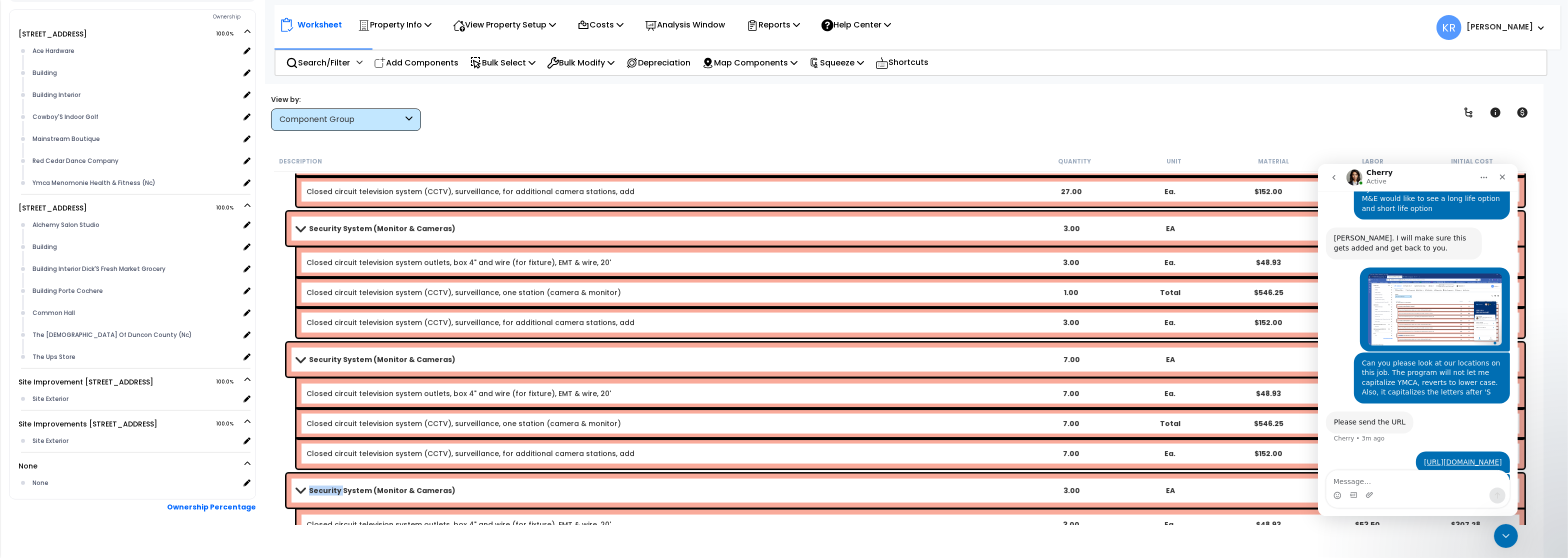
click at [331, 494] on b "Security System (Monitor & Cameras)" at bounding box center [382, 490] width 146 height 10
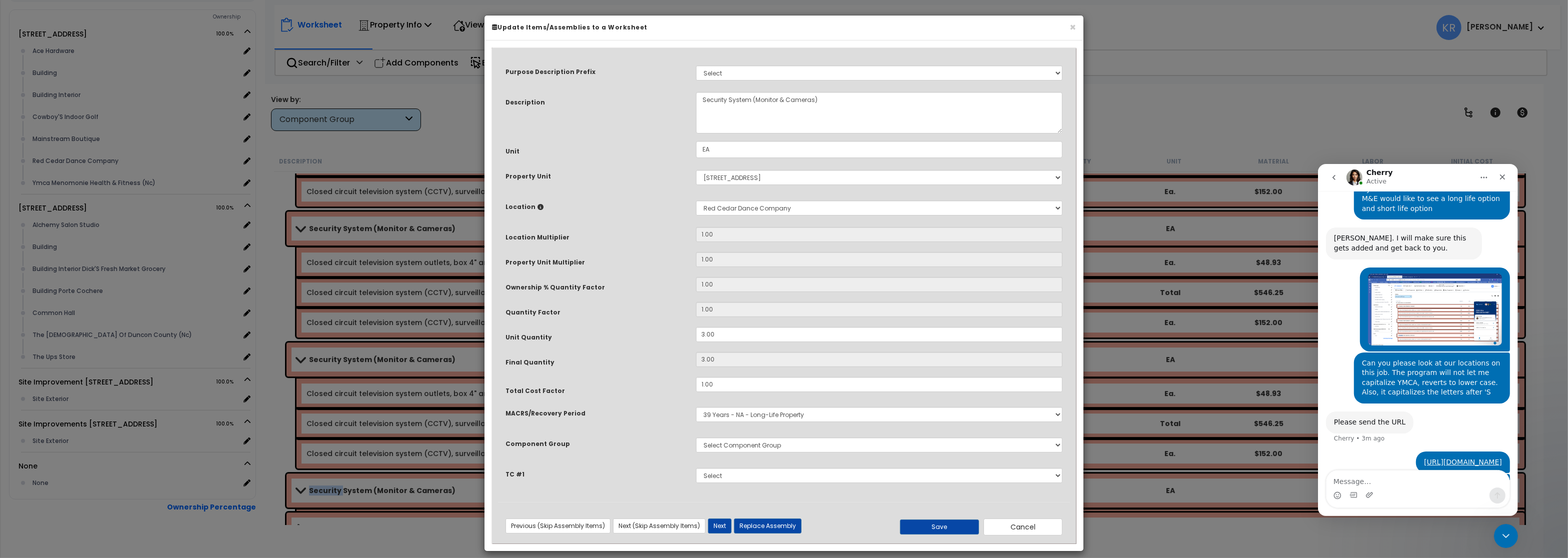
select select "57126"
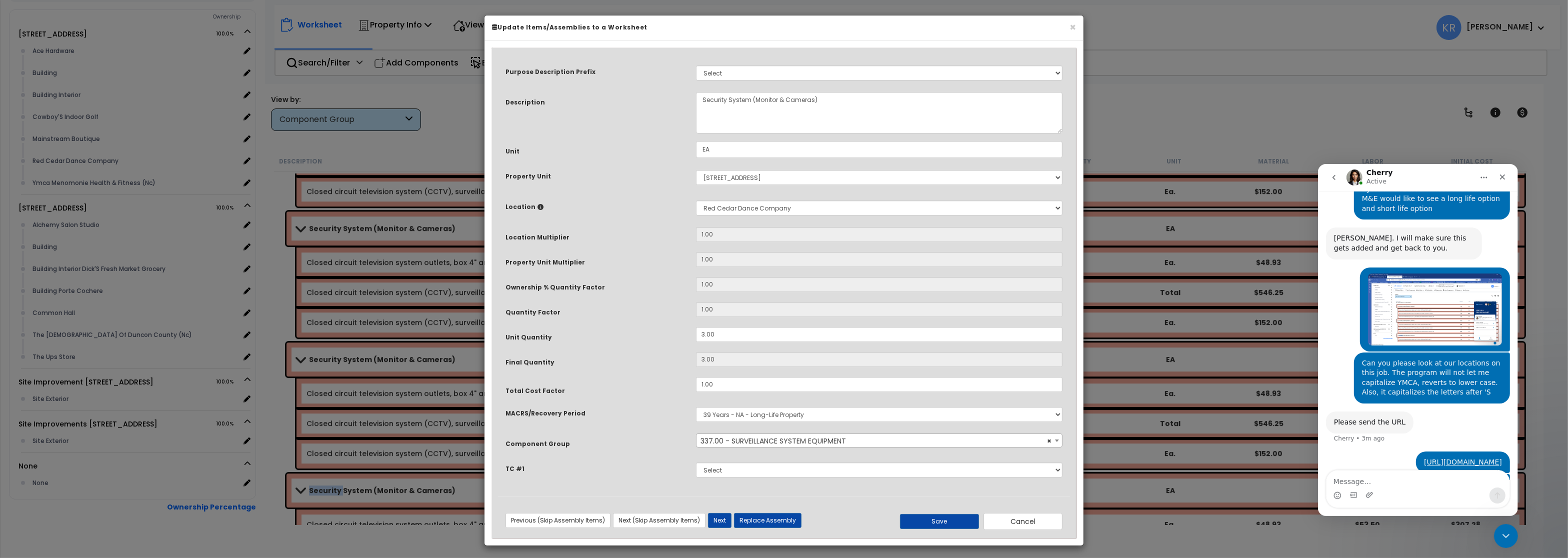
scroll to position [4, 0]
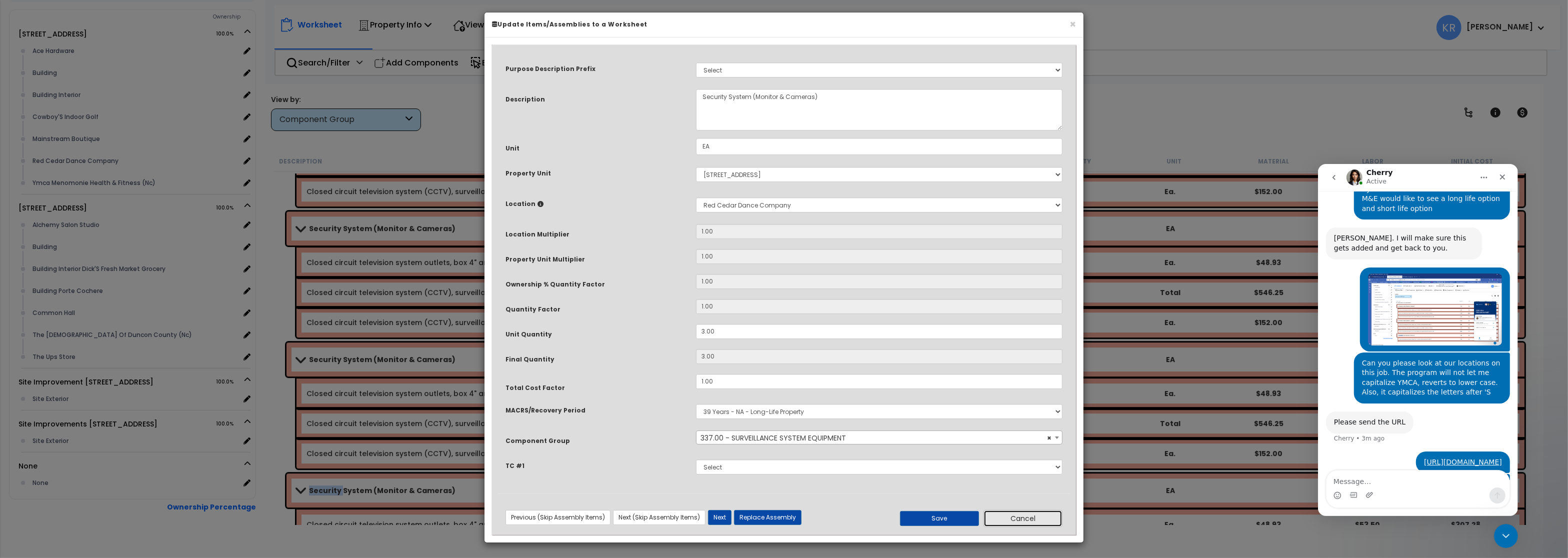
click at [1008, 517] on button "Cancel" at bounding box center [1023, 518] width 79 height 17
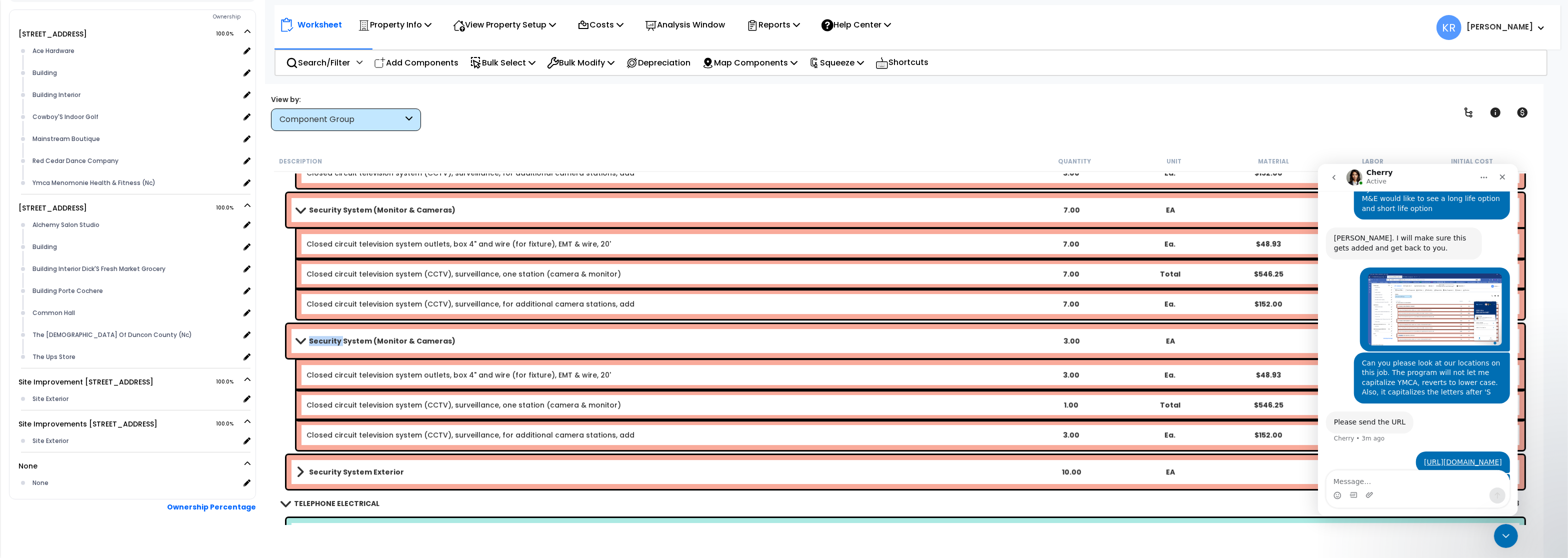
scroll to position [5605, 0]
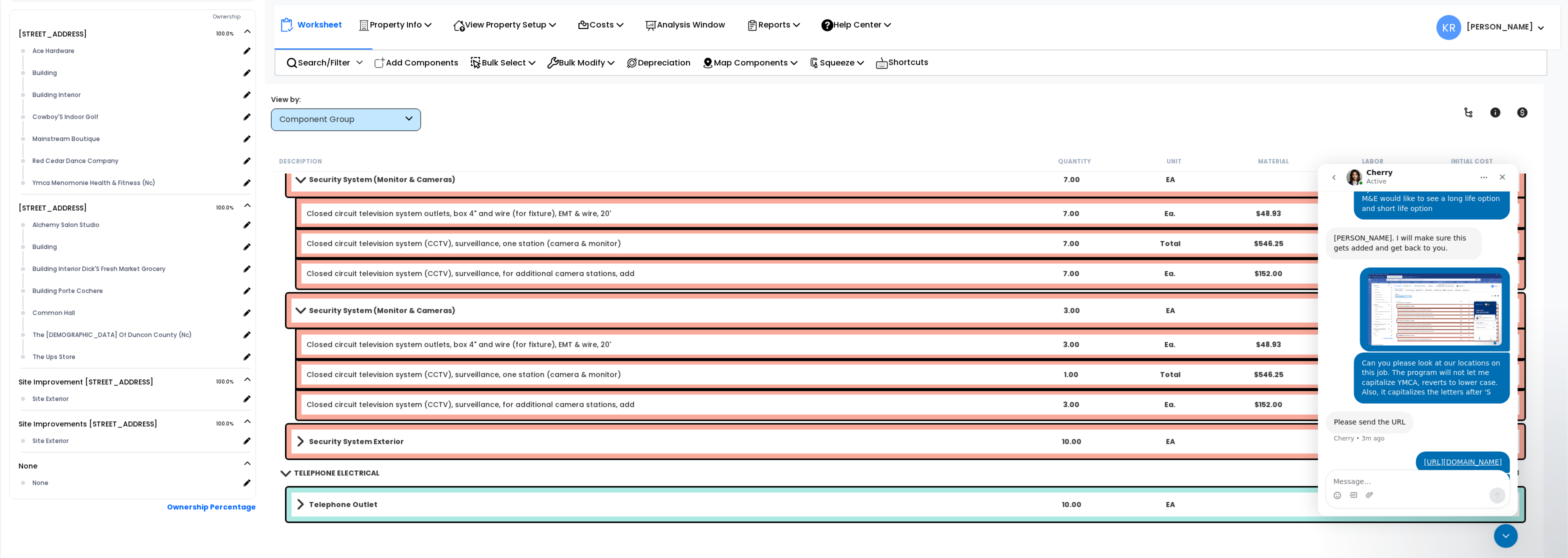
click at [472, 433] on div "Security System Exterior 10.00 EA $4,734.25" at bounding box center [906, 441] width 1238 height 34
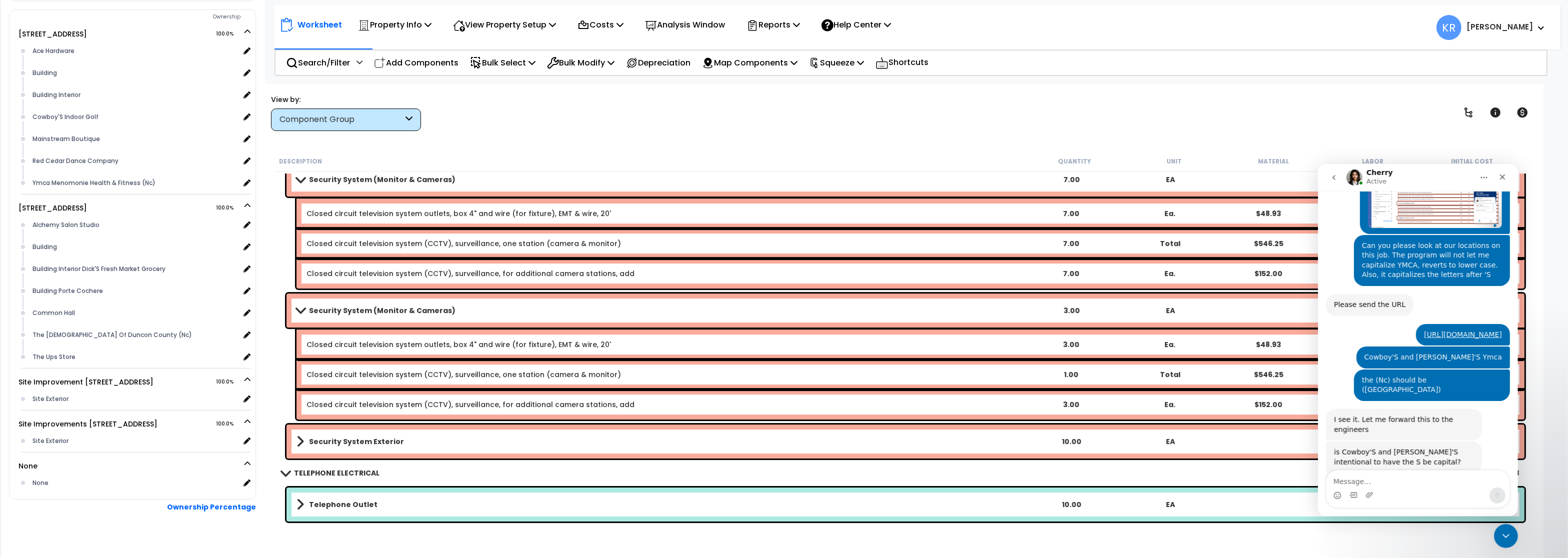
scroll to position [894, 0]
click at [1503, 181] on div "Close" at bounding box center [1501, 176] width 18 height 18
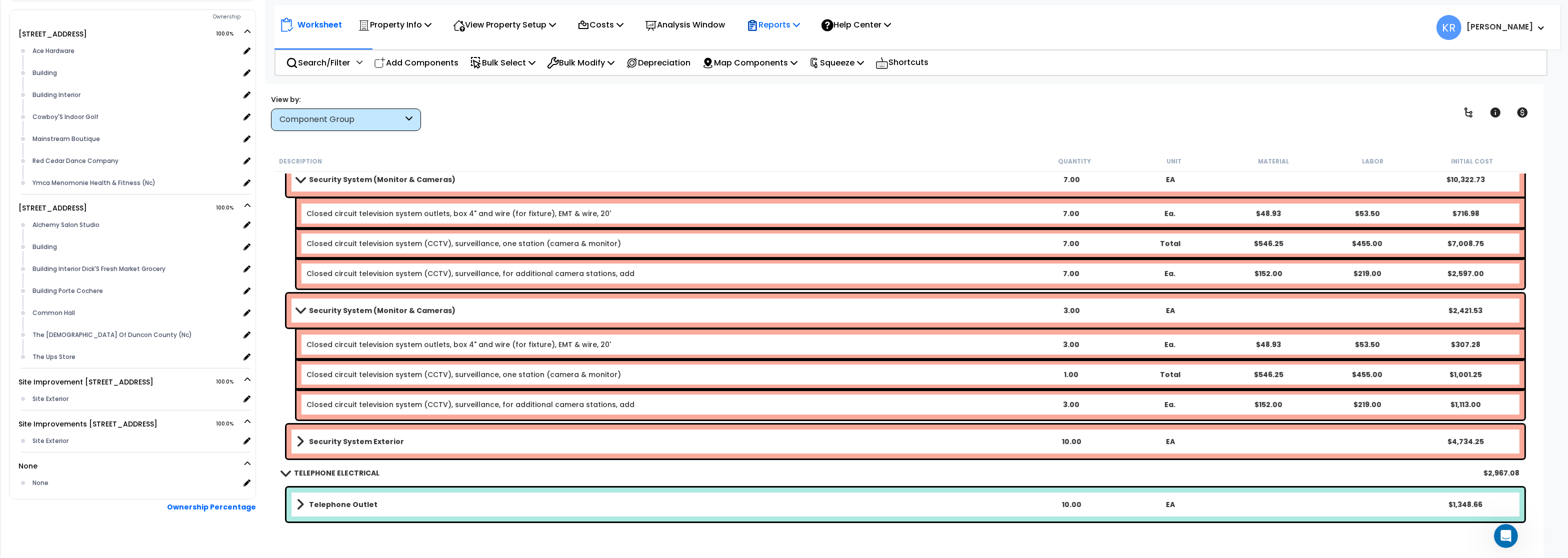
click at [787, 27] on p "Reports" at bounding box center [773, 25] width 53 height 13
click at [894, 135] on div "Worksheet Property Info Property Setup Add Property Unit Template property Clon…" at bounding box center [900, 363] width 1286 height 558
click at [860, 54] on div "Squeeze" at bounding box center [836, 63] width 55 height 23
click at [857, 82] on link "Squeeze" at bounding box center [853, 84] width 99 height 20
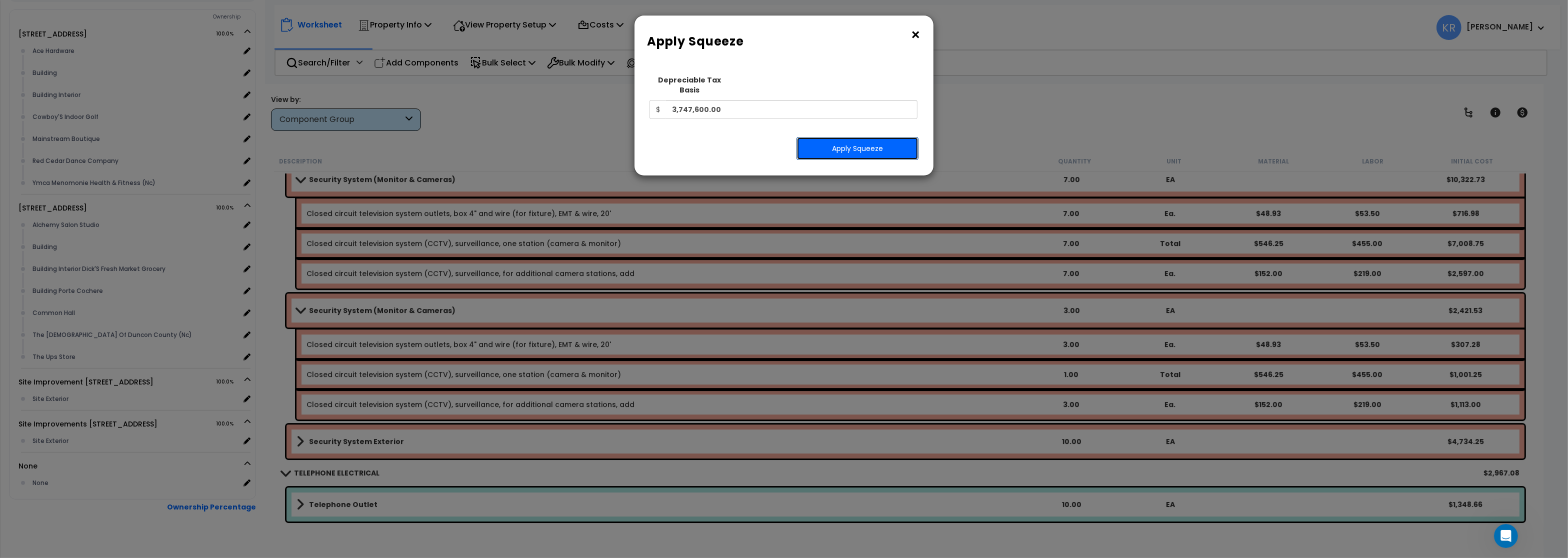
click at [869, 137] on button "Apply Squeeze" at bounding box center [858, 148] width 122 height 23
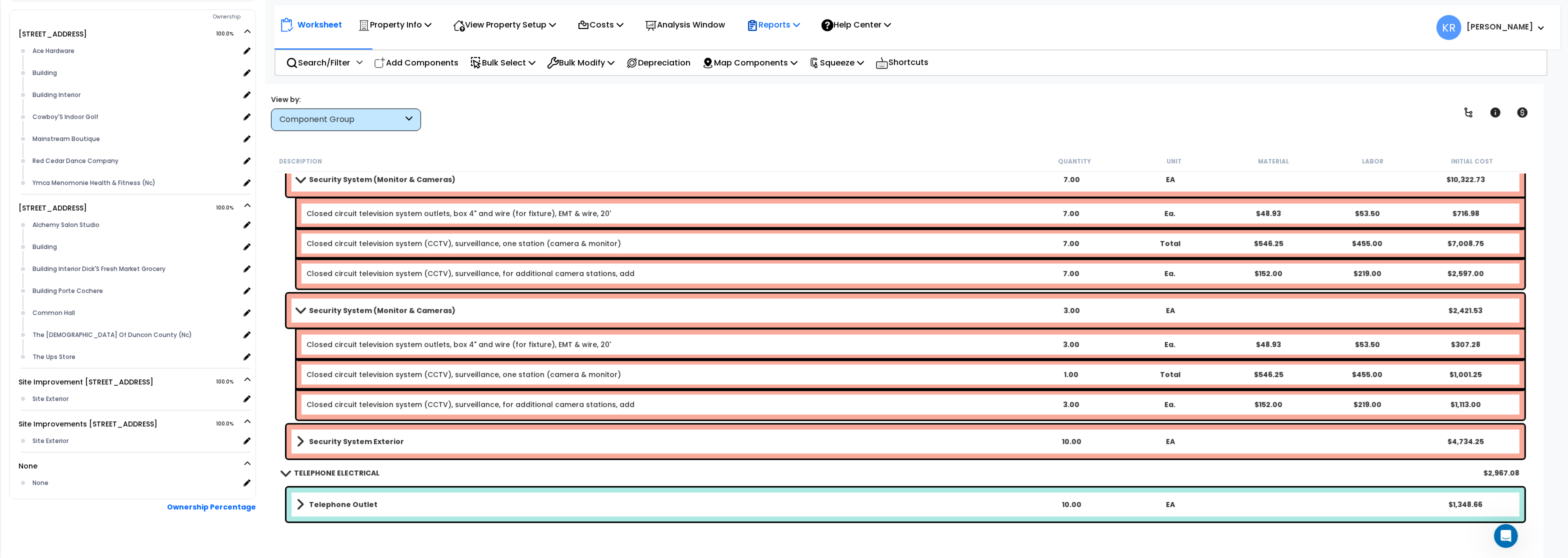
click at [797, 29] on p "Reports" at bounding box center [773, 25] width 53 height 13
